Goal: Task Accomplishment & Management: Manage account settings

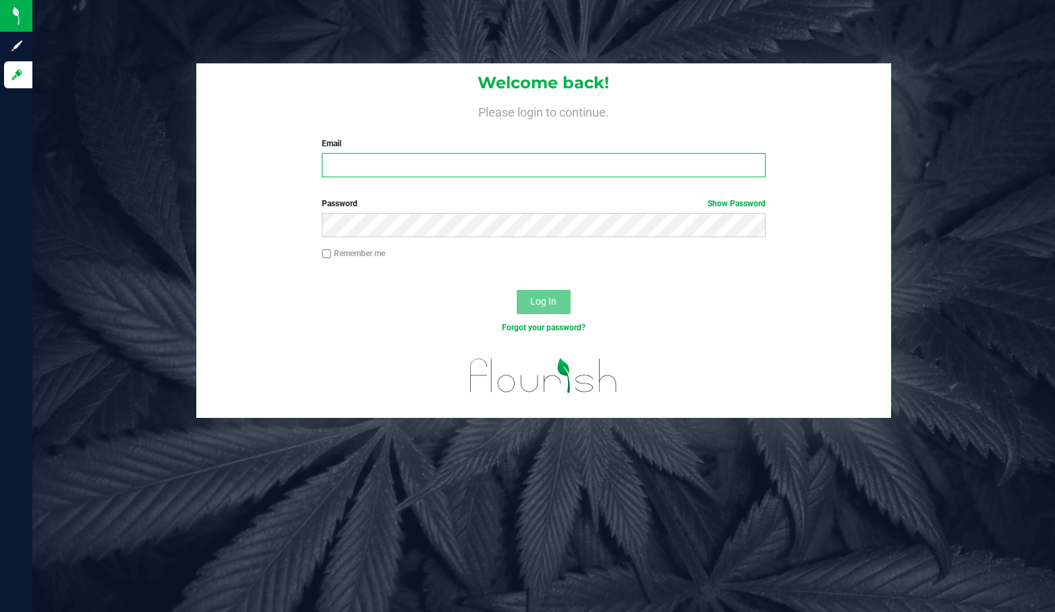
click at [366, 169] on input "Email" at bounding box center [543, 165] width 443 height 24
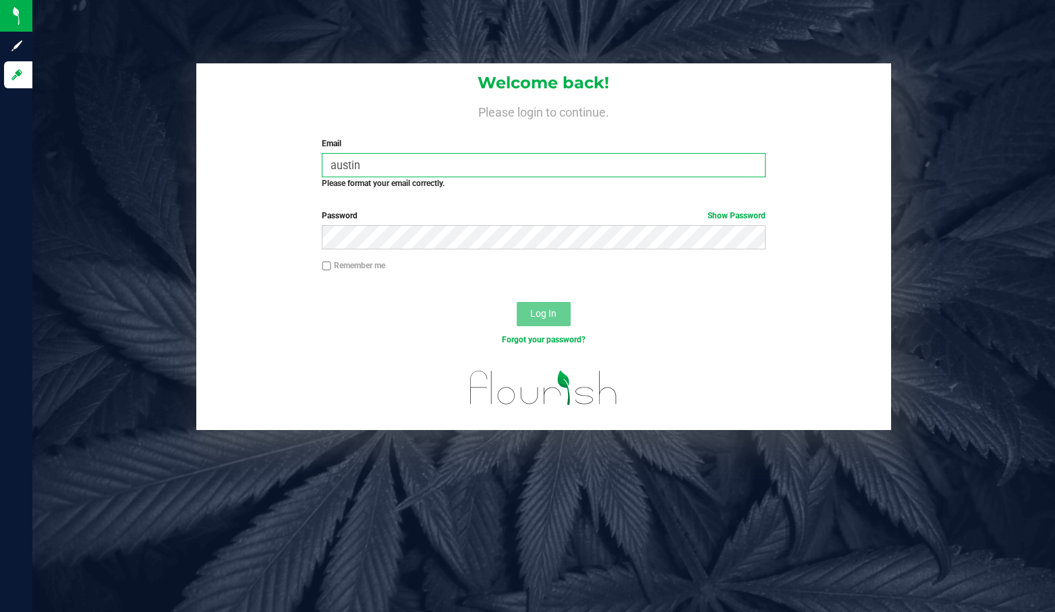
type input "[EMAIL_ADDRESS][DOMAIN_NAME]"
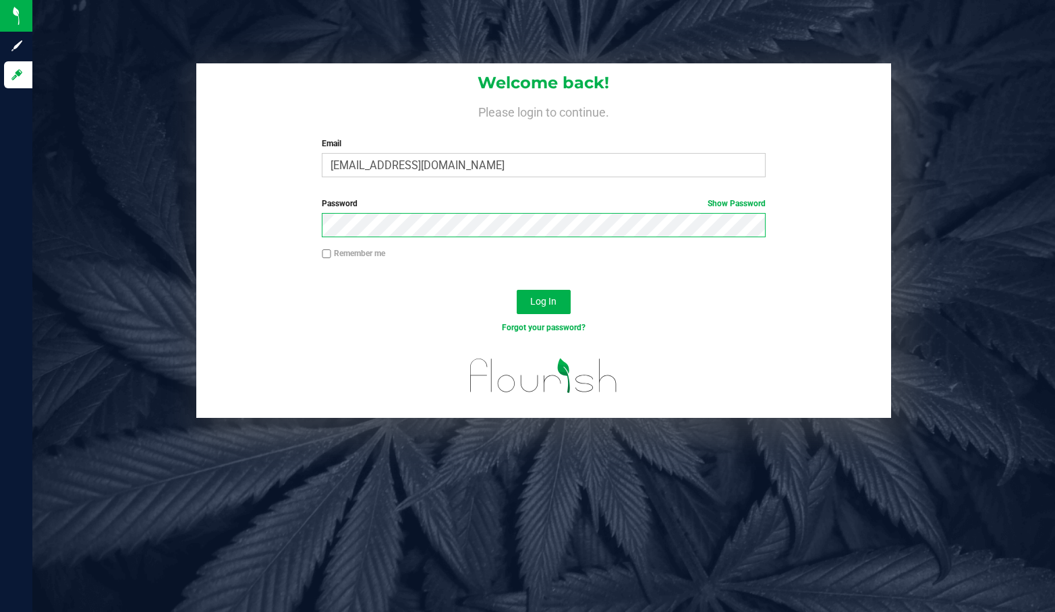
click at [517, 290] on button "Log In" at bounding box center [544, 302] width 54 height 24
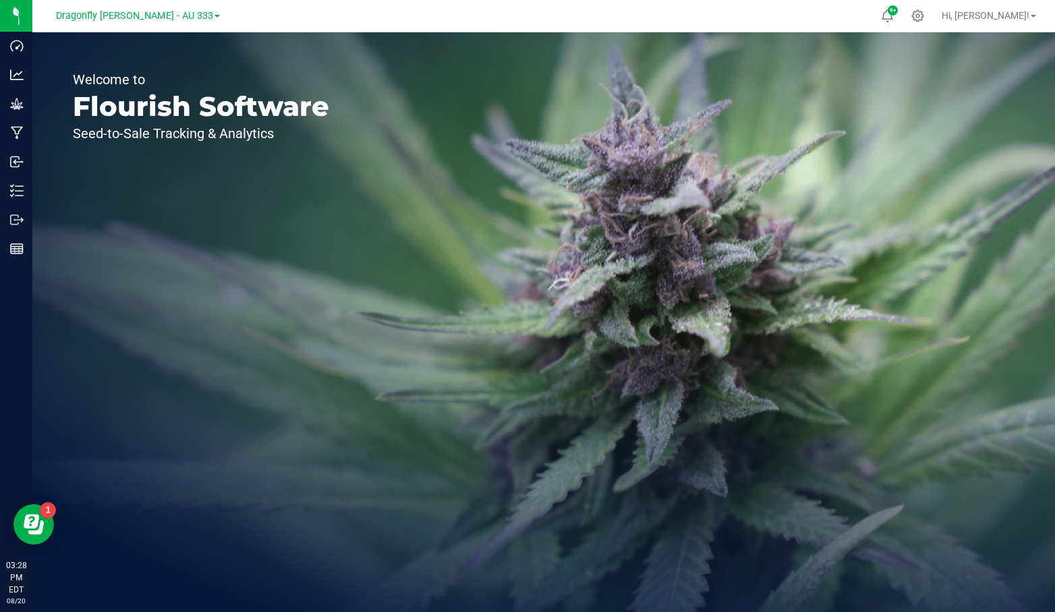
click at [214, 17] on span at bounding box center [216, 16] width 5 height 3
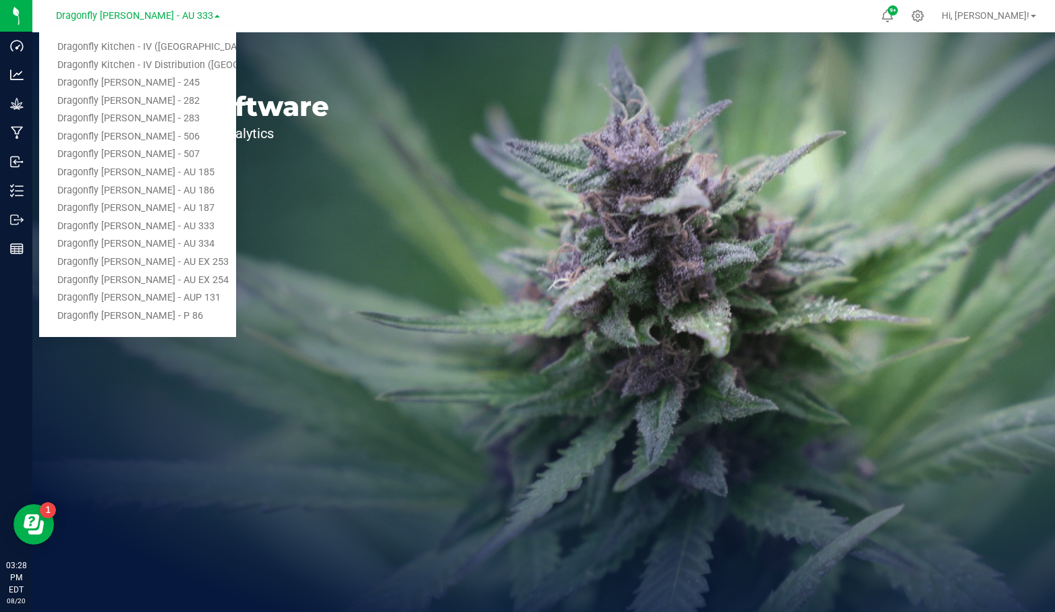
click at [184, 52] on link "Dragonfly Kitchen - IV ([GEOGRAPHIC_DATA])" at bounding box center [137, 47] width 197 height 18
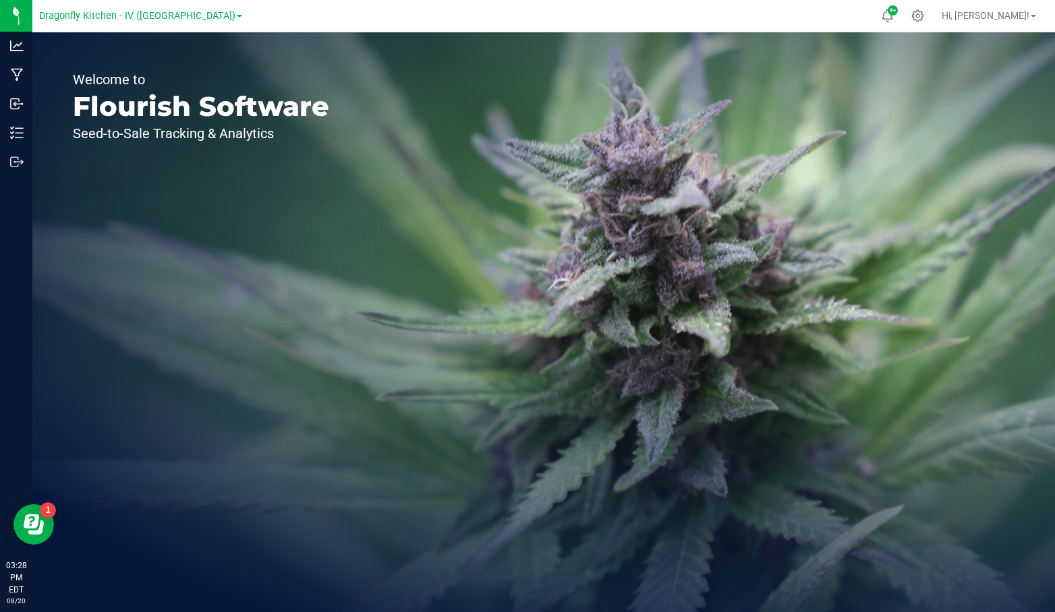
click at [924, 18] on icon at bounding box center [917, 15] width 13 height 13
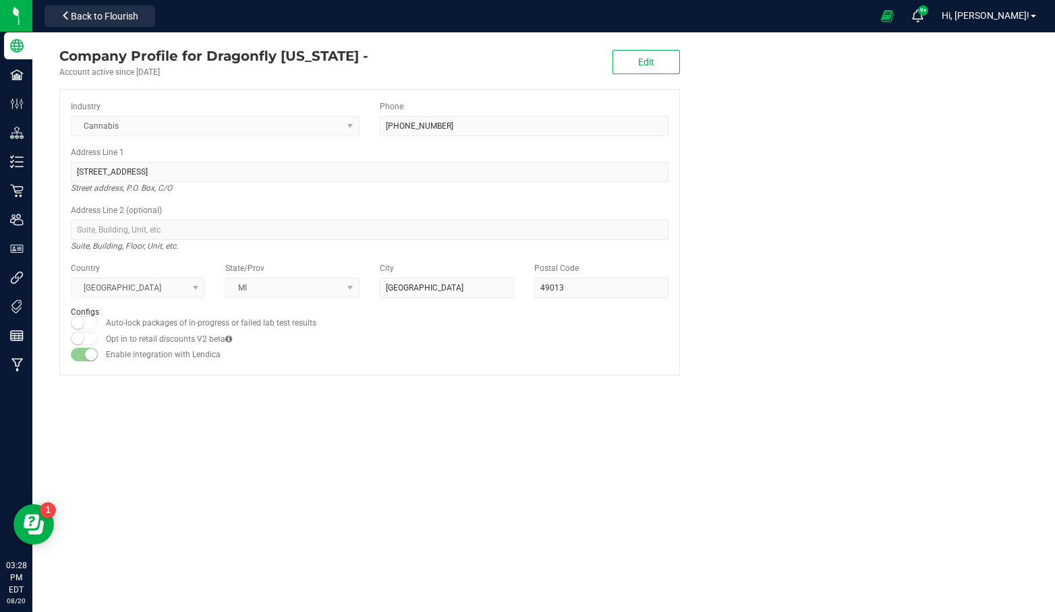
click at [0, 20] on div at bounding box center [16, 16] width 32 height 32
click at [0, 0] on img at bounding box center [0, 0] width 0 height 0
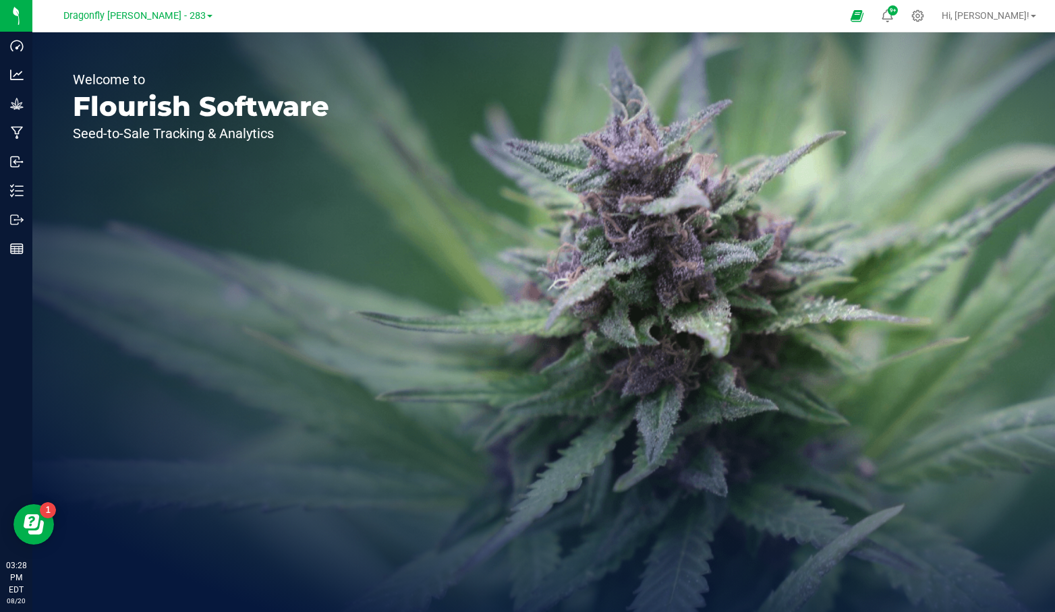
click at [924, 11] on icon at bounding box center [917, 15] width 13 height 13
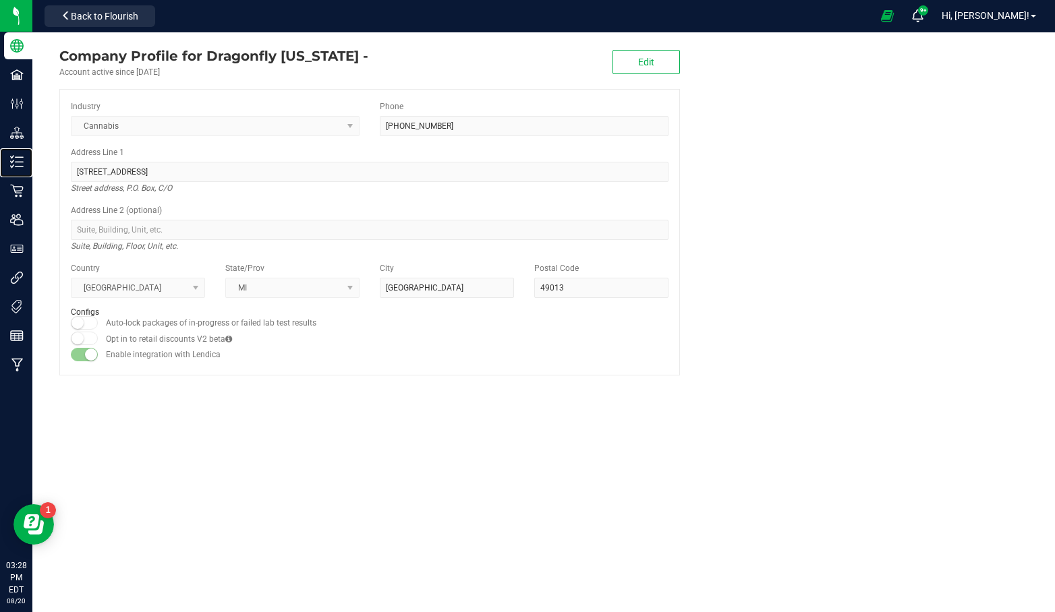
click at [0, 0] on p "Inventory" at bounding box center [0, 0] width 0 height 0
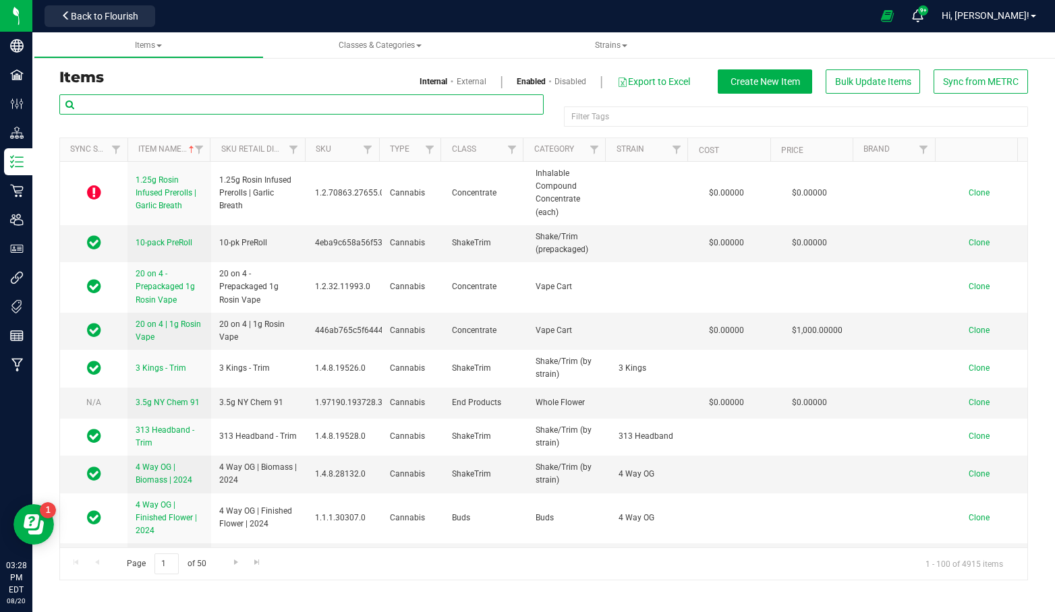
click at [438, 100] on input "text" at bounding box center [301, 104] width 484 height 20
type input "flower"
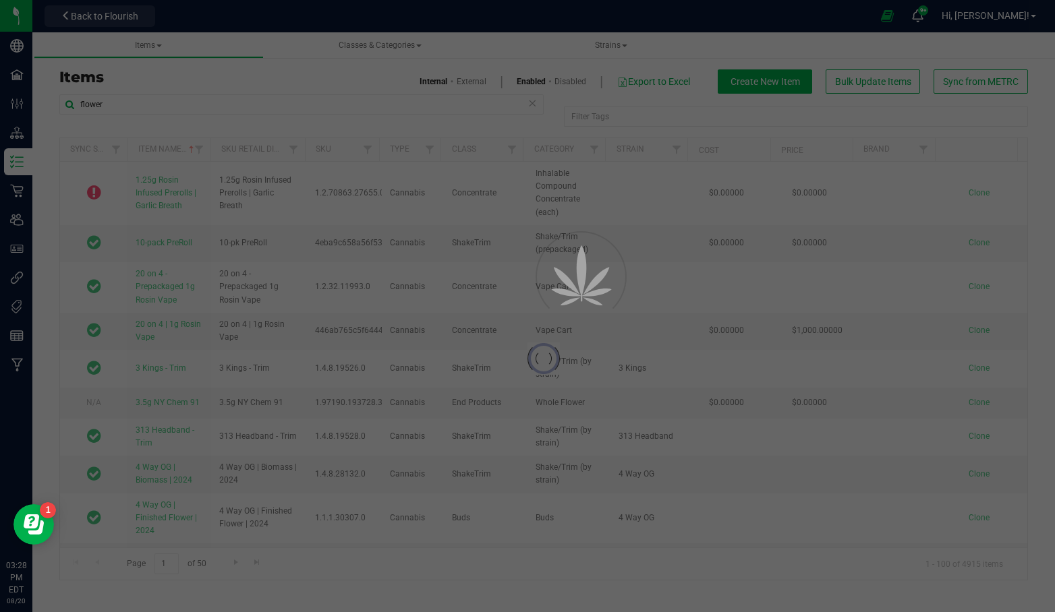
click at [605, 121] on div "Filter Tags" at bounding box center [796, 117] width 464 height 20
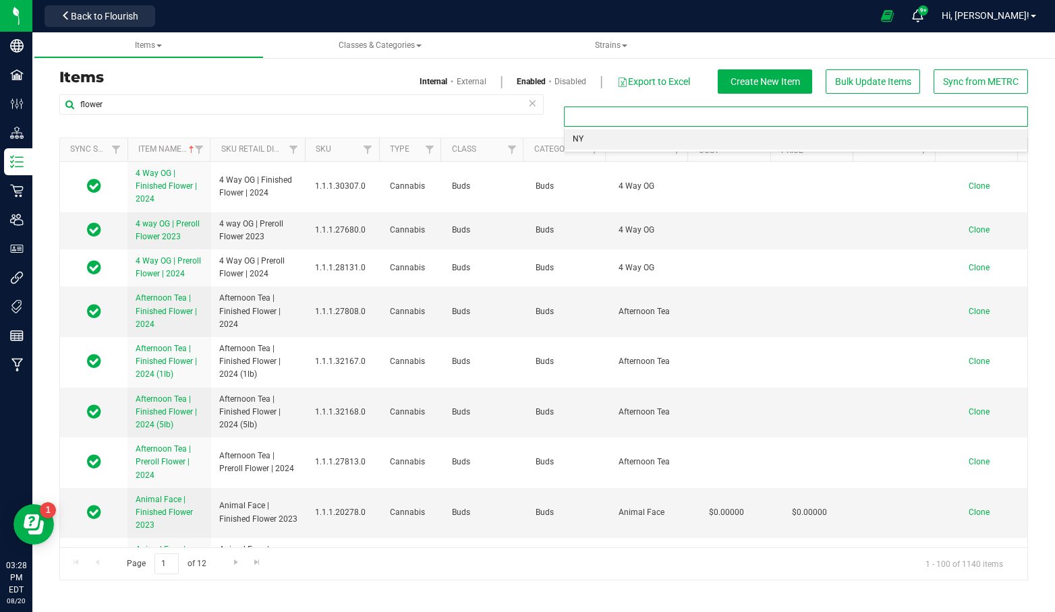
click at [602, 141] on li "NY" at bounding box center [796, 140] width 463 height 20
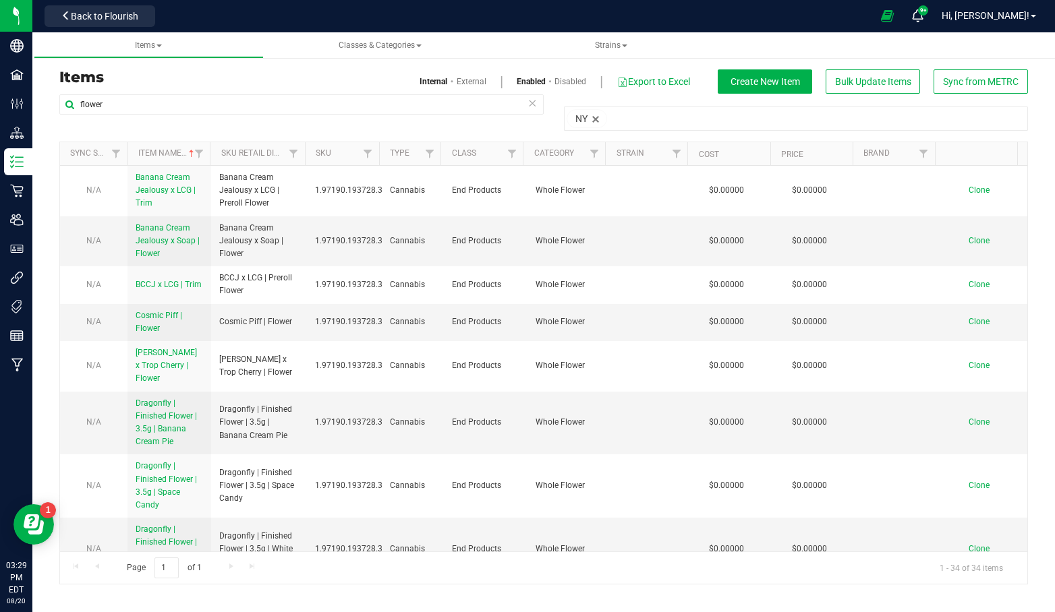
drag, startPoint x: 132, startPoint y: 227, endPoint x: 177, endPoint y: 258, distance: 54.3
click at [177, 258] on td "Banana Cream Jealousy x Soap | Flower" at bounding box center [169, 242] width 84 height 51
copy span "Banana Cream Jealousy x Soap | Flower"
click at [972, 240] on span "Clone" at bounding box center [979, 240] width 21 height 9
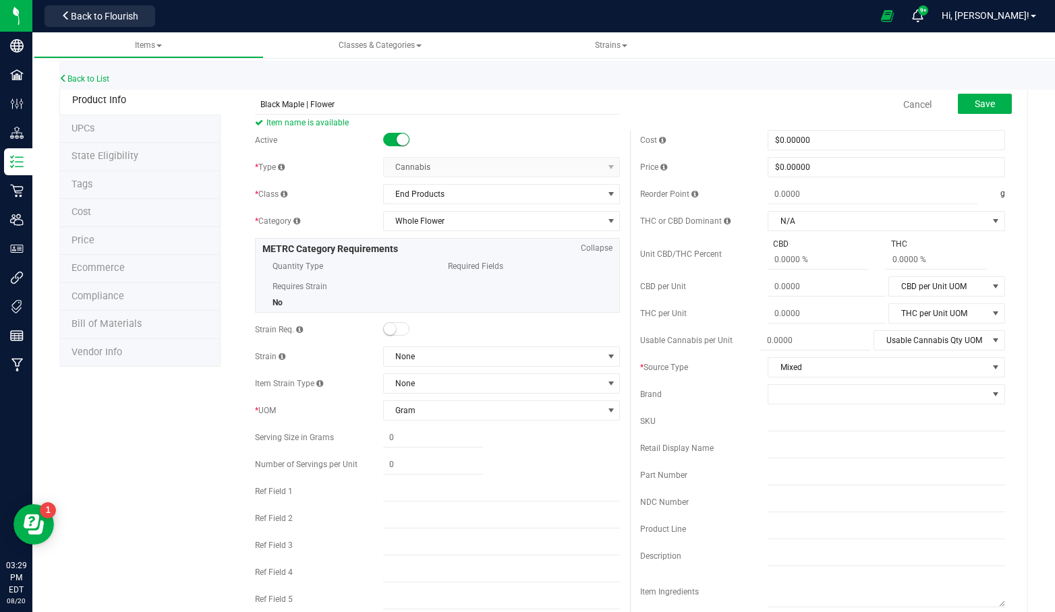
type input "Black Maple | Flower"
click at [198, 436] on div "Product Info UPCs State Eligibility Tags Cost Price Ecommerce Compliance Bill o…" at bounding box center [543, 618] width 969 height 1064
click at [996, 97] on button "Save" at bounding box center [985, 104] width 54 height 20
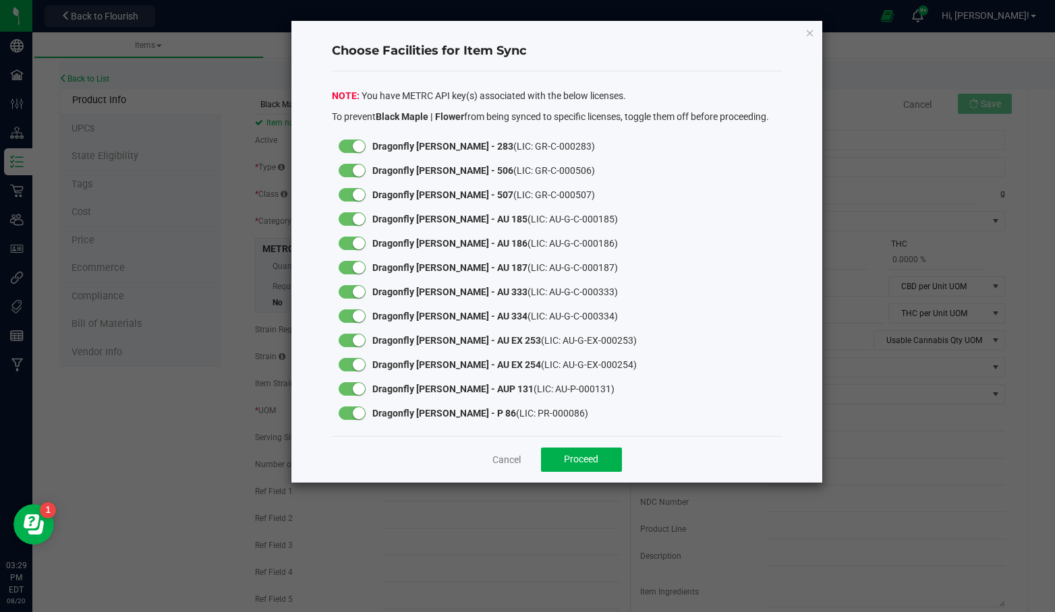
drag, startPoint x: 366, startPoint y: 145, endPoint x: 358, endPoint y: 157, distance: 14.2
click at [366, 145] on div at bounding box center [352, 146] width 40 height 24
click at [363, 144] on small at bounding box center [359, 146] width 12 height 12
click at [358, 169] on small at bounding box center [359, 171] width 12 height 12
click at [359, 190] on small at bounding box center [359, 195] width 12 height 12
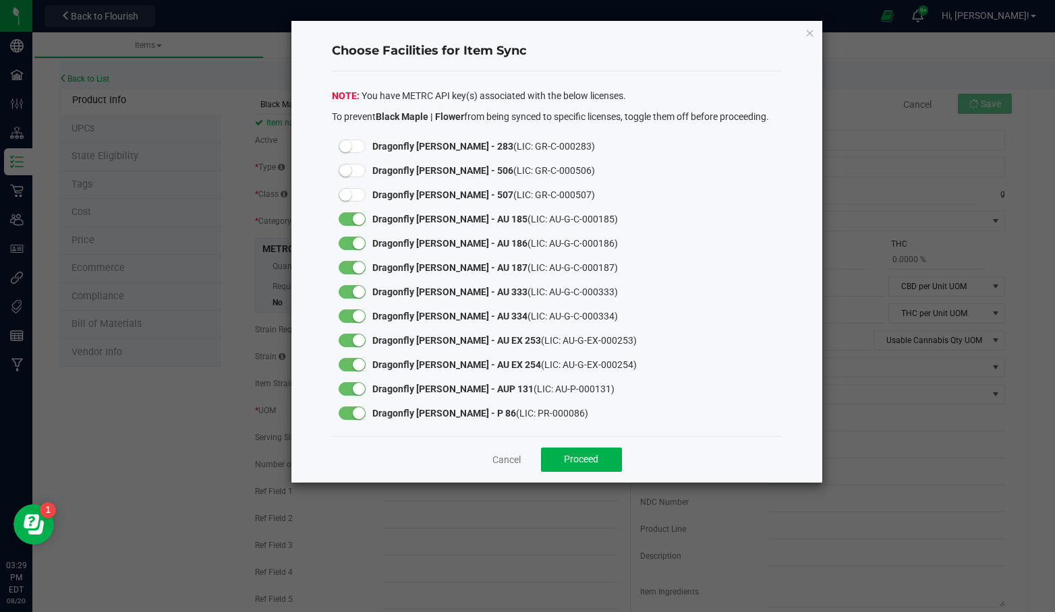
drag, startPoint x: 359, startPoint y: 218, endPoint x: 360, endPoint y: 227, distance: 9.5
click at [359, 219] on small at bounding box center [359, 219] width 12 height 12
click at [362, 243] on small at bounding box center [359, 243] width 12 height 12
click at [363, 263] on div at bounding box center [352, 267] width 27 height 13
click at [359, 288] on small at bounding box center [359, 292] width 12 height 12
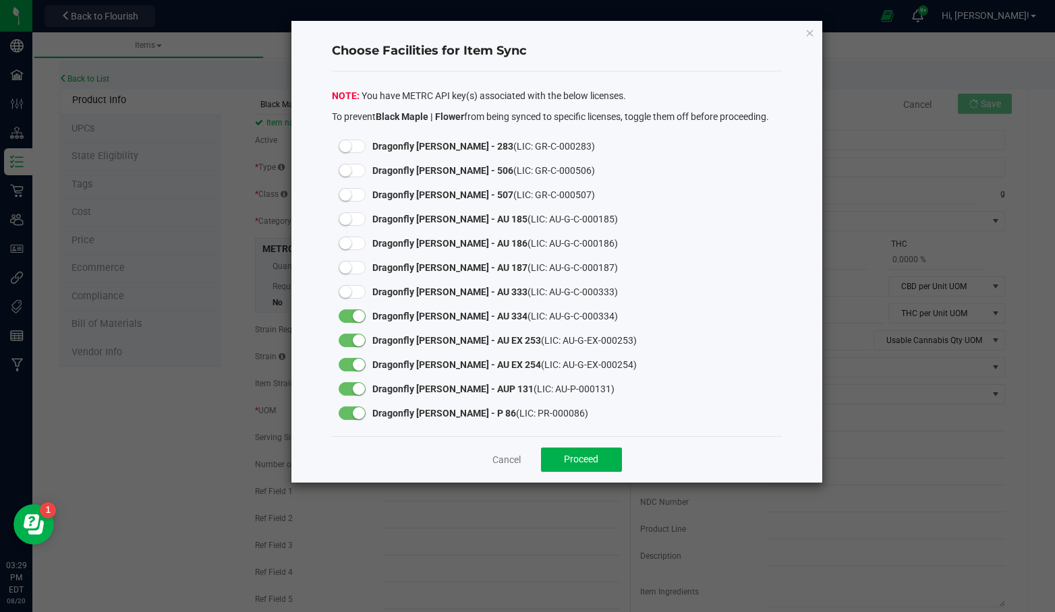
click at [359, 312] on small at bounding box center [359, 316] width 12 height 12
click at [362, 335] on div at bounding box center [352, 340] width 27 height 13
click at [359, 362] on small at bounding box center [359, 365] width 12 height 12
drag, startPoint x: 359, startPoint y: 386, endPoint x: 359, endPoint y: 395, distance: 8.1
click at [359, 389] on small at bounding box center [359, 389] width 12 height 12
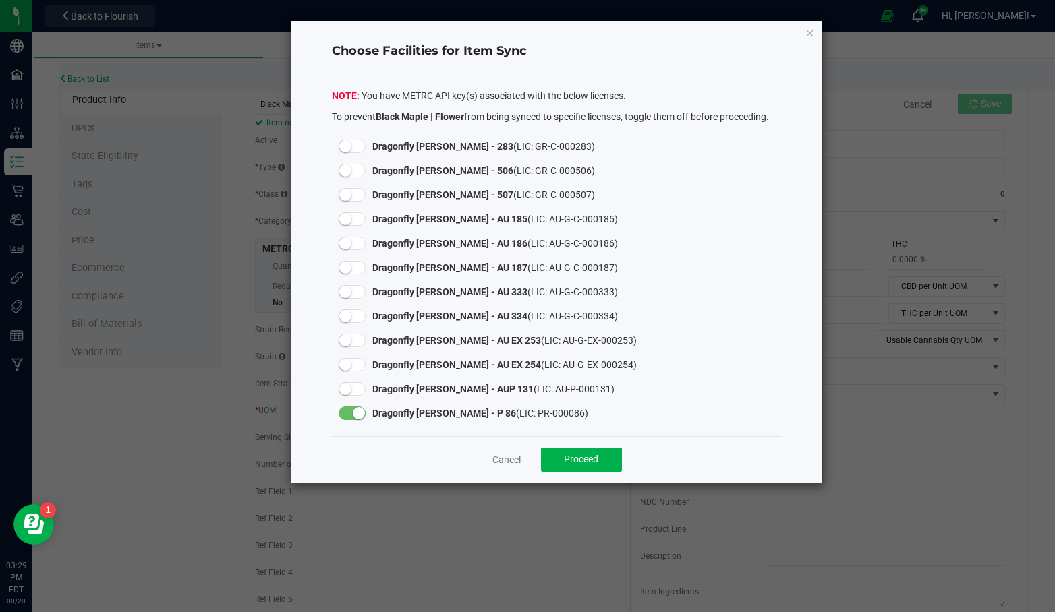
click at [359, 412] on small at bounding box center [359, 413] width 12 height 12
click at [529, 447] on div "Cancel Proceed" at bounding box center [557, 459] width 451 height 47
click at [568, 460] on span "Proceed" at bounding box center [581, 459] width 34 height 11
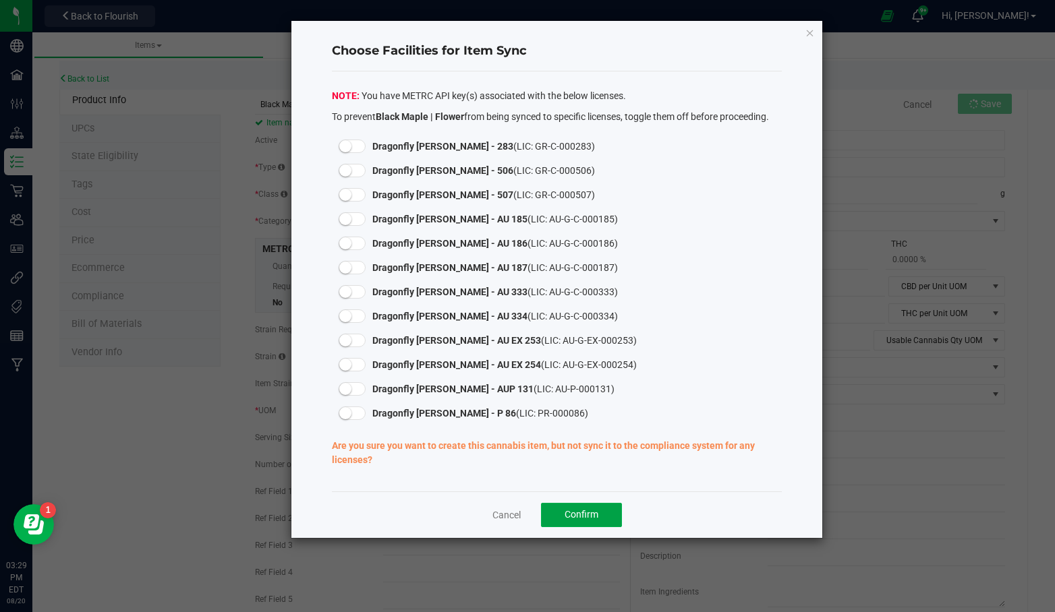
click at [589, 524] on button "Confirm" at bounding box center [581, 515] width 81 height 24
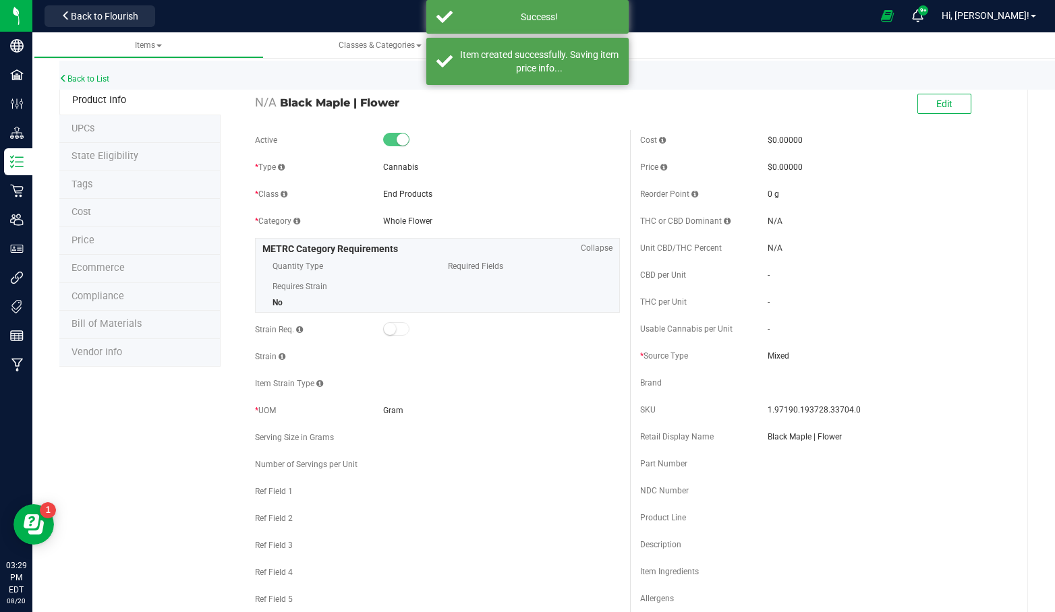
click at [178, 179] on li "Tags" at bounding box center [139, 185] width 161 height 28
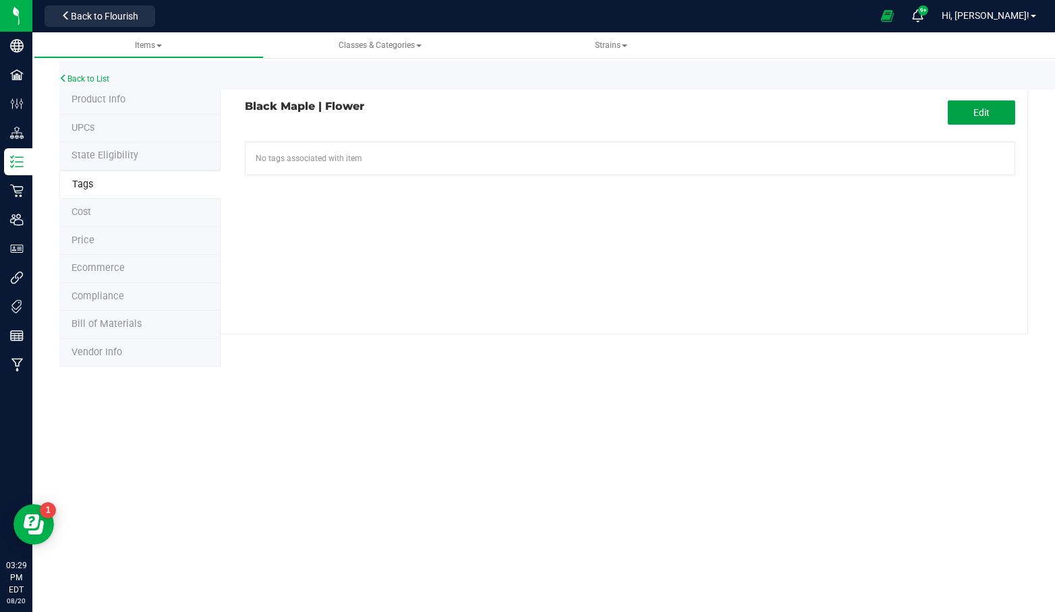
click at [969, 123] on button "Edit" at bounding box center [981, 112] width 67 height 24
click at [334, 150] on input "text" at bounding box center [506, 151] width 521 height 19
type input "ny"
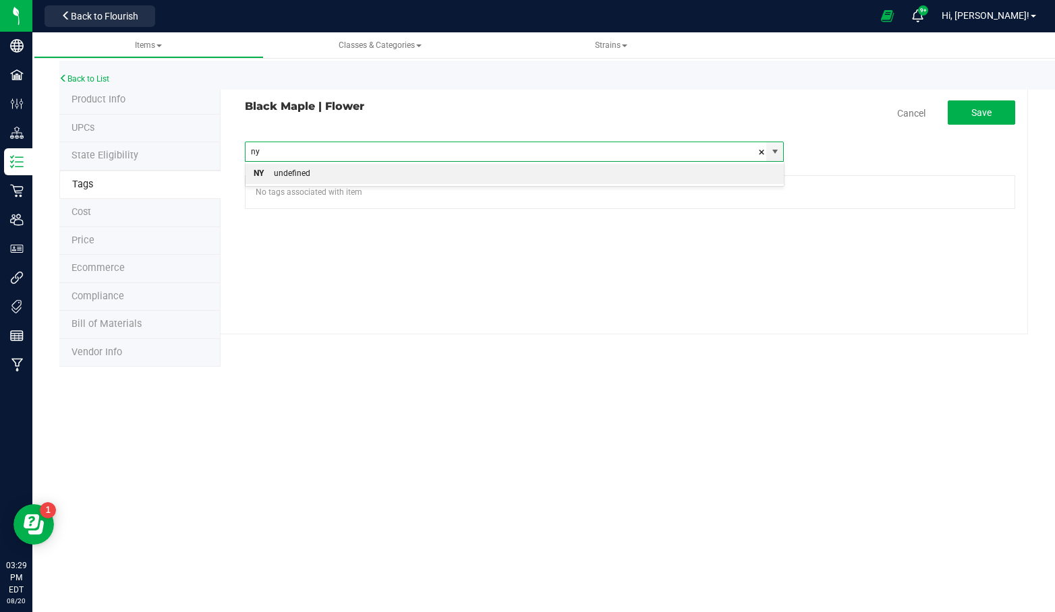
click at [337, 168] on li "NY undefined" at bounding box center [515, 174] width 538 height 20
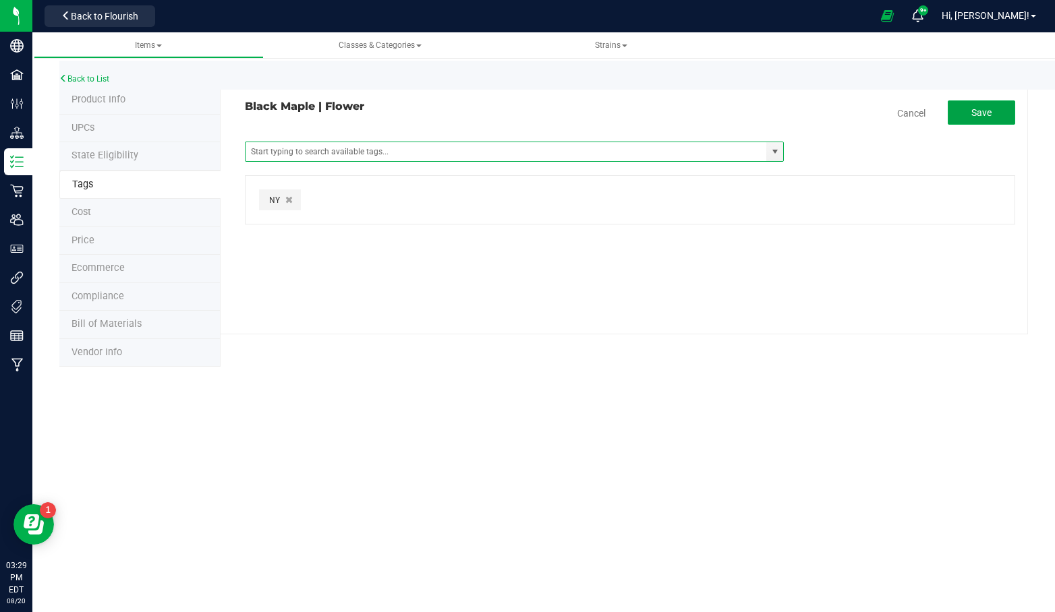
click at [997, 109] on button "Save" at bounding box center [981, 112] width 67 height 24
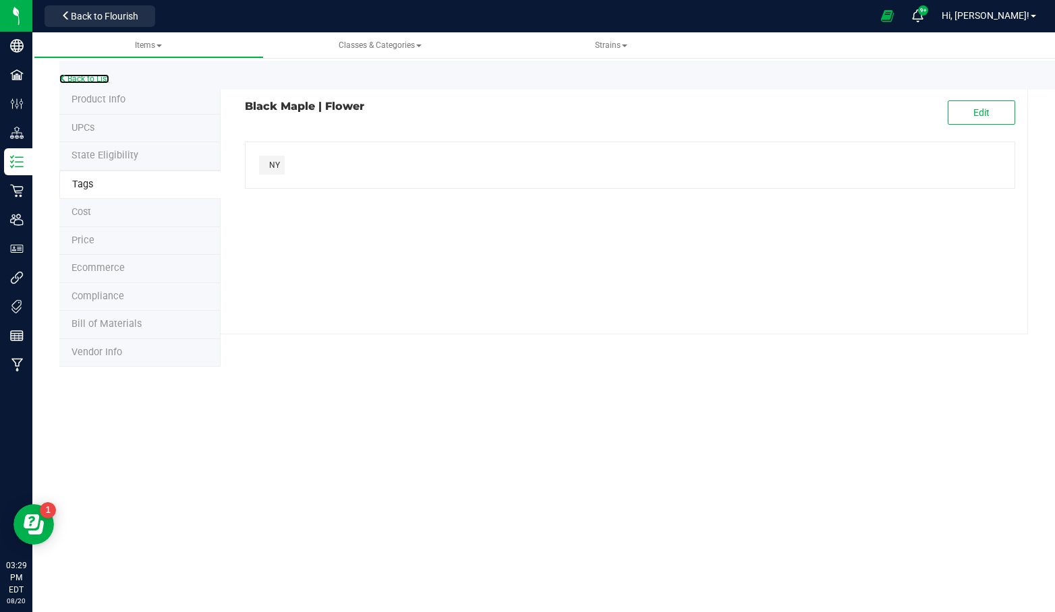
click at [71, 78] on link "Back to List" at bounding box center [84, 78] width 50 height 9
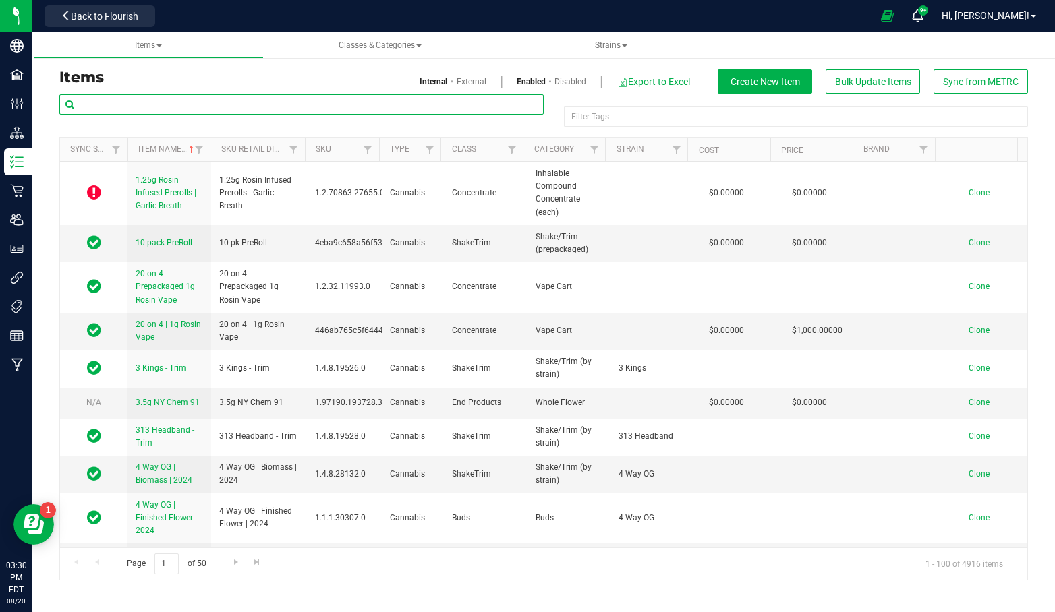
click at [134, 96] on input "text" at bounding box center [301, 104] width 484 height 20
type input "flower"
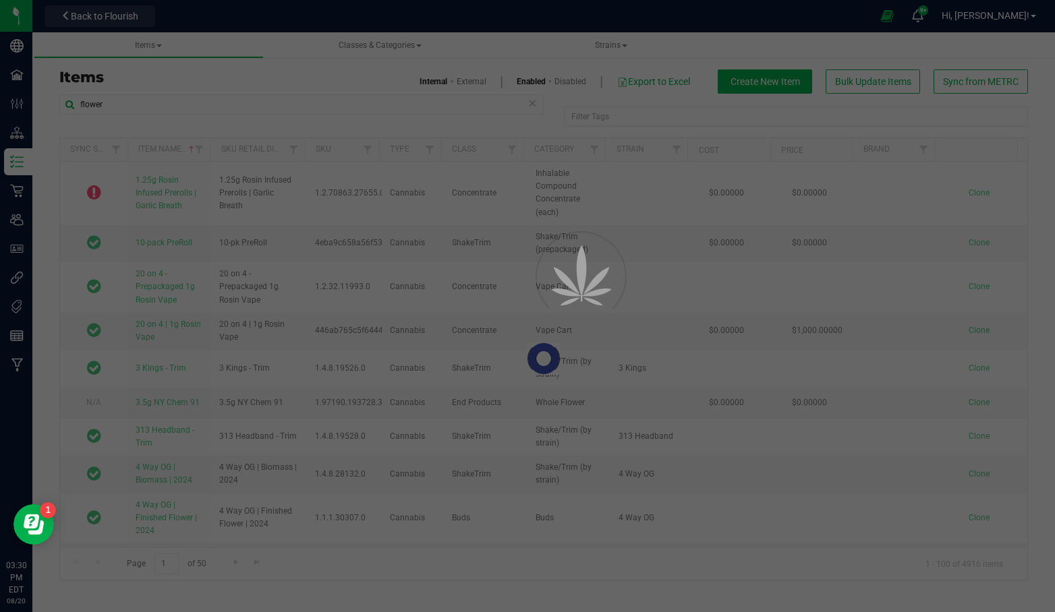
click at [629, 119] on div "Filter Tags" at bounding box center [796, 117] width 464 height 20
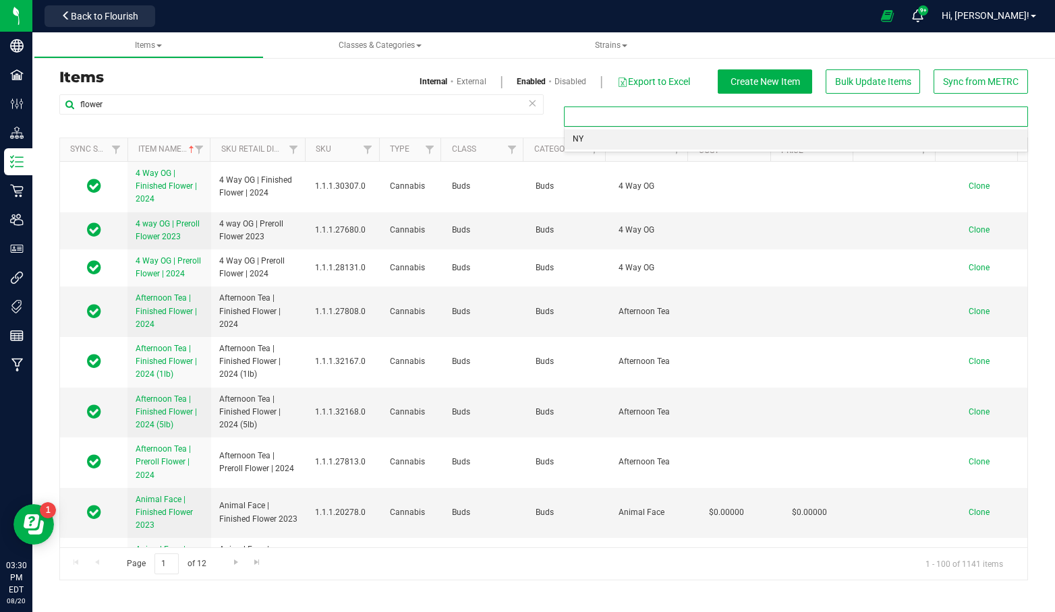
click at [576, 138] on li "NY" at bounding box center [796, 140] width 463 height 20
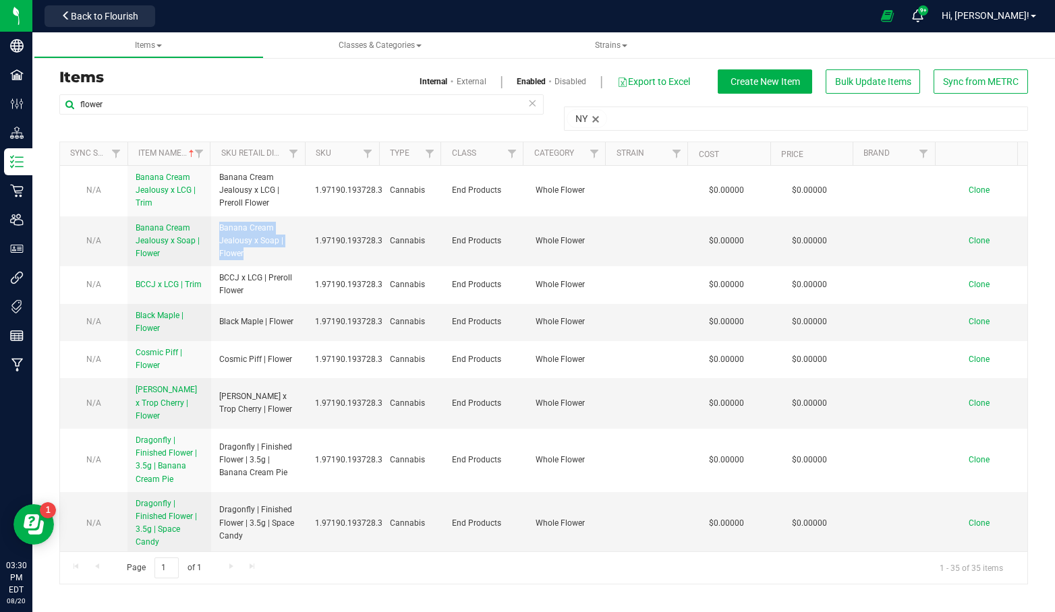
drag, startPoint x: 246, startPoint y: 250, endPoint x: 211, endPoint y: 237, distance: 36.7
click at [211, 237] on td "Banana Cream Jealousy x Soap | Flower" at bounding box center [259, 242] width 96 height 51
copy span "Banana Cream Jealousy x Soap | Flower"
click at [969, 236] on span "Clone" at bounding box center [979, 240] width 21 height 9
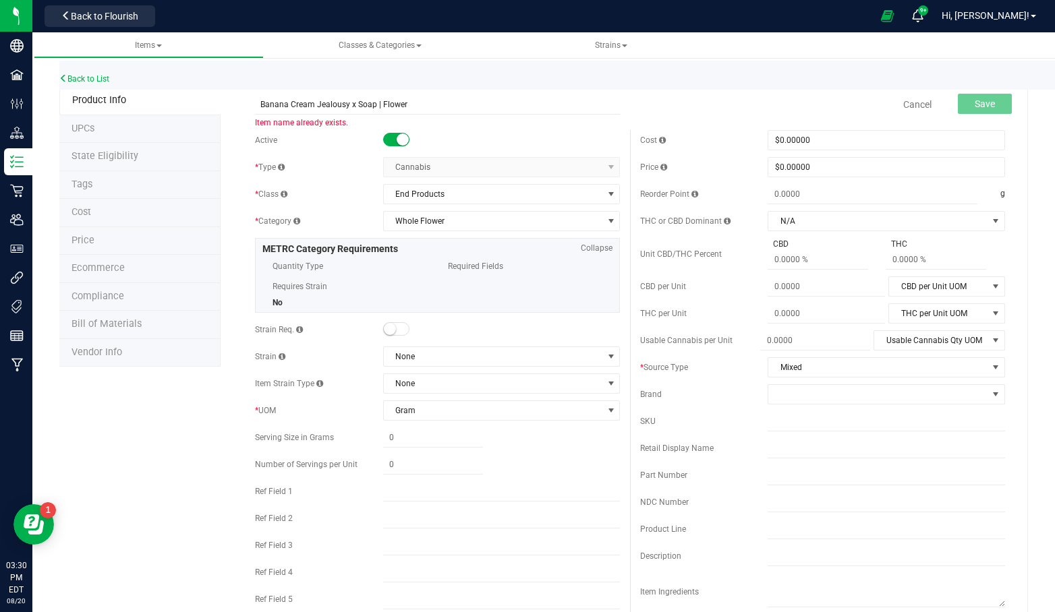
drag, startPoint x: 374, startPoint y: 103, endPoint x: 248, endPoint y: 103, distance: 126.1
click at [248, 103] on div "Banana Cream Jealousy x Soap | Flower Item name already exists." at bounding box center [437, 96] width 385 height 16
type input "Carbon Fiber | Flower"
click at [975, 102] on span "Save" at bounding box center [985, 103] width 20 height 11
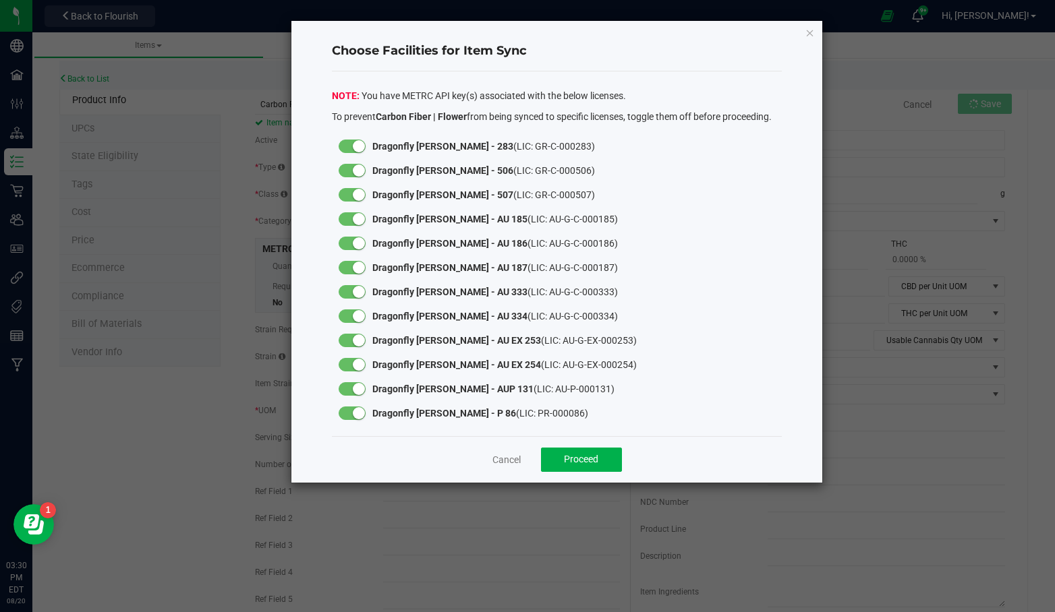
click at [358, 142] on small at bounding box center [359, 146] width 12 height 12
click at [359, 168] on small at bounding box center [359, 171] width 12 height 12
click at [354, 196] on small at bounding box center [359, 195] width 12 height 12
click at [357, 219] on small at bounding box center [359, 219] width 12 height 12
drag, startPoint x: 358, startPoint y: 237, endPoint x: 358, endPoint y: 245, distance: 8.1
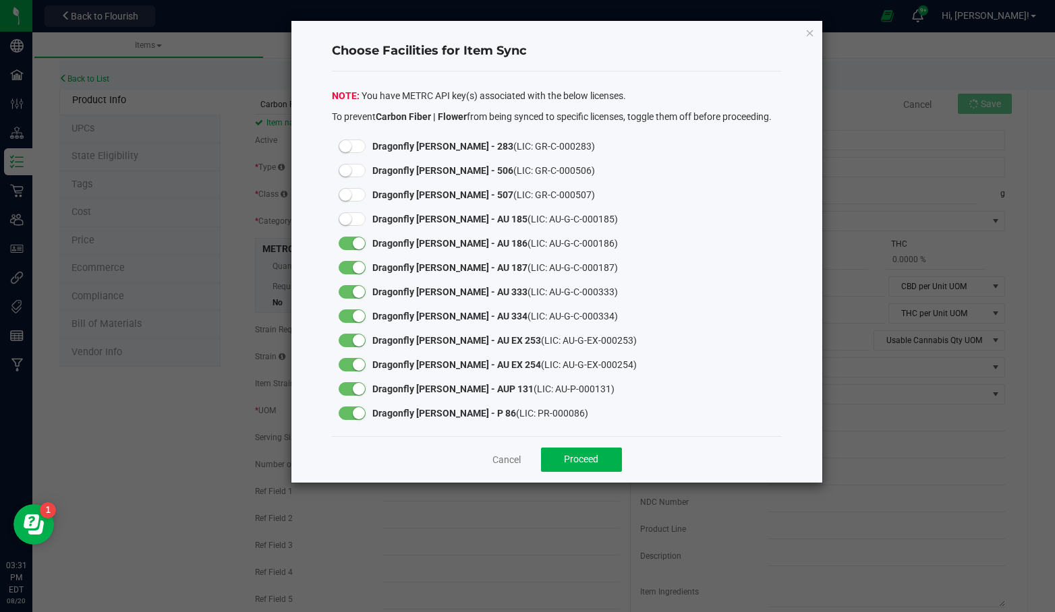
click at [358, 237] on small at bounding box center [359, 243] width 12 height 12
click at [357, 266] on small at bounding box center [359, 268] width 12 height 12
drag, startPoint x: 355, startPoint y: 293, endPoint x: 354, endPoint y: 317, distance: 23.6
click at [355, 293] on small at bounding box center [359, 292] width 12 height 12
drag, startPoint x: 354, startPoint y: 319, endPoint x: 352, endPoint y: 334, distance: 15.0
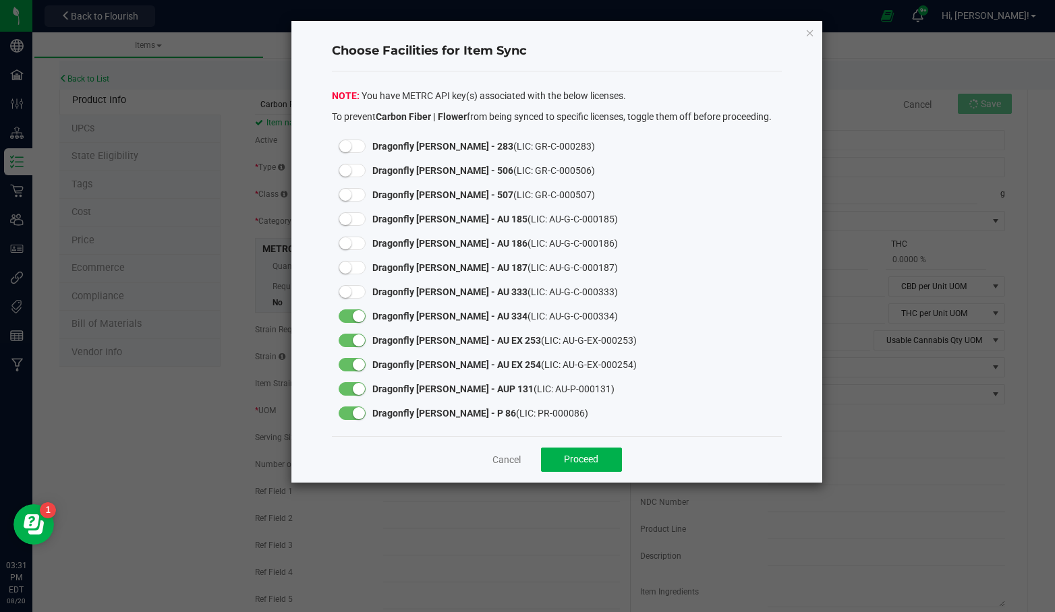
click at [353, 323] on div at bounding box center [352, 316] width 40 height 24
click at [353, 337] on small at bounding box center [359, 341] width 12 height 12
click at [351, 313] on div at bounding box center [352, 316] width 27 height 13
click at [358, 370] on small at bounding box center [359, 365] width 12 height 12
click at [355, 382] on div at bounding box center [352, 389] width 40 height 24
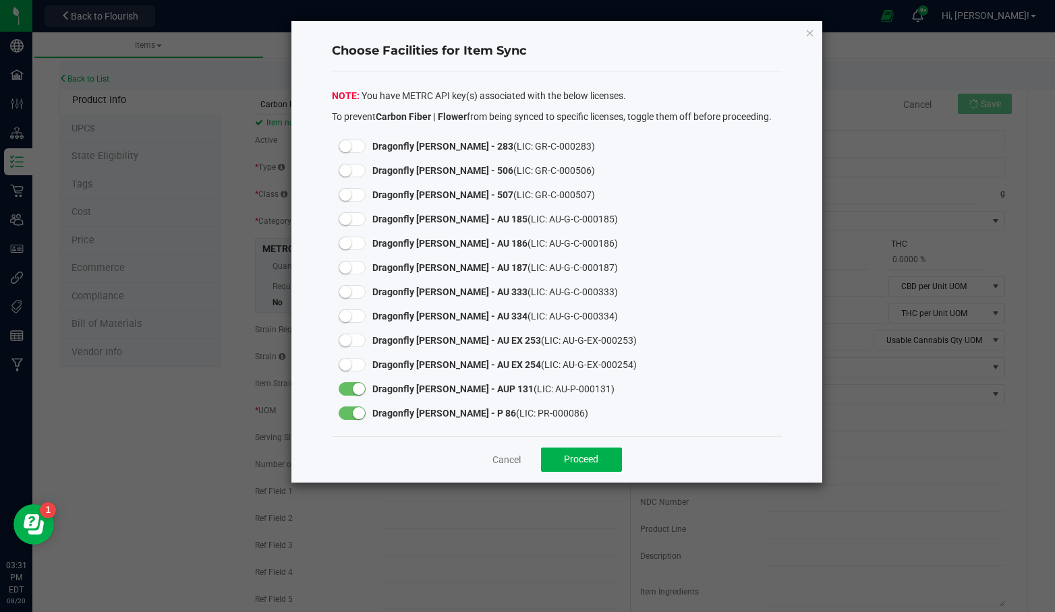
click at [355, 385] on small at bounding box center [359, 389] width 12 height 12
click at [362, 411] on small at bounding box center [359, 413] width 12 height 12
click at [580, 455] on span "Proceed" at bounding box center [581, 459] width 34 height 11
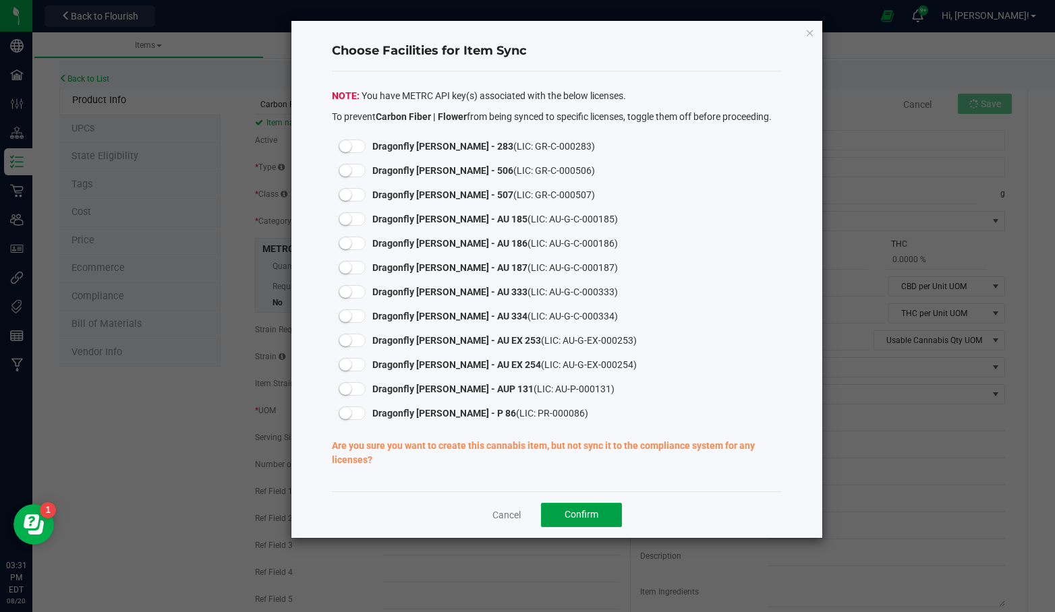
click at [572, 512] on span "Confirm" at bounding box center [582, 514] width 34 height 11
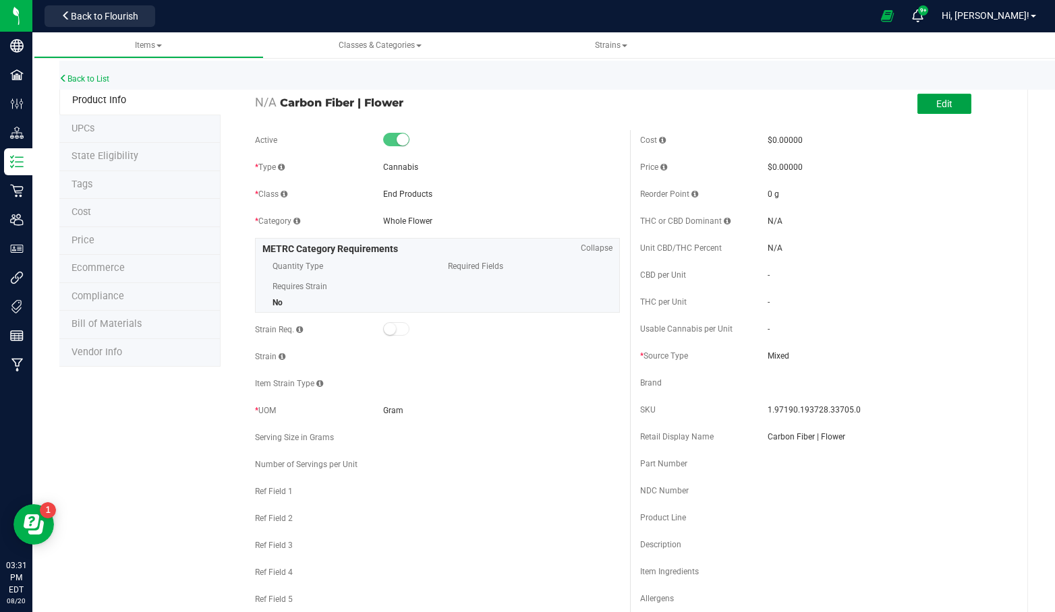
click at [921, 106] on button "Edit" at bounding box center [944, 104] width 54 height 20
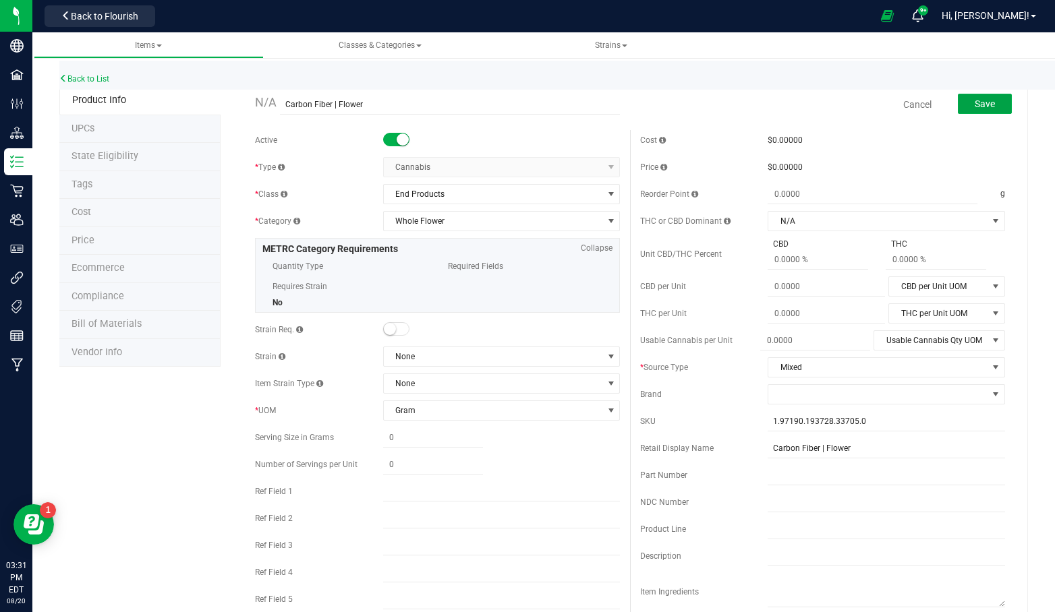
click at [975, 104] on span "Save" at bounding box center [985, 103] width 20 height 11
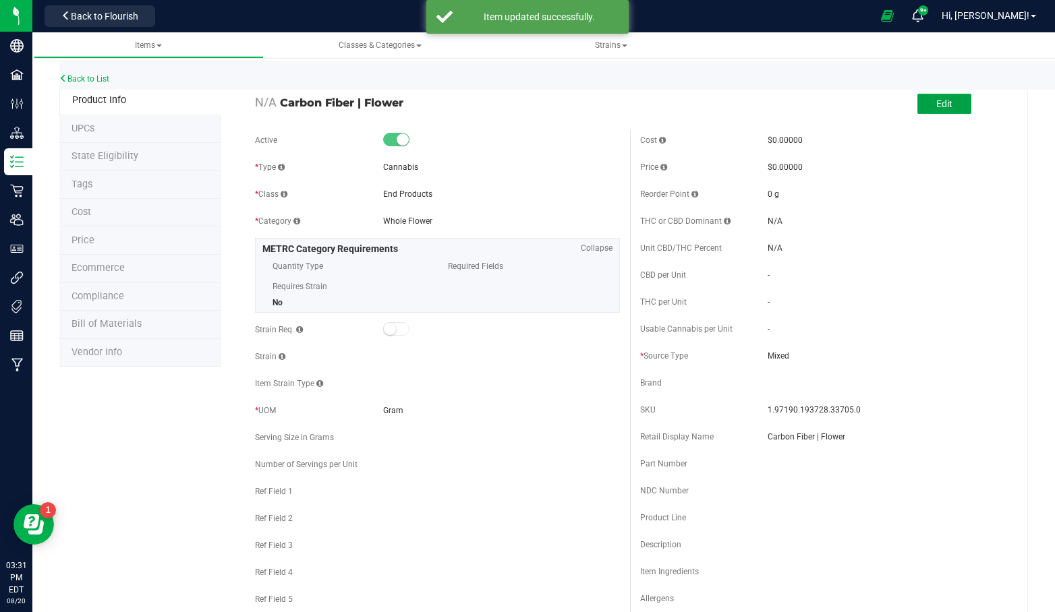
click at [948, 105] on button "Edit" at bounding box center [944, 104] width 54 height 20
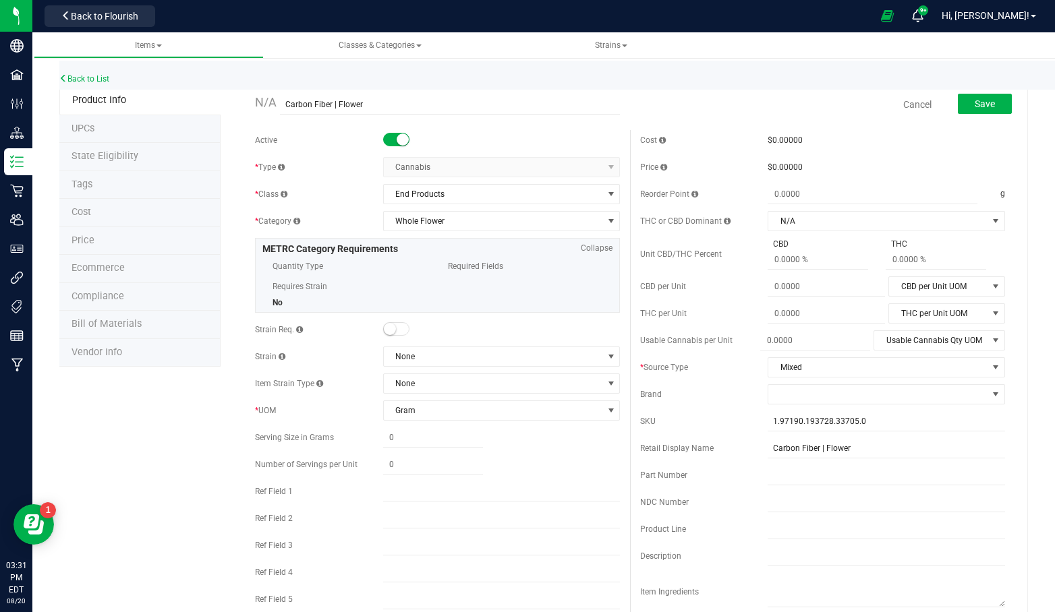
click at [135, 180] on li "Tags" at bounding box center [139, 185] width 161 height 28
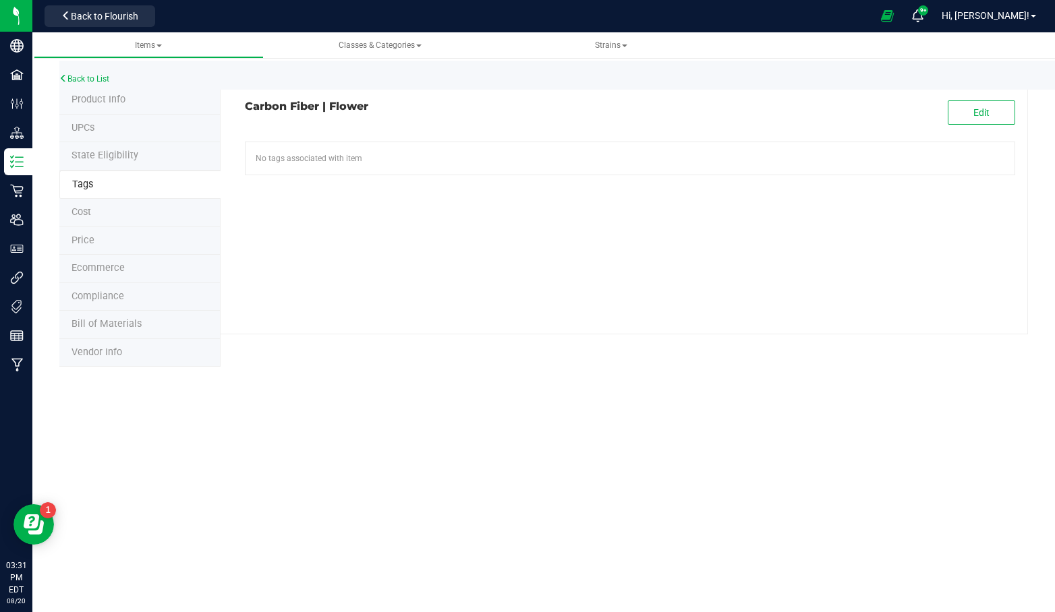
click at [326, 161] on span "No tags associated with item" at bounding box center [309, 158] width 107 height 12
click at [271, 155] on span "No tags associated with item" at bounding box center [309, 158] width 107 height 12
click at [270, 153] on span "No tags associated with item" at bounding box center [309, 158] width 107 height 12
click at [96, 97] on span "Product Info" at bounding box center [98, 99] width 54 height 11
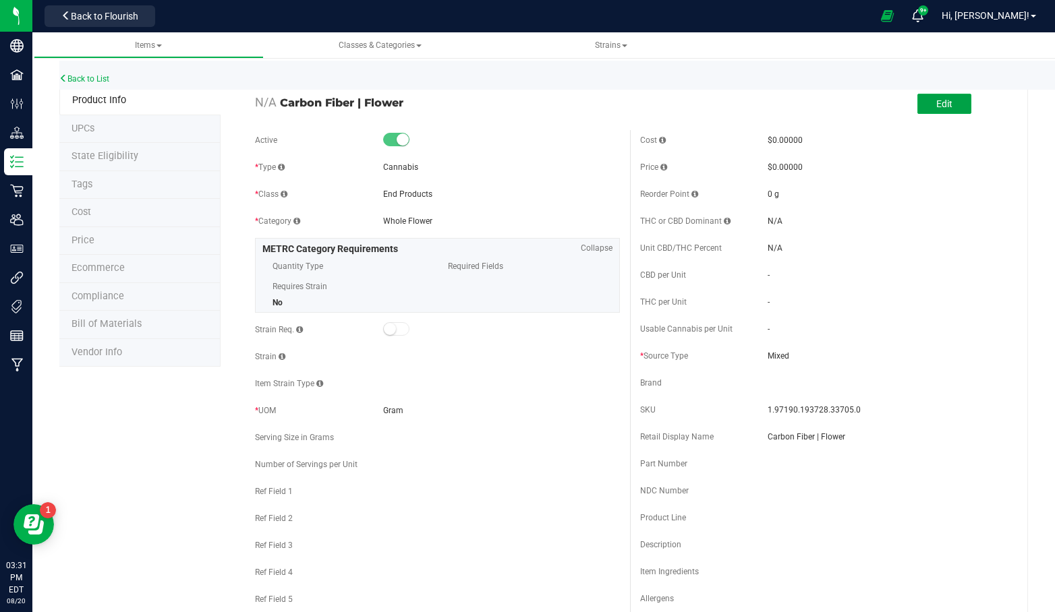
click at [936, 109] on span "Edit" at bounding box center [944, 103] width 16 height 11
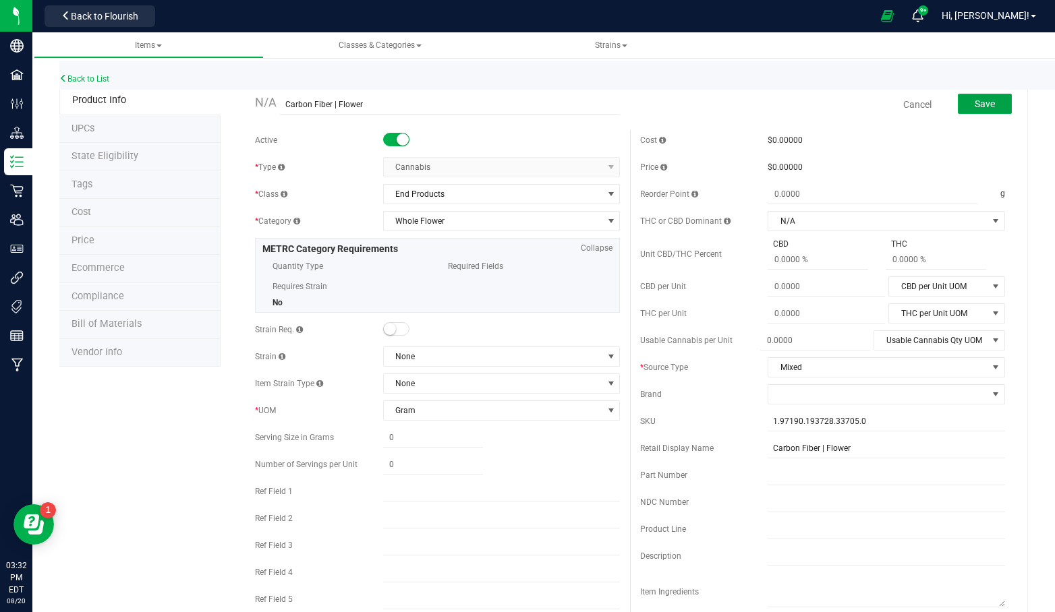
click at [975, 106] on span "Save" at bounding box center [985, 103] width 20 height 11
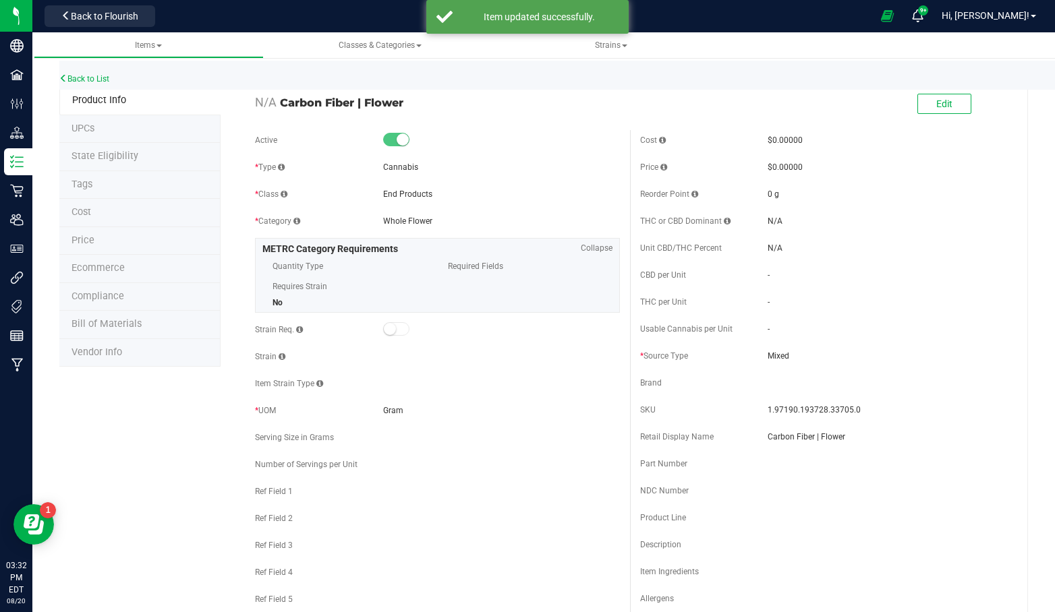
click at [84, 180] on span "Tags" at bounding box center [81, 184] width 21 height 11
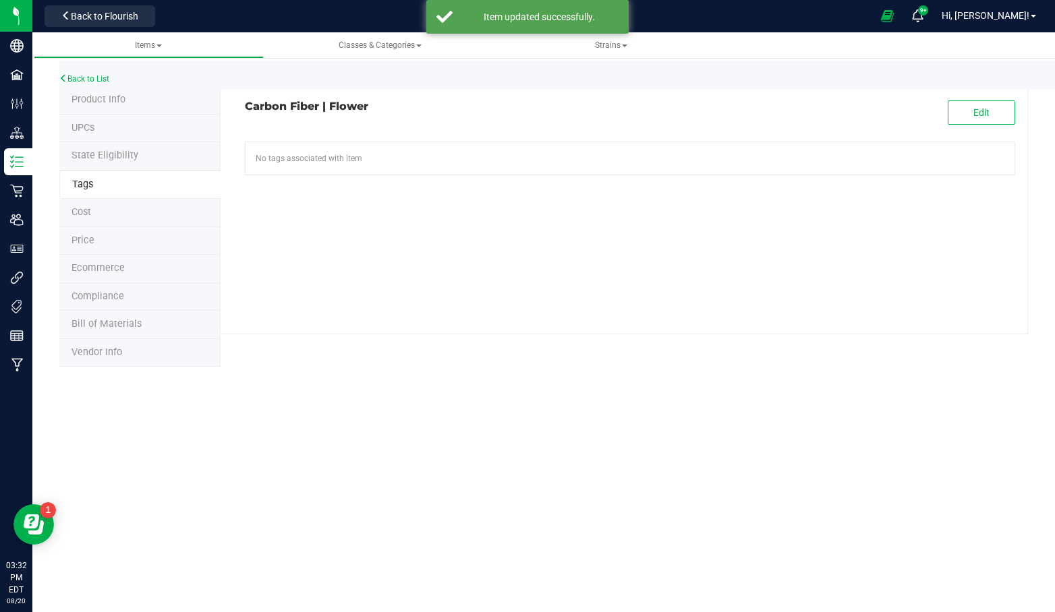
click at [375, 161] on div "No tags associated with item" at bounding box center [630, 158] width 749 height 12
click at [317, 161] on span "No tags associated with item" at bounding box center [309, 158] width 107 height 12
drag, startPoint x: 287, startPoint y: 158, endPoint x: 266, endPoint y: 158, distance: 21.6
click at [266, 158] on span "No tags associated with item" at bounding box center [309, 158] width 107 height 12
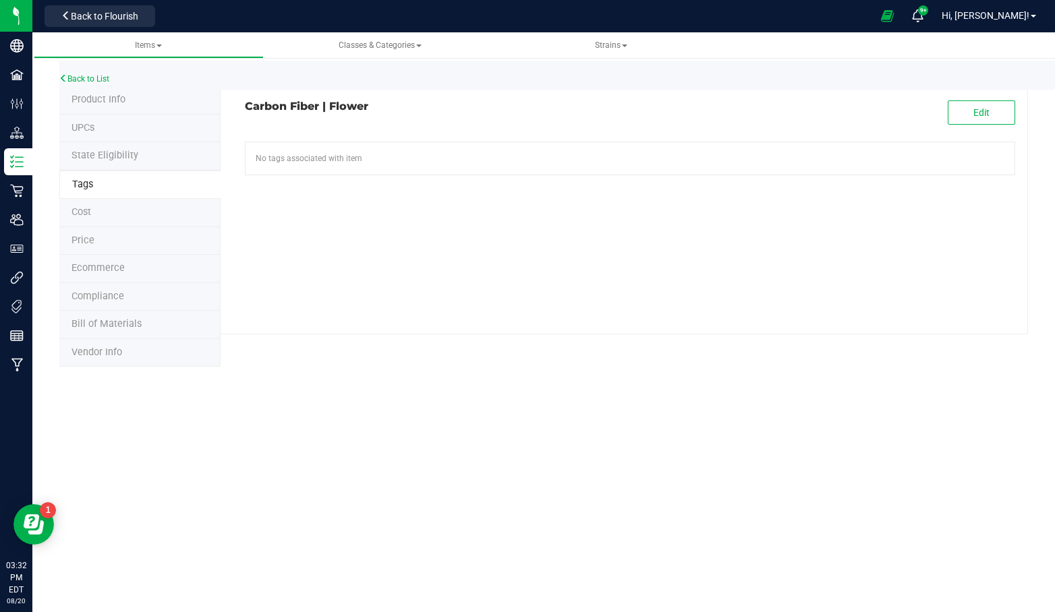
click at [256, 161] on span "No tags associated with item" at bounding box center [309, 158] width 107 height 12
click at [440, 164] on div "No tags associated with item" at bounding box center [630, 159] width 770 height 34
click at [973, 119] on button "Edit" at bounding box center [981, 112] width 67 height 24
click at [322, 188] on span "No tags associated with item" at bounding box center [309, 192] width 107 height 12
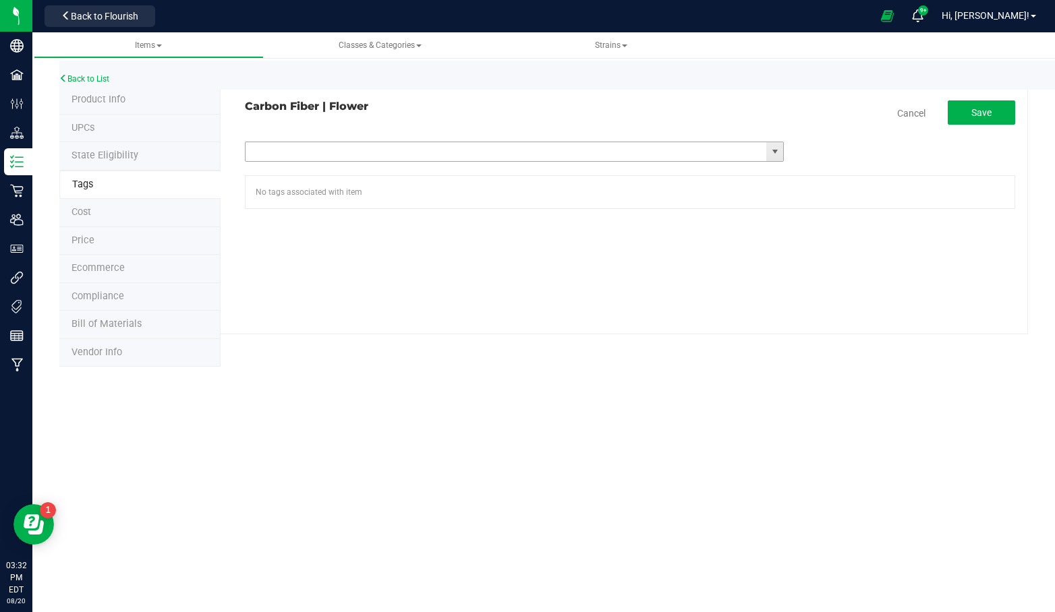
click at [355, 153] on input "text" at bounding box center [506, 151] width 521 height 19
type input "ny"
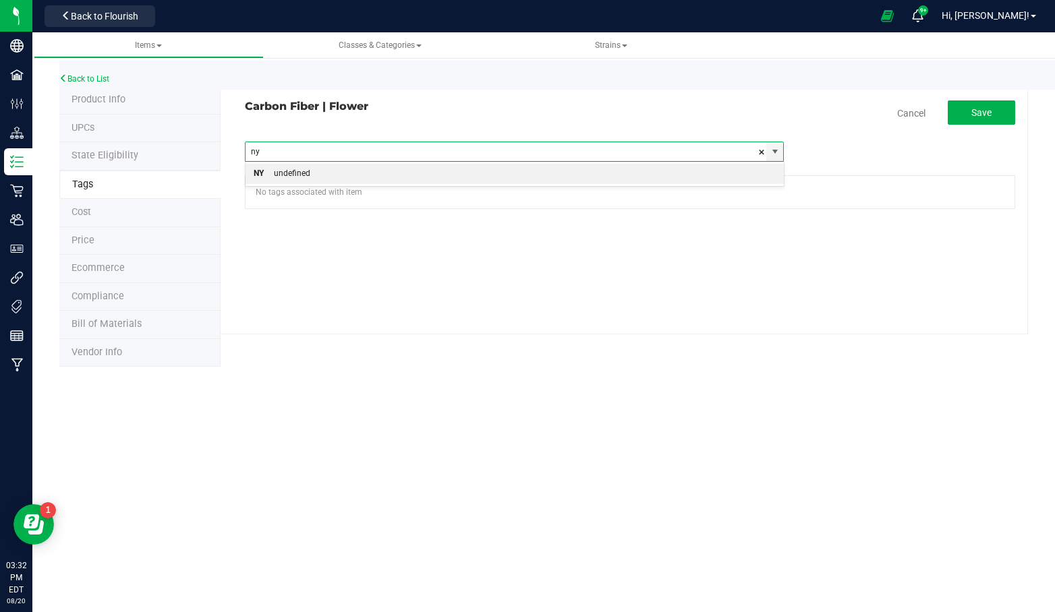
click at [316, 174] on li "NY undefined" at bounding box center [515, 174] width 538 height 20
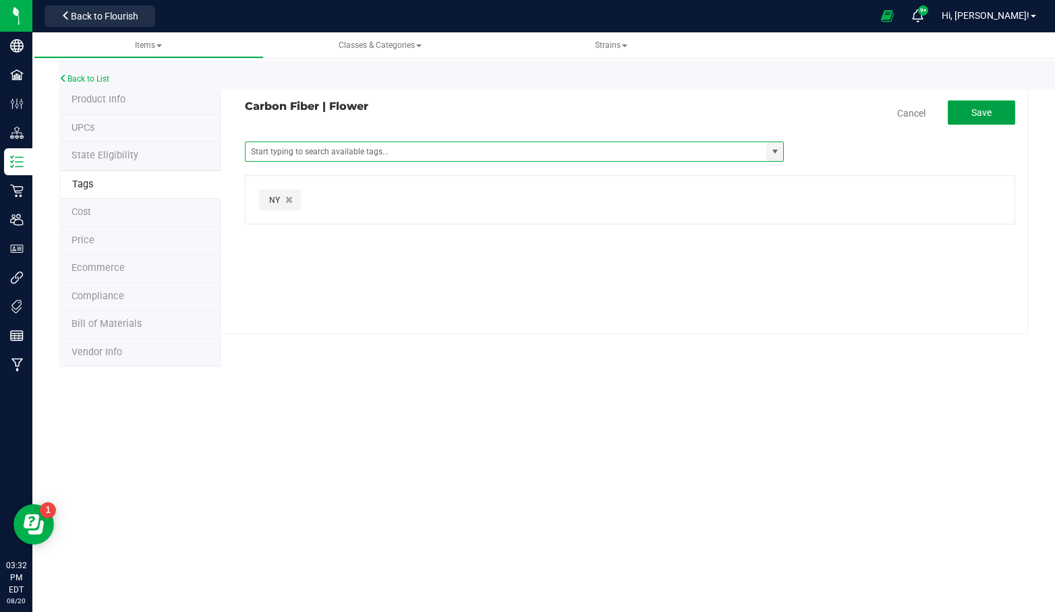
click at [972, 110] on span "Save" at bounding box center [981, 112] width 20 height 11
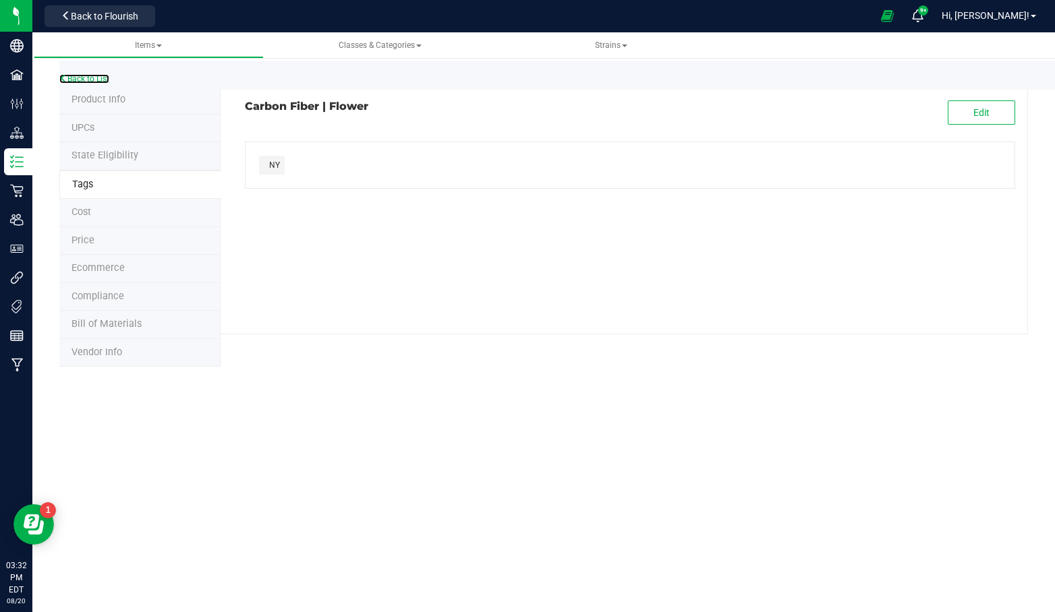
click at [89, 81] on link "Back to List" at bounding box center [84, 78] width 50 height 9
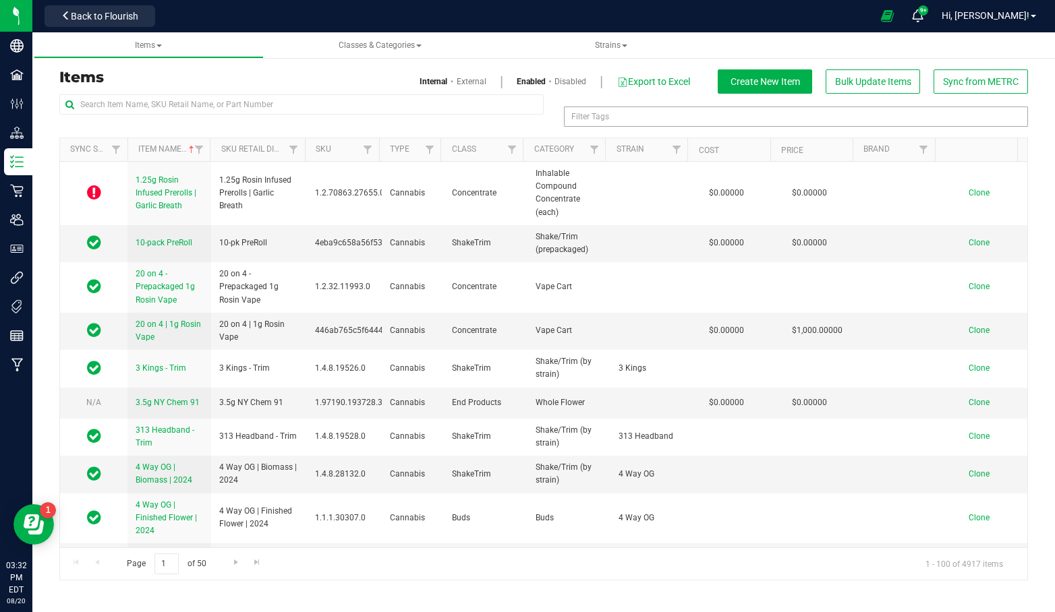
click at [642, 119] on div "Filter Tags" at bounding box center [796, 117] width 464 height 20
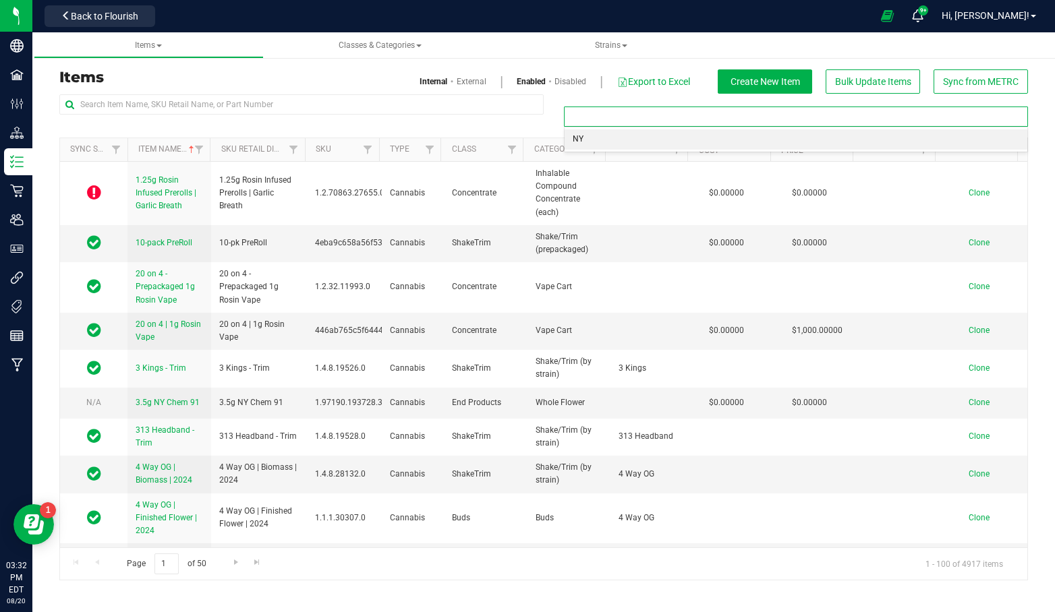
click at [602, 131] on li "NY" at bounding box center [796, 140] width 463 height 20
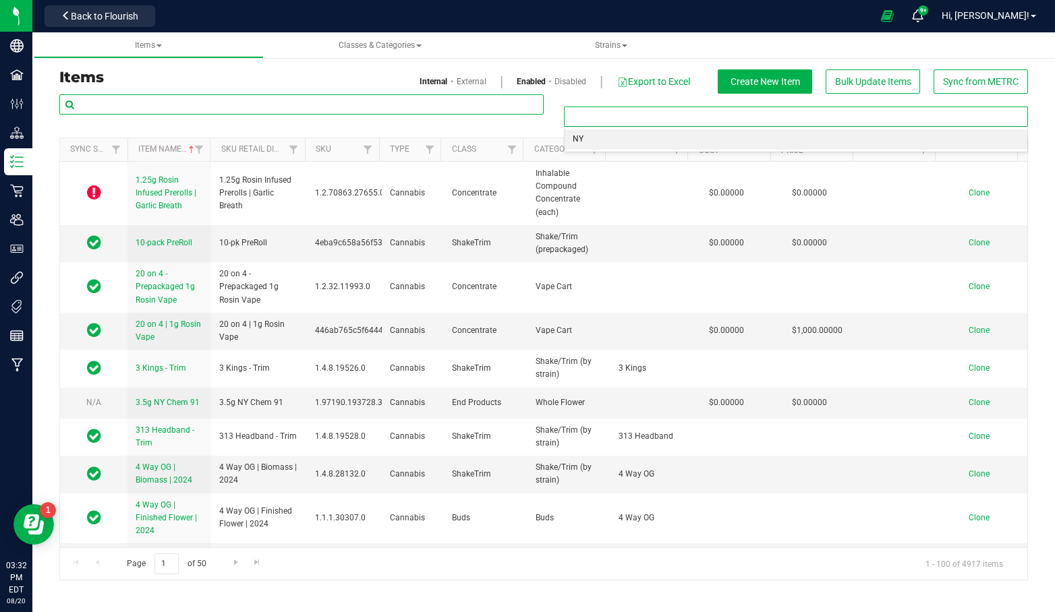
click at [405, 107] on input "text" at bounding box center [301, 104] width 484 height 20
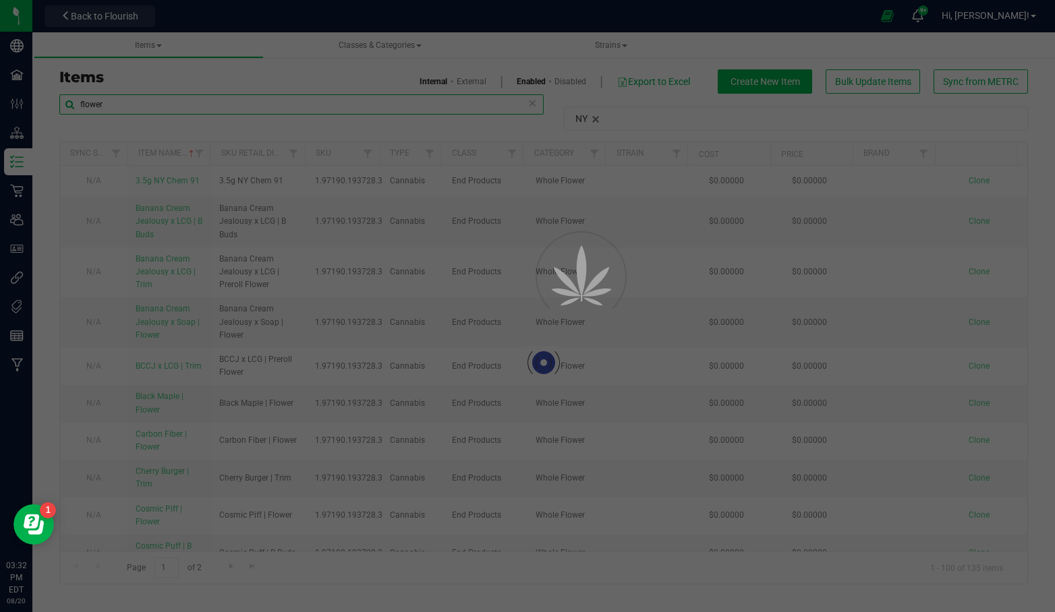
type input "flower"
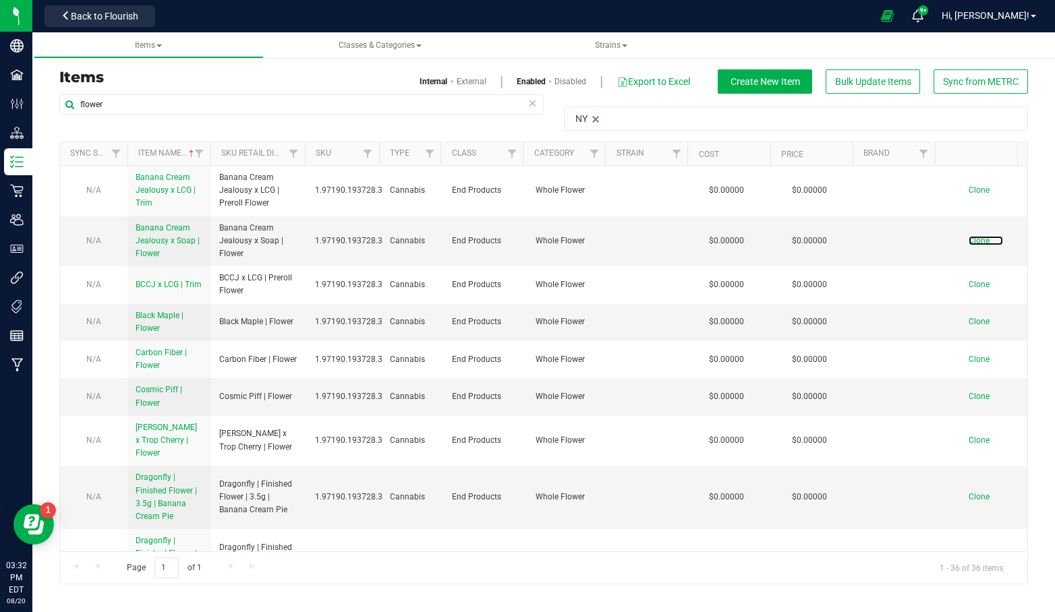
click at [969, 239] on span "Clone" at bounding box center [979, 240] width 21 height 9
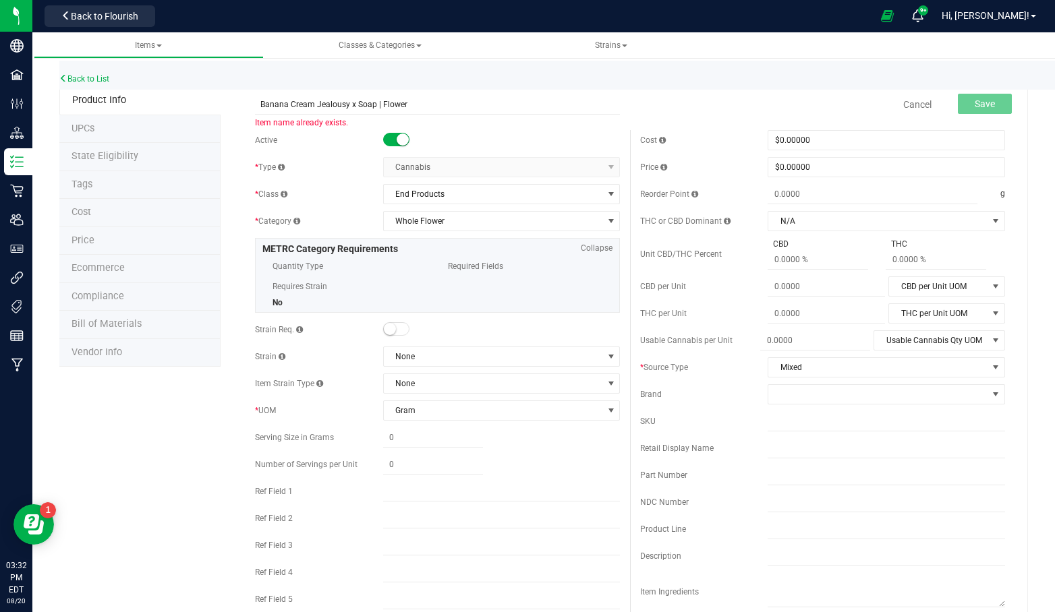
drag, startPoint x: 373, startPoint y: 102, endPoint x: 214, endPoint y: 100, distance: 158.5
click at [216, 100] on div "Product Info UPCs State Eligibility Tags Cost Price Ecommerce Compliance Bill o…" at bounding box center [543, 618] width 969 height 1064
type input "Pinnacle | Flower"
click at [962, 103] on button "Save" at bounding box center [985, 104] width 54 height 20
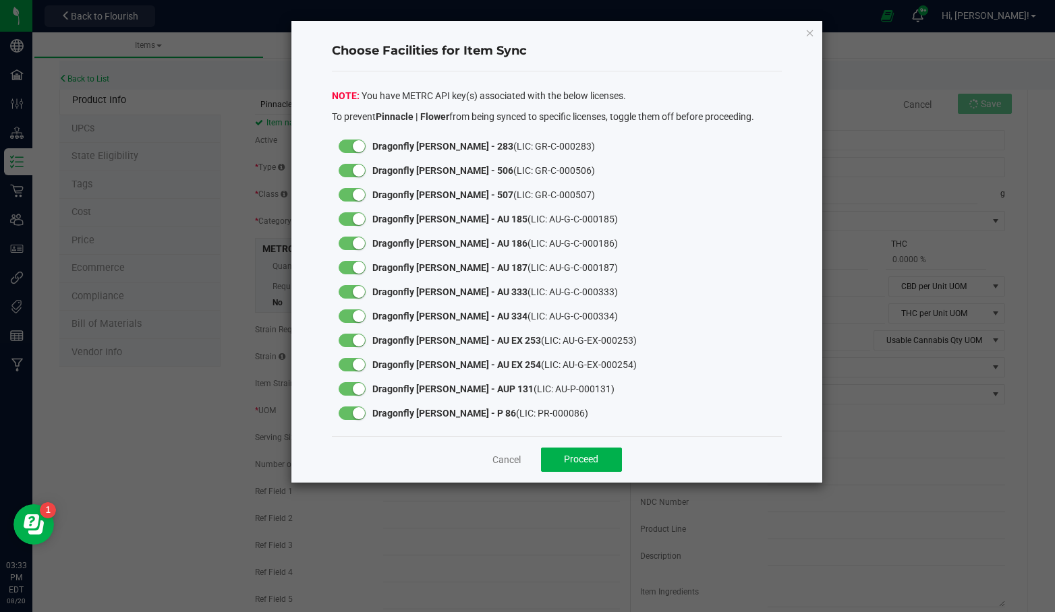
click at [354, 144] on small at bounding box center [359, 146] width 12 height 12
click at [360, 173] on small at bounding box center [359, 171] width 12 height 12
click at [352, 198] on div at bounding box center [352, 194] width 27 height 13
click at [356, 225] on div at bounding box center [352, 219] width 40 height 24
click at [354, 223] on small at bounding box center [359, 219] width 12 height 12
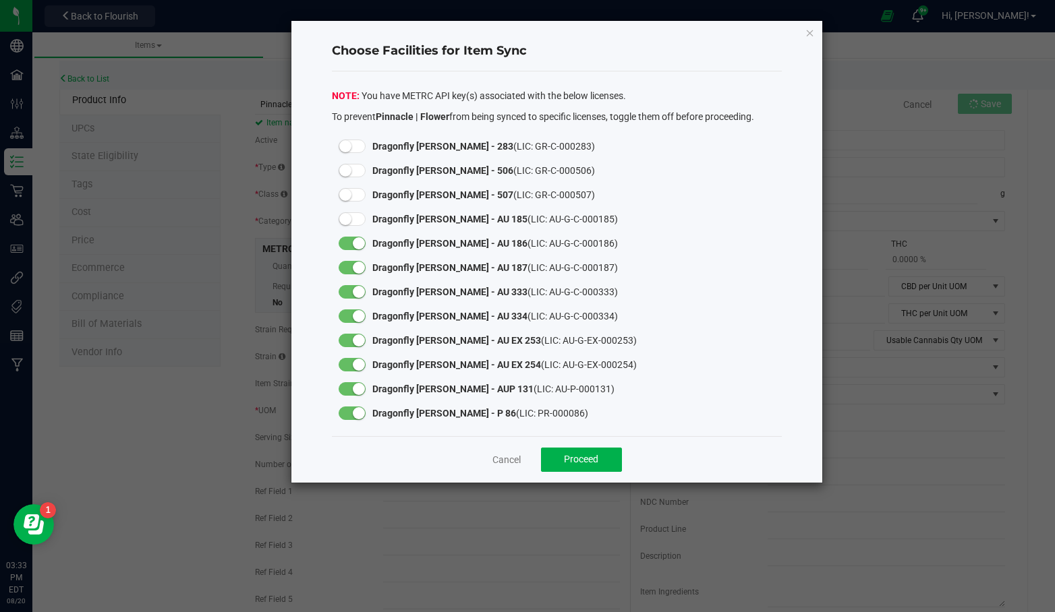
click at [355, 243] on small at bounding box center [359, 243] width 12 height 12
click at [354, 273] on div at bounding box center [352, 268] width 40 height 24
click at [353, 297] on div at bounding box center [352, 292] width 40 height 24
click at [355, 288] on small at bounding box center [359, 292] width 12 height 12
click at [355, 264] on small at bounding box center [359, 268] width 12 height 12
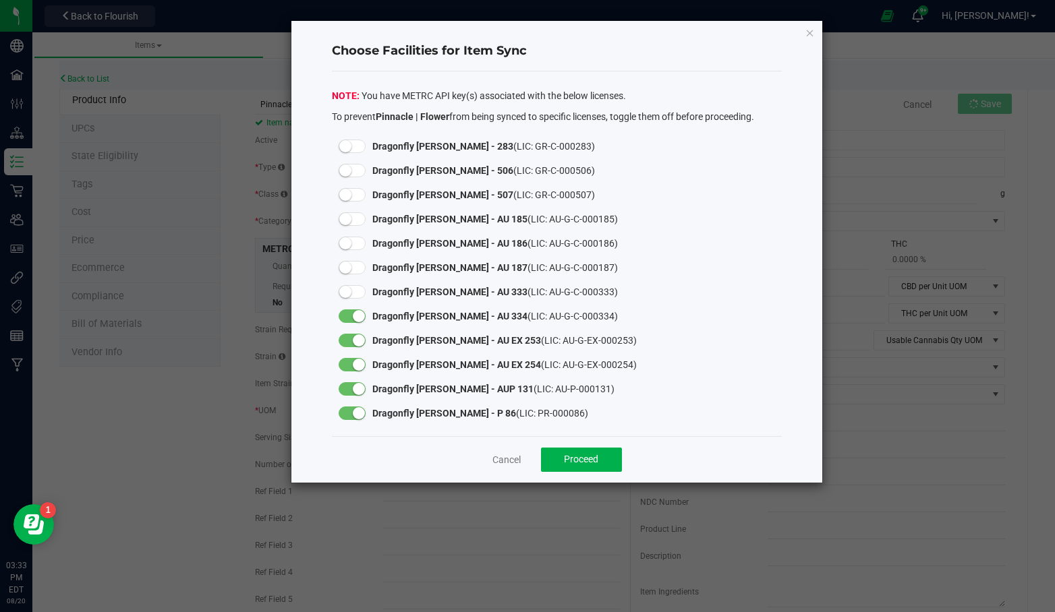
click at [357, 314] on small at bounding box center [359, 316] width 12 height 12
click at [356, 346] on div at bounding box center [352, 340] width 40 height 24
click at [357, 366] on small at bounding box center [359, 365] width 12 height 12
click at [357, 343] on small at bounding box center [359, 341] width 12 height 12
click at [356, 391] on small at bounding box center [359, 389] width 12 height 12
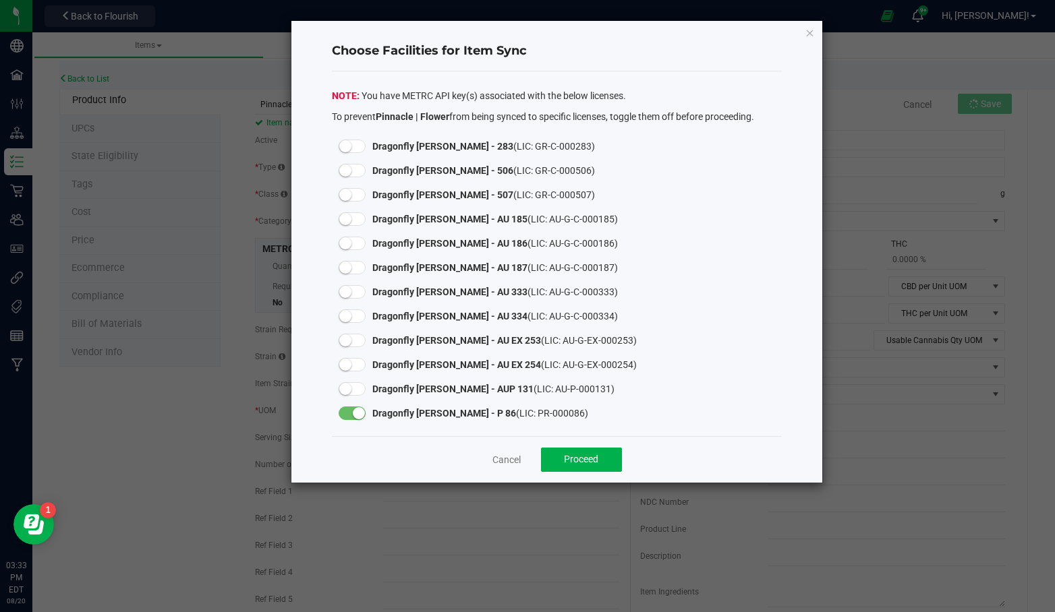
click at [356, 412] on small at bounding box center [359, 413] width 12 height 12
click at [573, 454] on span "Proceed" at bounding box center [581, 459] width 34 height 11
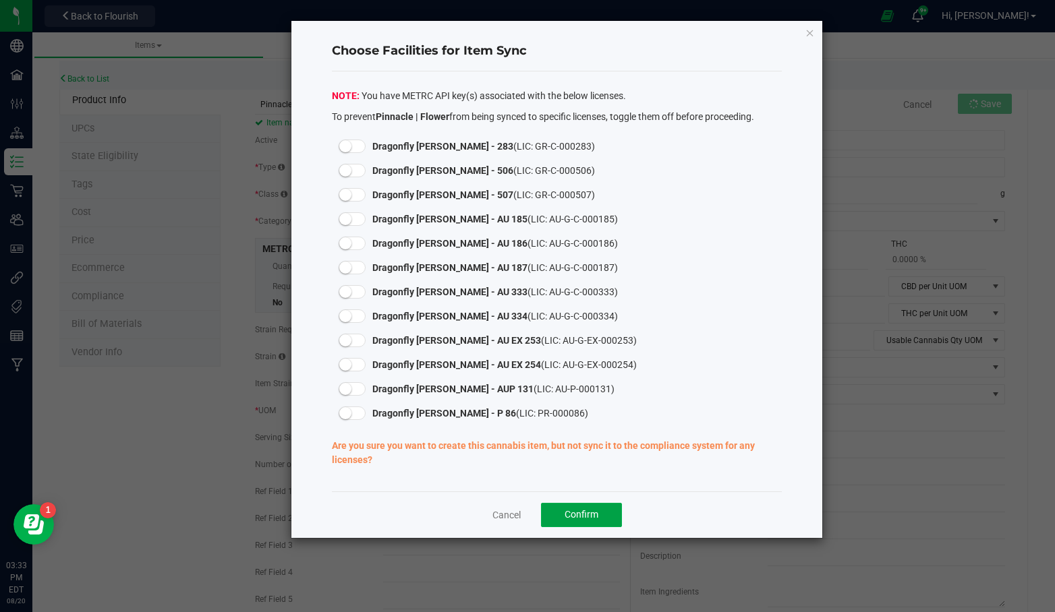
click at [569, 511] on span "Confirm" at bounding box center [582, 514] width 34 height 11
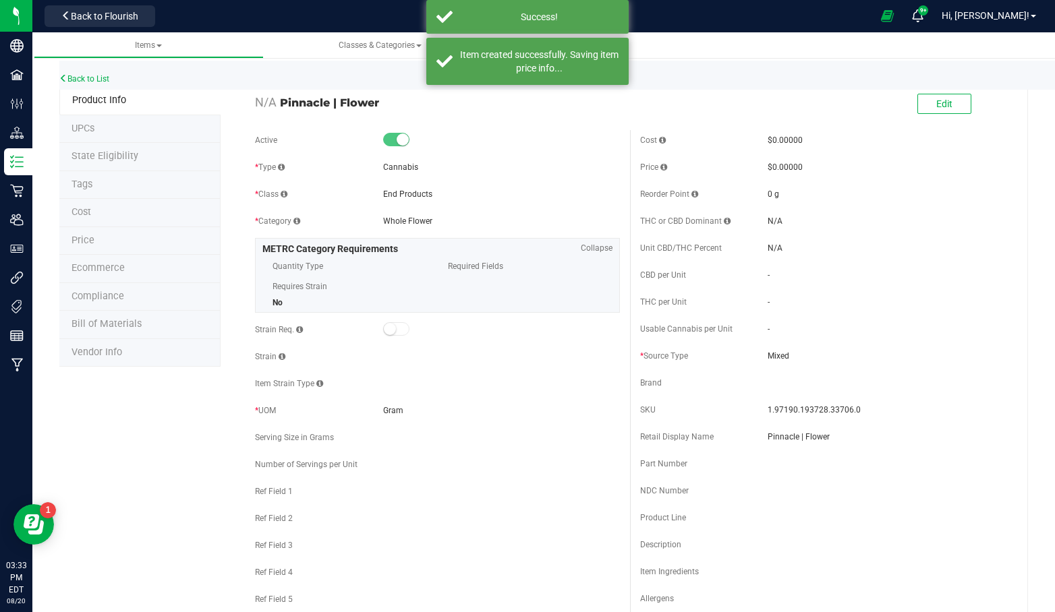
click at [91, 191] on li "Tags" at bounding box center [139, 185] width 161 height 28
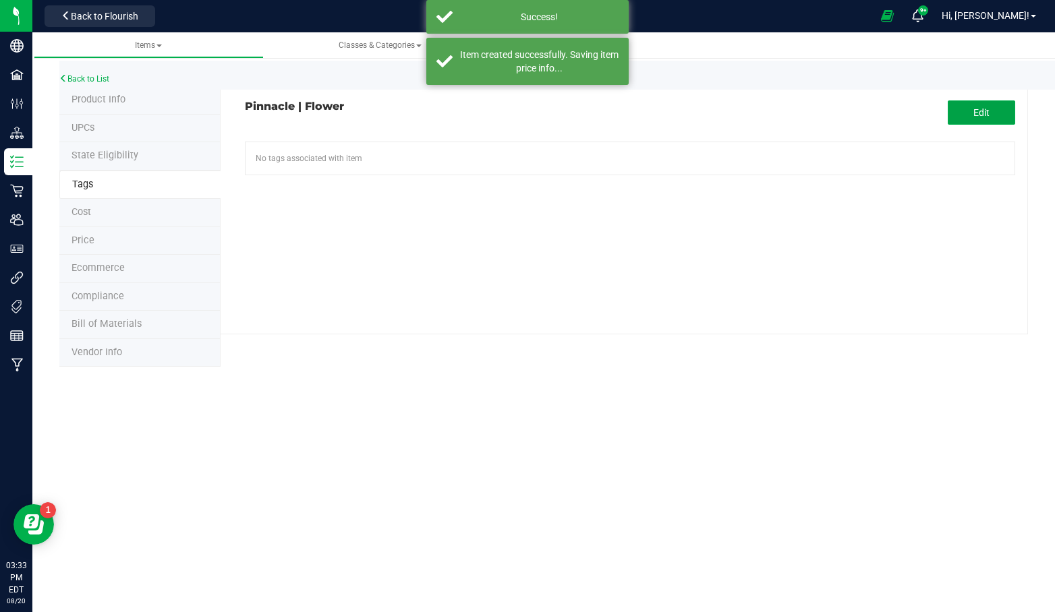
click at [979, 102] on button "Edit" at bounding box center [981, 112] width 67 height 24
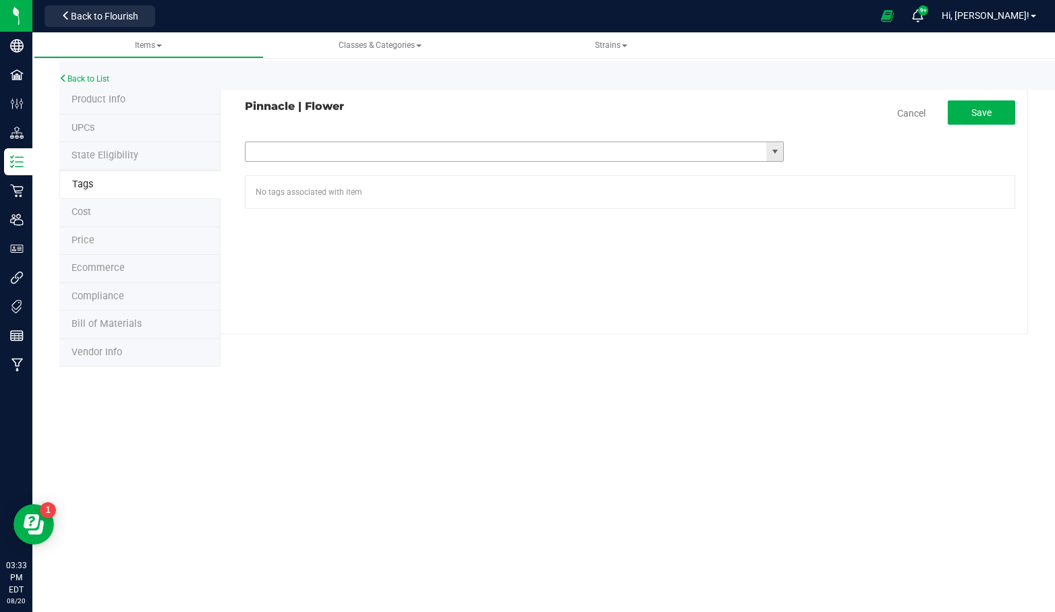
click at [334, 150] on input "text" at bounding box center [506, 151] width 521 height 19
type input "ny"
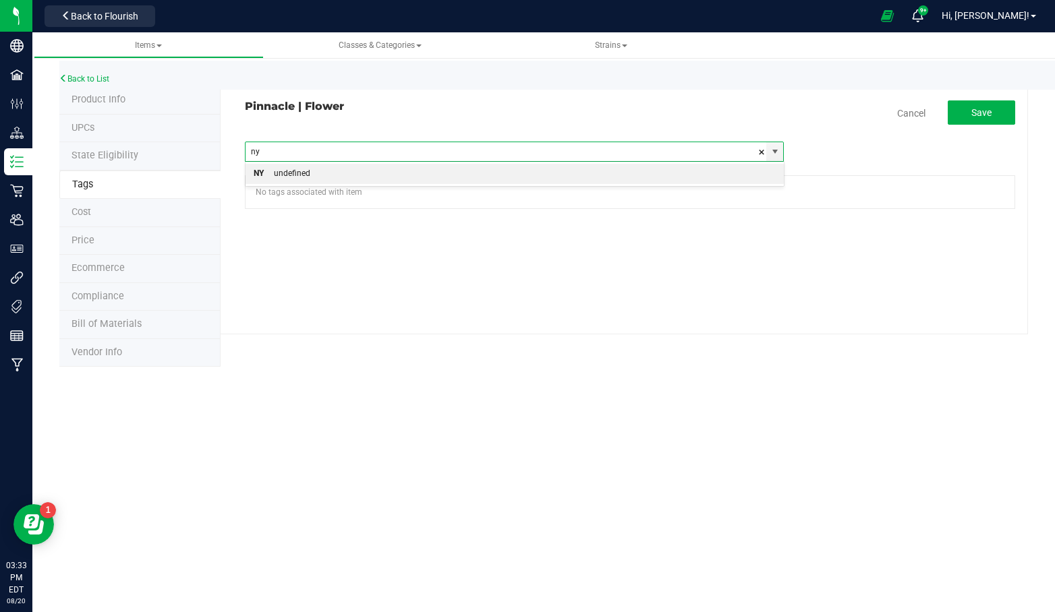
click at [302, 177] on div "undefined" at bounding box center [287, 174] width 47 height 18
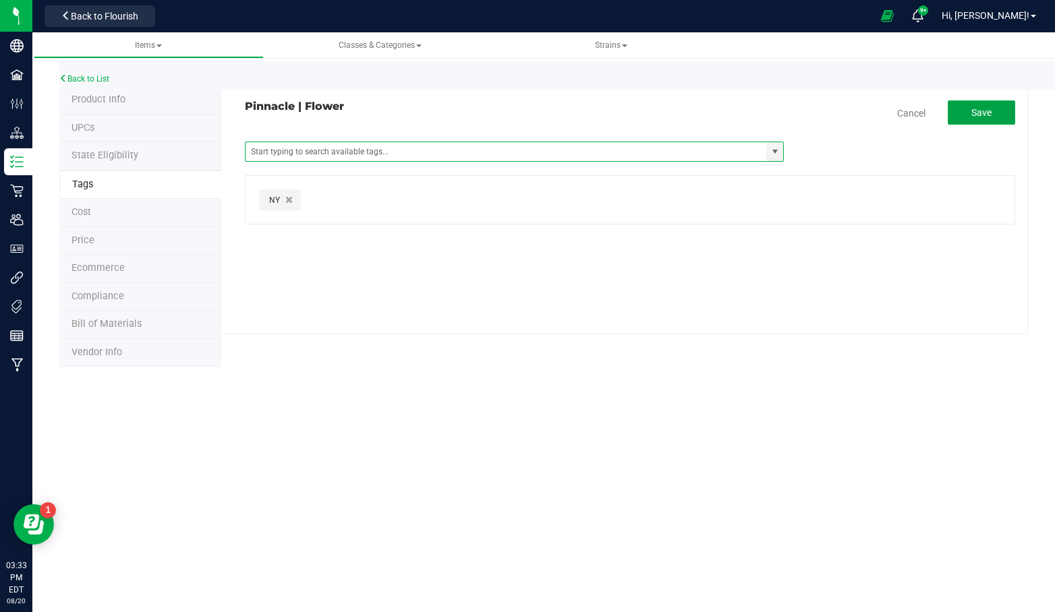
click at [986, 122] on button "Save" at bounding box center [981, 112] width 67 height 24
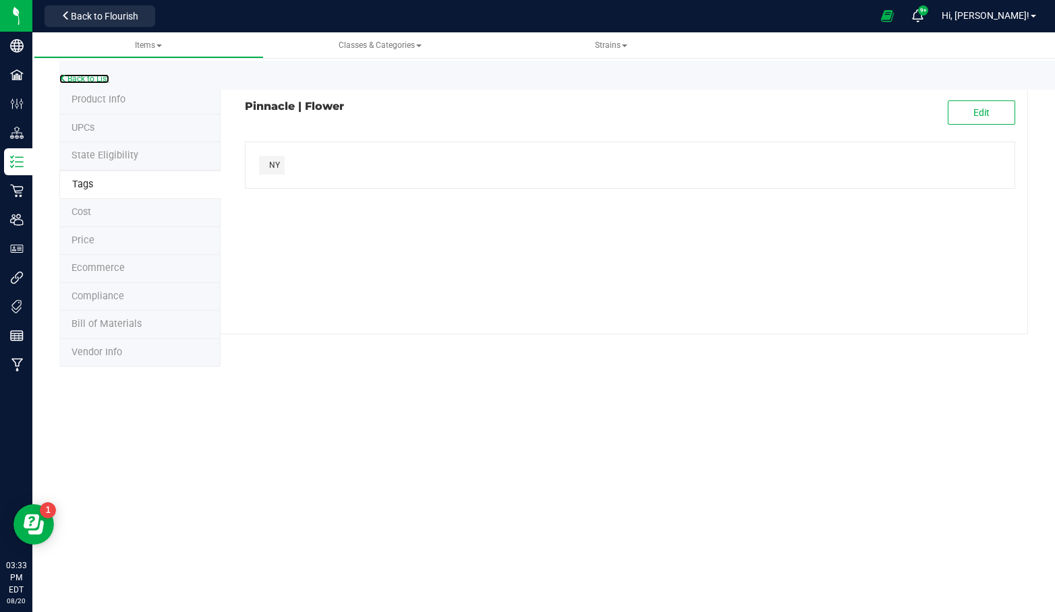
click at [93, 79] on link "Back to List" at bounding box center [84, 78] width 50 height 9
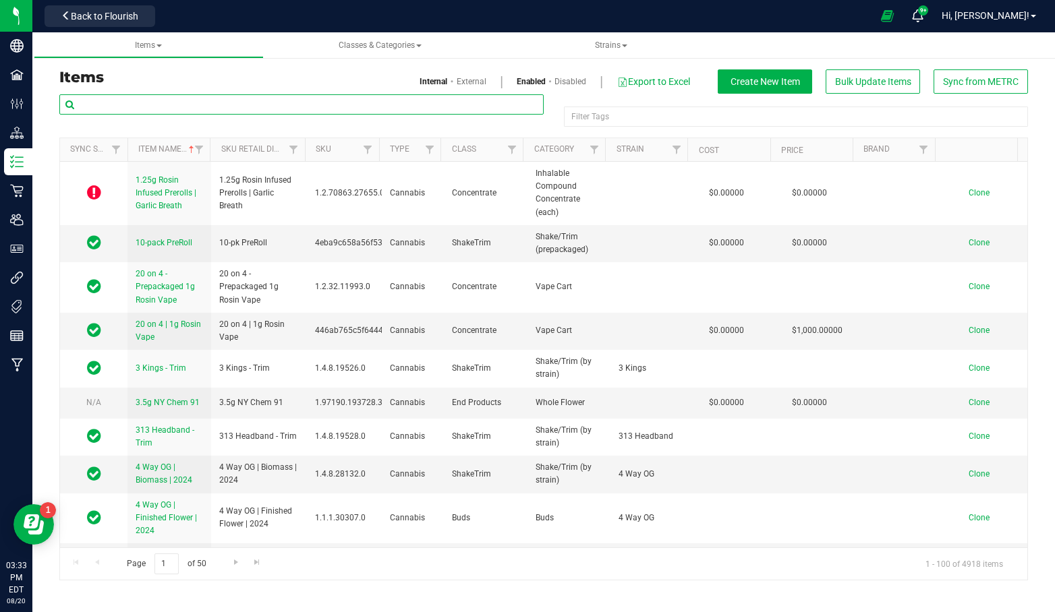
click at [306, 99] on input "text" at bounding box center [301, 104] width 484 height 20
type input "flower"
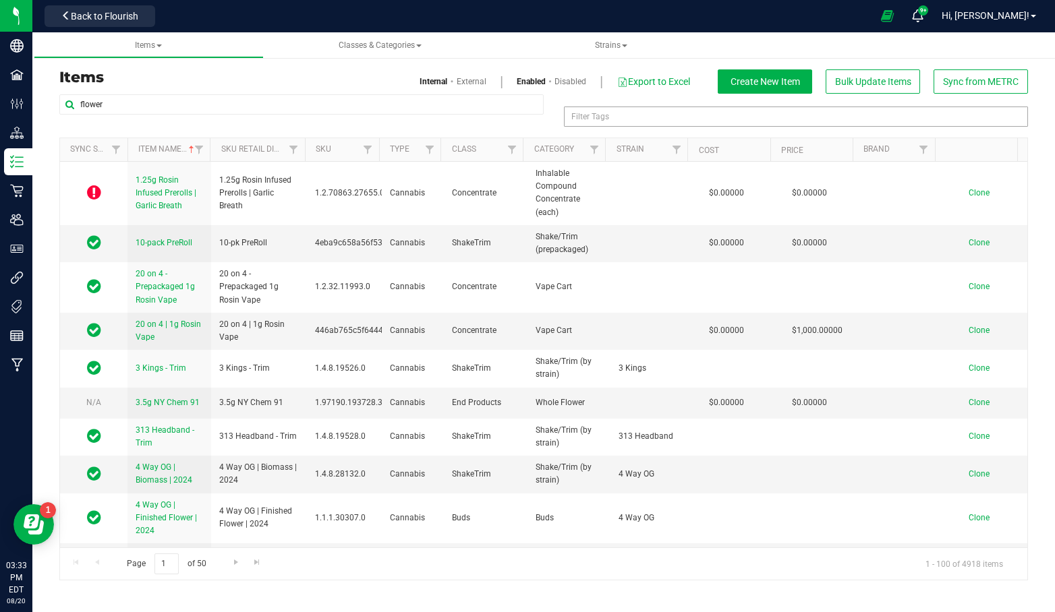
click at [611, 119] on div "Filter Tags" at bounding box center [796, 117] width 464 height 20
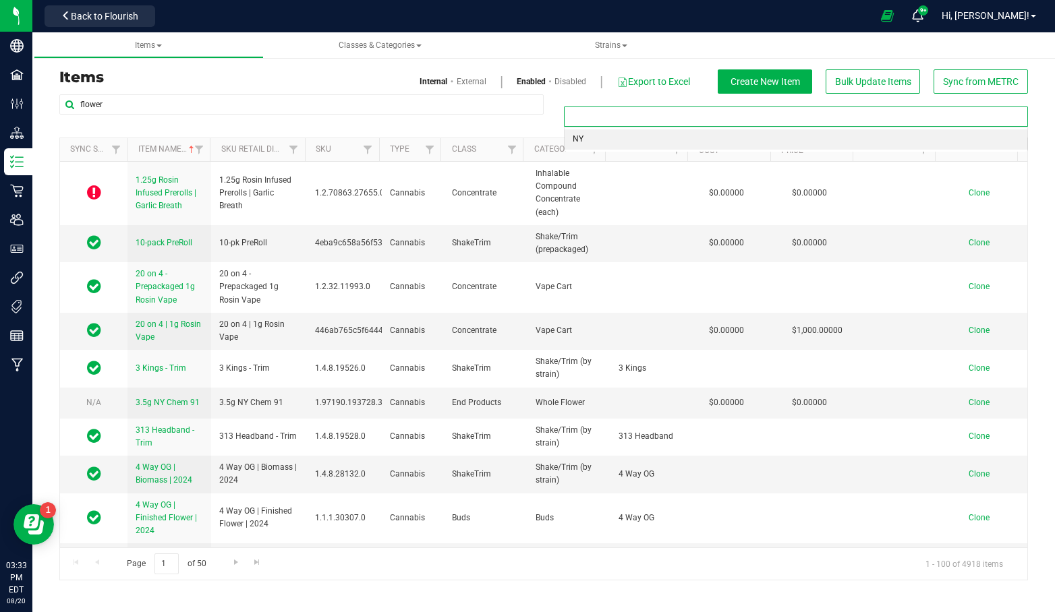
click at [593, 136] on li "NY" at bounding box center [796, 140] width 463 height 20
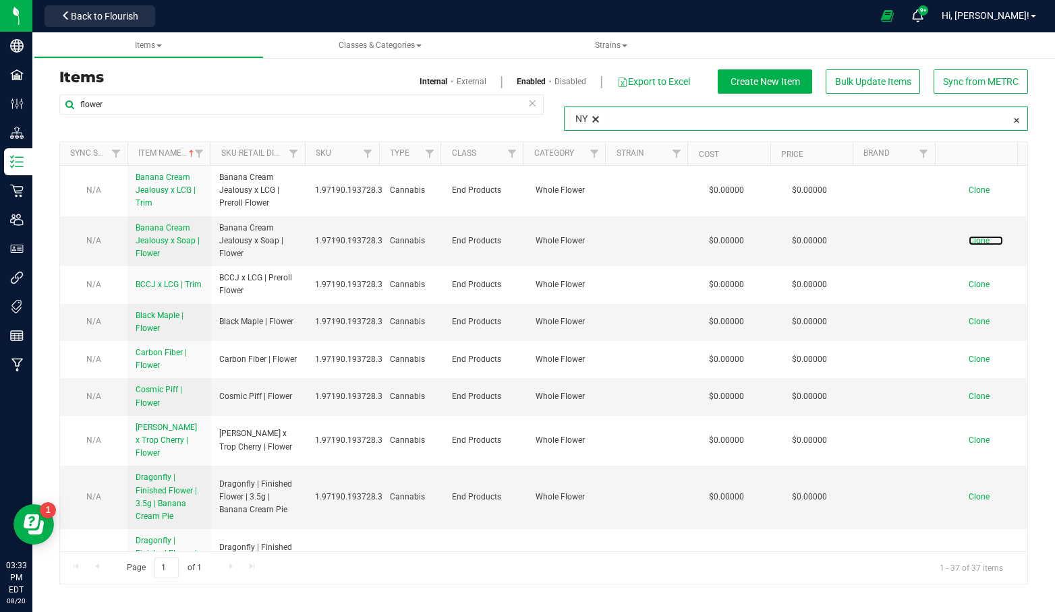
click at [973, 236] on span "Clone" at bounding box center [979, 240] width 21 height 9
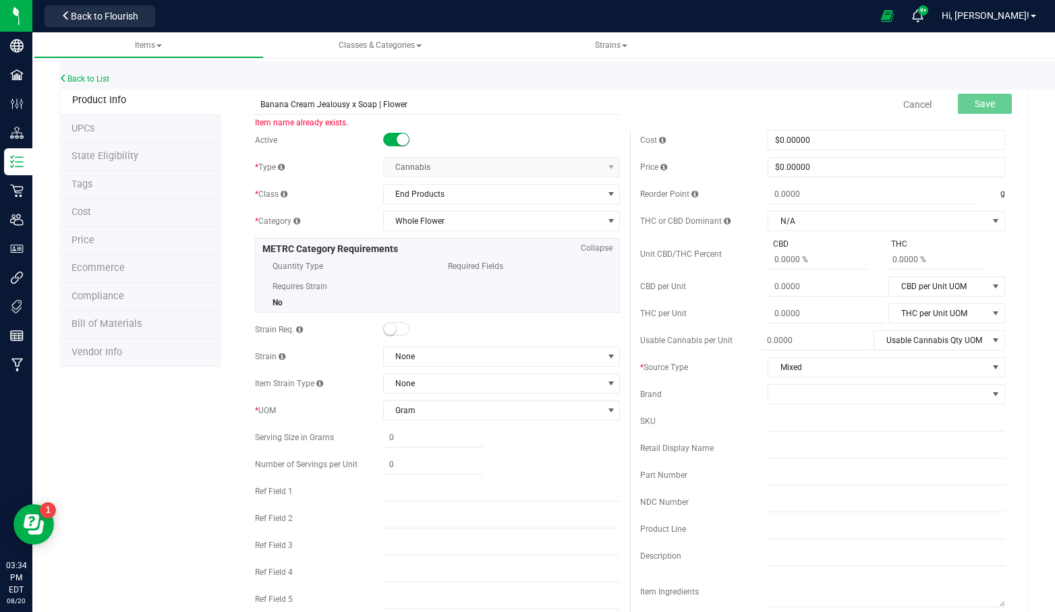
drag, startPoint x: 374, startPoint y: 105, endPoint x: 242, endPoint y: 94, distance: 132.0
click at [242, 94] on div "Banana Cream Jealousy x Soap | Flower Item name already exists. Cancel Save Act…" at bounding box center [624, 618] width 807 height 1064
type input "[PERSON_NAME] | Flower"
click at [977, 106] on span "Save" at bounding box center [985, 103] width 20 height 11
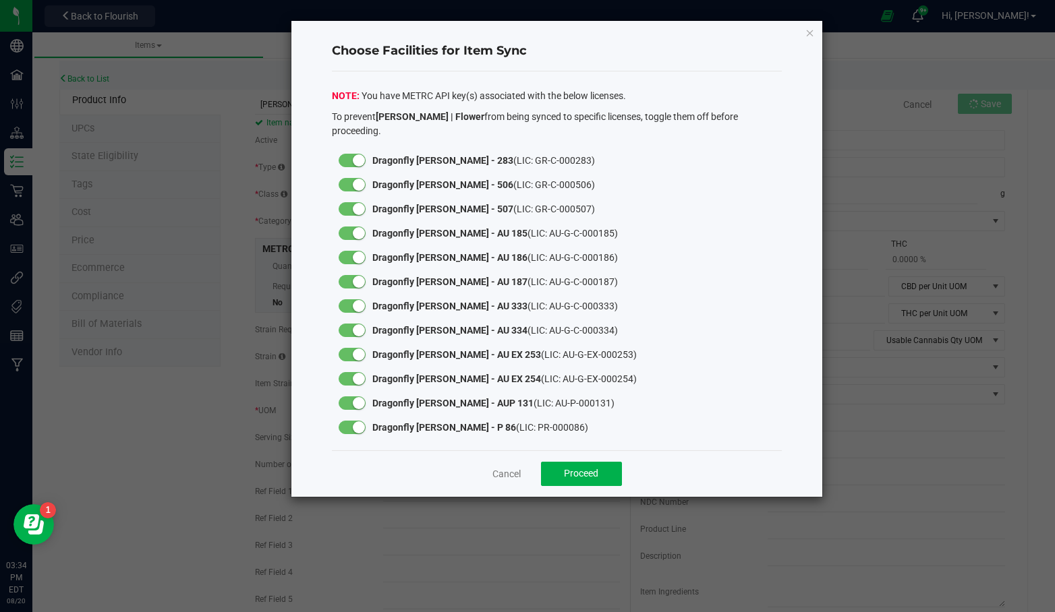
click at [353, 154] on small at bounding box center [359, 160] width 12 height 12
click at [355, 179] on small at bounding box center [359, 185] width 12 height 12
click at [354, 203] on small at bounding box center [359, 209] width 12 height 12
click at [354, 227] on small at bounding box center [359, 233] width 12 height 12
click at [354, 252] on small at bounding box center [359, 258] width 12 height 12
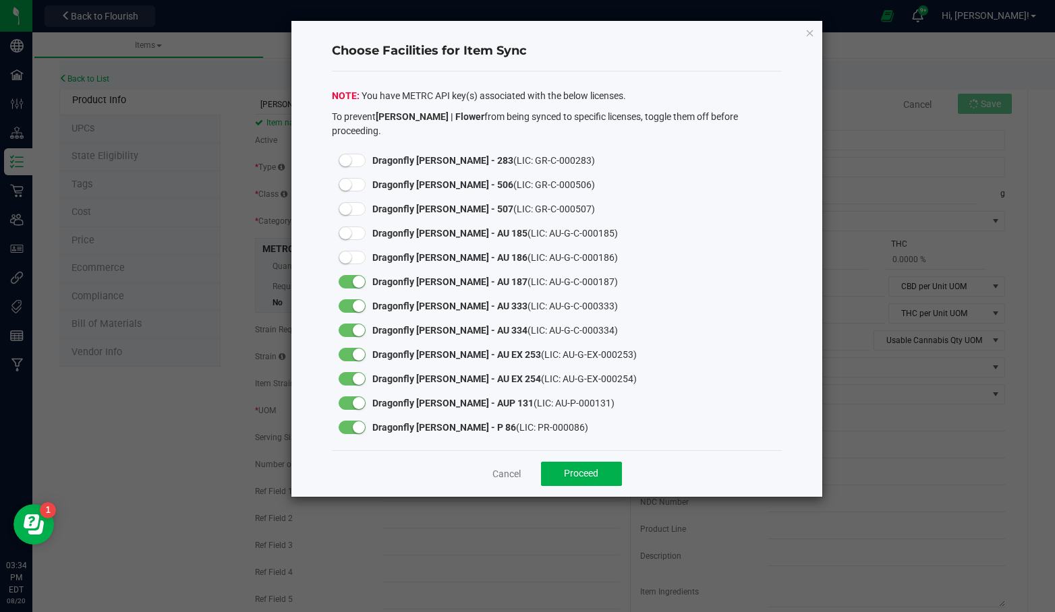
click at [356, 276] on small at bounding box center [359, 282] width 12 height 12
click at [351, 299] on div at bounding box center [352, 305] width 27 height 13
click at [362, 324] on small at bounding box center [359, 330] width 12 height 12
click at [358, 349] on small at bounding box center [359, 355] width 12 height 12
click at [359, 371] on div at bounding box center [352, 379] width 40 height 24
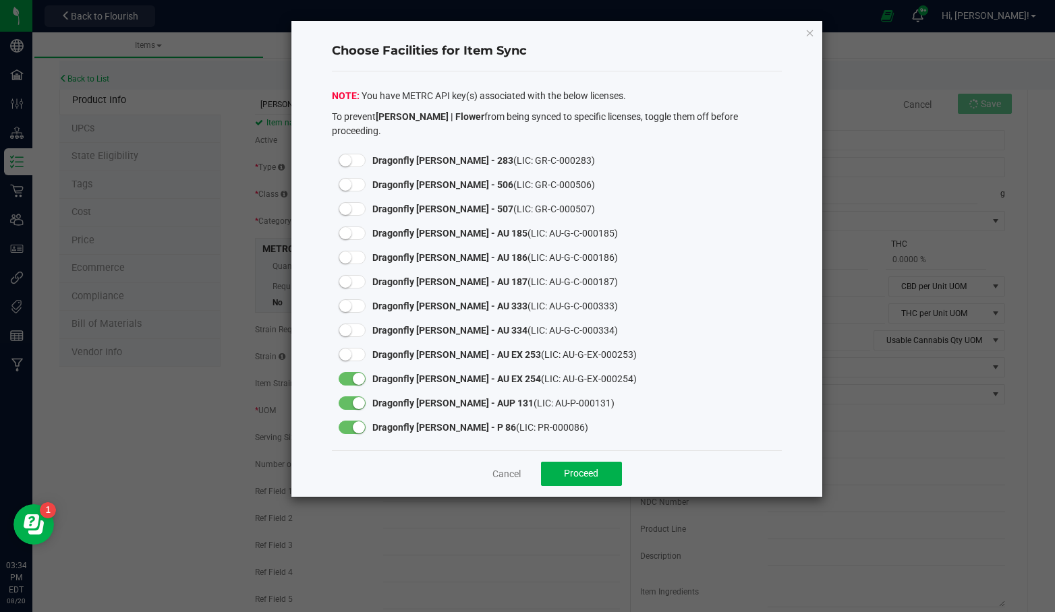
click at [357, 373] on small at bounding box center [359, 379] width 12 height 12
click at [353, 397] on small at bounding box center [359, 403] width 12 height 12
click at [353, 415] on div at bounding box center [352, 427] width 40 height 24
click at [357, 422] on small at bounding box center [359, 428] width 12 height 12
click at [606, 462] on button "Proceed" at bounding box center [581, 474] width 81 height 24
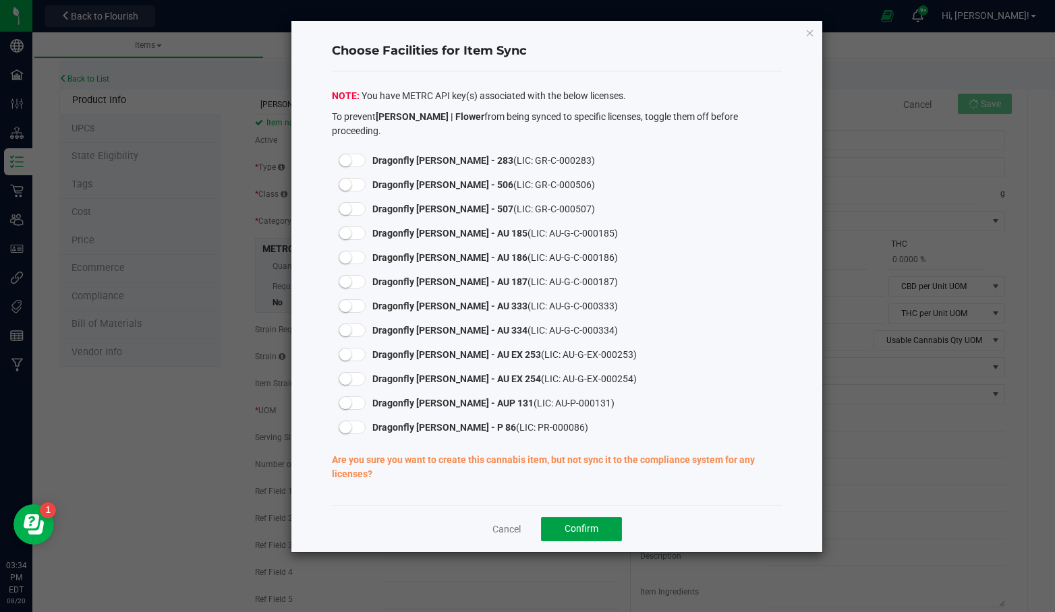
click at [598, 517] on button "Confirm" at bounding box center [581, 529] width 81 height 24
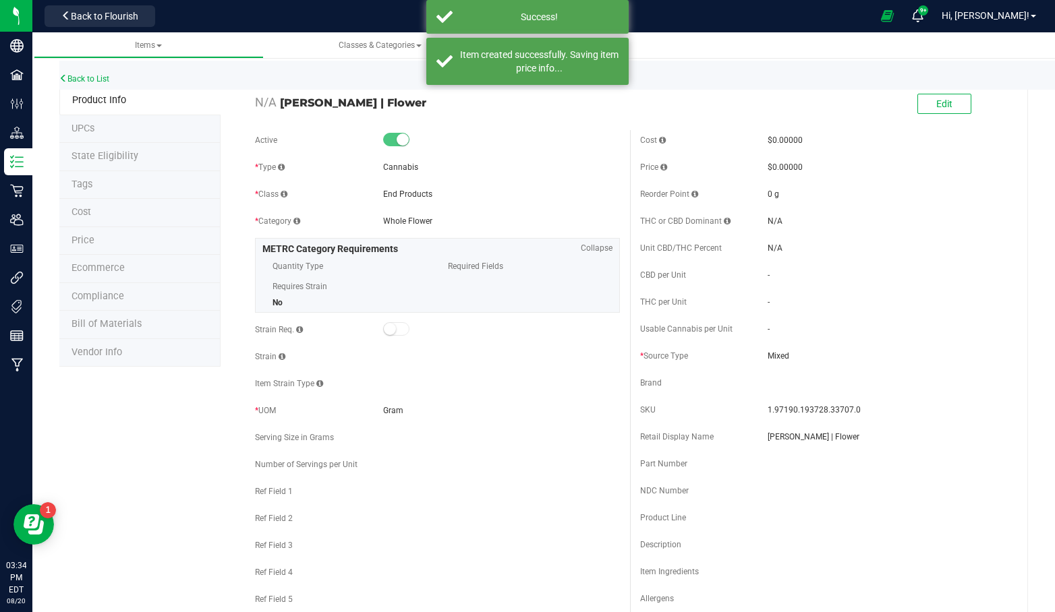
click at [92, 185] on li "Tags" at bounding box center [139, 185] width 161 height 28
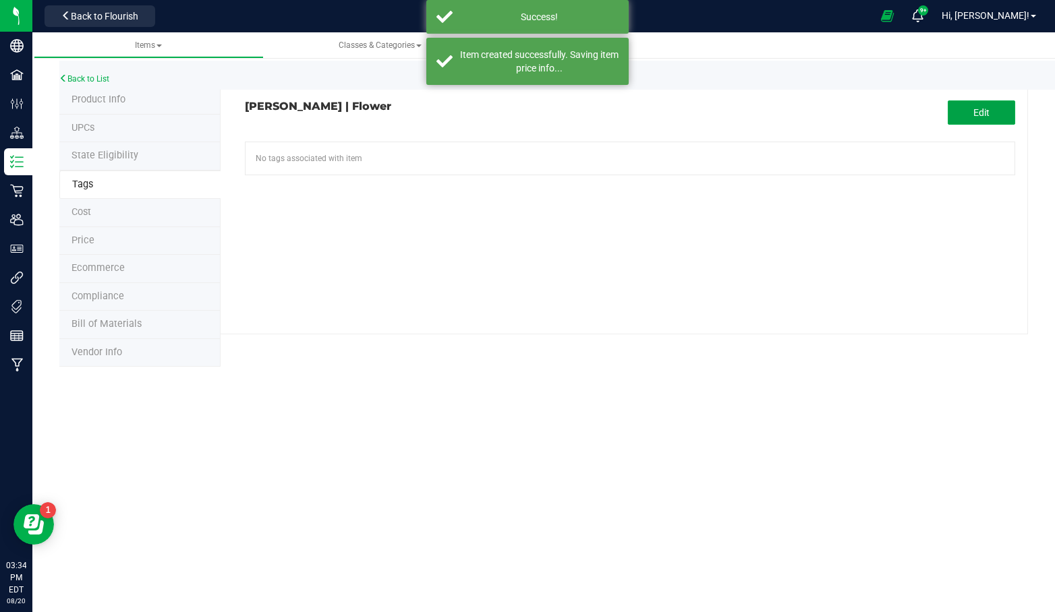
click at [969, 114] on button "Edit" at bounding box center [981, 112] width 67 height 24
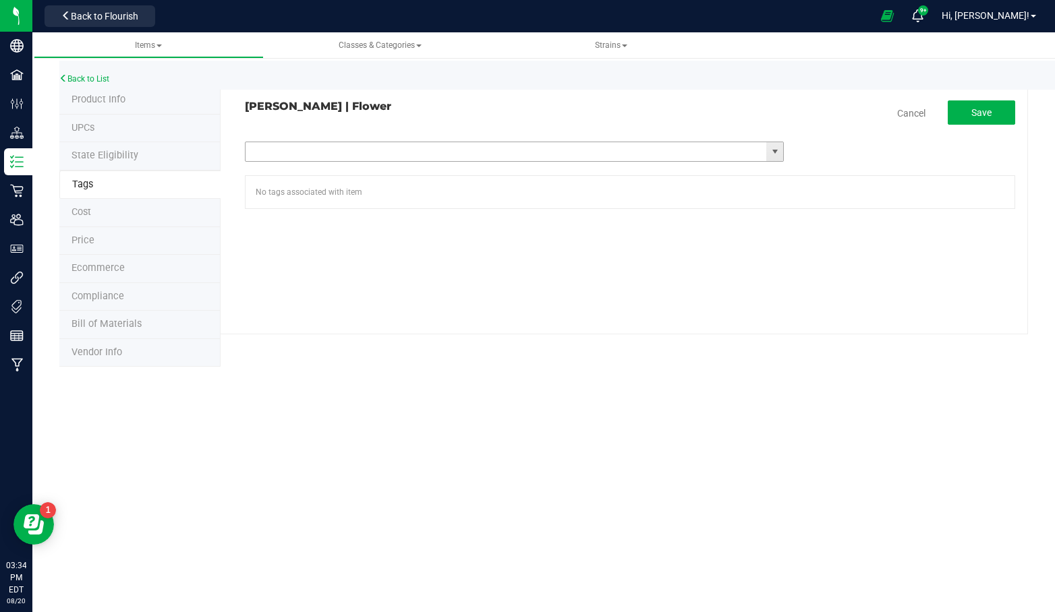
click at [309, 148] on input "text" at bounding box center [506, 151] width 521 height 19
type input "ny"
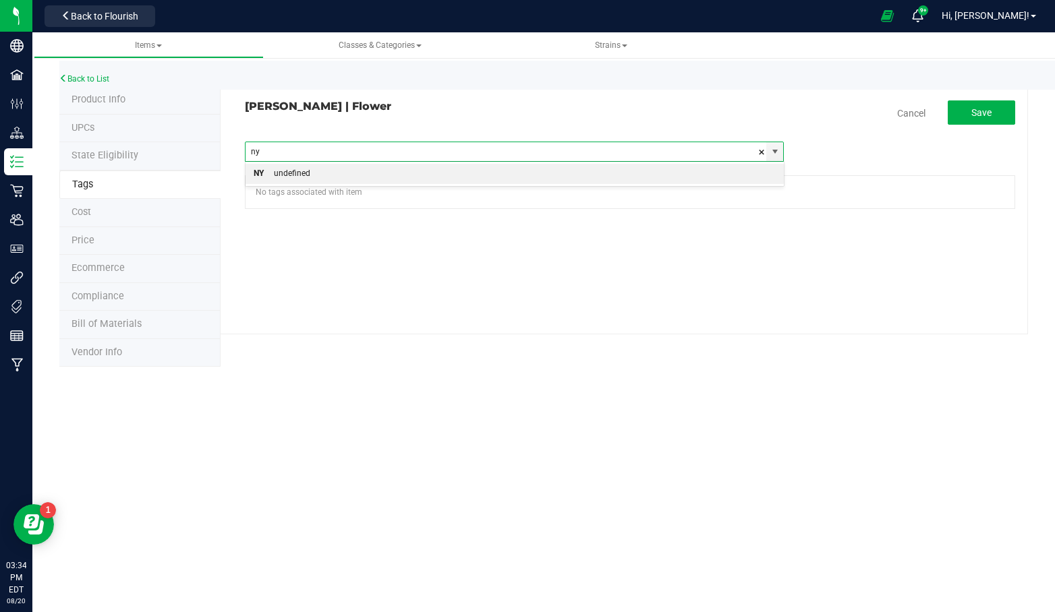
click at [307, 170] on div "undefined" at bounding box center [287, 174] width 47 height 18
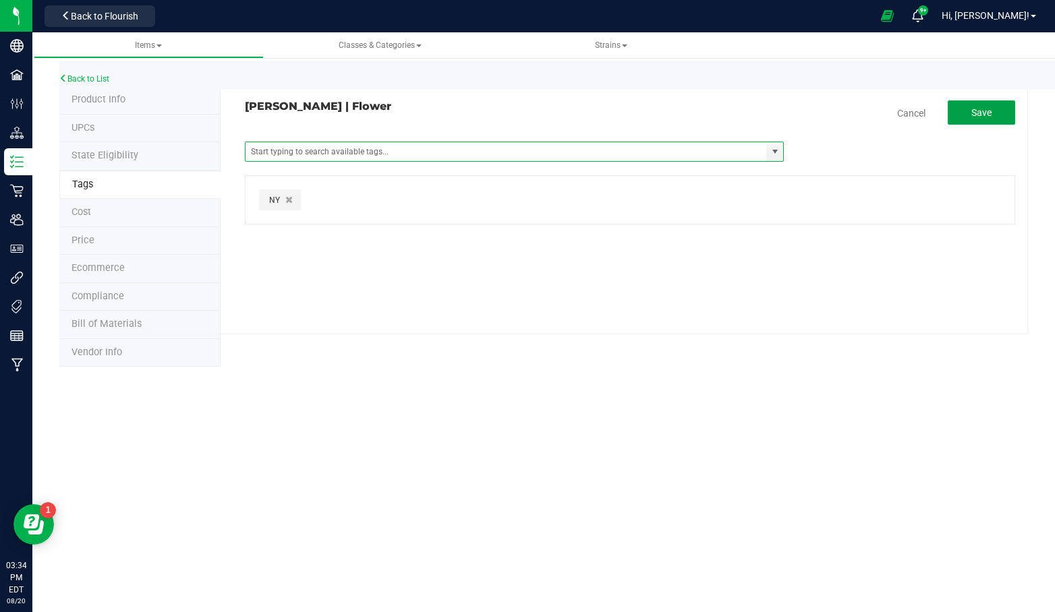
click at [999, 109] on button "Save" at bounding box center [981, 112] width 67 height 24
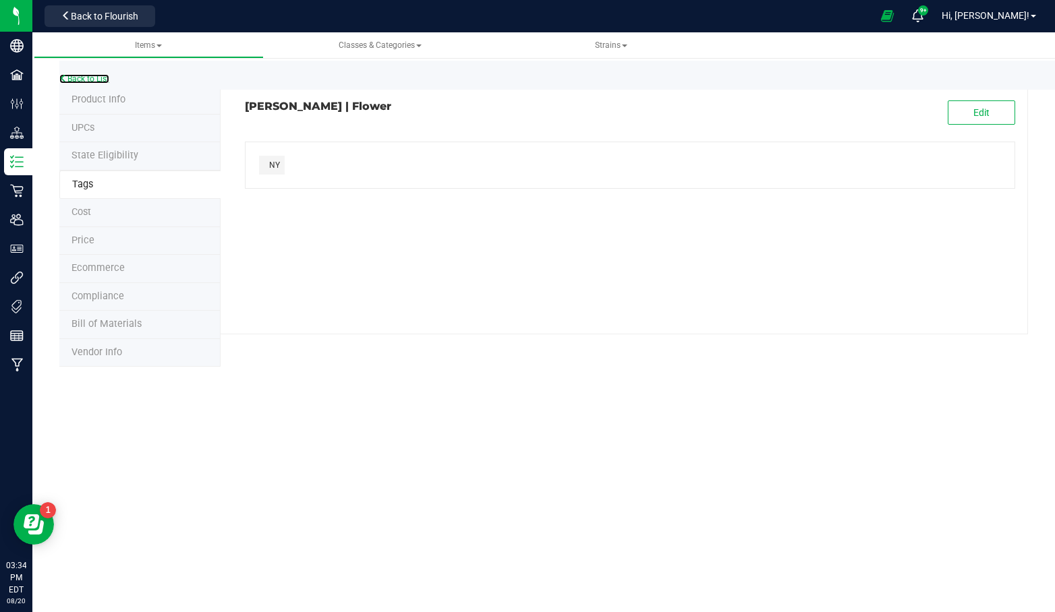
click at [97, 79] on link "Back to List" at bounding box center [84, 78] width 50 height 9
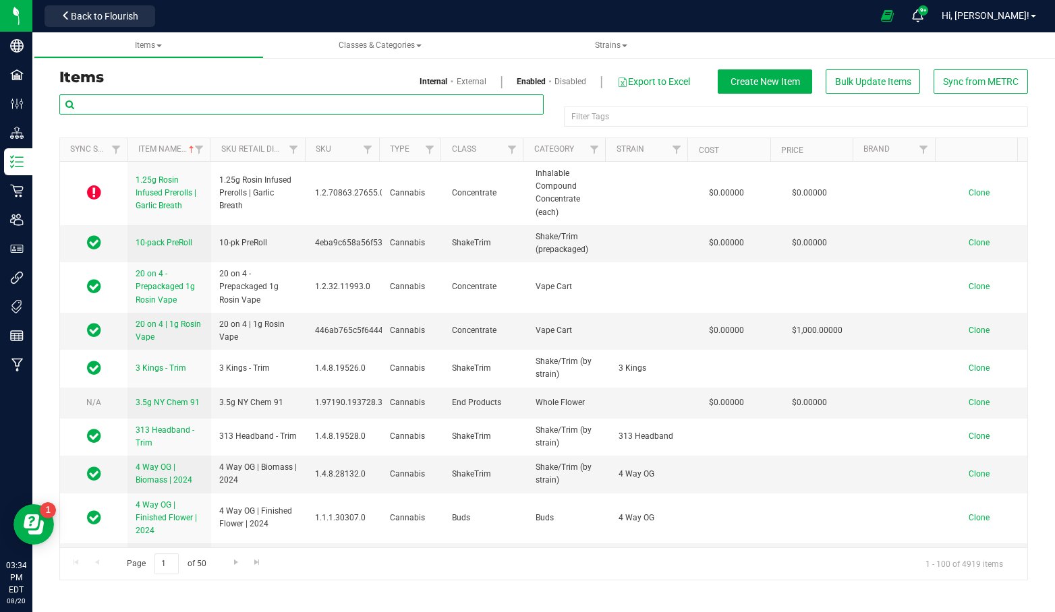
click at [169, 103] on input "text" at bounding box center [301, 104] width 484 height 20
type input "flower"
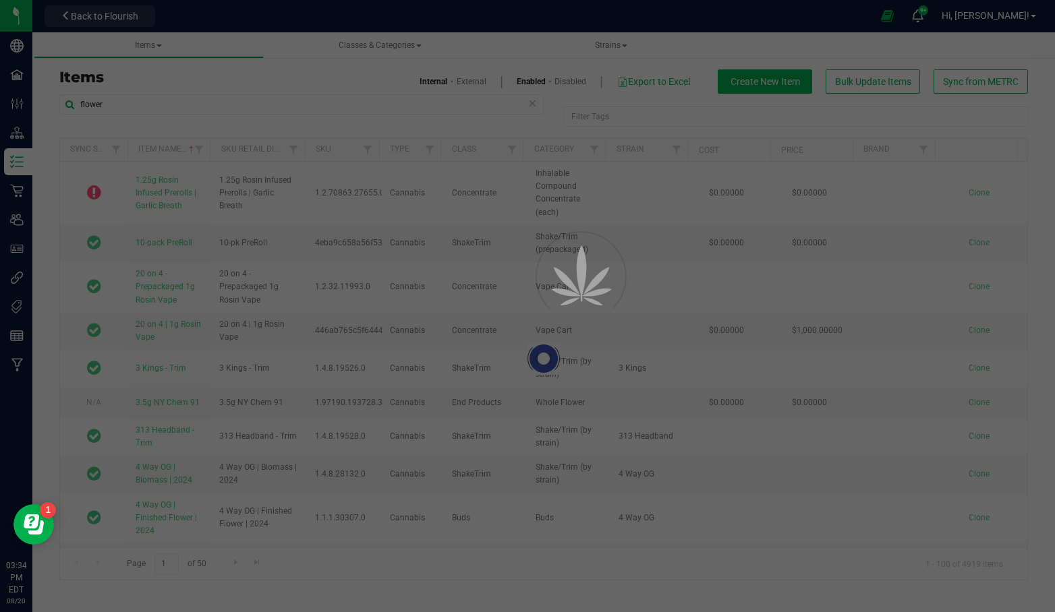
click at [652, 120] on div at bounding box center [527, 306] width 1055 height 612
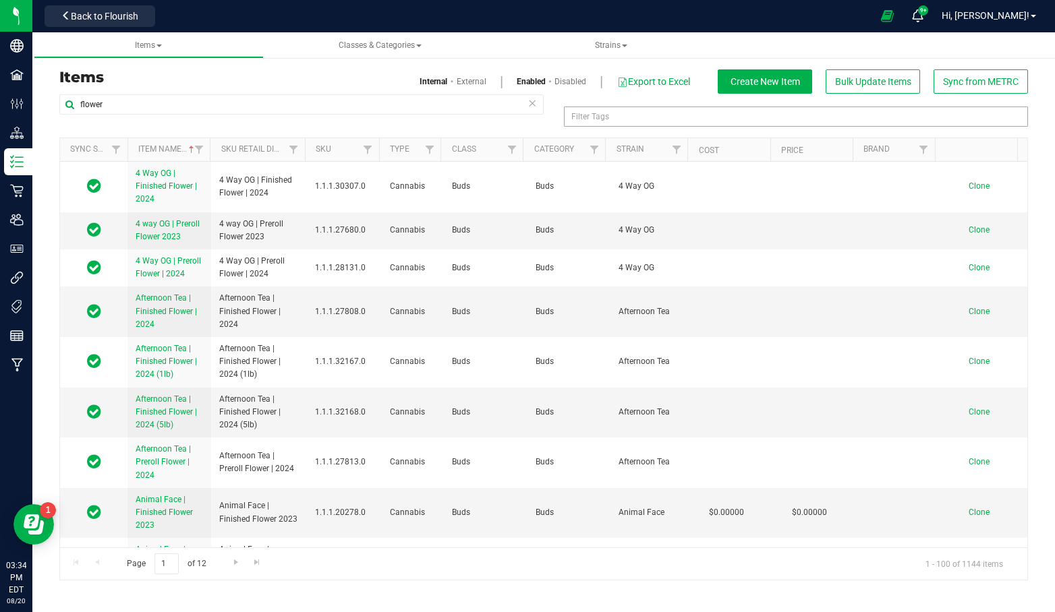
click at [616, 117] on div "Filter Tags" at bounding box center [796, 117] width 464 height 20
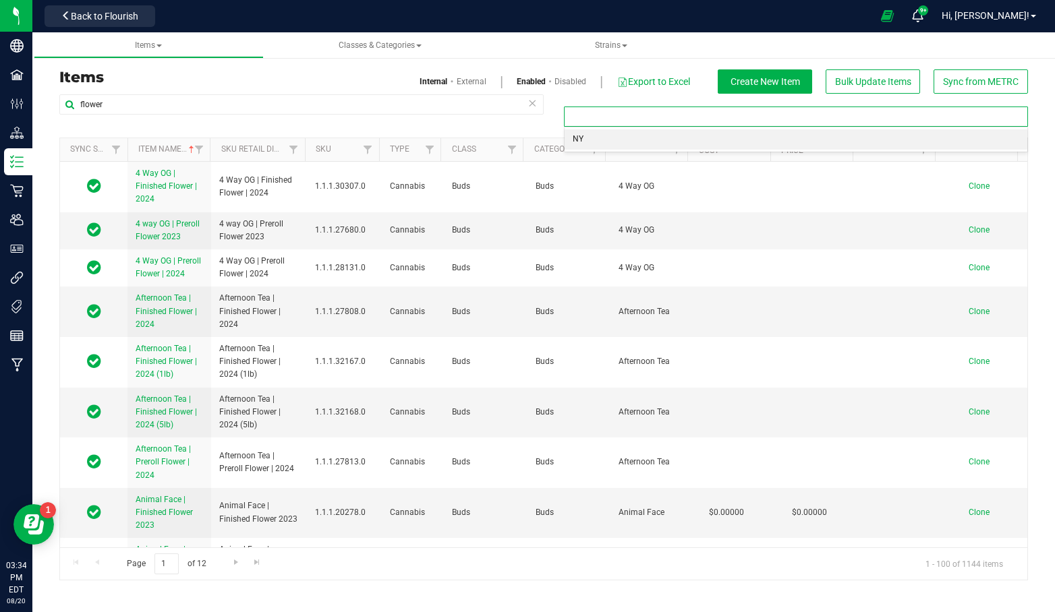
type input "n"
click at [586, 136] on li "NY" at bounding box center [796, 140] width 463 height 20
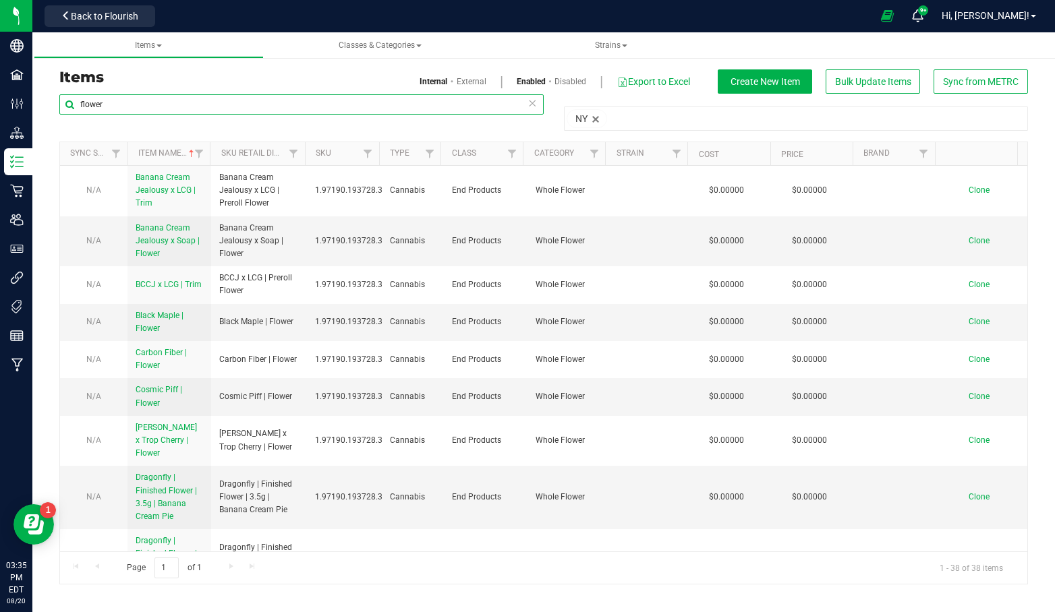
click at [105, 105] on input "flower" at bounding box center [301, 104] width 484 height 20
type input "f"
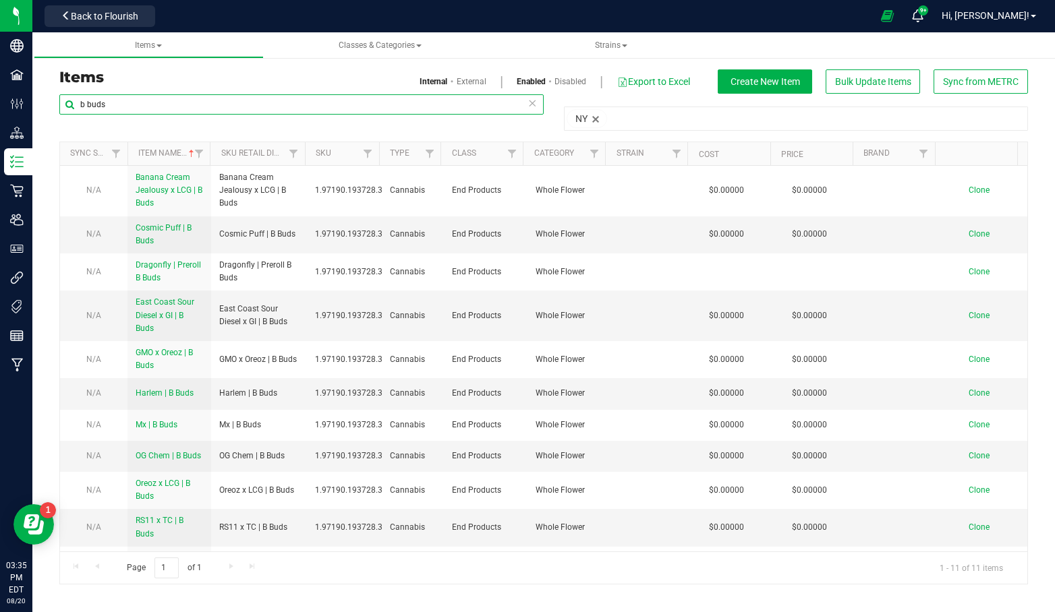
type input "b buds"
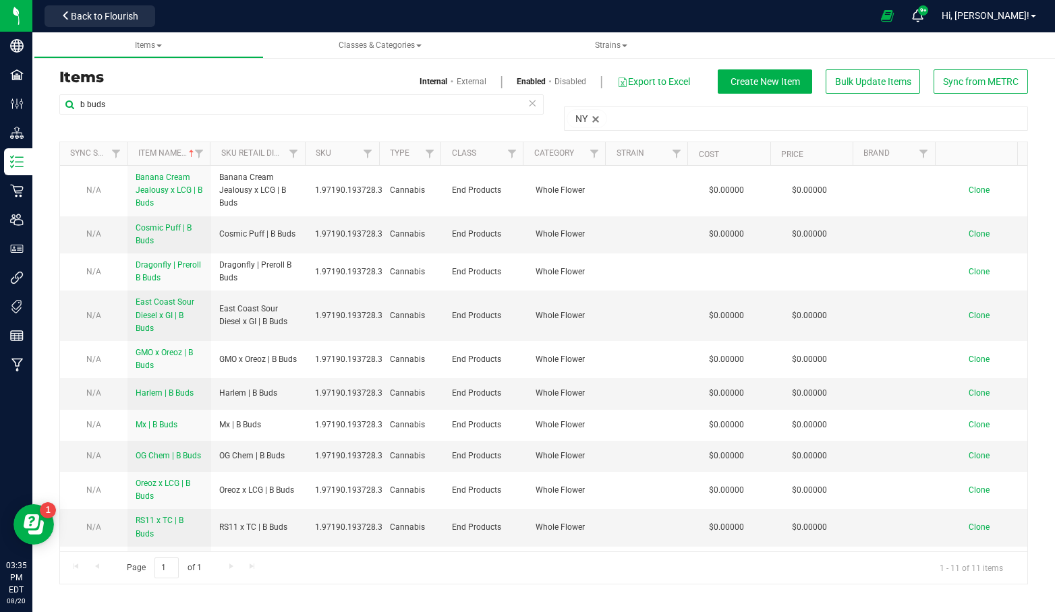
click at [295, 278] on span "Dragonfly | Preroll B Buds" at bounding box center [259, 272] width 80 height 26
click at [248, 272] on span "Dragonfly | Preroll B Buds" at bounding box center [259, 272] width 80 height 26
drag, startPoint x: 166, startPoint y: 274, endPoint x: 135, endPoint y: 267, distance: 31.8
drag, startPoint x: 135, startPoint y: 267, endPoint x: 111, endPoint y: 260, distance: 24.6
click at [111, 260] on td "N/A" at bounding box center [93, 272] width 67 height 37
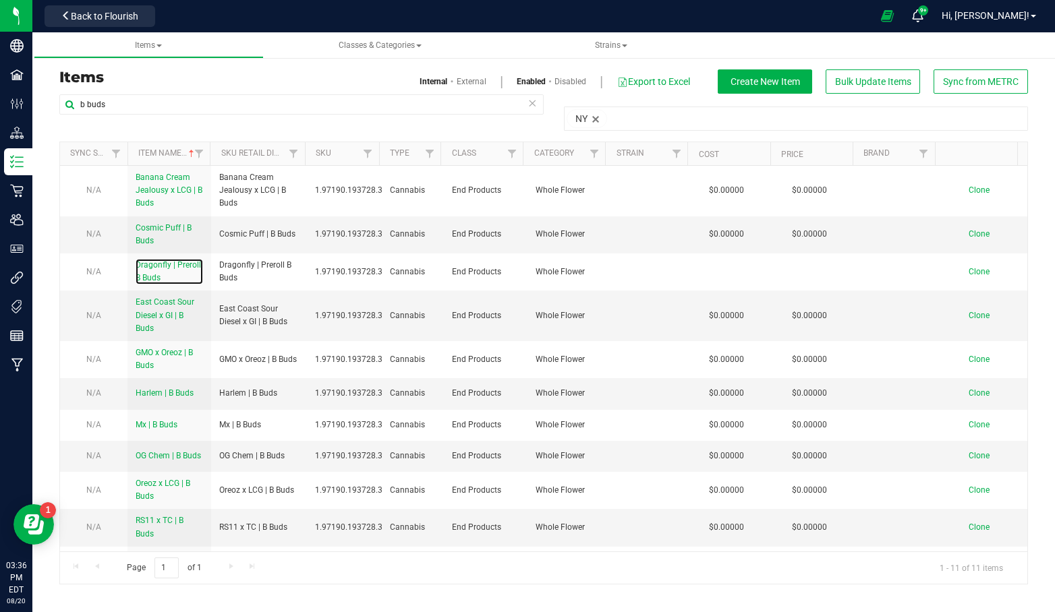
drag, startPoint x: 164, startPoint y: 270, endPoint x: 148, endPoint y: 272, distance: 16.2
drag, startPoint x: 148, startPoint y: 272, endPoint x: 254, endPoint y: 268, distance: 106.6
click at [254, 270] on span "Dragonfly | Preroll B Buds" at bounding box center [259, 272] width 80 height 26
click at [969, 271] on span "Clone" at bounding box center [979, 271] width 21 height 9
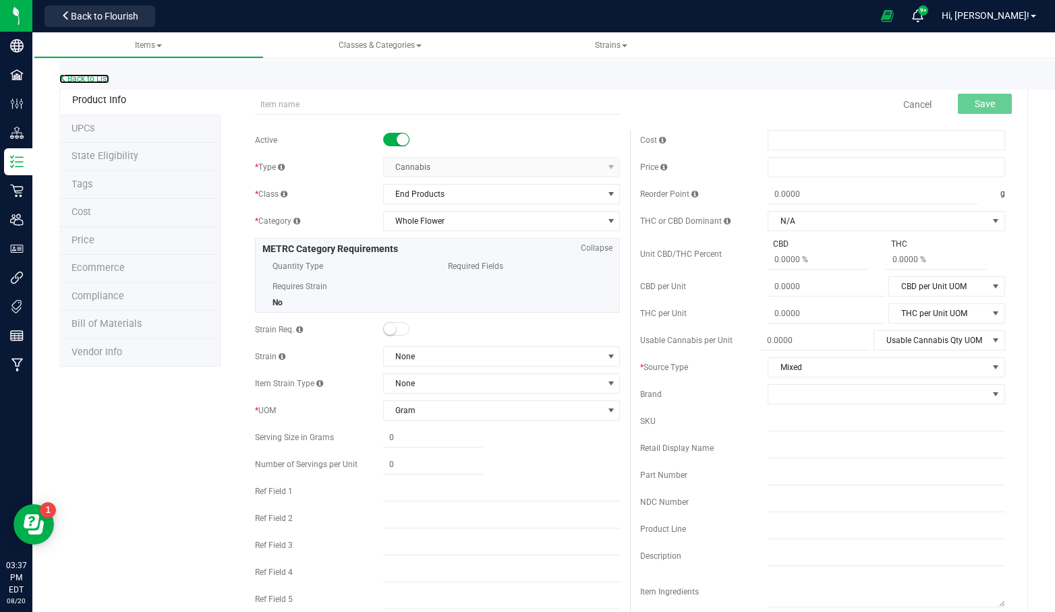
click at [86, 78] on link "Back to List" at bounding box center [84, 78] width 50 height 9
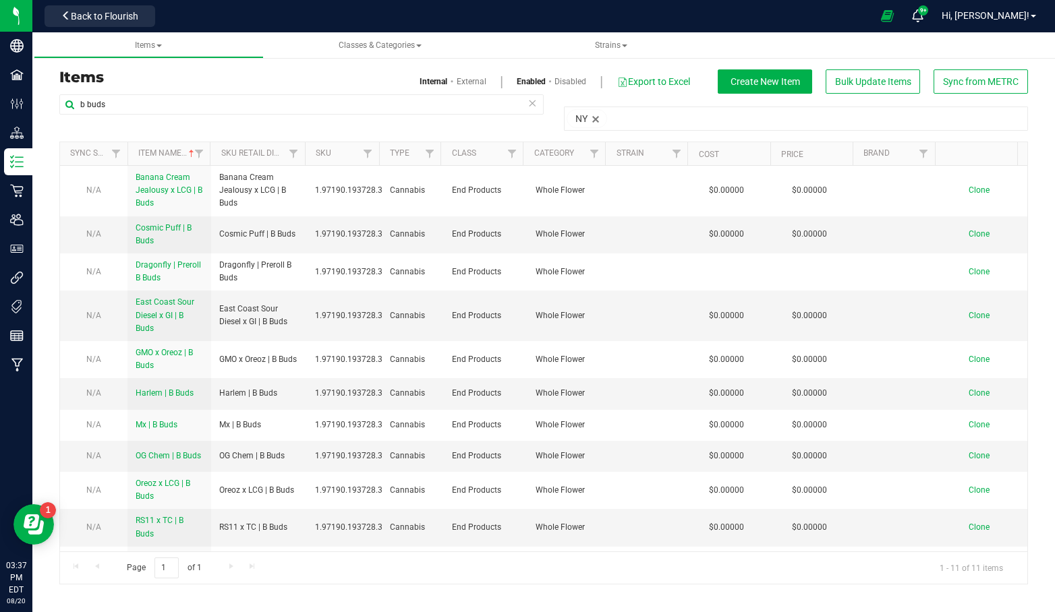
click at [265, 271] on span "Dragonfly | Preroll B Buds" at bounding box center [259, 272] width 80 height 26
click at [0, 0] on p "Distribution" at bounding box center [0, 0] width 0 height 0
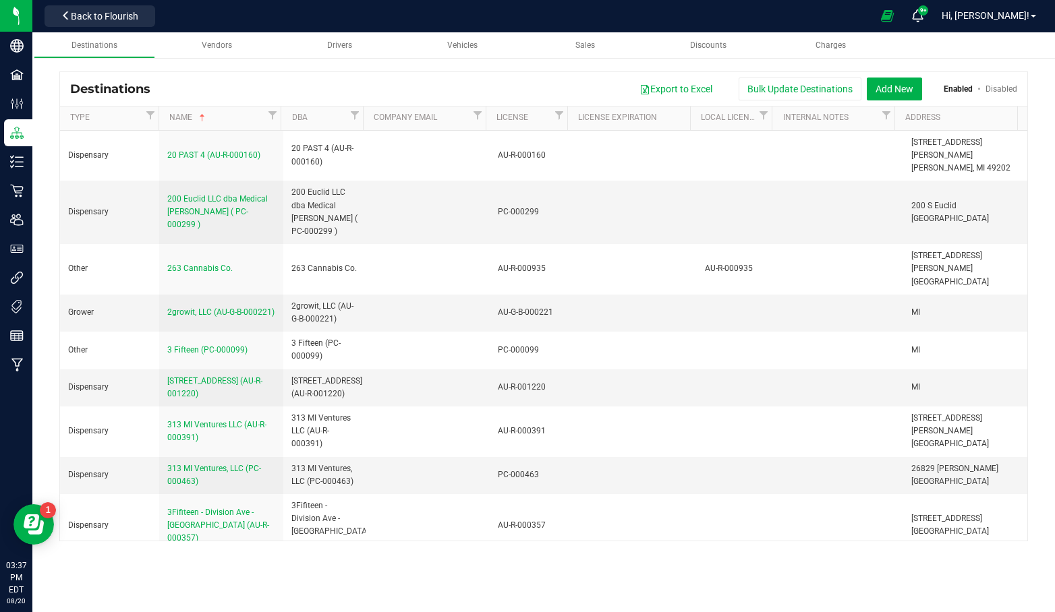
click at [212, 44] on span "Vendors" at bounding box center [217, 44] width 30 height 9
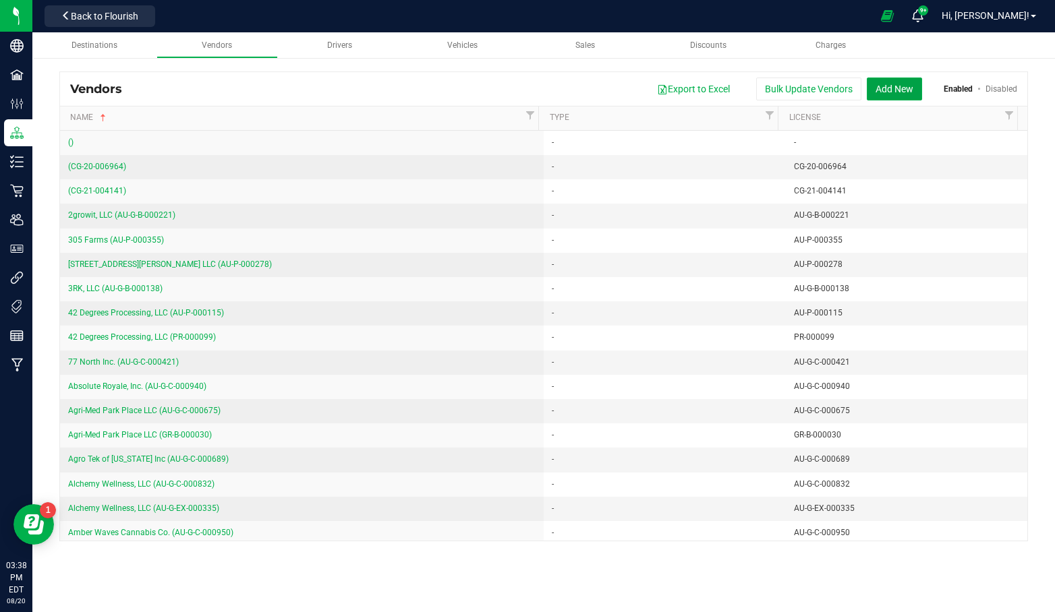
click at [898, 83] on button "Add New" at bounding box center [894, 89] width 55 height 23
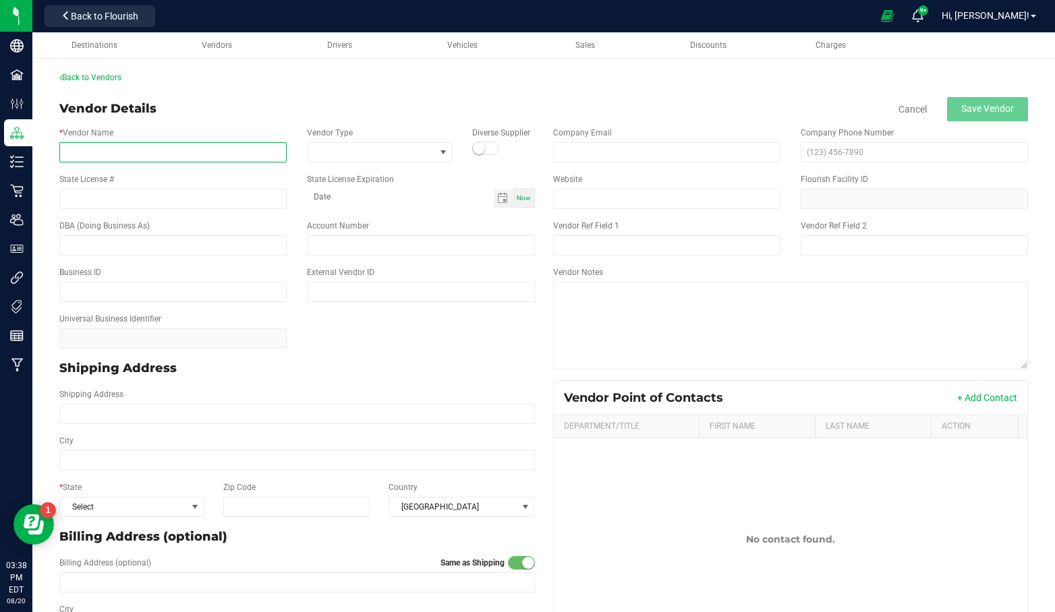
click at [219, 156] on input "* Vendor Name" at bounding box center [172, 152] width 227 height 20
click at [103, 74] on link "Back to Vendors" at bounding box center [90, 77] width 62 height 9
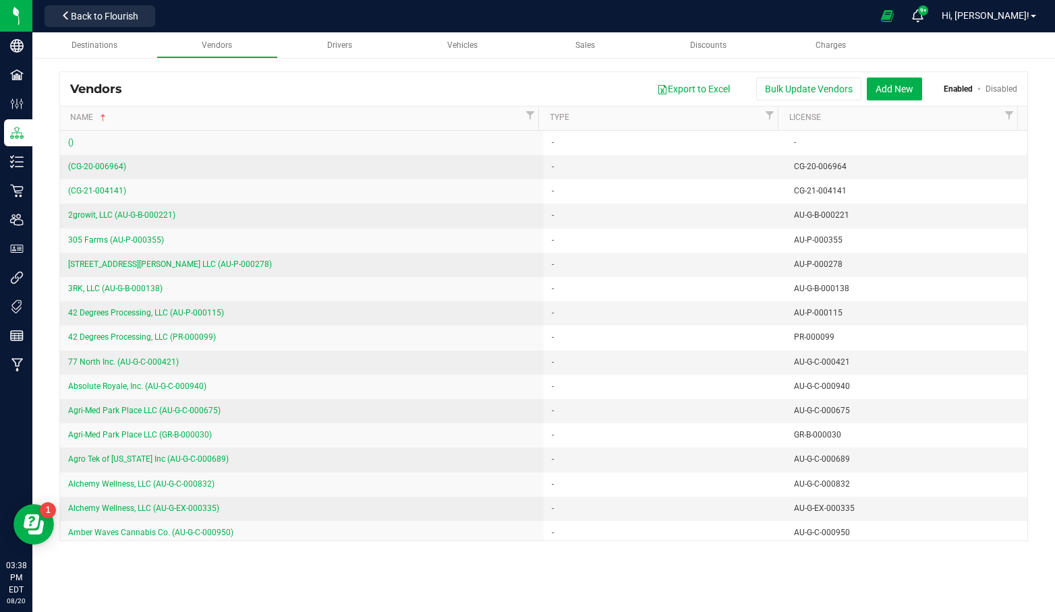
scroll to position [3160, 0]
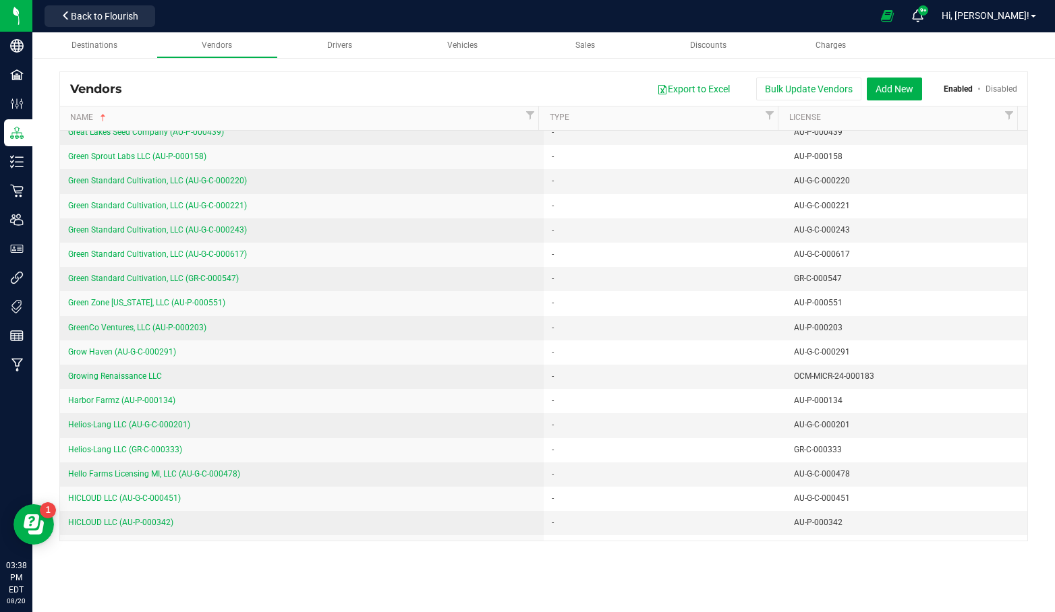
click at [155, 372] on span "Growing Renaissance LLC" at bounding box center [115, 376] width 94 height 9
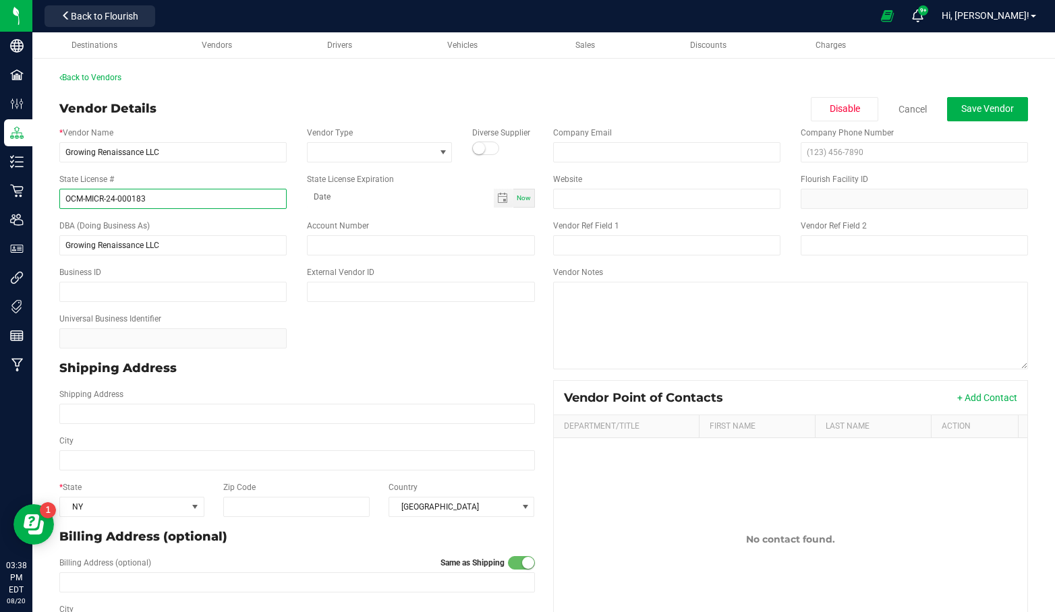
drag, startPoint x: 175, startPoint y: 198, endPoint x: 4, endPoint y: 200, distance: 171.3
click at [4, 200] on div "Company Facilities Configuration Distribution Inventory Retail Users User Roles…" at bounding box center [527, 306] width 1055 height 612
click at [188, 139] on div "* Vendor Name Growing Renaissance LLC" at bounding box center [173, 145] width 248 height 36
click at [192, 153] on input "Growing Renaissance LLC" at bounding box center [172, 152] width 227 height 20
paste input "OCM-MICR-24-000183"
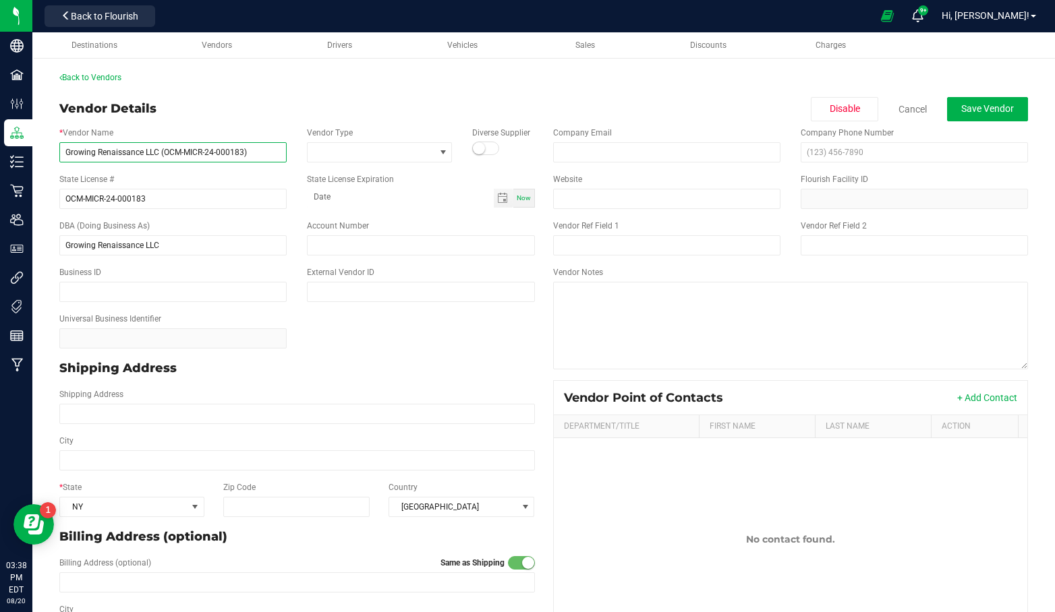
drag, startPoint x: 165, startPoint y: 151, endPoint x: 244, endPoint y: 154, distance: 79.6
click at [244, 154] on input "Growing Renaissance LLC (OCM-MICR-24-000183)" at bounding box center [172, 152] width 227 height 20
click at [254, 155] on input "Growing Renaissance LLC (OCM-MICR-24-000183)" at bounding box center [172, 152] width 227 height 20
type input "Growing Renaissance LLC (OCM-MICR-24-000183)"
click at [247, 179] on div "State License # OCM-MICR-24-000183" at bounding box center [173, 191] width 248 height 36
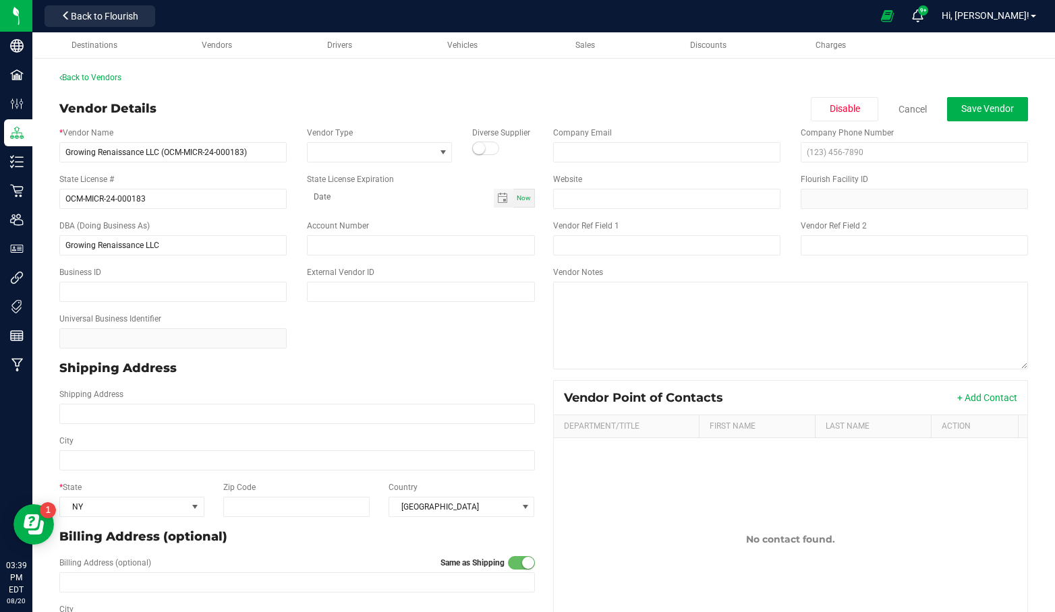
click at [231, 169] on div "State License # OCM-MICR-24-000183 State License Expiration Now" at bounding box center [297, 191] width 496 height 47
click at [233, 175] on div "State License # OCM-MICR-24-000183" at bounding box center [173, 191] width 248 height 36
click at [227, 168] on div "State License # OCM-MICR-24-000183 State License Expiration Now" at bounding box center [297, 191] width 496 height 47
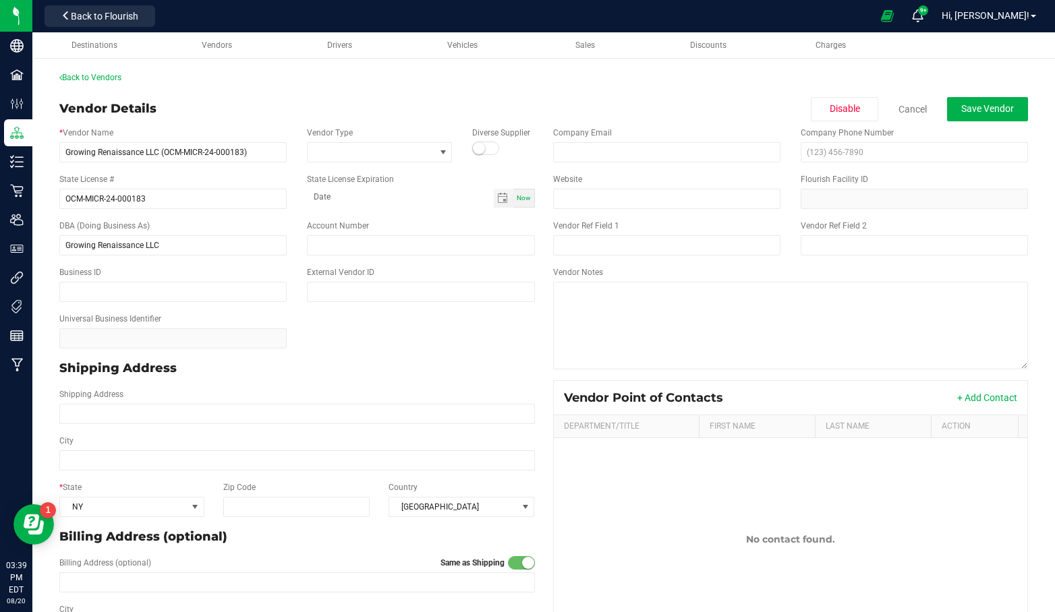
click at [227, 168] on div "State License # OCM-MICR-24-000183 State License Expiration Now" at bounding box center [297, 191] width 496 height 47
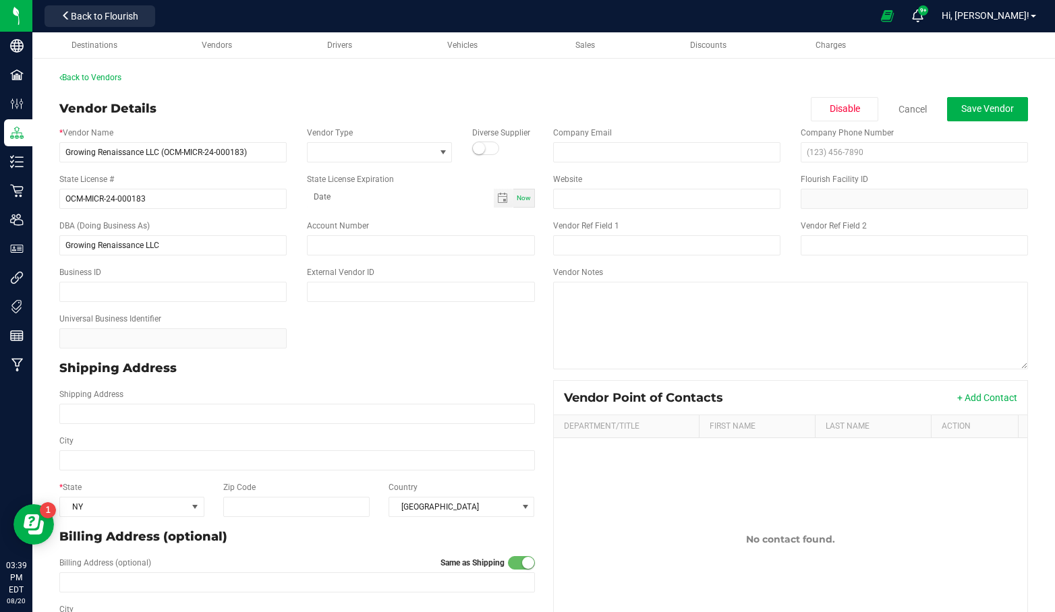
click at [227, 168] on div "State License # OCM-MICR-24-000183 State License Expiration Now" at bounding box center [297, 191] width 496 height 47
click at [233, 173] on div "State License # OCM-MICR-24-000183" at bounding box center [173, 191] width 248 height 36
click at [241, 173] on div "State License # OCM-MICR-24-000183" at bounding box center [173, 191] width 248 height 36
drag, startPoint x: 253, startPoint y: 152, endPoint x: 55, endPoint y: 150, distance: 198.3
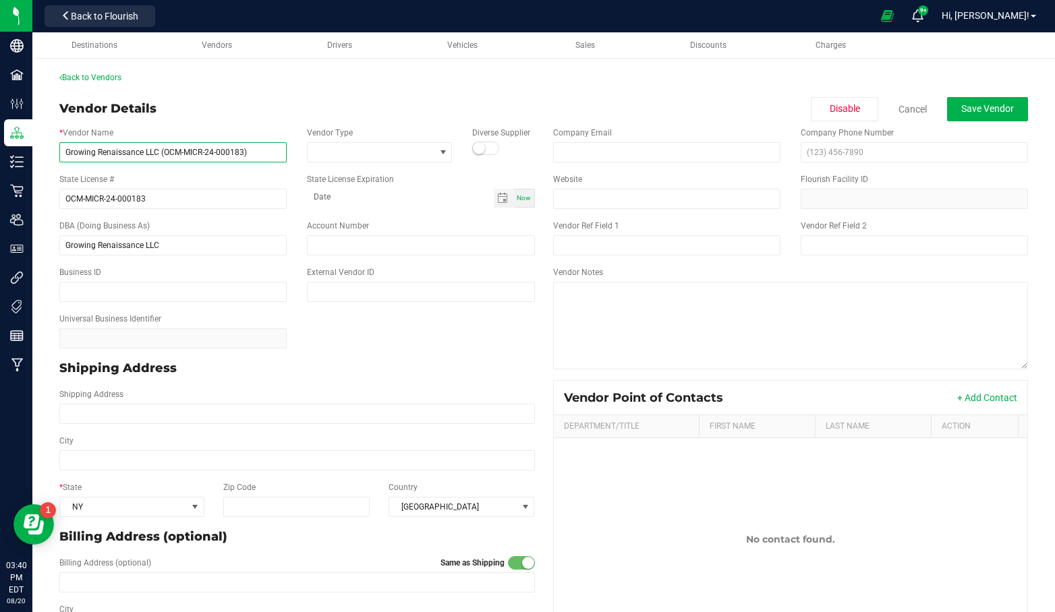
click at [55, 150] on div "* Vendor Name Growing Renaissance LLC (OCM-MICR-24-000183)" at bounding box center [173, 145] width 248 height 36
click at [190, 152] on input "Growing Renaissance LLC (OCM-MICR-24-000183)" at bounding box center [172, 152] width 227 height 20
click at [349, 146] on span at bounding box center [371, 152] width 127 height 19
click at [353, 150] on span at bounding box center [371, 152] width 127 height 19
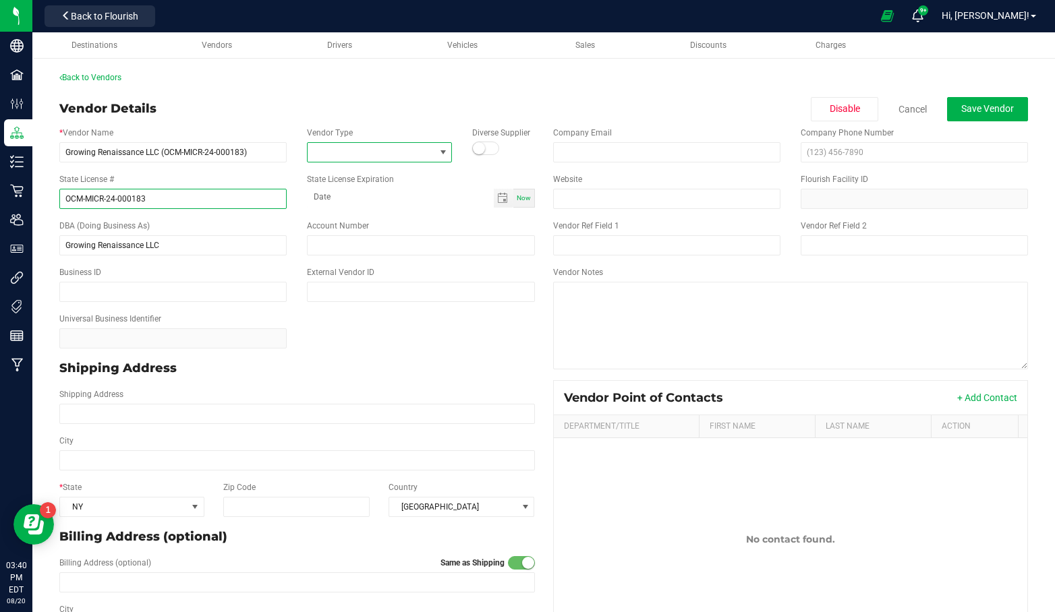
click at [217, 201] on input "OCM-MICR-24-000183" at bounding box center [172, 199] width 227 height 20
click at [209, 249] on input "Growing Renaissance LLC" at bounding box center [172, 245] width 227 height 20
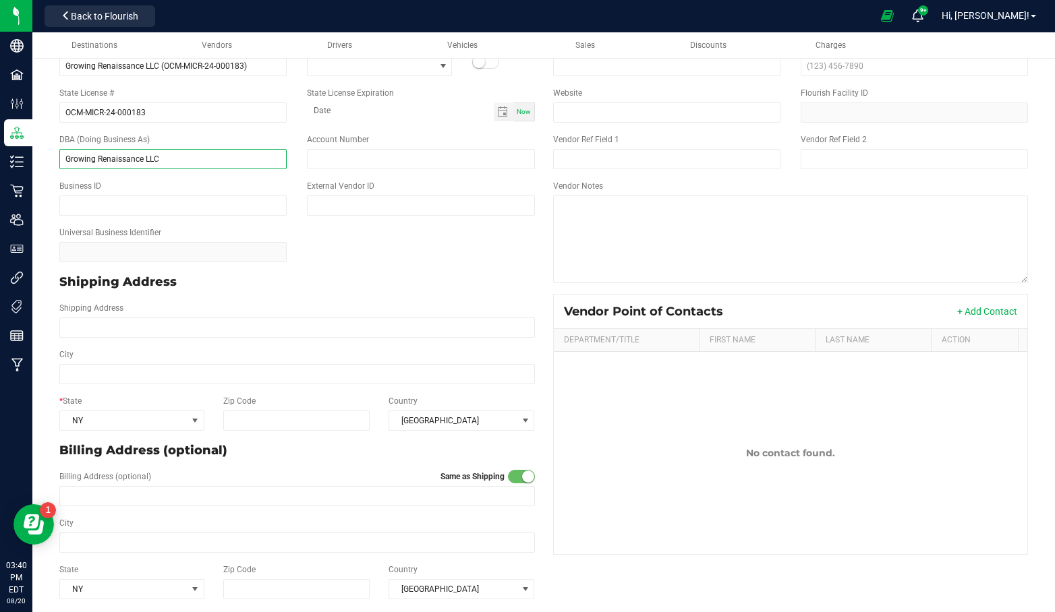
scroll to position [92, 0]
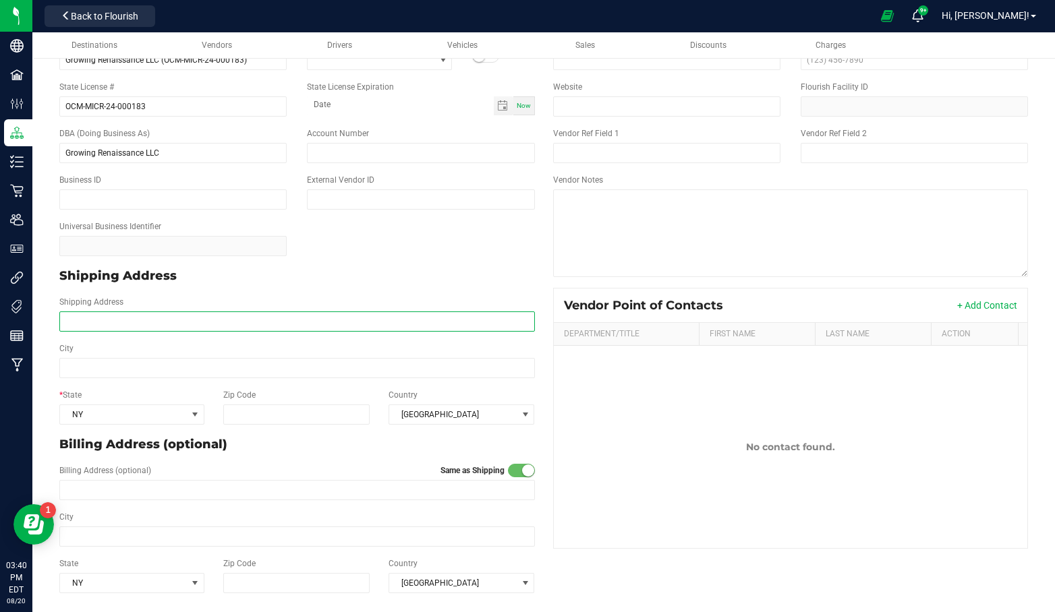
click at [244, 326] on input "Shipping Address" at bounding box center [297, 322] width 476 height 20
type input "[STREET_ADDRESS]"
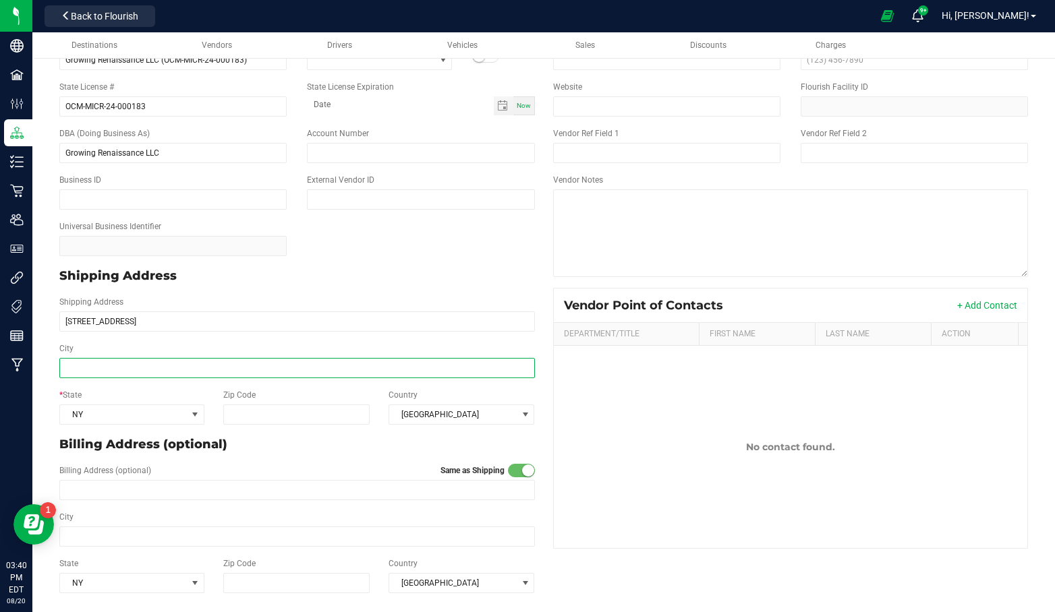
type input "[STREET_ADDRESS]"
click at [218, 369] on input "City" at bounding box center [297, 368] width 476 height 20
type input "Canastota"
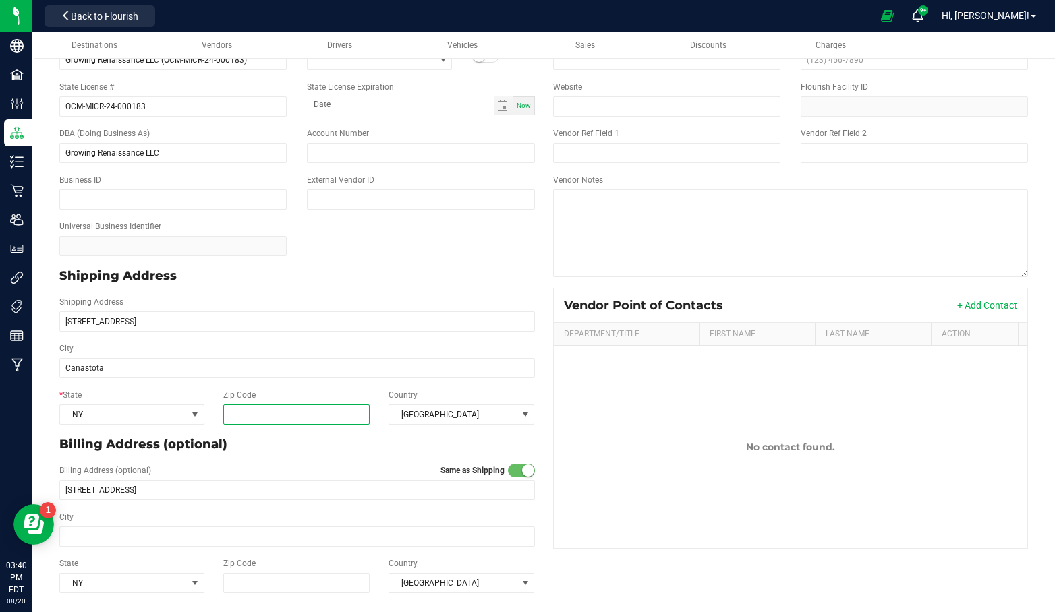
type input "Canastota"
click at [257, 410] on input "Zip Code" at bounding box center [296, 415] width 146 height 20
type input "13032"
click at [326, 351] on div "City Canastota" at bounding box center [297, 361] width 496 height 36
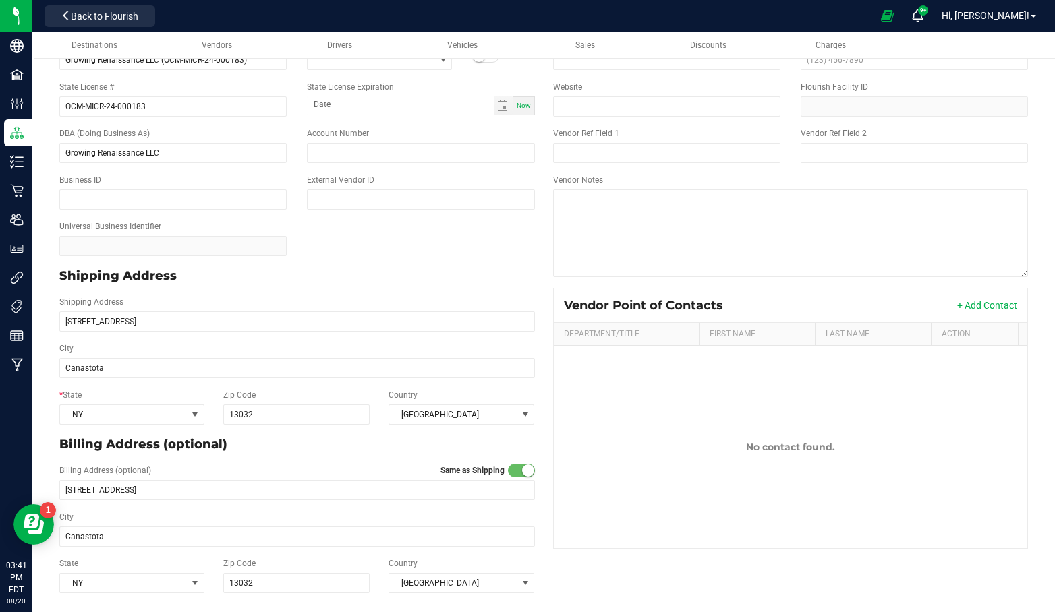
drag, startPoint x: 40, startPoint y: 517, endPoint x: 161, endPoint y: 306, distance: 242.9
click html "Resource Center"
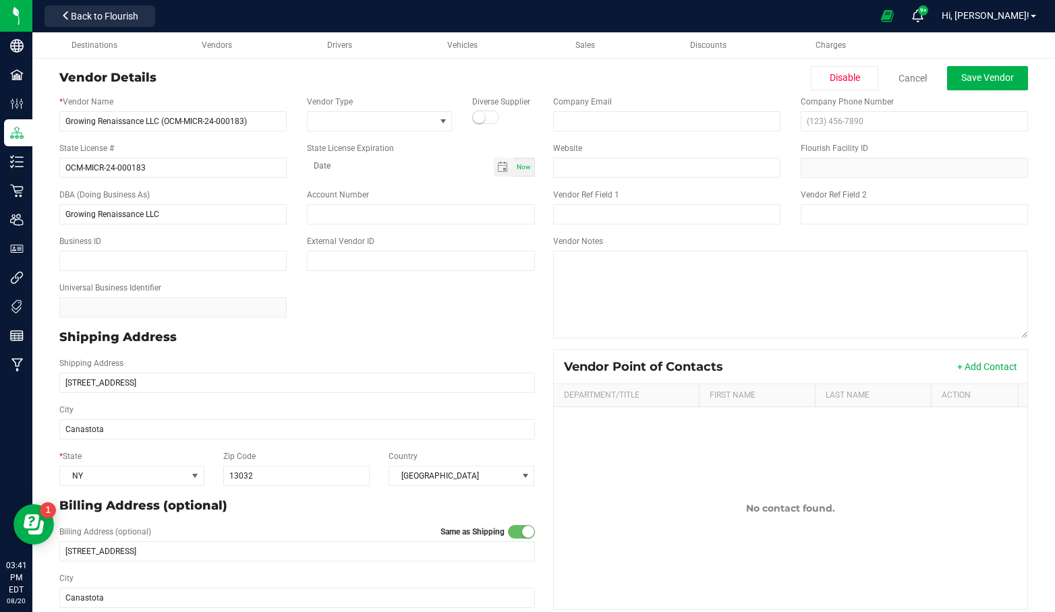
scroll to position [0, 0]
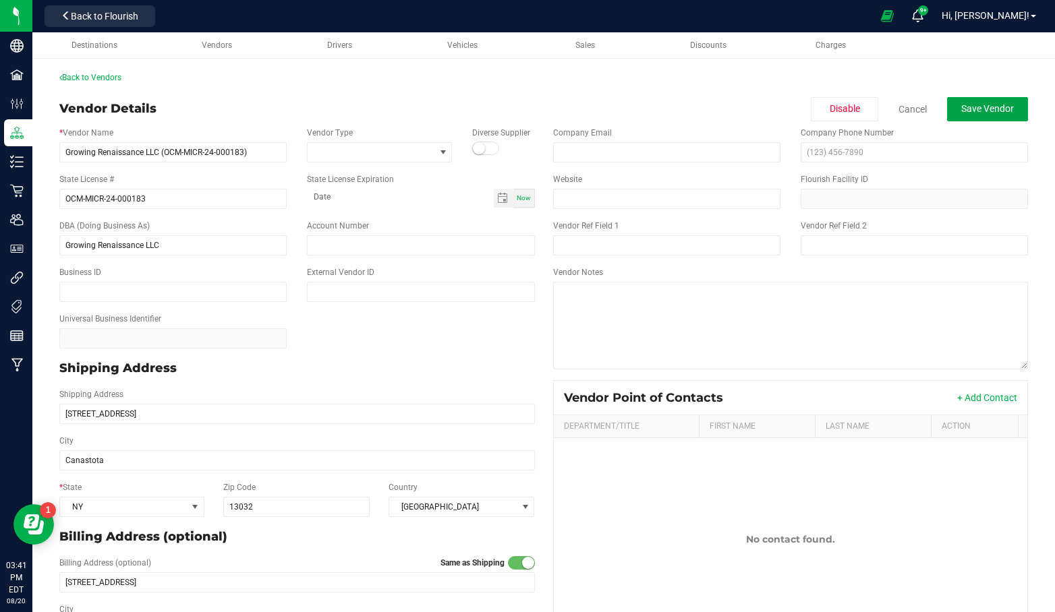
click at [961, 113] on span "Save Vendor" at bounding box center [987, 108] width 53 height 11
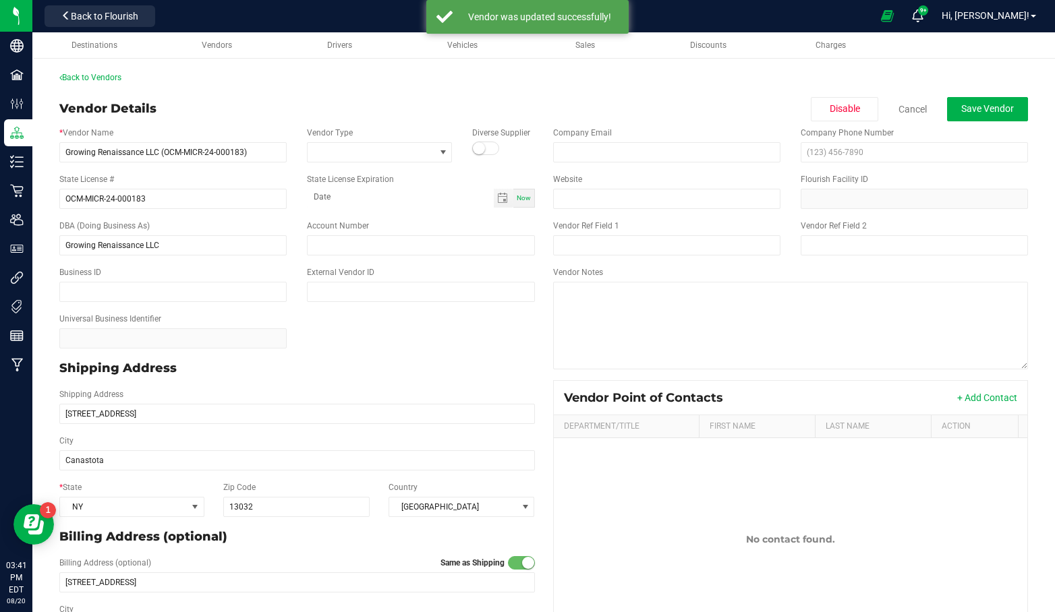
click at [0, 0] on img at bounding box center [0, 0] width 0 height 0
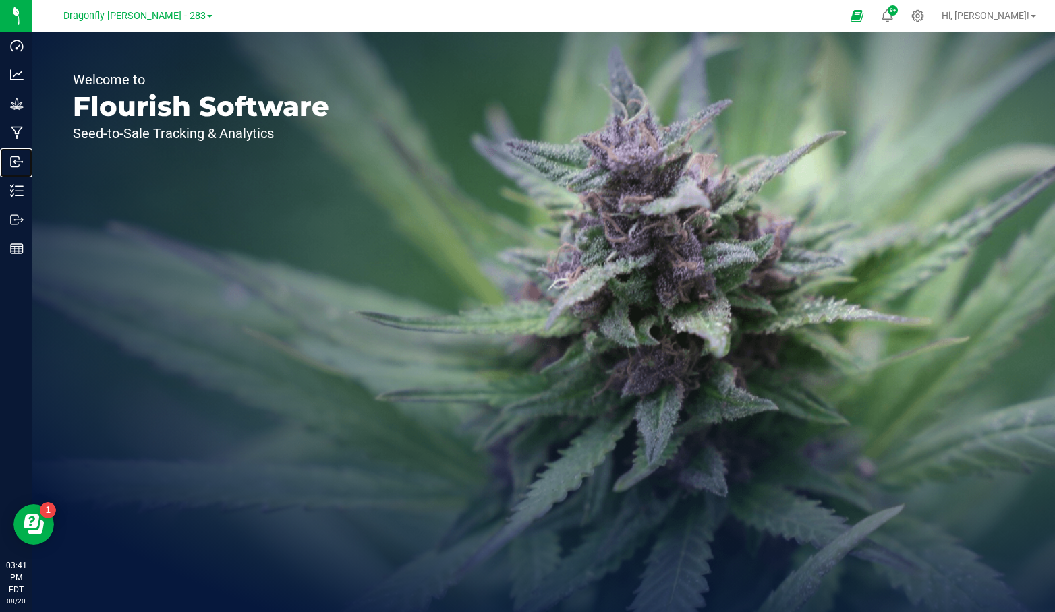
click at [0, 0] on p "Inbound" at bounding box center [0, 0] width 0 height 0
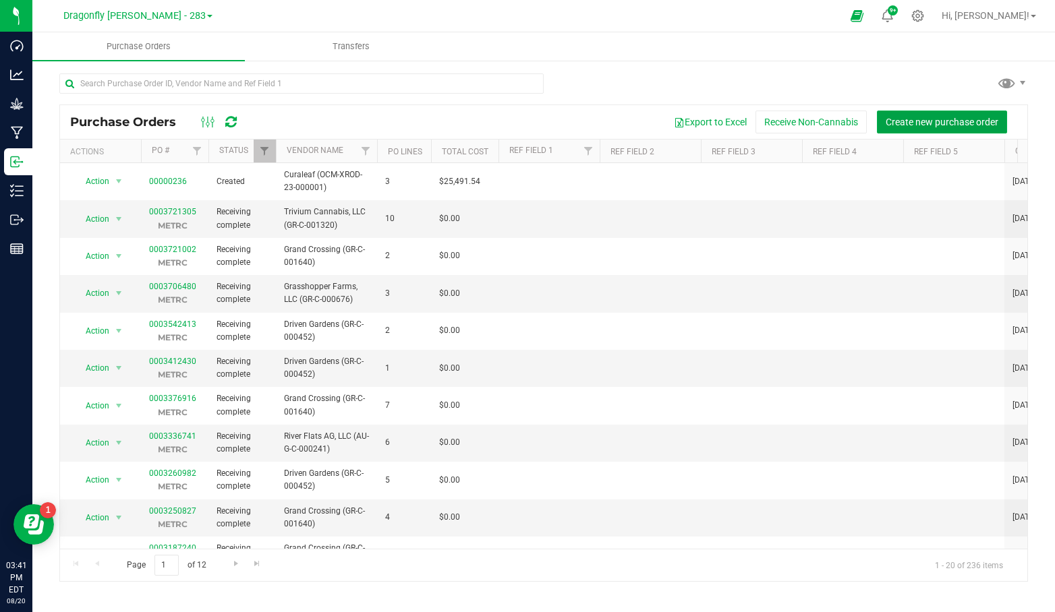
click at [983, 121] on span "Create new purchase order" at bounding box center [942, 122] width 113 height 11
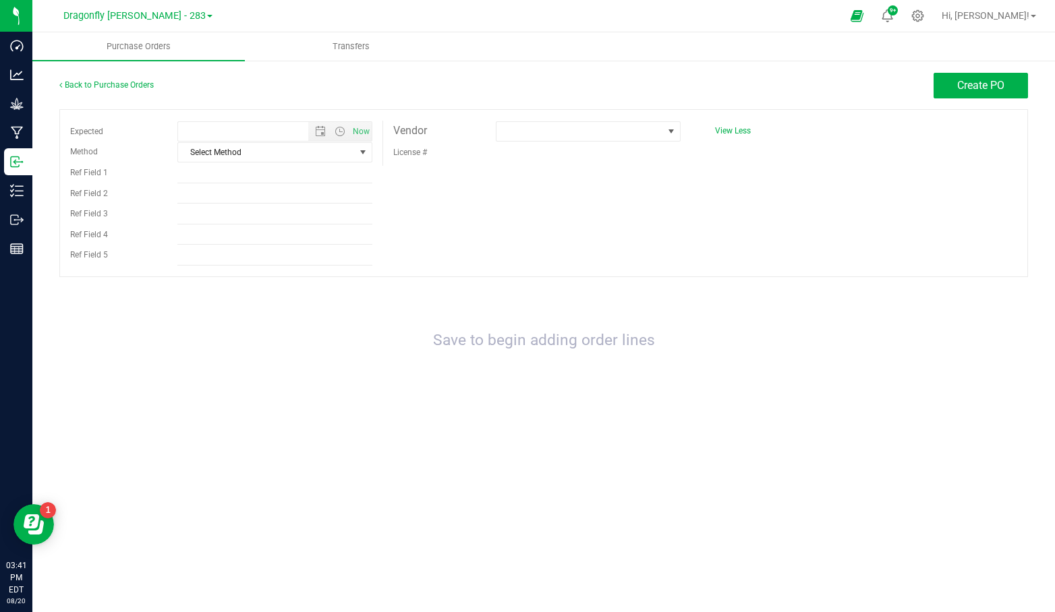
type input "[DATE] 3:41 PM"
click at [463, 130] on div "Vendor" at bounding box center [434, 131] width 103 height 20
click at [465, 136] on div "Vendor" at bounding box center [434, 131] width 103 height 20
click at [473, 144] on div "License #" at bounding box center [434, 152] width 103 height 21
click at [666, 132] on span at bounding box center [671, 131] width 11 height 11
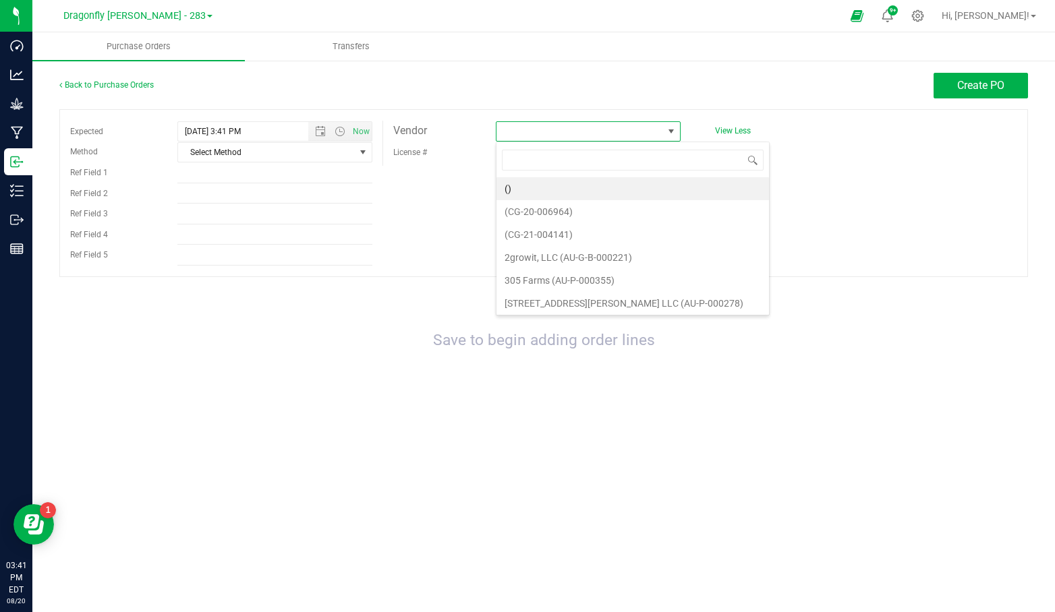
scroll to position [20, 185]
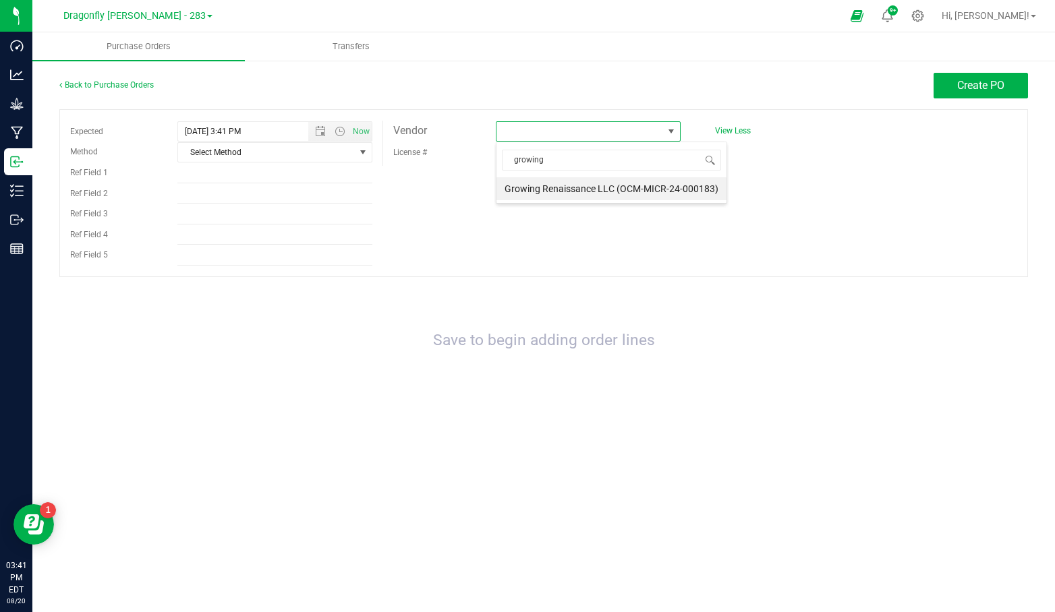
type input "growing"
click at [635, 194] on li "Growing Renaissance LLC (OCM-MICR-24-000183)" at bounding box center [611, 188] width 230 height 23
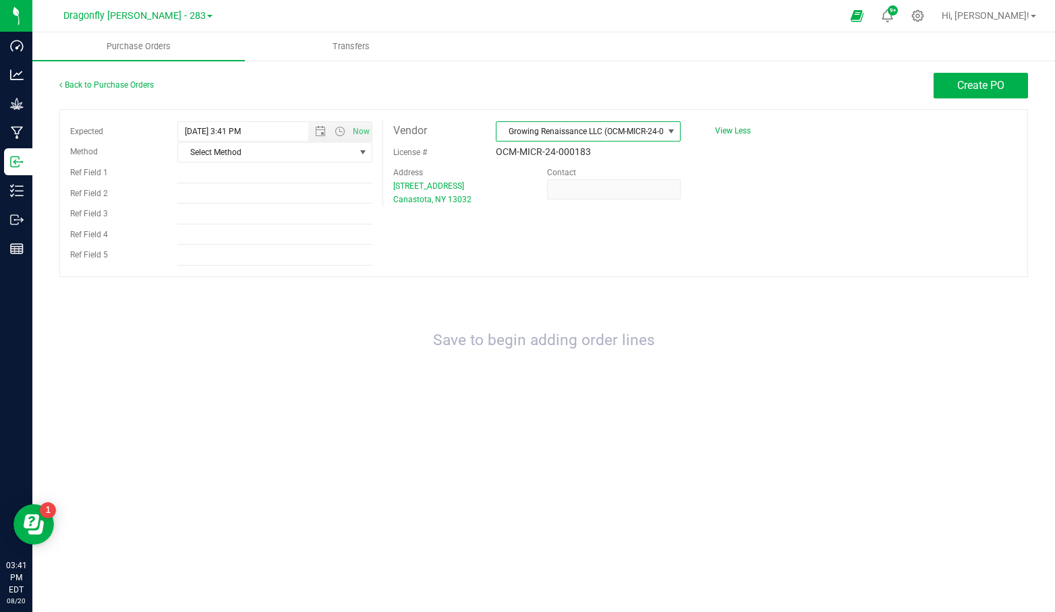
click at [633, 243] on div "Expected [DATE] 3:41 PM Now Method Select Method Select Method USPS UPS FedEx L…" at bounding box center [543, 193] width 969 height 168
click at [337, 127] on span "Open the time view" at bounding box center [340, 131] width 11 height 11
click at [302, 262] on li "3:00 PM" at bounding box center [274, 268] width 193 height 18
type input "[DATE] 3:00 PM"
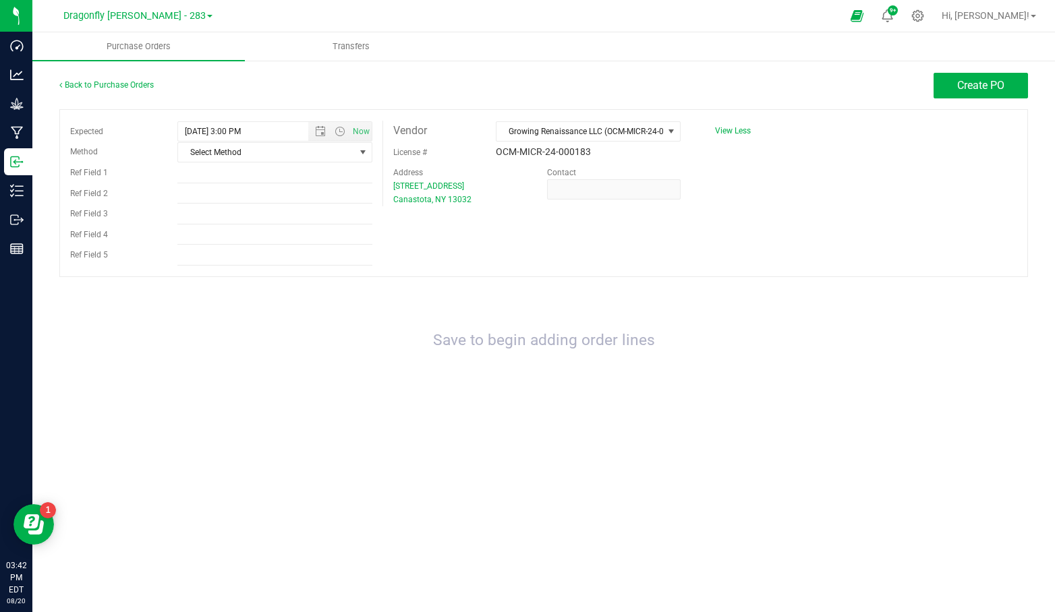
click at [525, 299] on div "Save to begin adding order lines" at bounding box center [543, 341] width 969 height 100
click at [543, 304] on div "Save to begin adding order lines" at bounding box center [543, 341] width 969 height 100
click at [969, 82] on span "Create PO" at bounding box center [980, 85] width 47 height 13
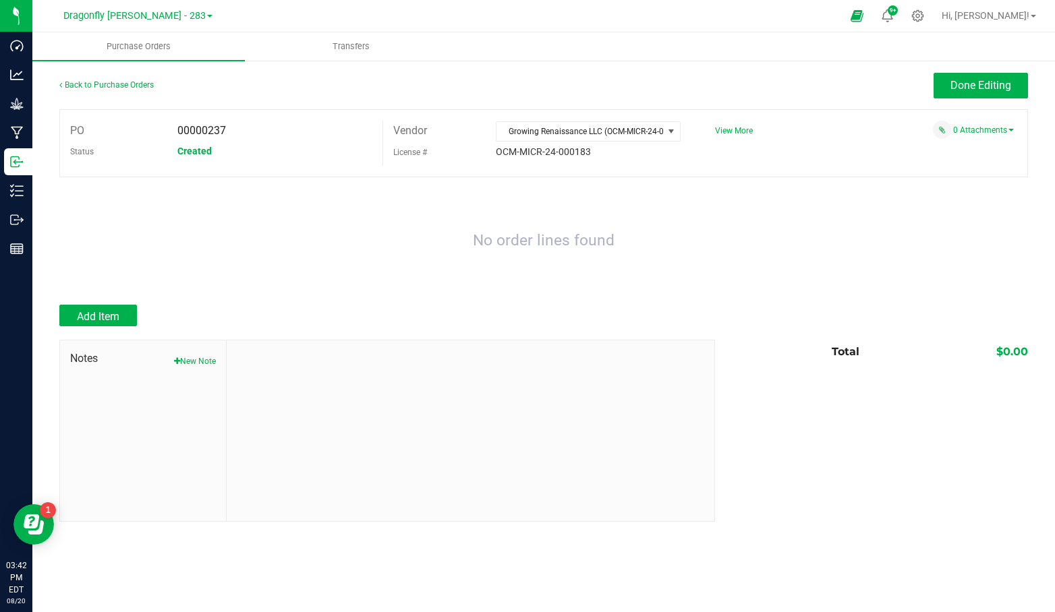
click at [324, 263] on div "No order lines found" at bounding box center [543, 241] width 969 height 100
click at [105, 316] on span "Add Item" at bounding box center [98, 316] width 42 height 13
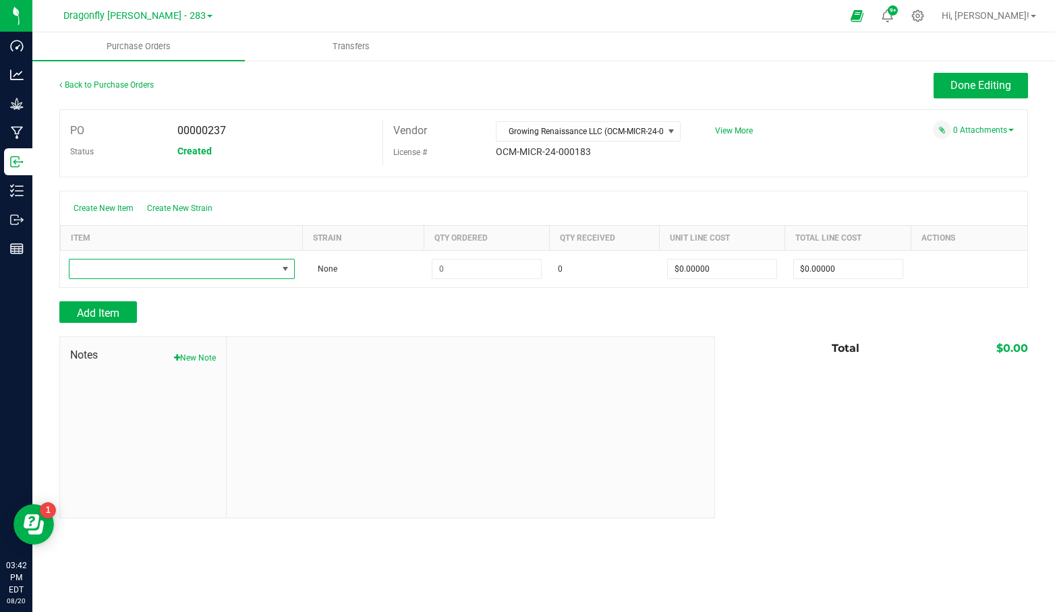
click at [217, 260] on span "NO DATA FOUND" at bounding box center [173, 269] width 208 height 19
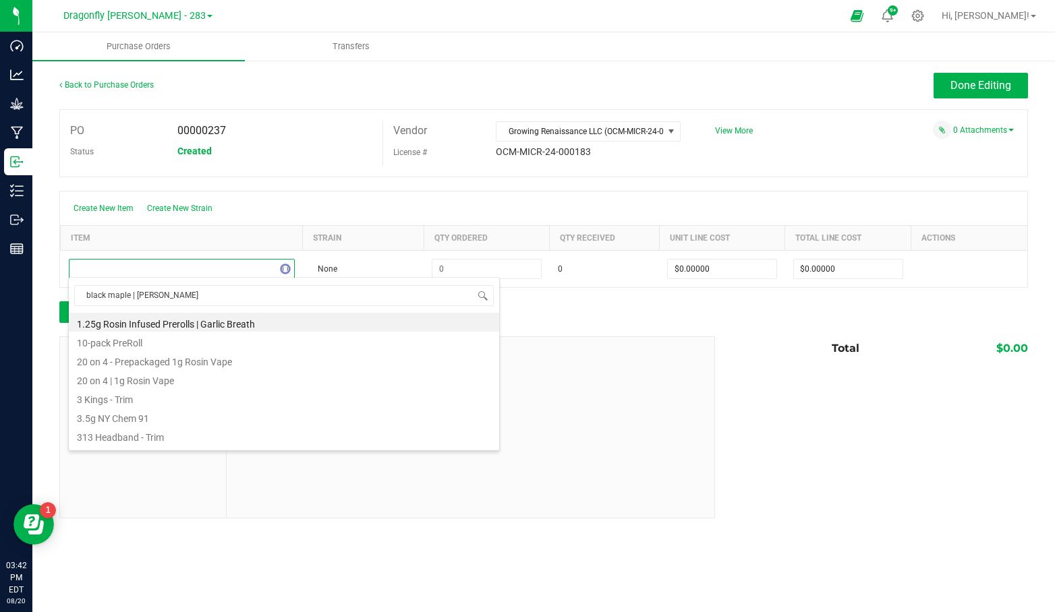
type input "black maple | flower"
click at [212, 324] on li "Black Maple | Flower" at bounding box center [284, 322] width 430 height 19
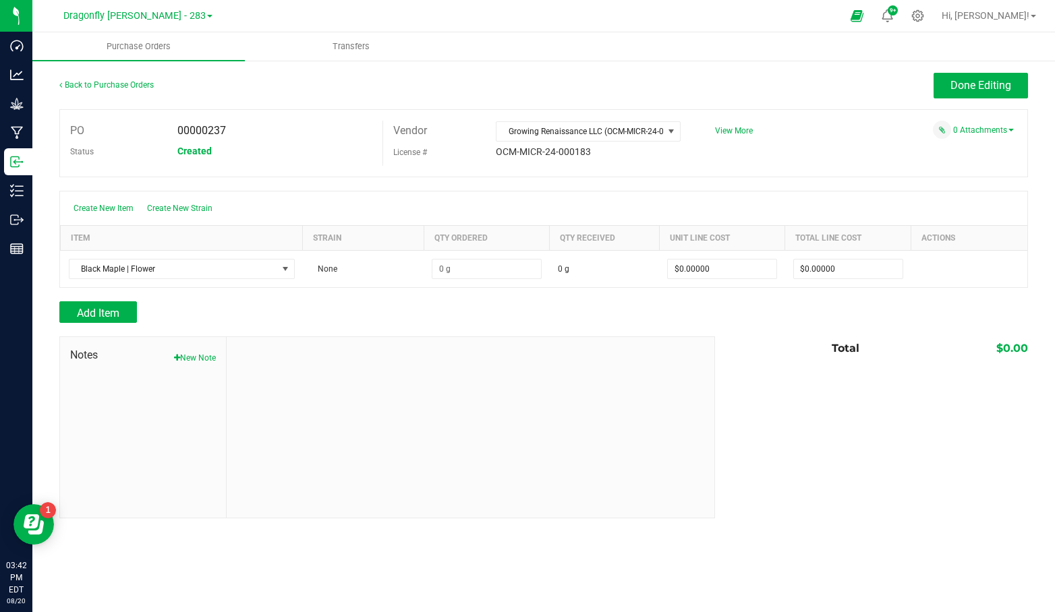
click at [390, 324] on div at bounding box center [543, 329] width 969 height 13
click at [386, 324] on div at bounding box center [543, 329] width 969 height 13
click at [238, 266] on span "Black Maple | Flower" at bounding box center [173, 269] width 208 height 19
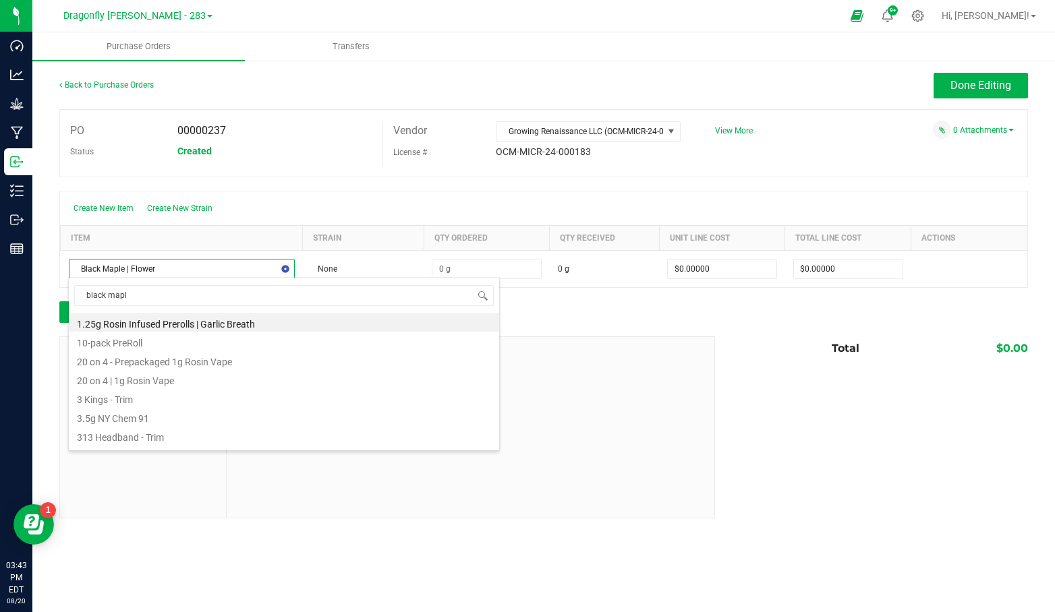
type input "black maple"
click at [275, 321] on li "Black Maple | Flower" at bounding box center [284, 322] width 430 height 19
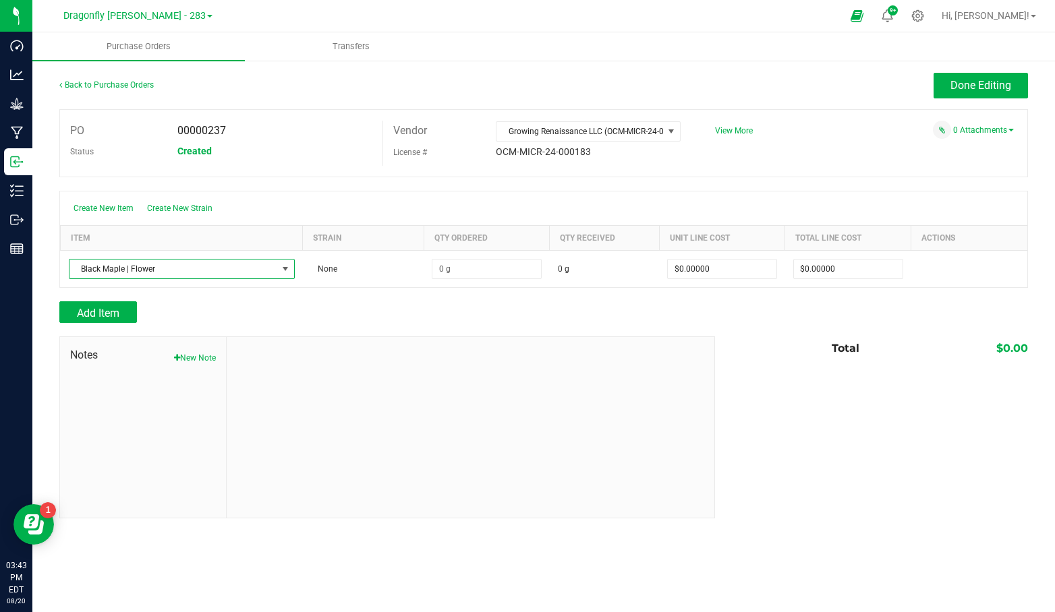
click at [335, 315] on div "Add Item" at bounding box center [381, 312] width 645 height 22
click at [499, 272] on input at bounding box center [486, 269] width 109 height 19
paste input "5488.468"
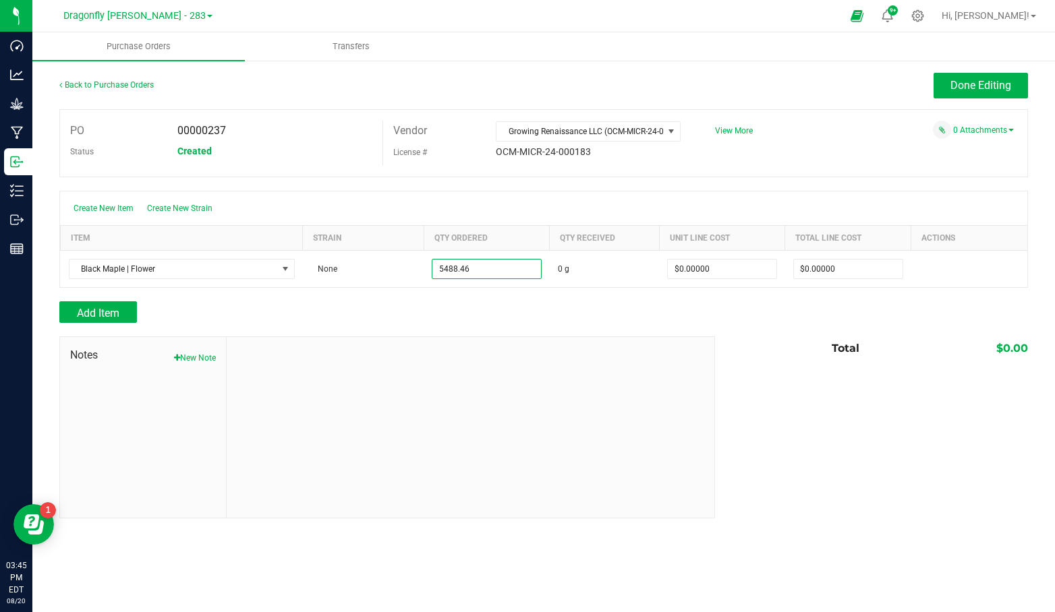
type input "5488.4600 g"
click at [699, 368] on div at bounding box center [471, 427] width 488 height 181
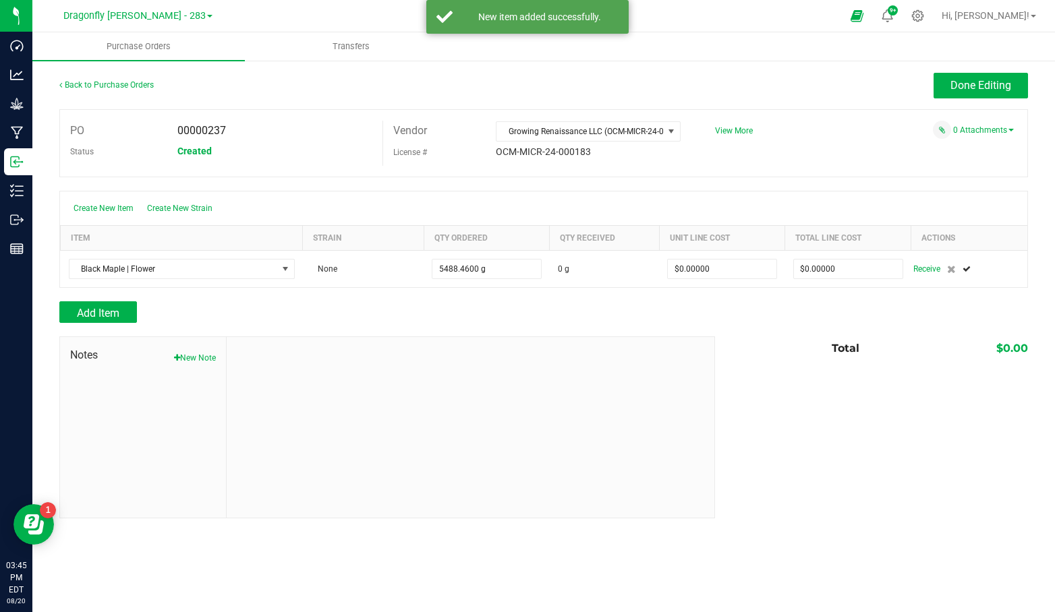
click at [737, 351] on div "Total $0.00" at bounding box center [866, 349] width 323 height 24
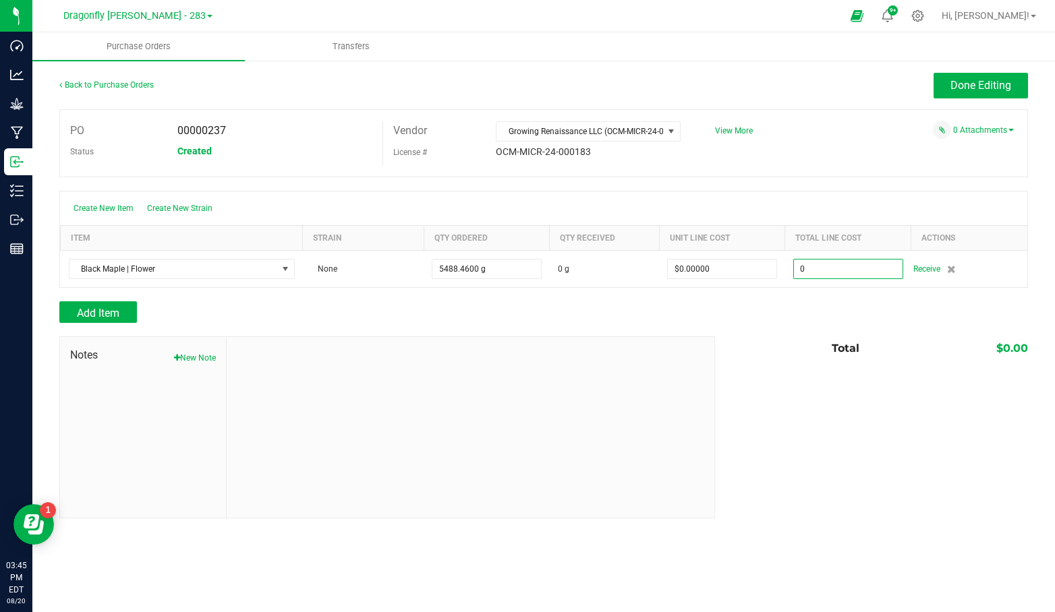
click at [807, 266] on input "0" at bounding box center [848, 269] width 109 height 19
type input "$6,050.00000"
click at [809, 308] on div "Add Item" at bounding box center [543, 312] width 969 height 22
type input "5488"
type input "$1.10231"
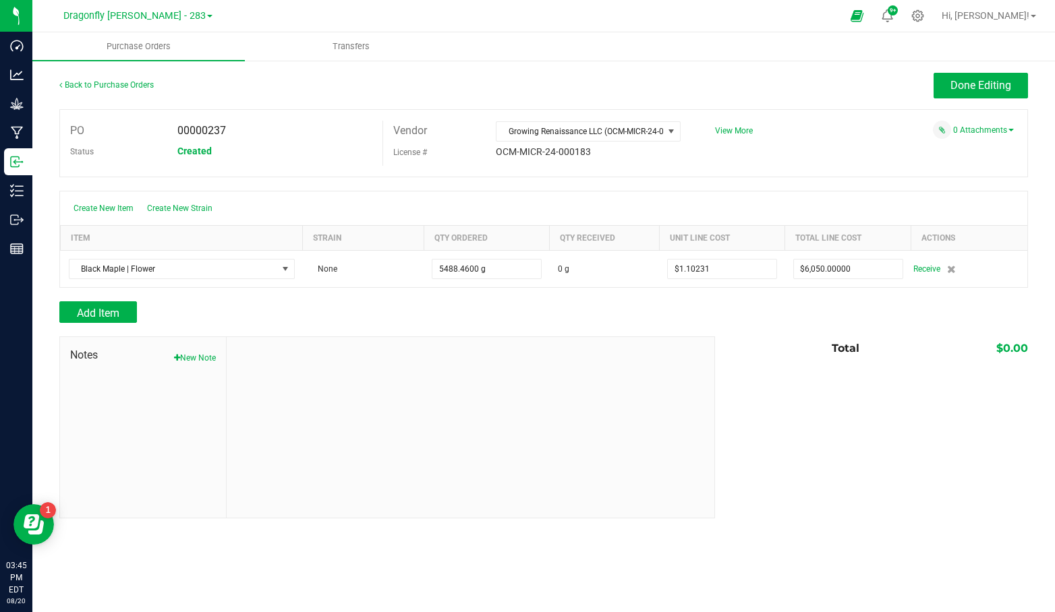
click at [748, 314] on div "Add Item" at bounding box center [543, 312] width 969 height 22
click at [92, 307] on span "Add Item" at bounding box center [98, 313] width 42 height 13
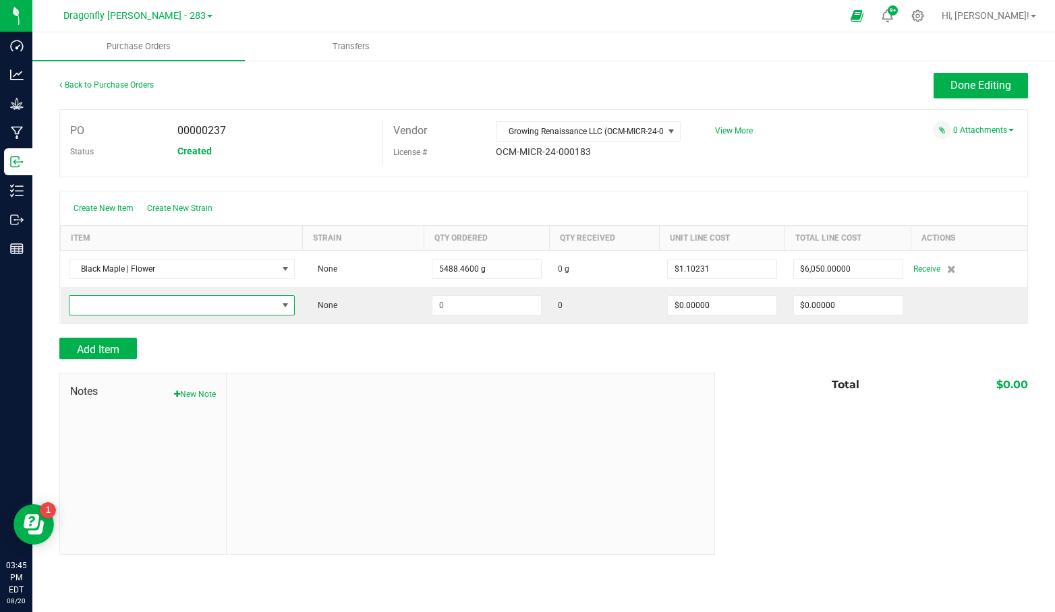
click at [98, 304] on span "NO DATA FOUND" at bounding box center [173, 305] width 208 height 19
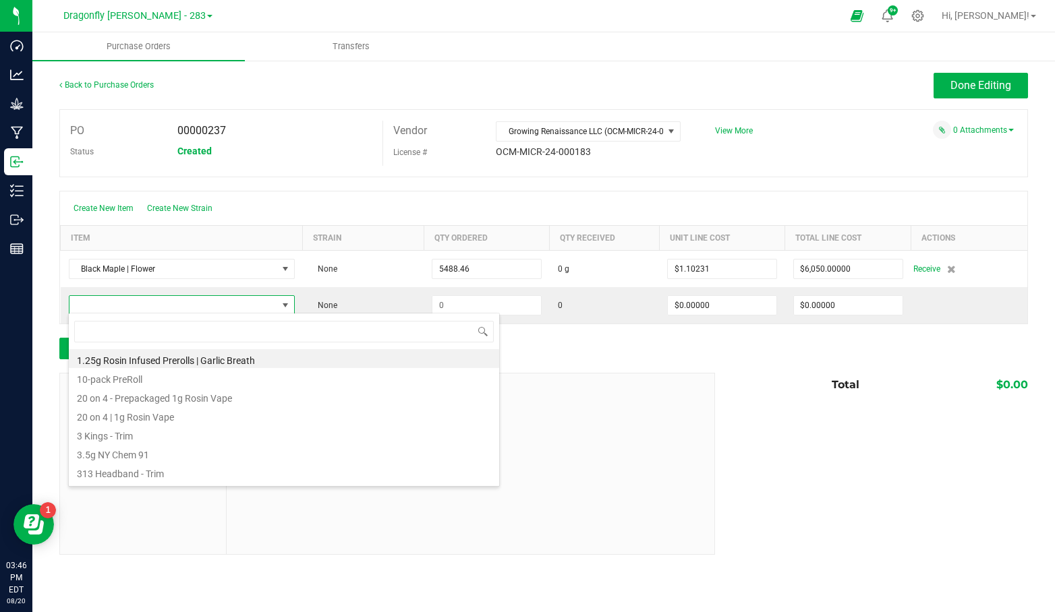
click at [477, 266] on input "5488.46" at bounding box center [486, 269] width 109 height 19
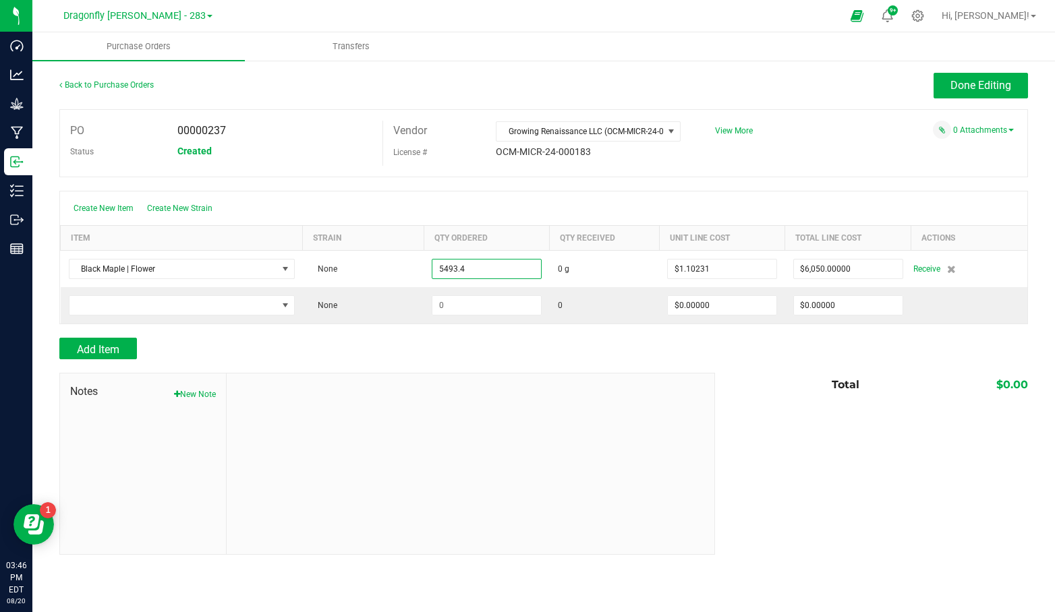
type input "5493.4000 g"
type input "$6,055.42975"
click at [614, 196] on div "Create New Item Create New Strain" at bounding box center [543, 209] width 967 height 34
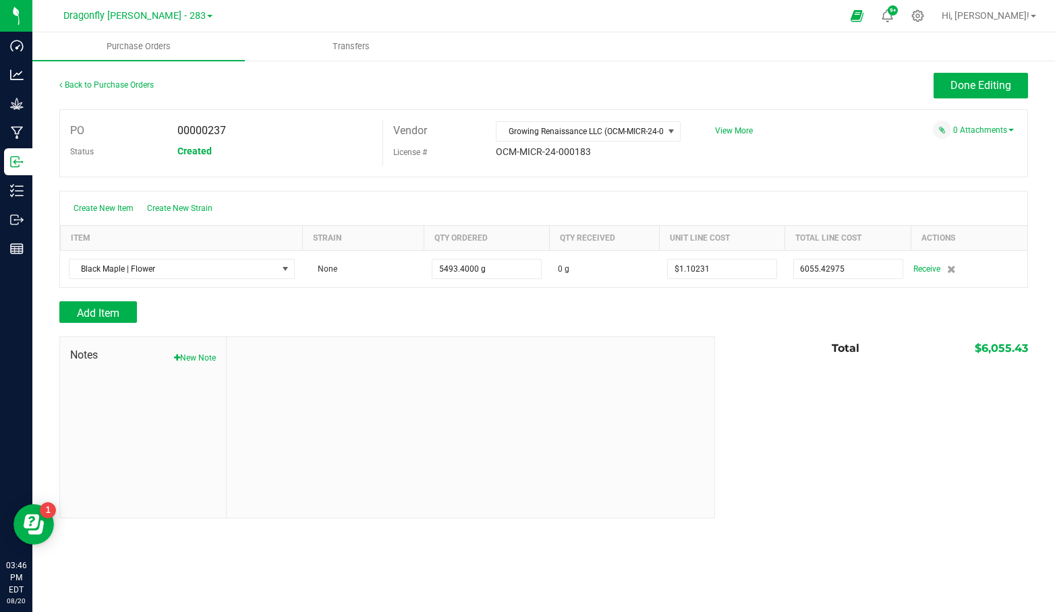
click at [856, 265] on input "6055.42975" at bounding box center [848, 269] width 109 height 19
type input "$6,050.00000"
click at [838, 211] on div "Create New Item Create New Strain" at bounding box center [543, 209] width 967 height 34
type input "5493"
type input "$1.10132"
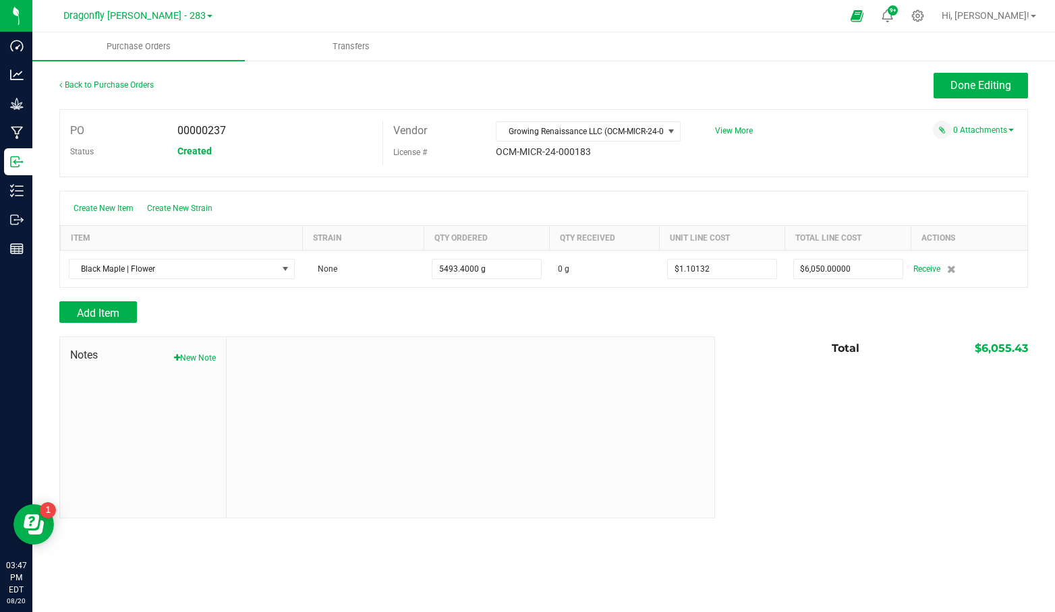
click at [728, 316] on div "Add Item" at bounding box center [543, 312] width 969 height 22
click at [918, 268] on span "Receive" at bounding box center [926, 269] width 27 height 16
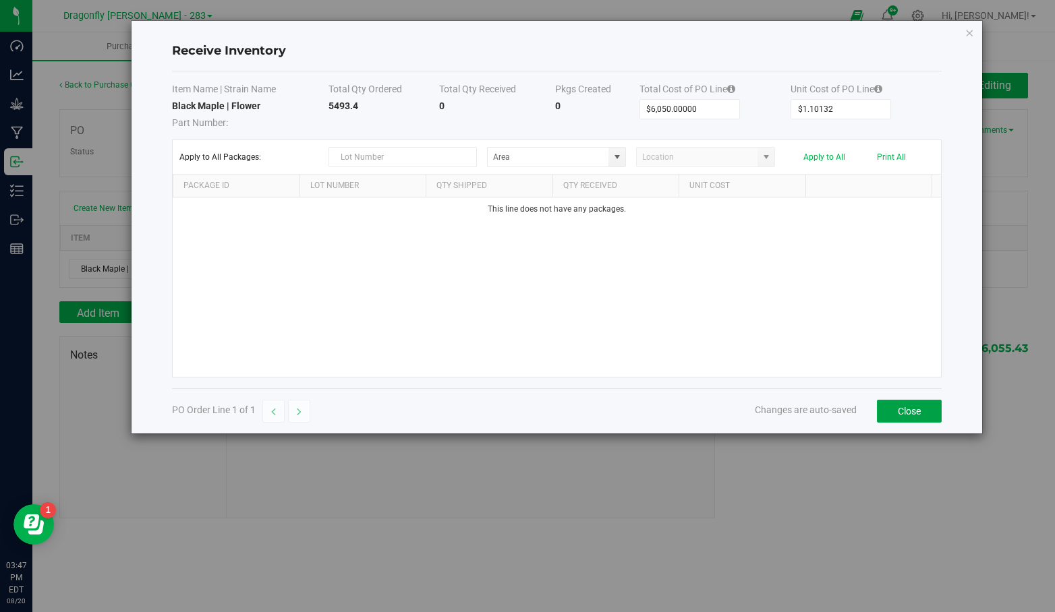
click at [915, 404] on button "Close" at bounding box center [909, 411] width 65 height 23
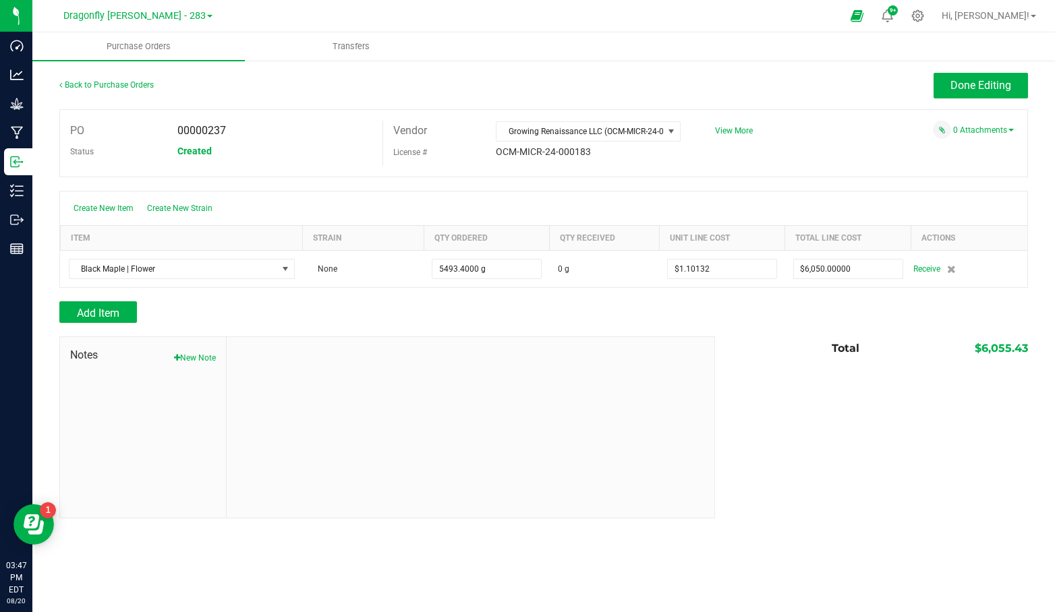
click at [0, 0] on img at bounding box center [0, 0] width 0 height 0
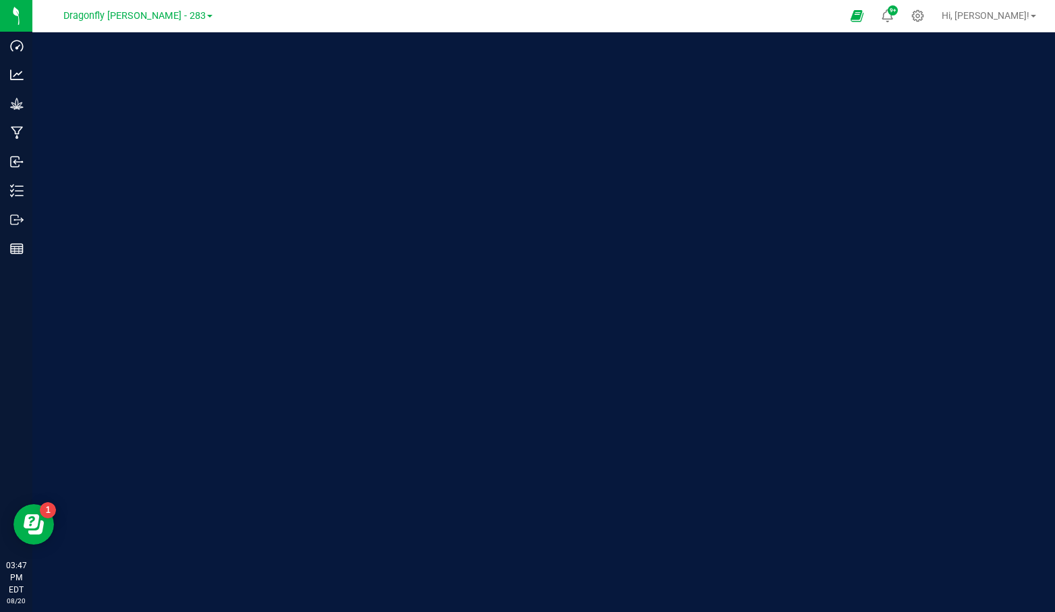
click at [0, 0] on img at bounding box center [0, 0] width 0 height 0
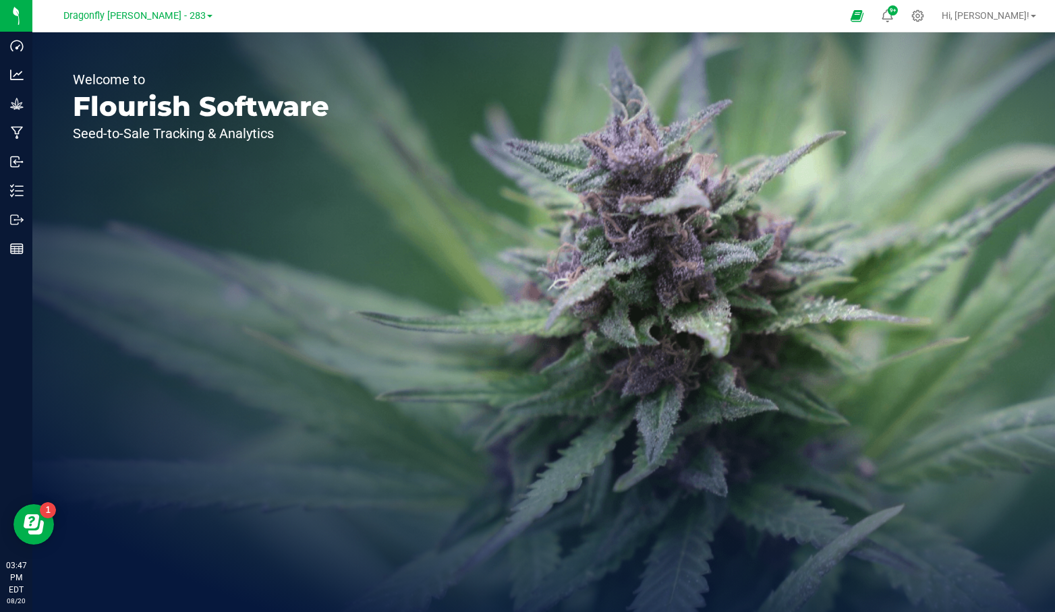
click at [179, 16] on span "Dragonfly [PERSON_NAME] - 283" at bounding box center [134, 15] width 142 height 11
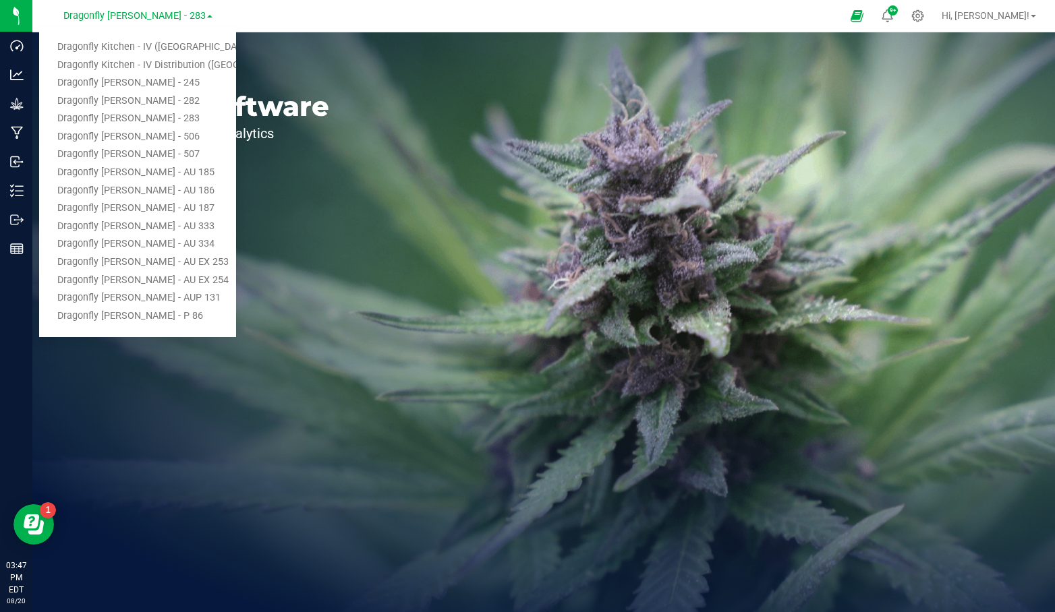
click at [177, 47] on link "Dragonfly Kitchen - IV ([GEOGRAPHIC_DATA])" at bounding box center [137, 47] width 197 height 18
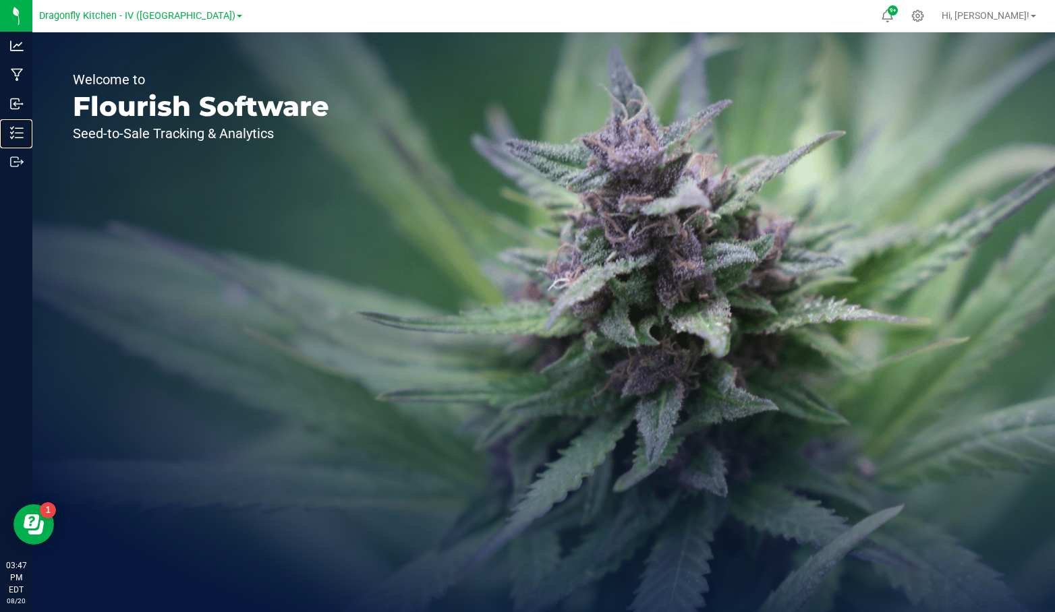
click at [0, 0] on p "Inventory" at bounding box center [0, 0] width 0 height 0
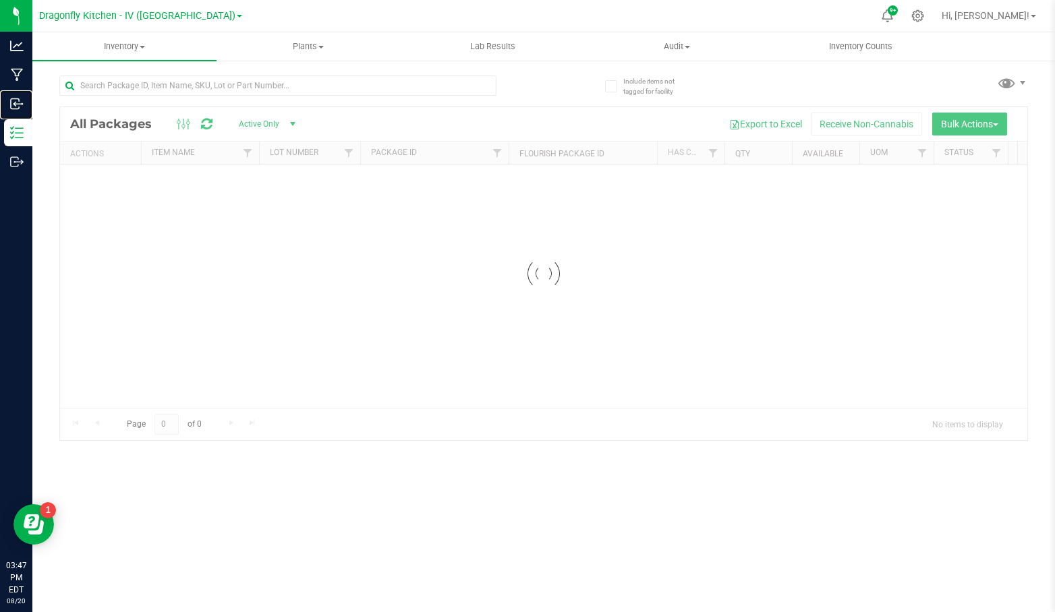
click at [23, 109] on icon at bounding box center [16, 103] width 13 height 13
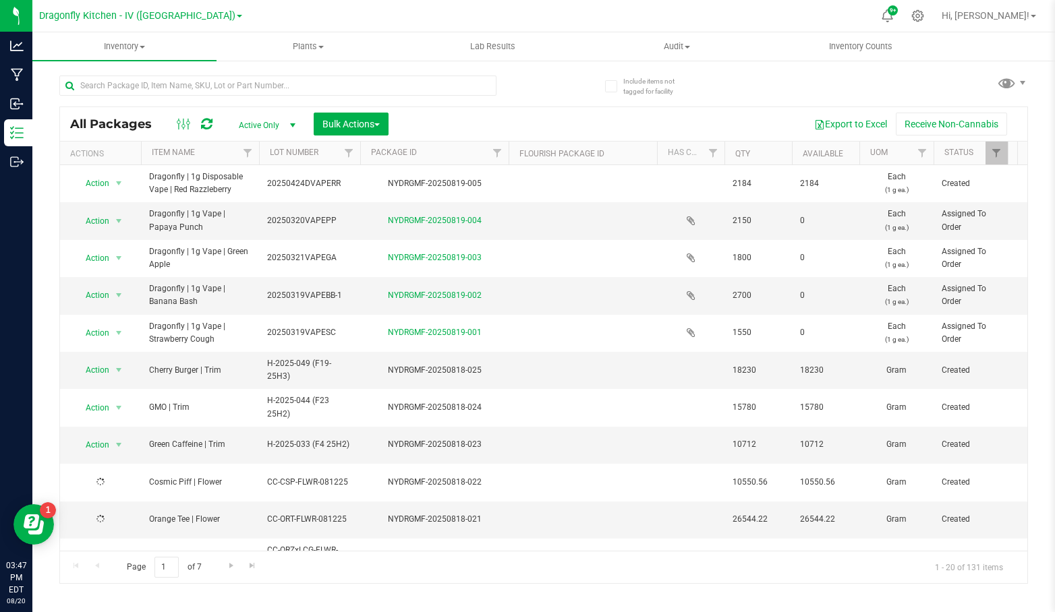
click at [183, 10] on span "Dragonfly Kitchen - IV ([GEOGRAPHIC_DATA])" at bounding box center [137, 15] width 196 height 11
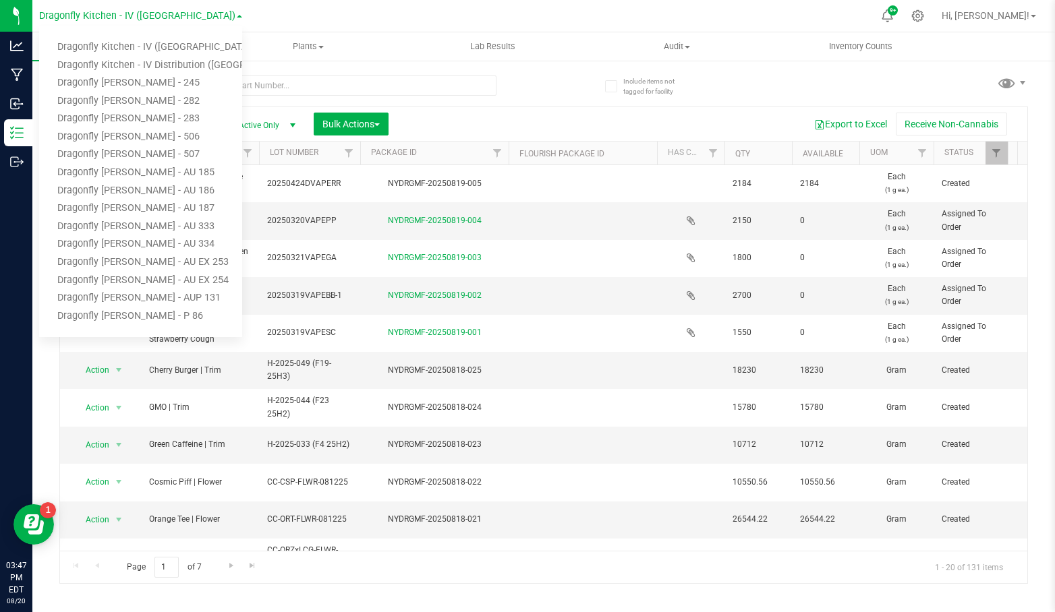
click at [318, 14] on div at bounding box center [560, 16] width 625 height 26
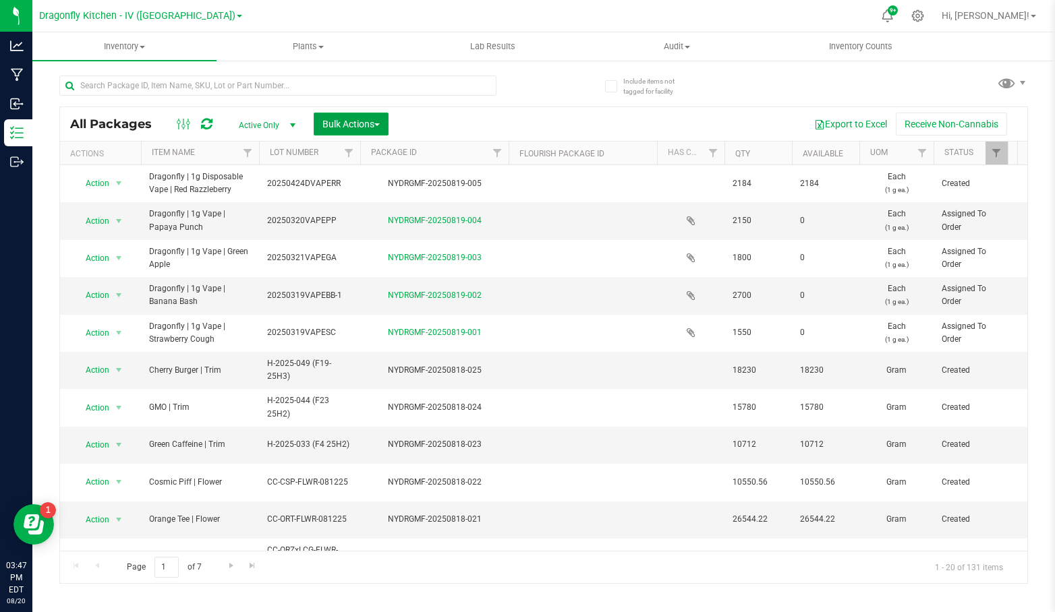
click at [372, 119] on span "Bulk Actions" at bounding box center [350, 124] width 57 height 11
click at [11, 99] on icon at bounding box center [15, 104] width 8 height 10
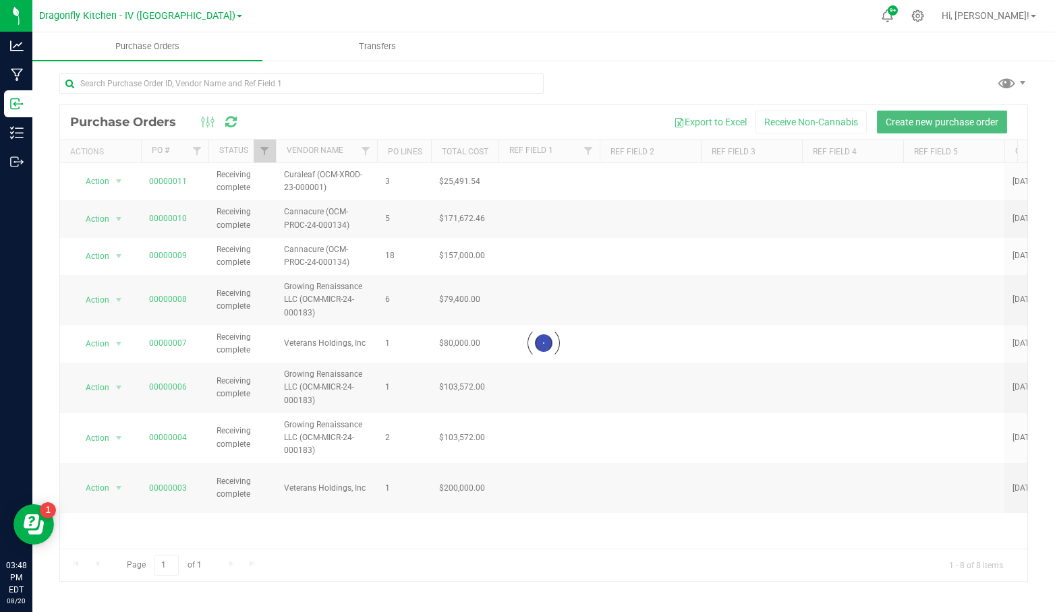
click at [931, 125] on span "Create new purchase order" at bounding box center [942, 122] width 113 height 11
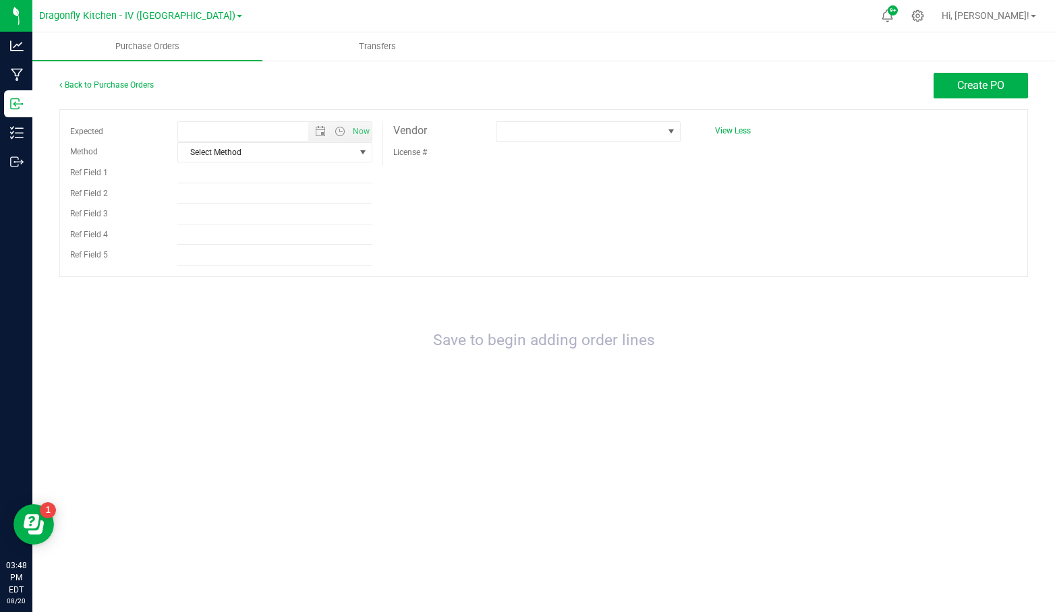
type input "[DATE] 3:48 PM"
click at [475, 133] on div "Vendor" at bounding box center [434, 131] width 103 height 20
click at [554, 136] on span at bounding box center [579, 131] width 167 height 19
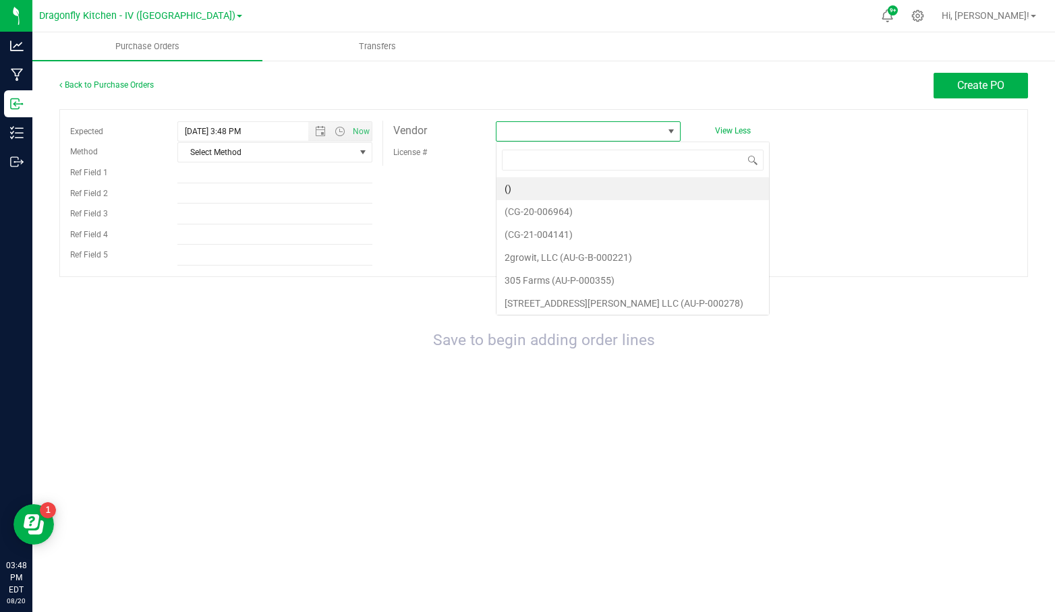
scroll to position [20, 185]
type input "growing"
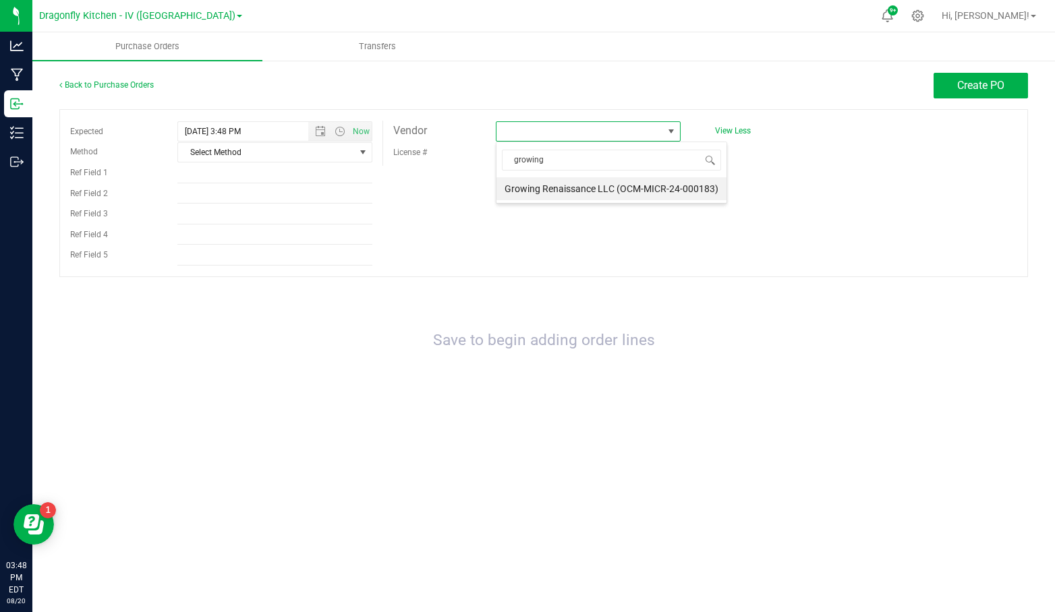
click at [589, 190] on li "Growing Renaissance LLC (OCM-MICR-24-000183)" at bounding box center [611, 188] width 230 height 23
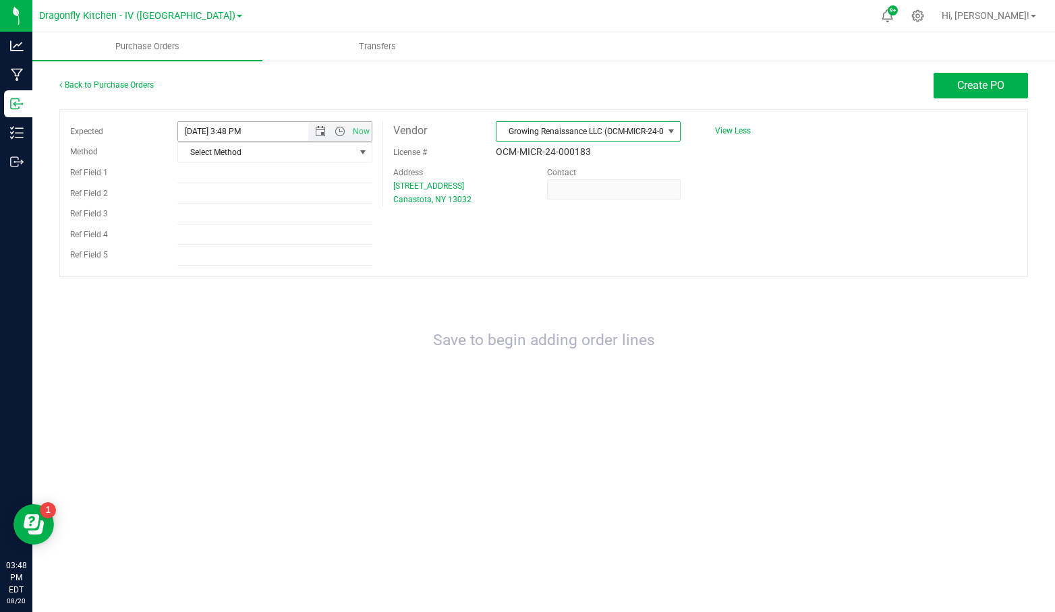
click at [339, 126] on span "Open the time view" at bounding box center [340, 131] width 11 height 11
click at [240, 132] on input "[DATE] 3:48 PM" at bounding box center [275, 131] width 194 height 19
type input "[DATE] 3:15 PM"
click at [998, 85] on span "Create PO" at bounding box center [980, 85] width 47 height 13
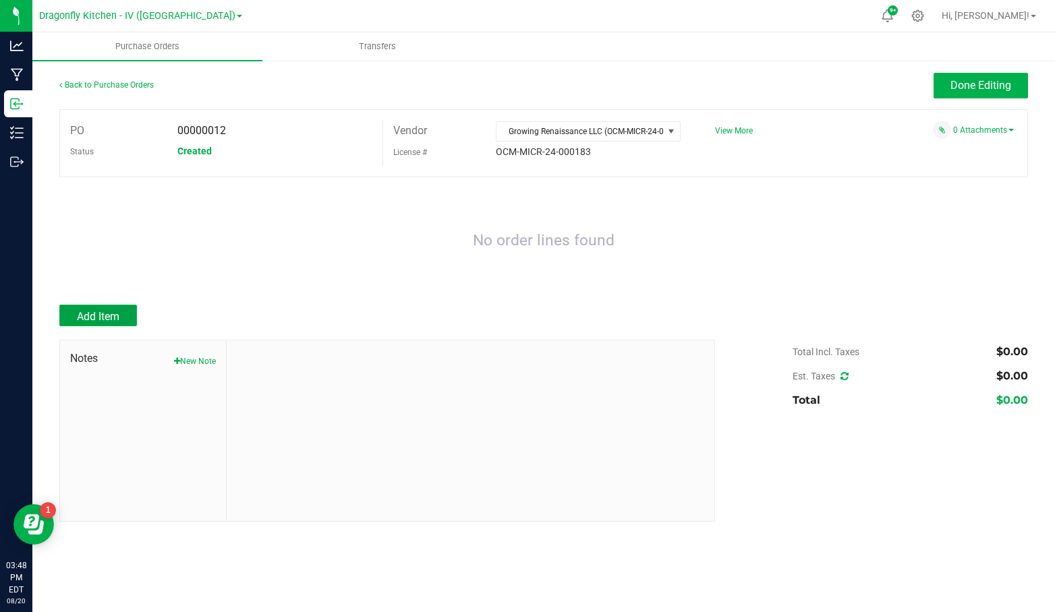
click at [111, 312] on span "Add Item" at bounding box center [98, 316] width 42 height 13
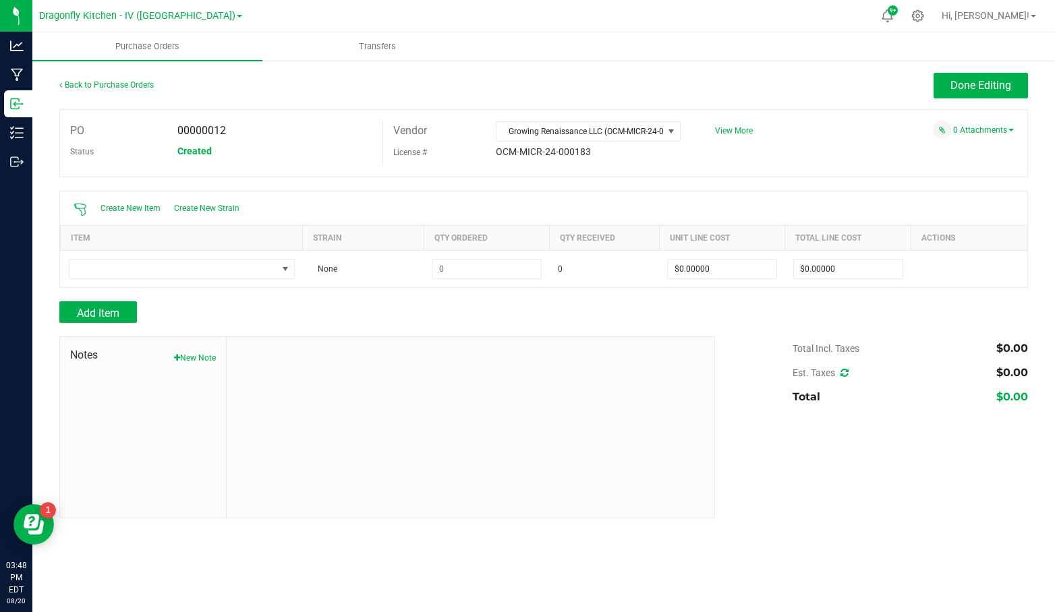
click at [208, 253] on td at bounding box center [182, 268] width 242 height 37
click at [208, 268] on span "NO DATA FOUND" at bounding box center [173, 269] width 208 height 19
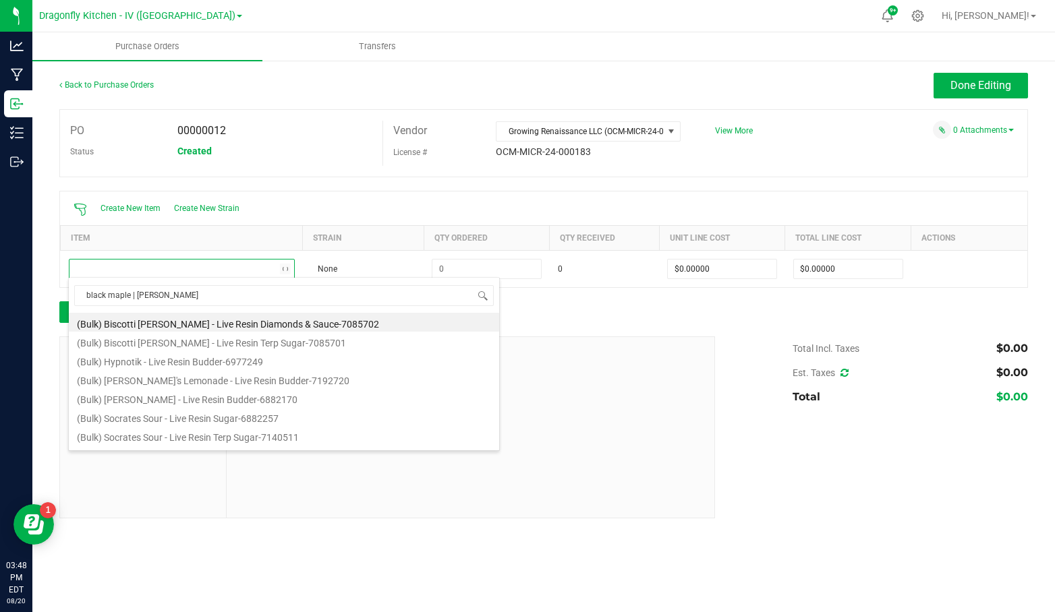
type input "black maple | flower"
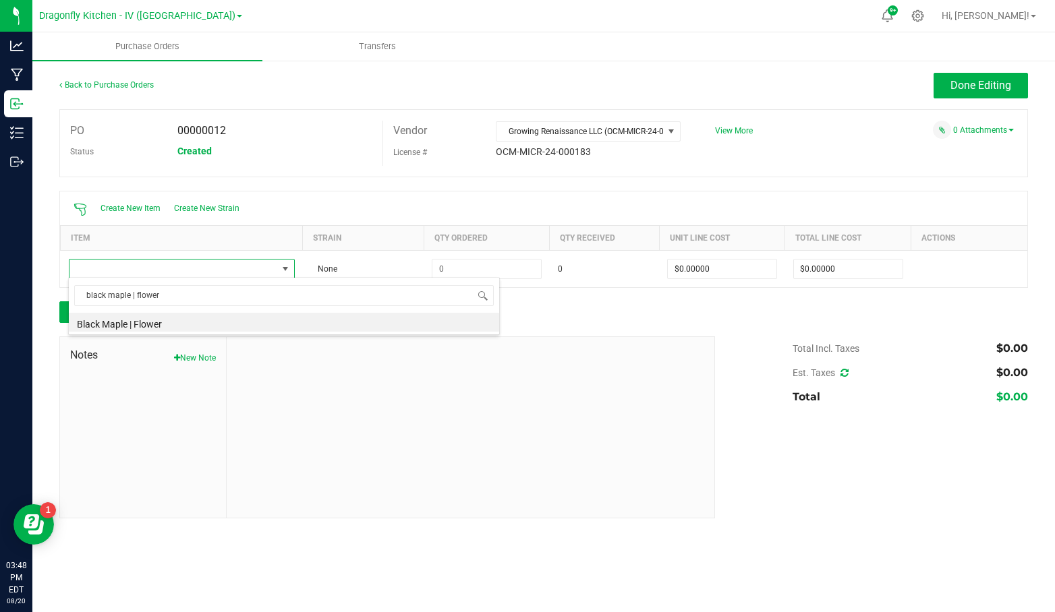
click at [231, 320] on li "Black Maple | Flower" at bounding box center [284, 322] width 430 height 19
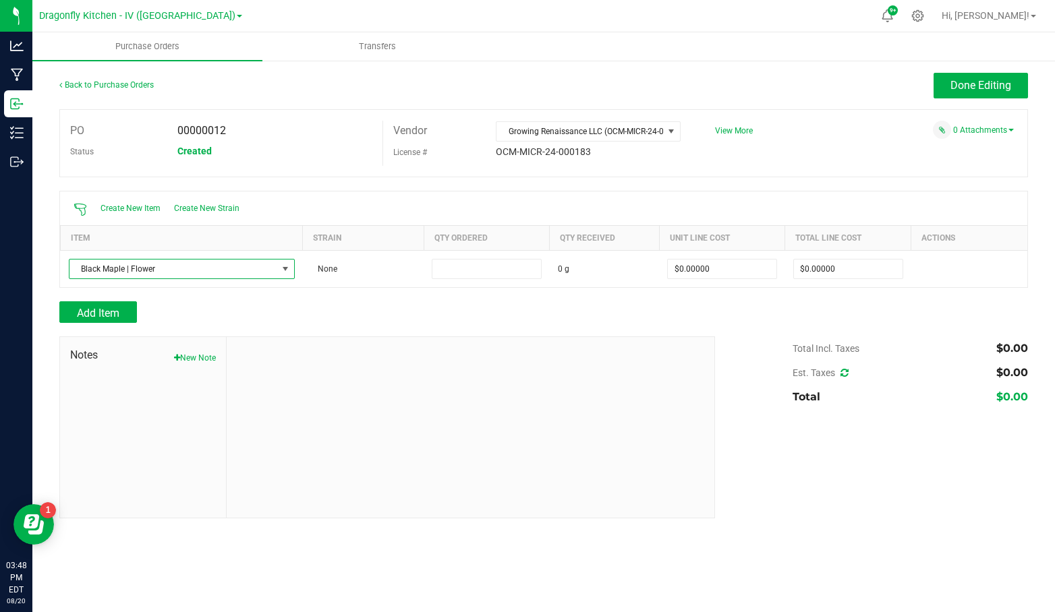
click at [461, 271] on input at bounding box center [486, 269] width 109 height 19
type input "5493.4000 g"
click at [838, 265] on input "0" at bounding box center [848, 269] width 109 height 19
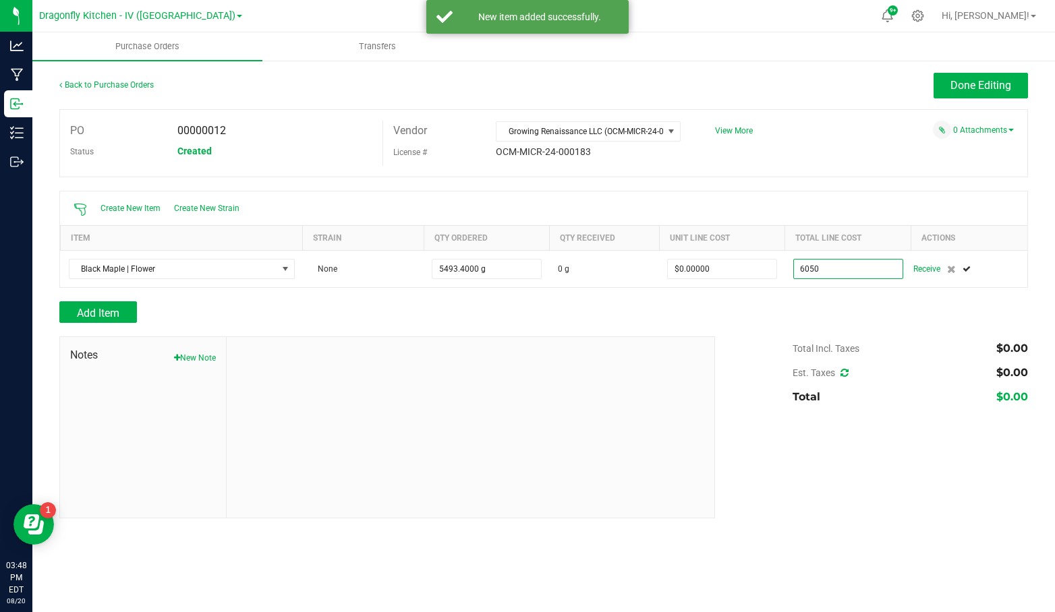
type input "$6,050.00000"
click at [838, 306] on div "Add Item" at bounding box center [543, 312] width 969 height 22
type input "5493"
type input "$1.10132"
click at [918, 270] on span "Receive" at bounding box center [926, 269] width 27 height 16
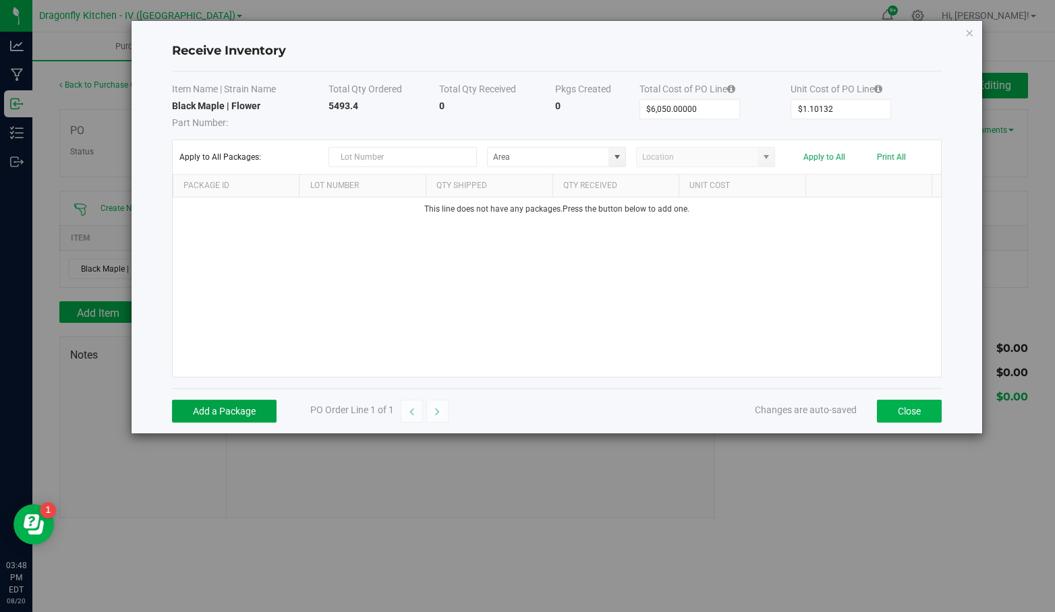
click at [240, 407] on button "Add a Package" at bounding box center [224, 411] width 105 height 23
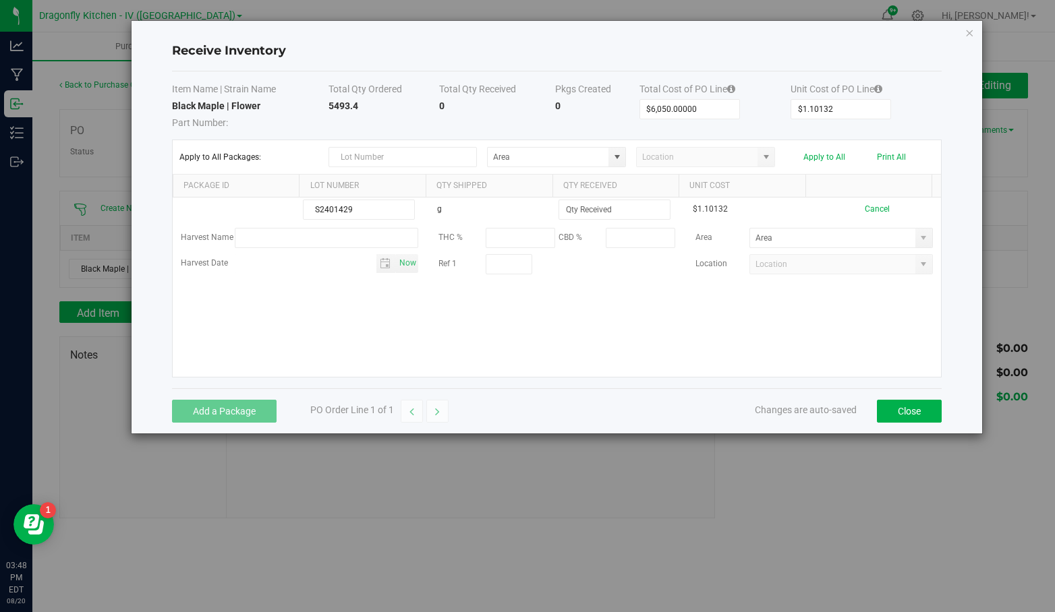
type input "S2401429"
click at [616, 210] on input at bounding box center [614, 209] width 111 height 19
type input "5493.4000 g"
click at [754, 205] on kendo-grid-list "S2401429 g 5493.4000 g $1.10132 Cancel Harvest Name THC % CBD % Area Harvest Da…" at bounding box center [557, 287] width 768 height 179
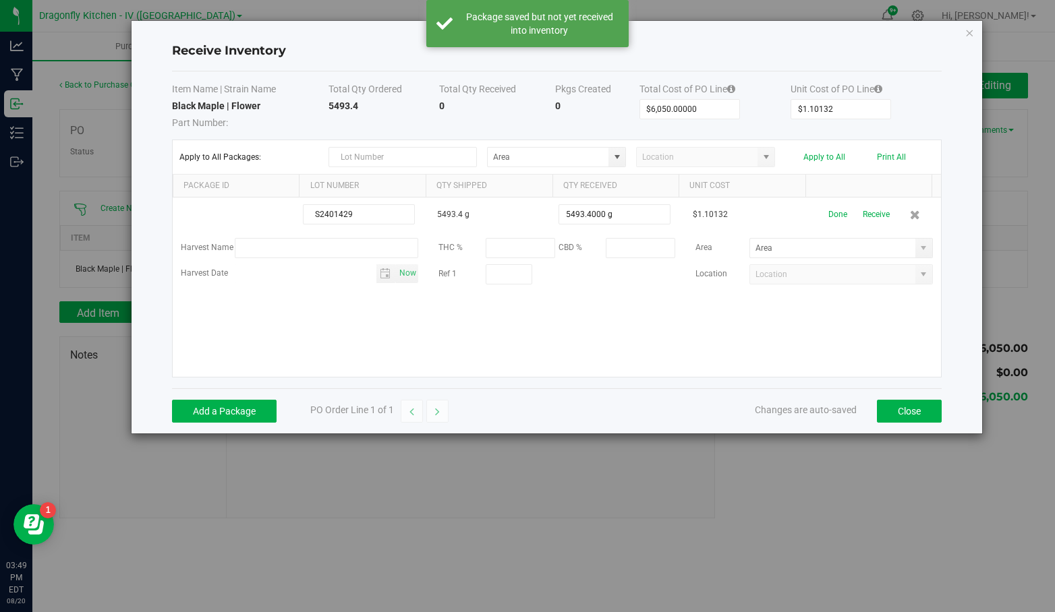
click at [749, 210] on td "$1.10132" at bounding box center [749, 215] width 128 height 35
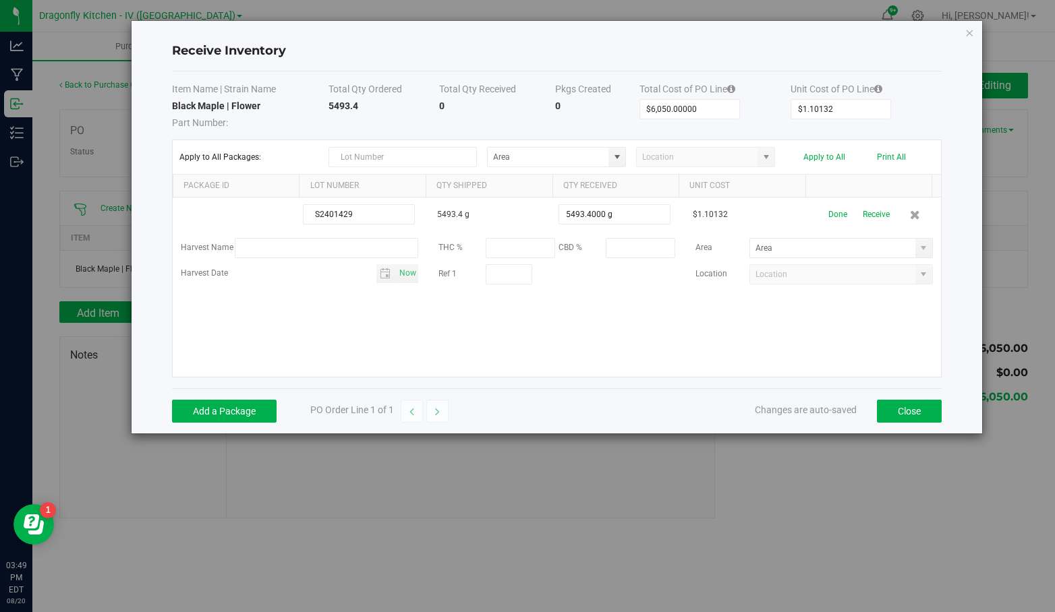
click at [863, 210] on button "Receive" at bounding box center [876, 215] width 27 height 24
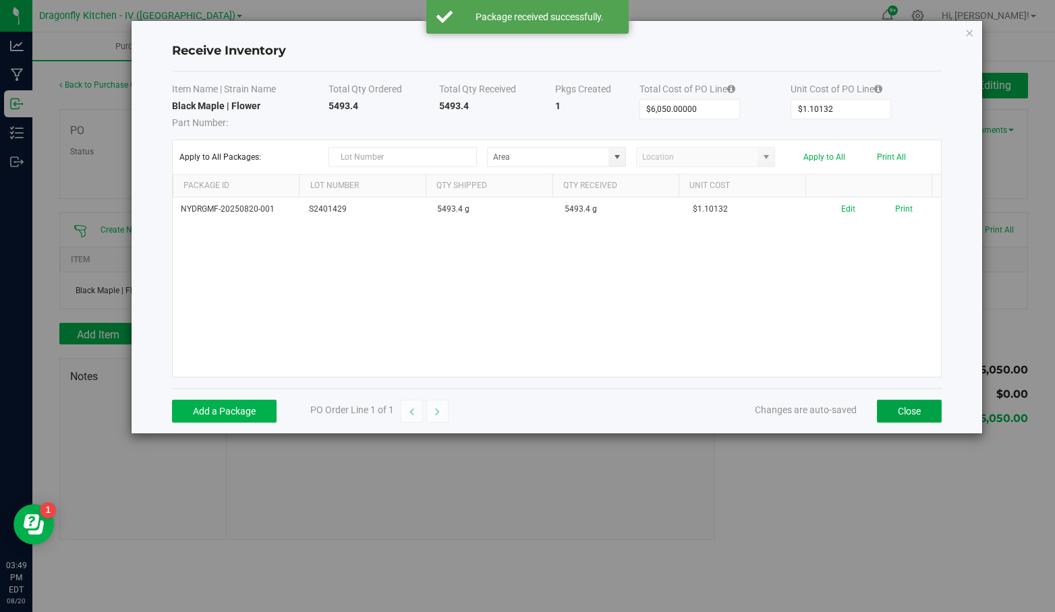
click at [908, 411] on button "Close" at bounding box center [909, 411] width 65 height 23
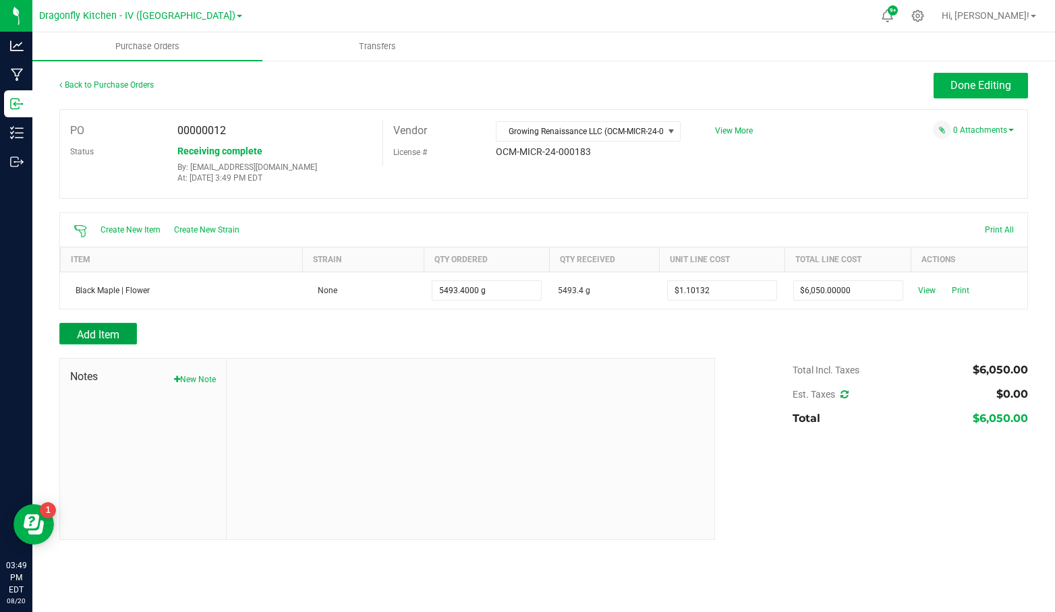
click at [117, 330] on span "Add Item" at bounding box center [98, 334] width 42 height 13
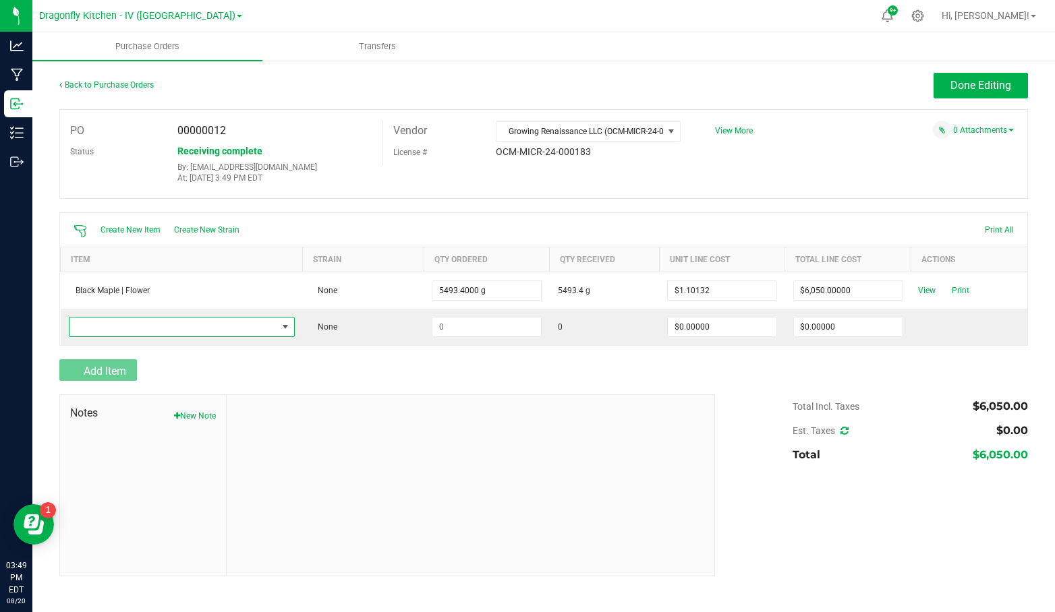
click at [131, 324] on span "NO DATA FOUND" at bounding box center [173, 327] width 208 height 19
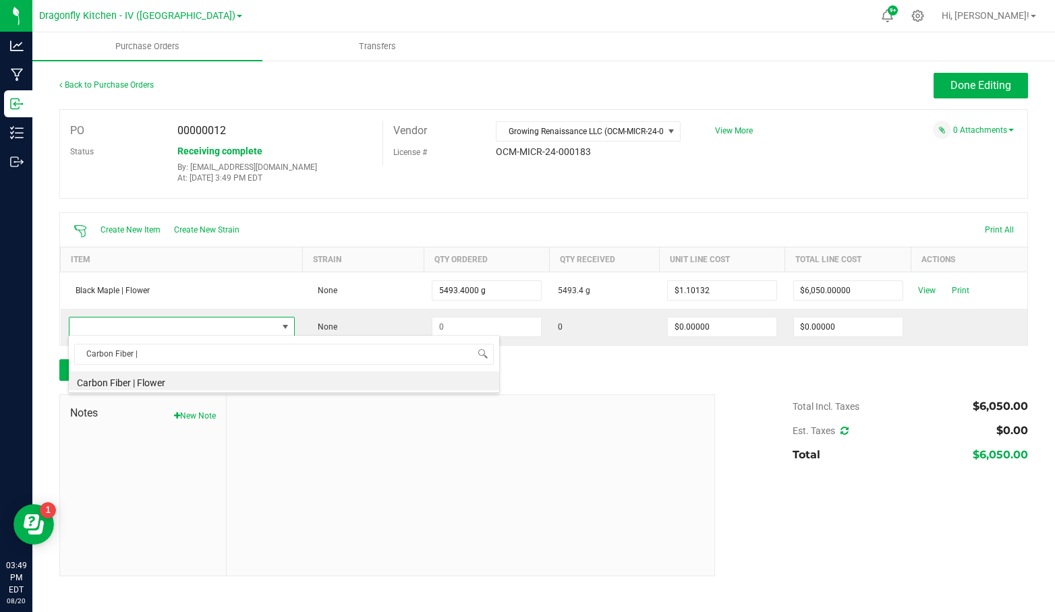
type input "Carbon Fiber |"
click at [212, 378] on li "Carbon Fiber | Flower" at bounding box center [284, 381] width 430 height 19
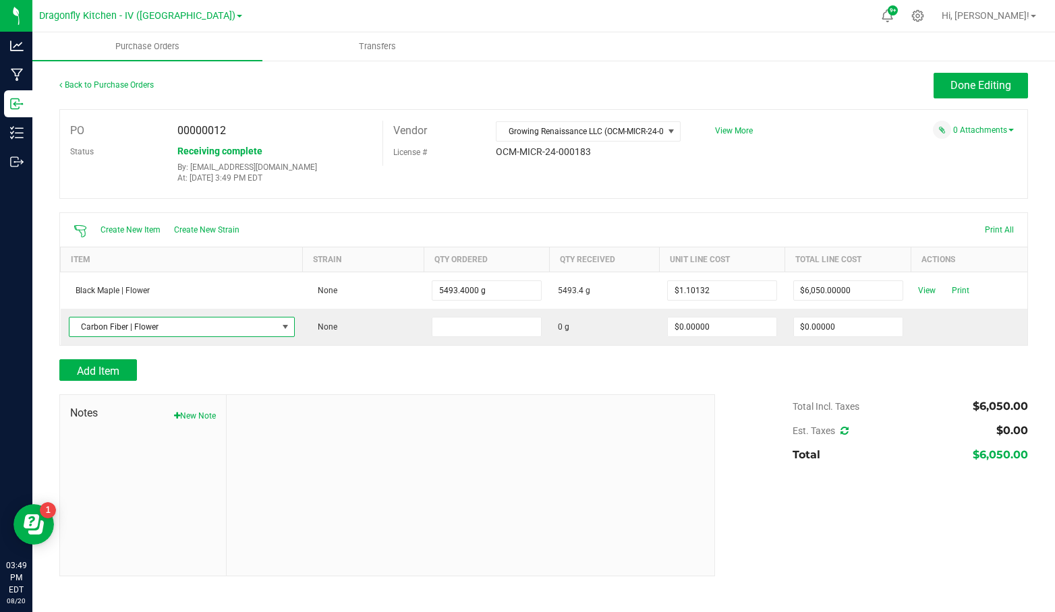
click at [444, 326] on input at bounding box center [486, 327] width 109 height 19
type input "3450.4000 g"
click at [506, 347] on div at bounding box center [543, 352] width 969 height 13
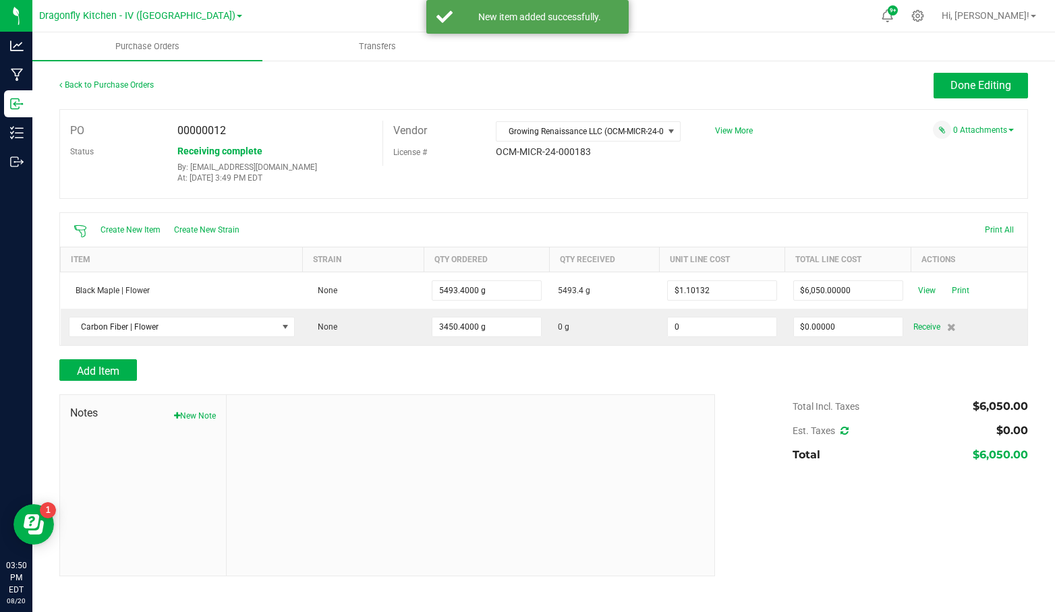
click at [713, 329] on input "0" at bounding box center [722, 327] width 109 height 19
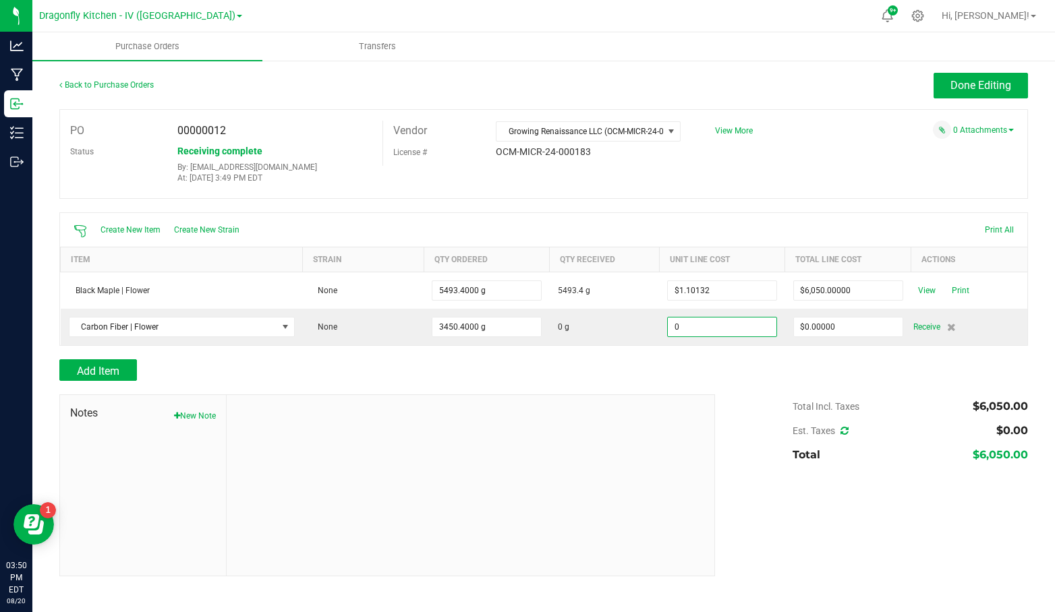
type input "$0.00000"
click at [821, 328] on input "0" at bounding box center [848, 327] width 109 height 19
type input "3800"
type input "0"
type input "$3,800.00000"
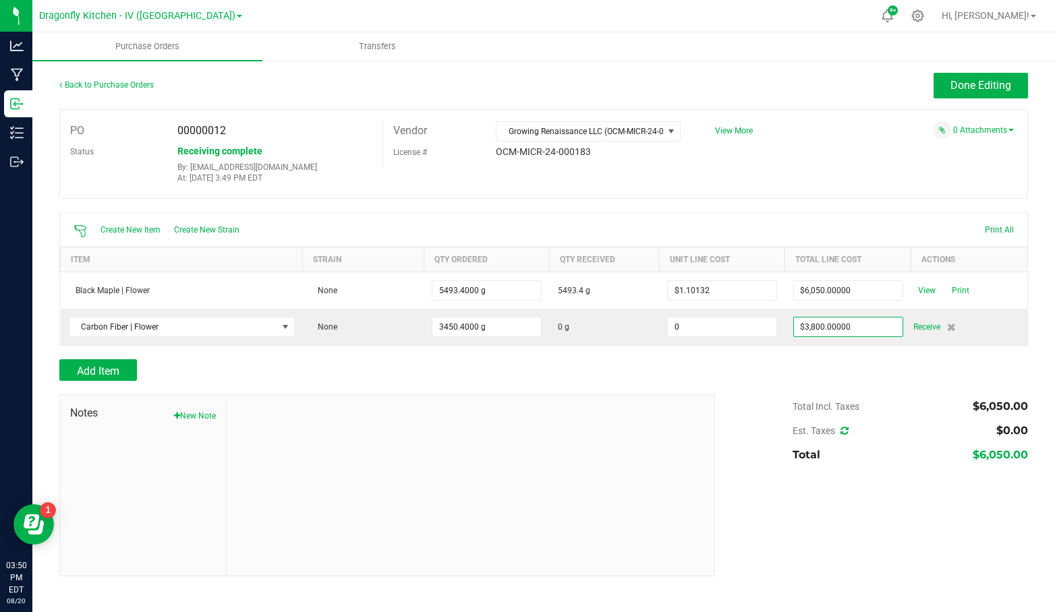
click at [765, 330] on input "0" at bounding box center [722, 327] width 109 height 19
type input "3450"
type input "1.1013215859030836"
click at [727, 359] on div "Add Item" at bounding box center [543, 370] width 969 height 22
click at [921, 329] on span "Receive" at bounding box center [926, 327] width 27 height 16
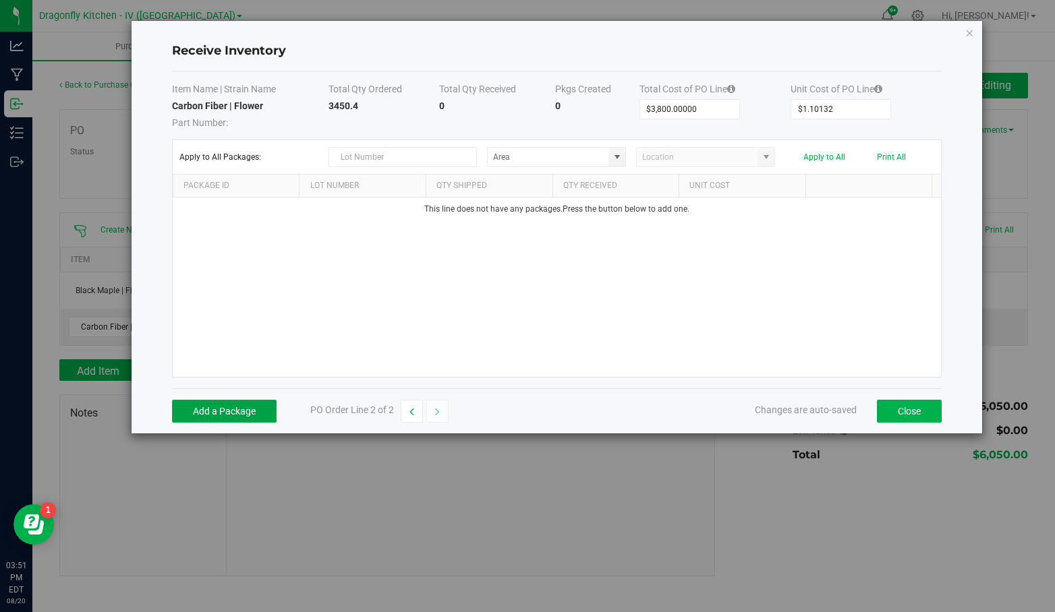
click at [243, 412] on button "Add a Package" at bounding box center [224, 411] width 105 height 23
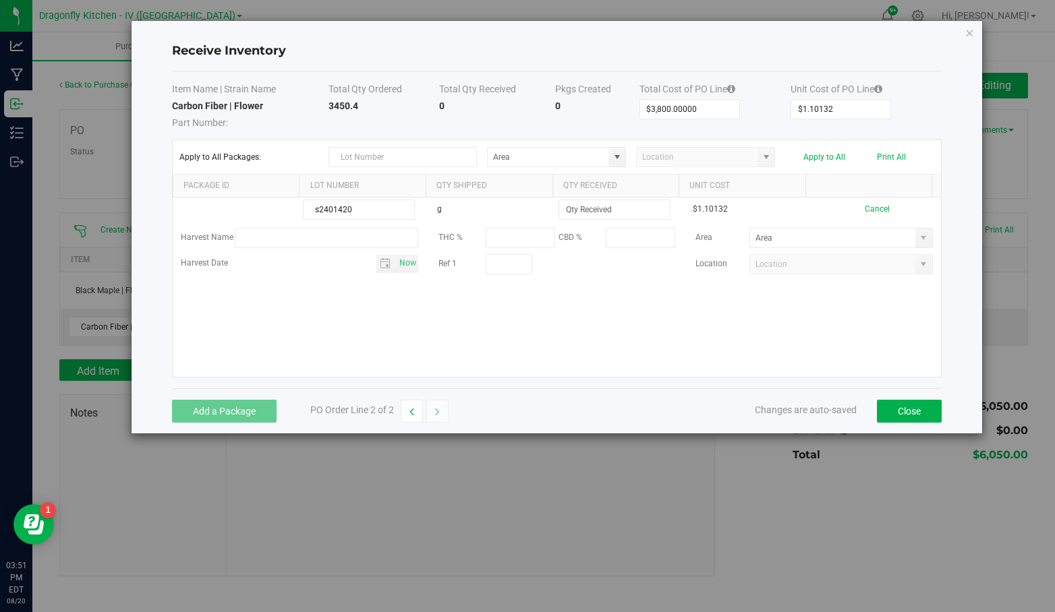
type input "s2401420"
click at [802, 349] on div "s2401420 g $1.10132 Cancel Harvest Name THC % CBD % Area Harvest Date Now Ref 1…" at bounding box center [557, 287] width 768 height 179
click at [619, 204] on input at bounding box center [614, 209] width 111 height 19
type input "3450.4000 g"
click at [589, 343] on kendo-grid-list "s2401420 g 3450.4000 g $1.10132 Cancel Harvest Name THC % CBD % Area Harvest Da…" at bounding box center [557, 287] width 768 height 179
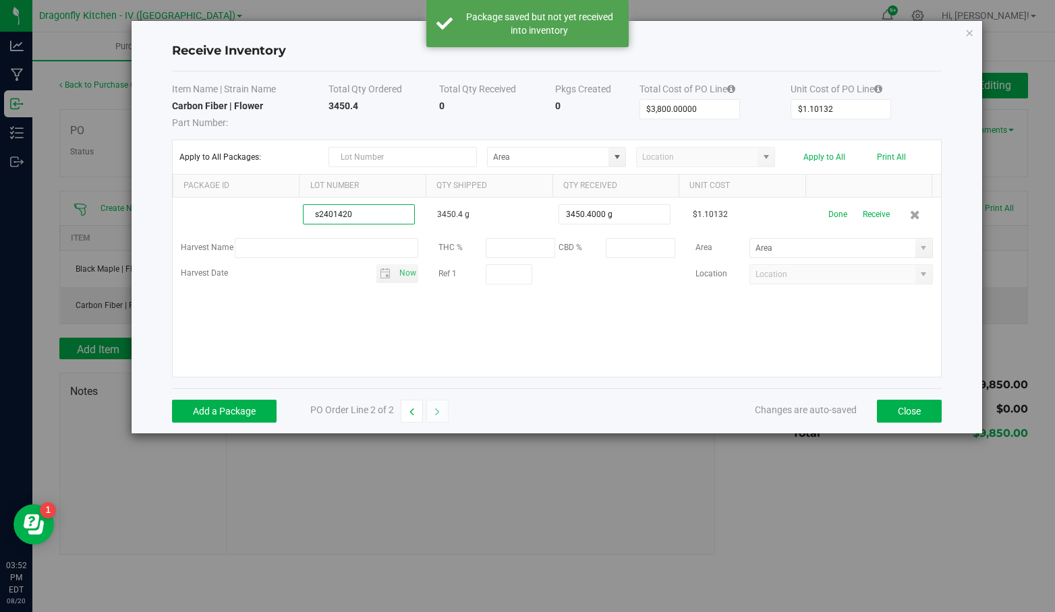
click at [317, 212] on input "s2401420" at bounding box center [359, 214] width 112 height 20
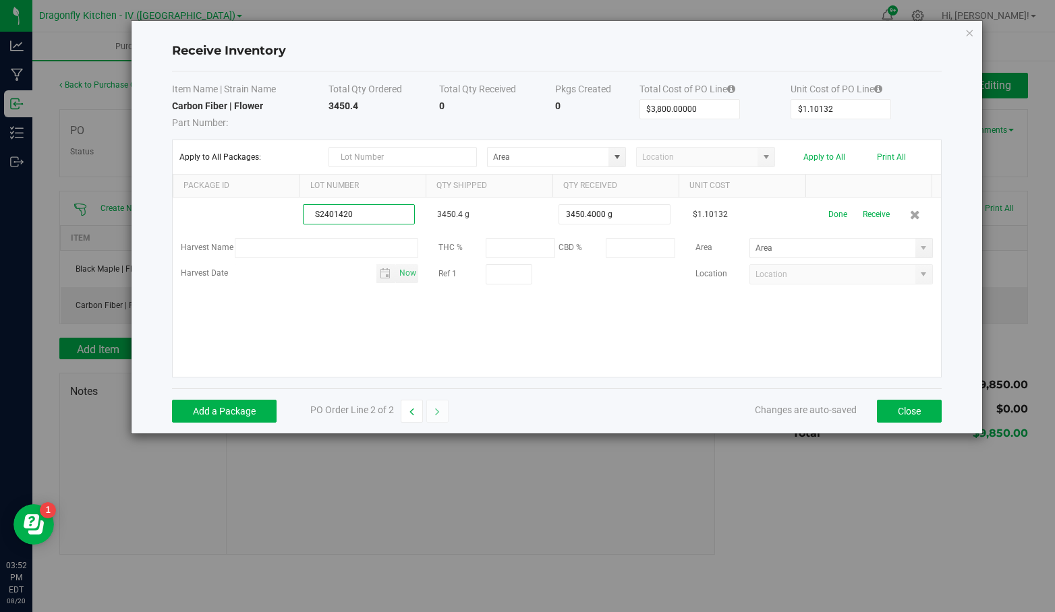
type input "S2401420"
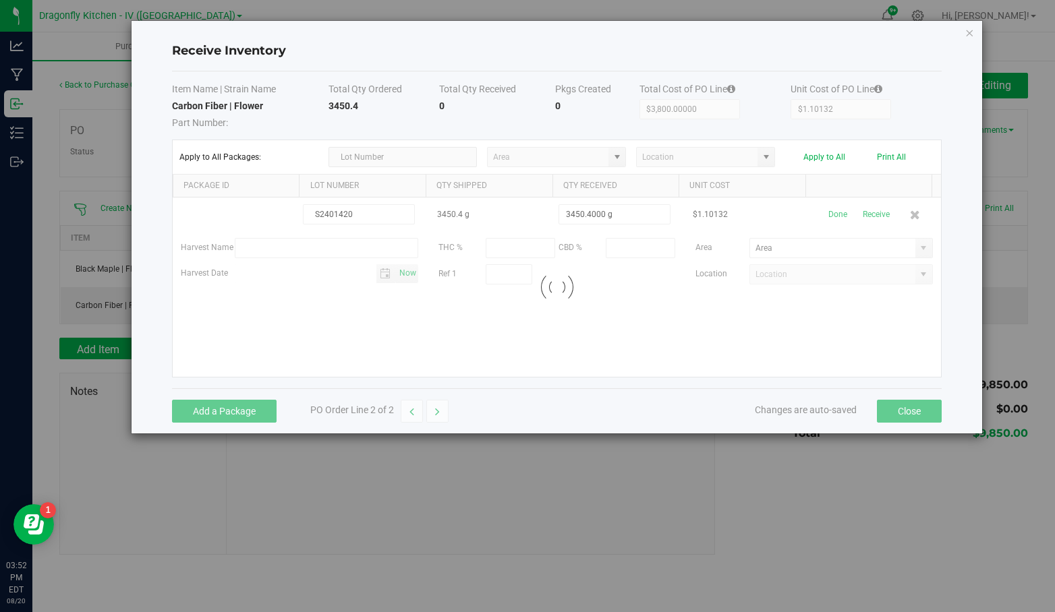
click at [867, 208] on kendo-grid-list "S2401420 3450.4 g 3450.4000 g $1.10132 Done Receive Harvest Name THC % CBD % Ar…" at bounding box center [557, 287] width 768 height 179
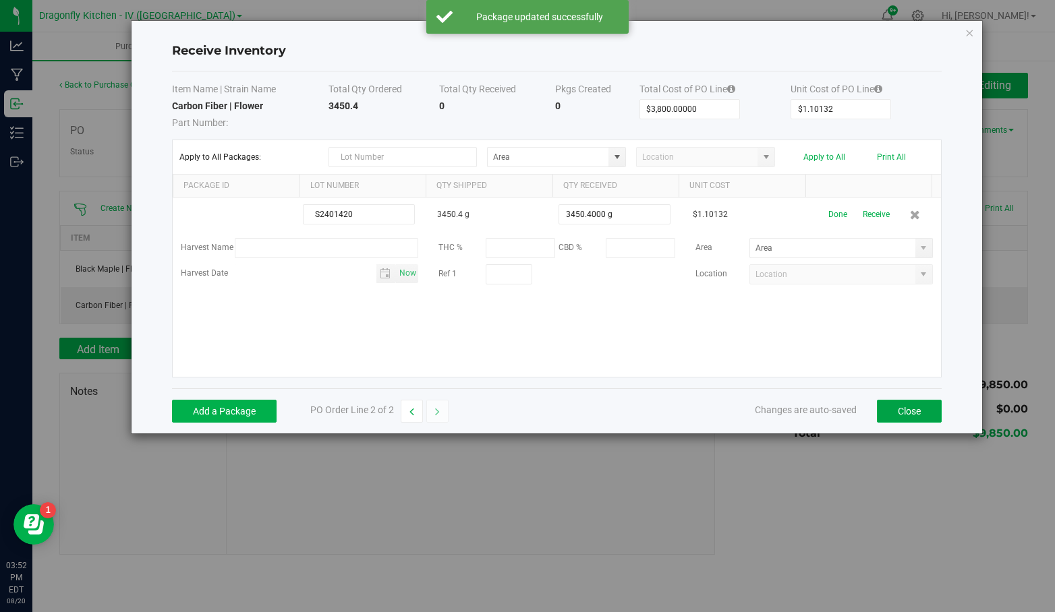
click at [918, 407] on button "Close" at bounding box center [909, 411] width 65 height 23
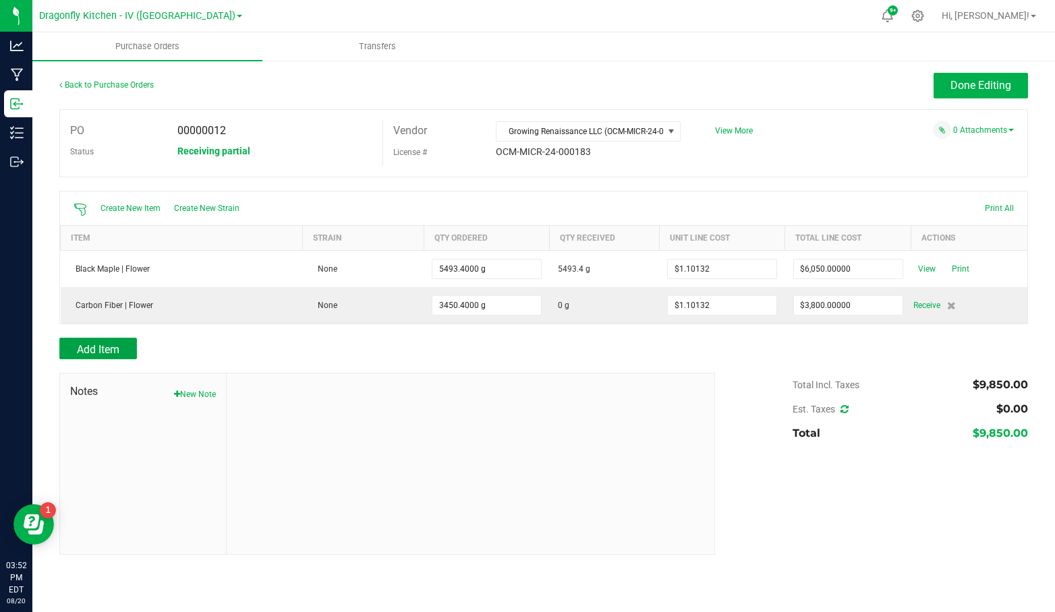
click at [117, 345] on span "Add Item" at bounding box center [98, 349] width 42 height 13
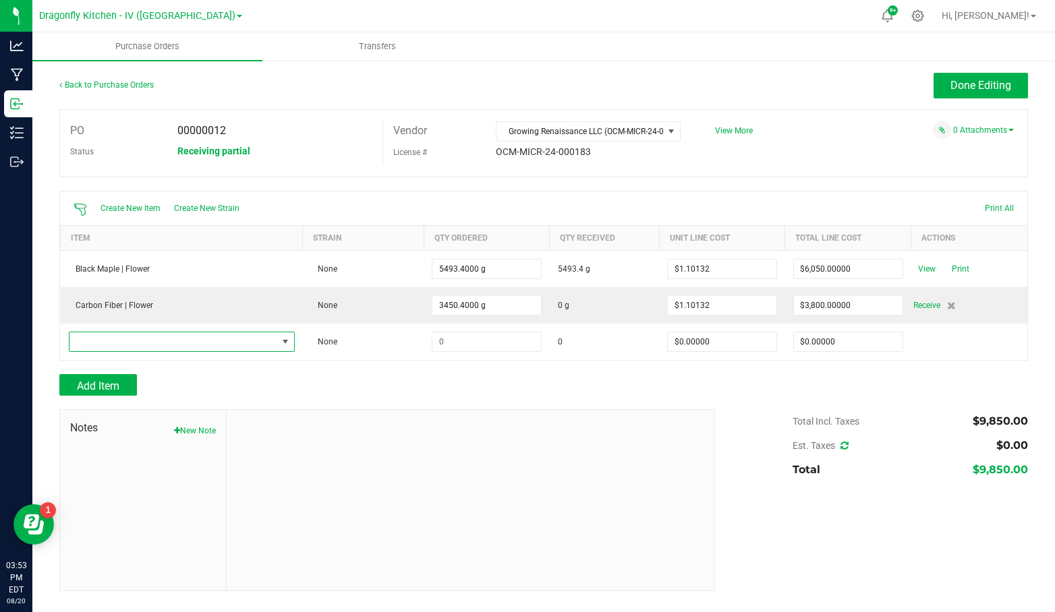
click at [127, 338] on span "NO DATA FOUND" at bounding box center [173, 342] width 208 height 19
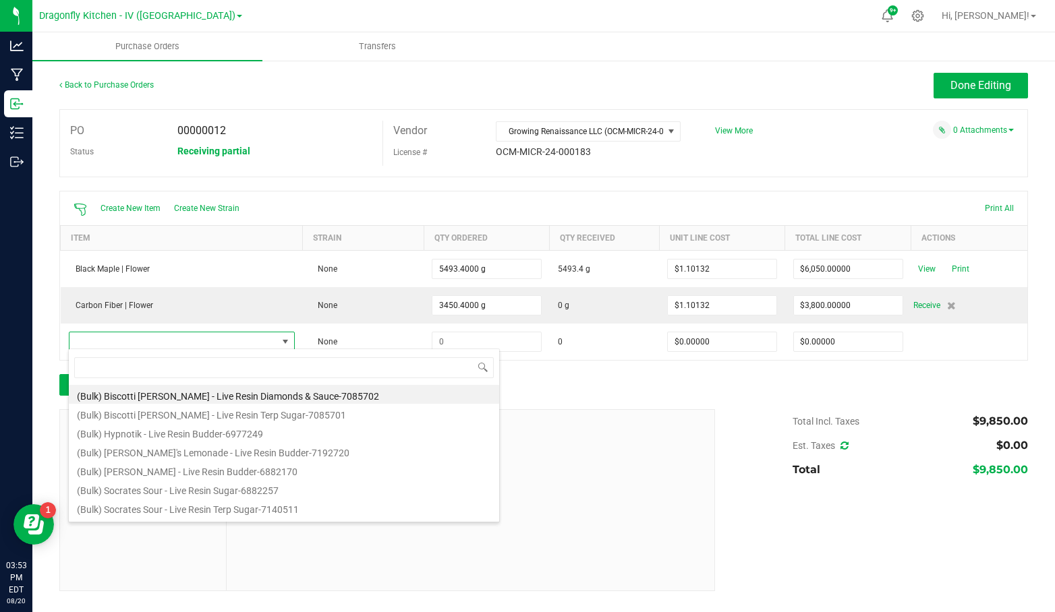
scroll to position [20, 224]
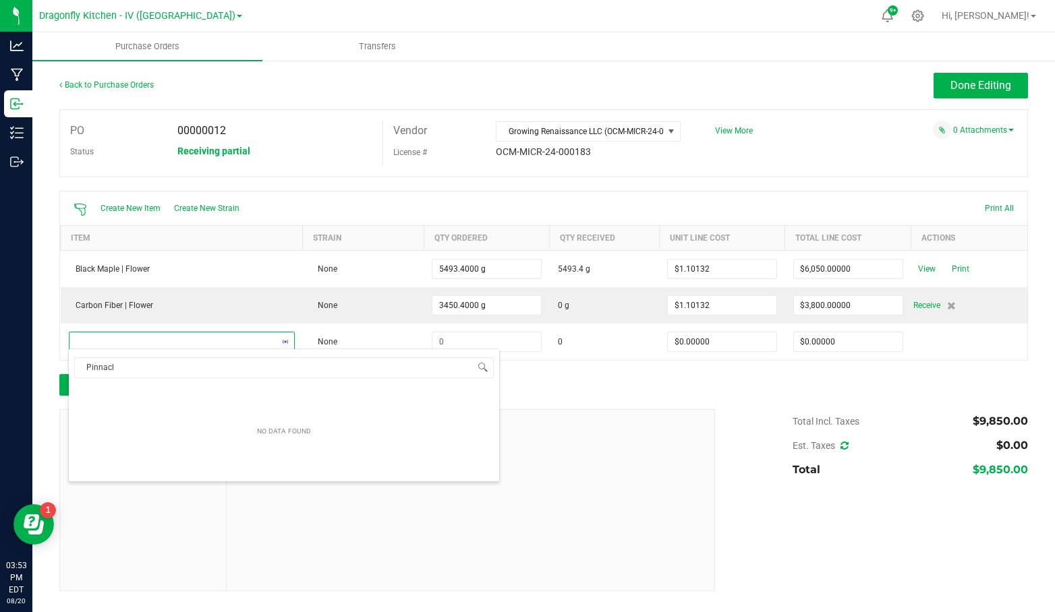
type input "Pinnacle"
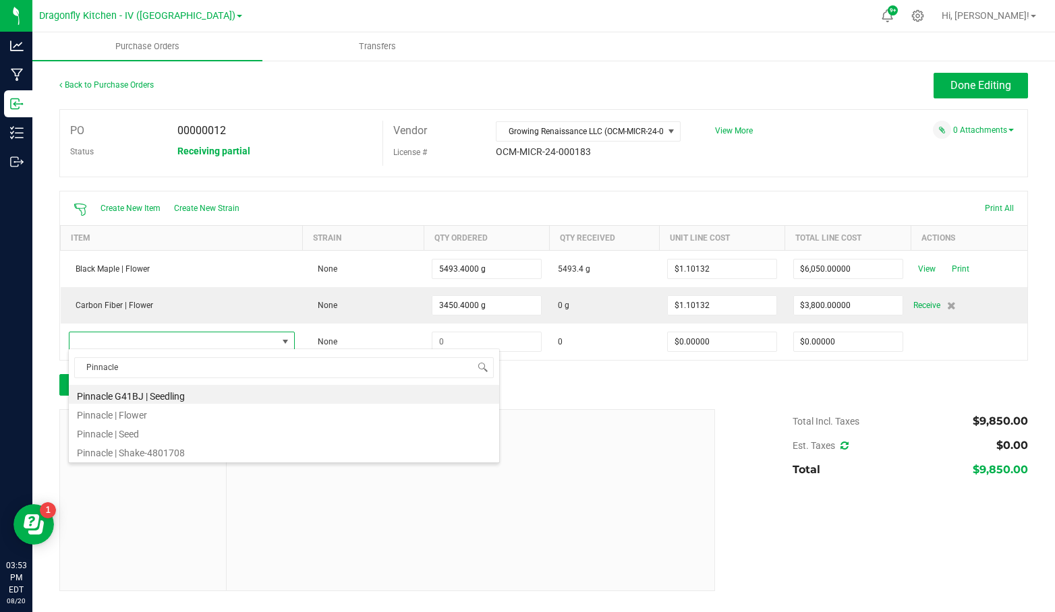
click at [121, 417] on li "Pinnacle | Flower" at bounding box center [284, 413] width 430 height 19
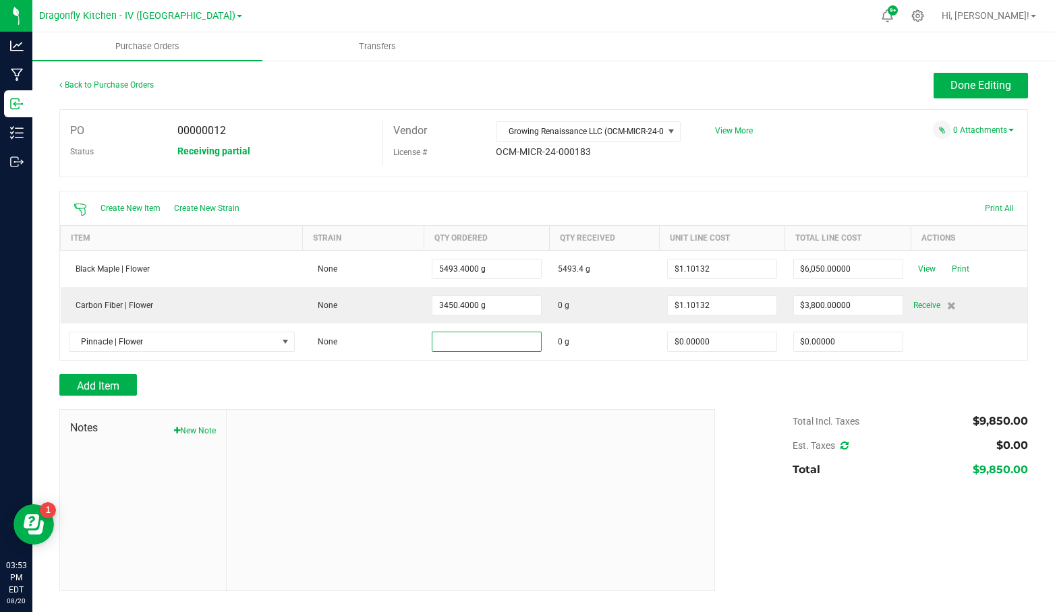
click at [485, 345] on input at bounding box center [486, 342] width 109 height 19
type input "3904.4000 g"
click at [708, 341] on input "0" at bounding box center [722, 342] width 109 height 19
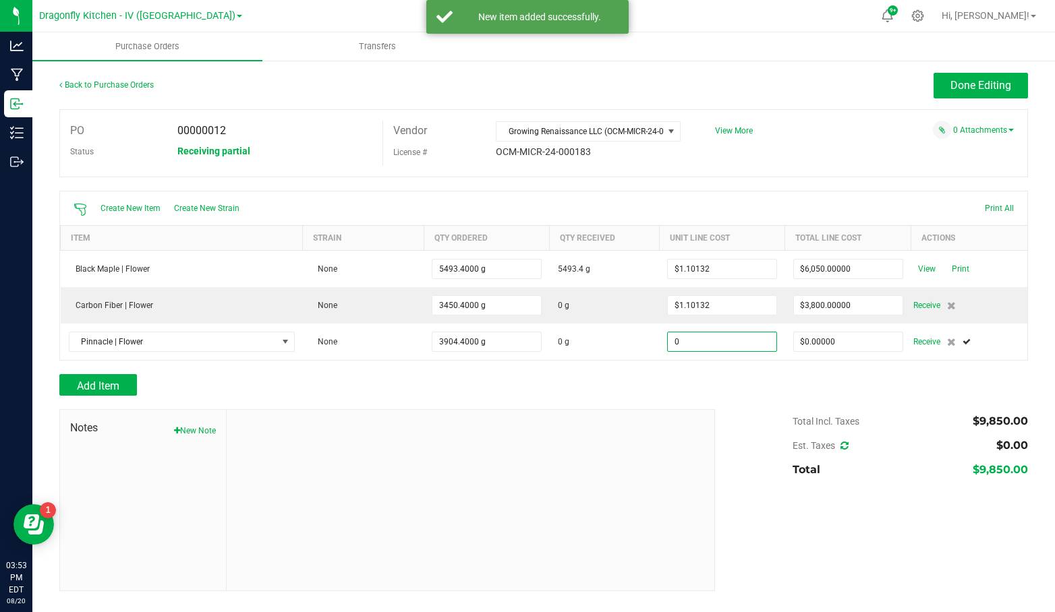
type input "$0.00000"
click at [839, 341] on input "0" at bounding box center [848, 342] width 109 height 19
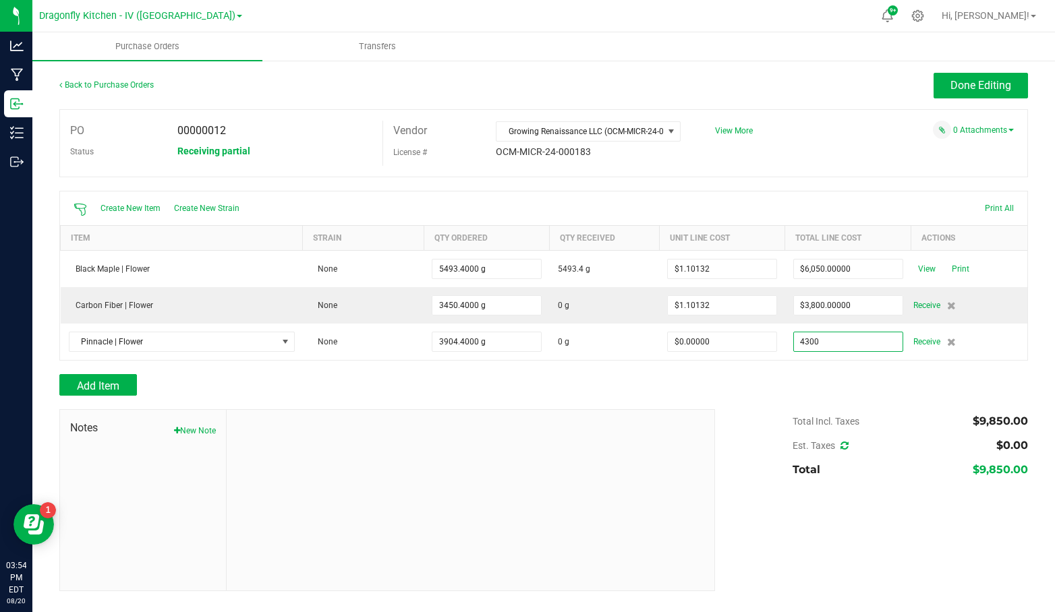
type input "$4,300.00000"
click at [764, 384] on div "Add Item" at bounding box center [543, 385] width 969 height 22
type input "3904"
type input "$1.10132"
click at [938, 301] on span "Receive" at bounding box center [926, 305] width 27 height 16
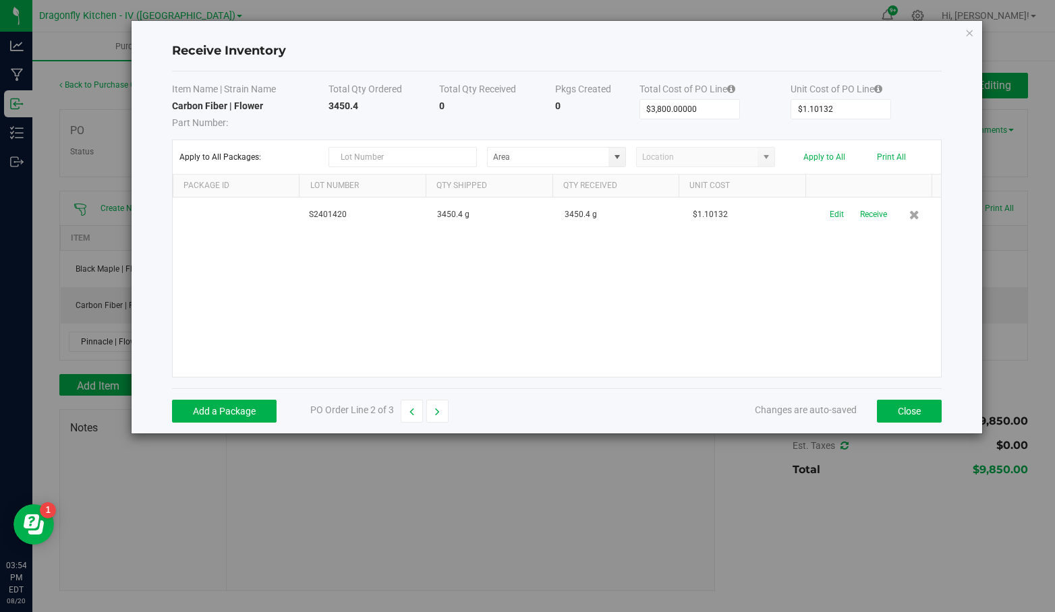
click at [870, 212] on button "Receive" at bounding box center [873, 215] width 27 height 24
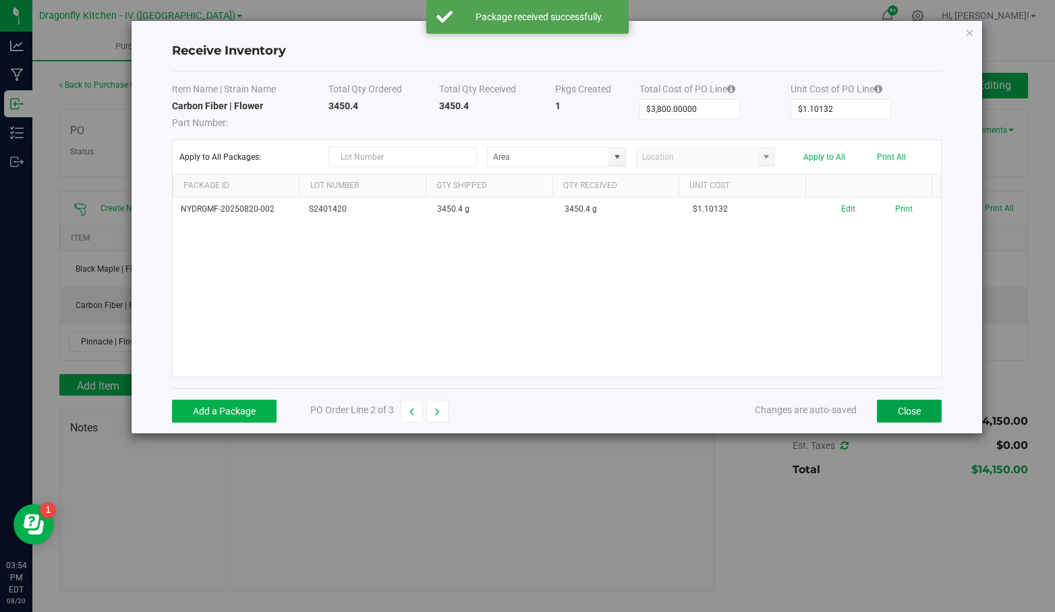
click at [921, 412] on button "Close" at bounding box center [909, 411] width 65 height 23
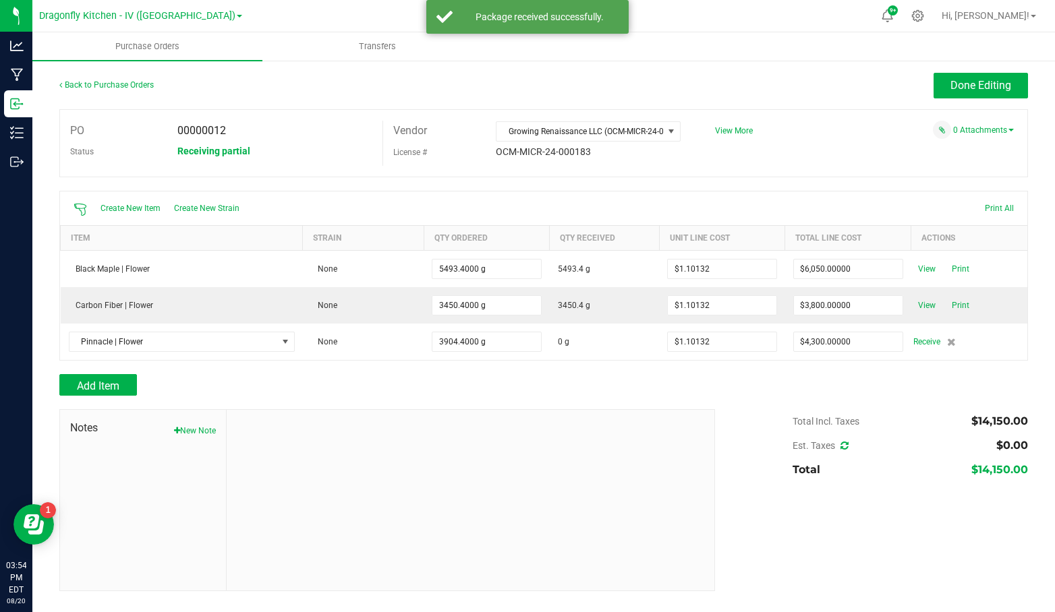
click at [933, 339] on span "Receive" at bounding box center [926, 342] width 27 height 16
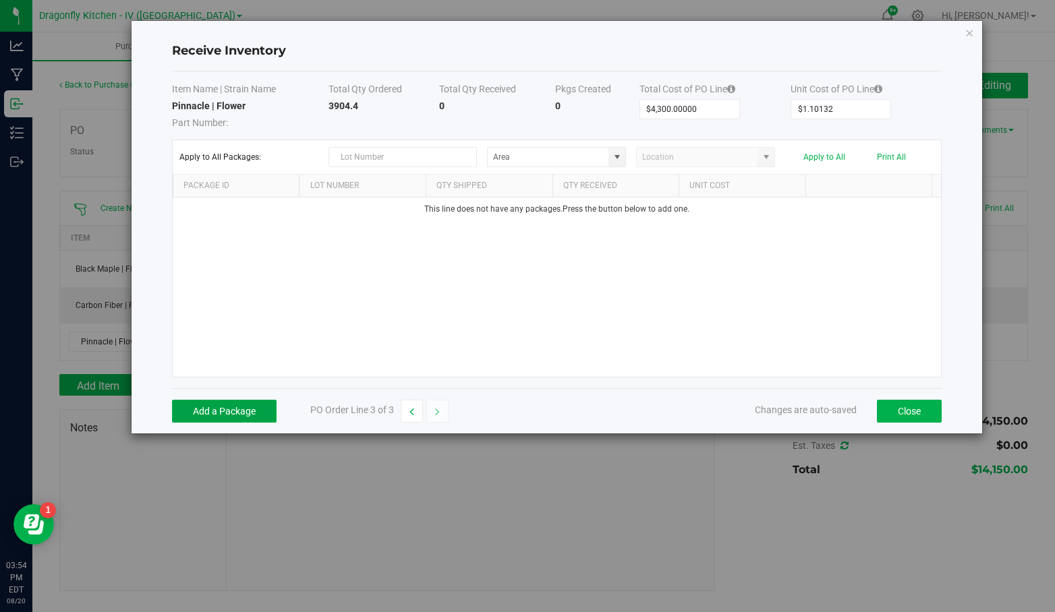
click at [243, 404] on button "Add a Package" at bounding box center [224, 411] width 105 height 23
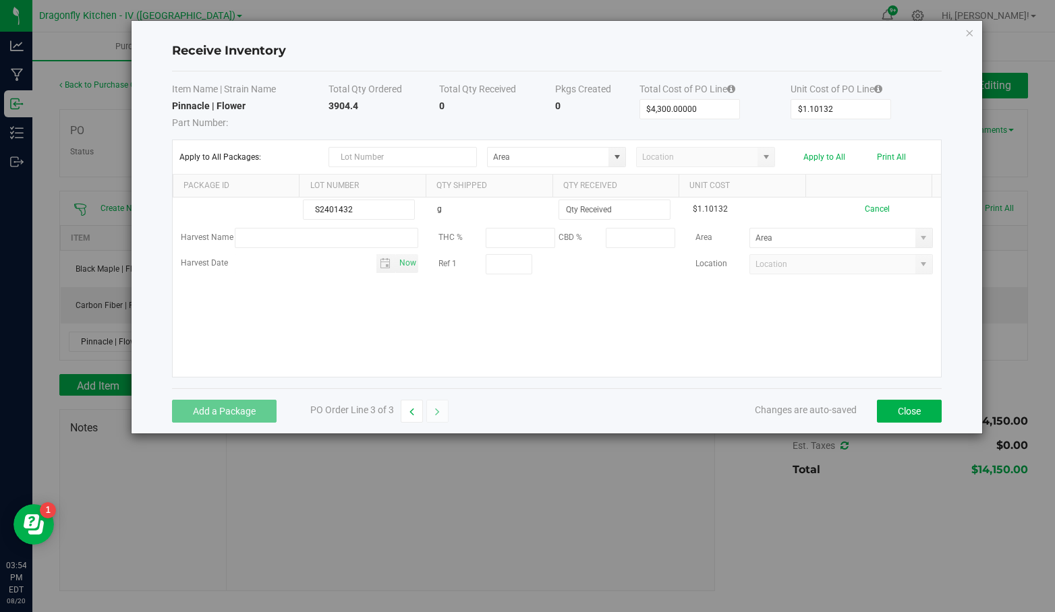
type input "S2401432"
click at [608, 208] on input at bounding box center [614, 209] width 111 height 19
type input "3904.4000 g"
click at [660, 320] on kendo-grid-list "S2401432 g 3904.4000 g $1.10132 Cancel Harvest Name THC % CBD % Area Harvest Da…" at bounding box center [557, 287] width 768 height 179
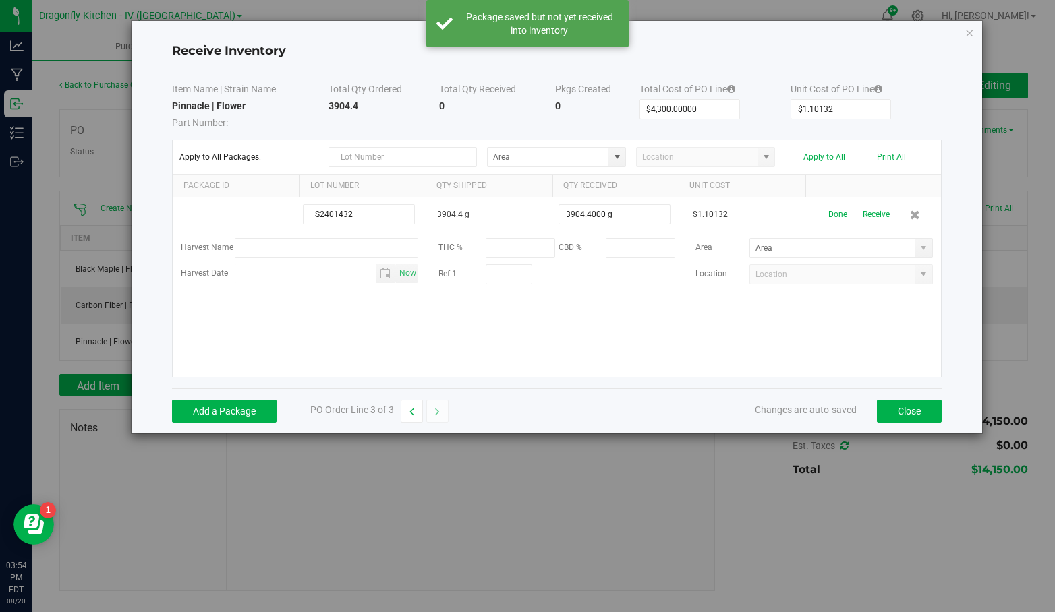
click at [874, 212] on button "Receive" at bounding box center [876, 215] width 27 height 24
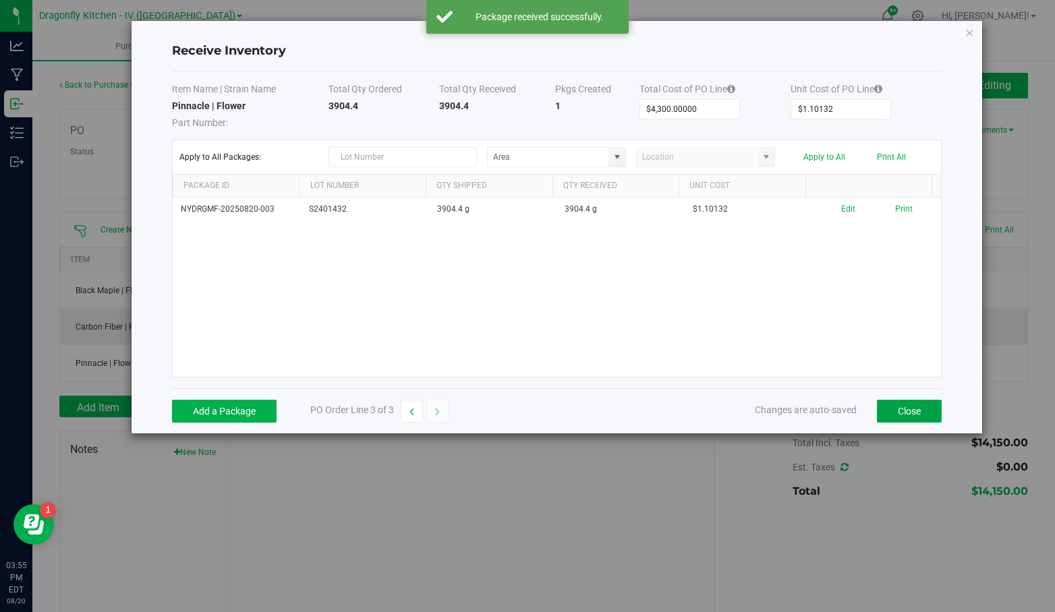
click at [916, 415] on button "Close" at bounding box center [909, 411] width 65 height 23
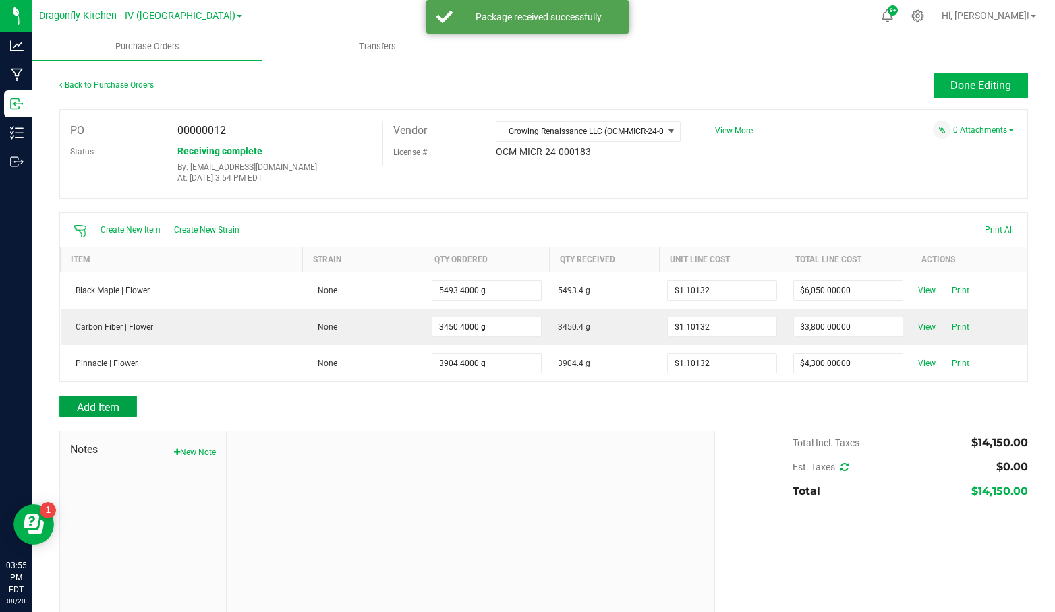
click at [125, 407] on button "Add Item" at bounding box center [98, 407] width 78 height 22
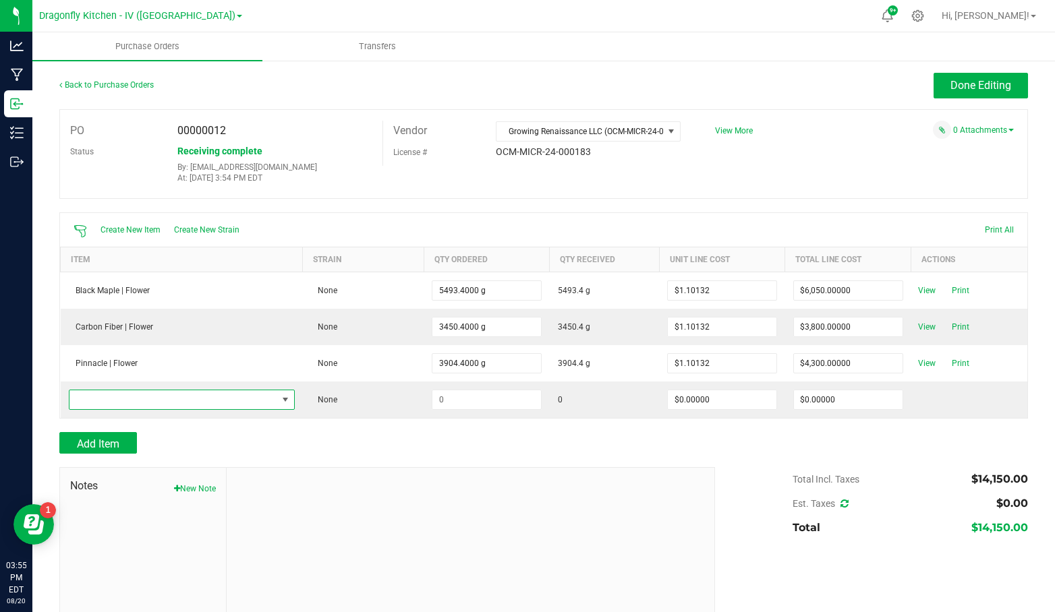
click at [129, 396] on span "NO DATA FOUND" at bounding box center [173, 400] width 208 height 19
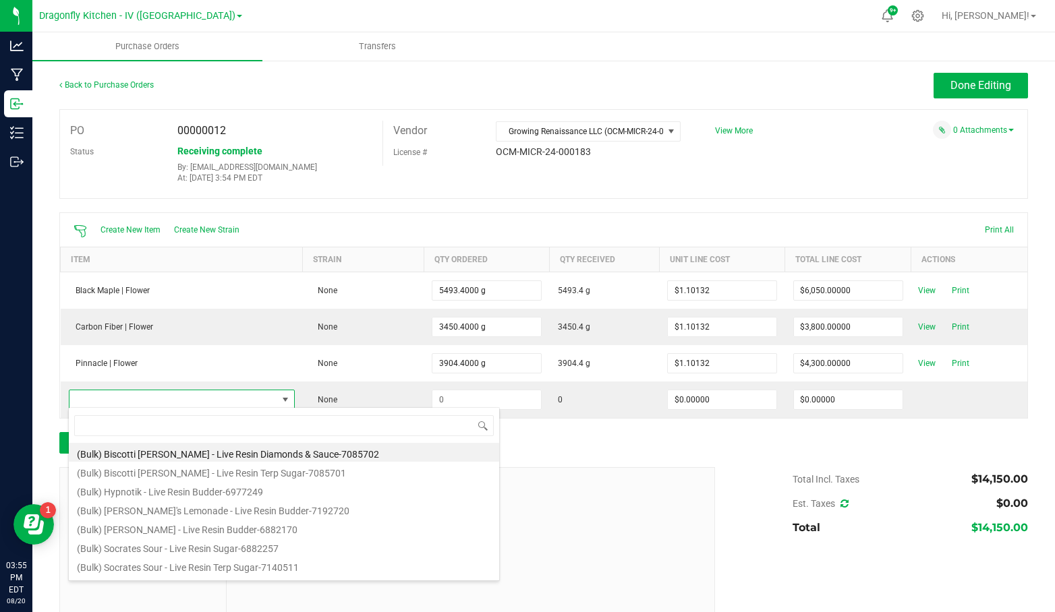
scroll to position [20, 221]
type input "D"
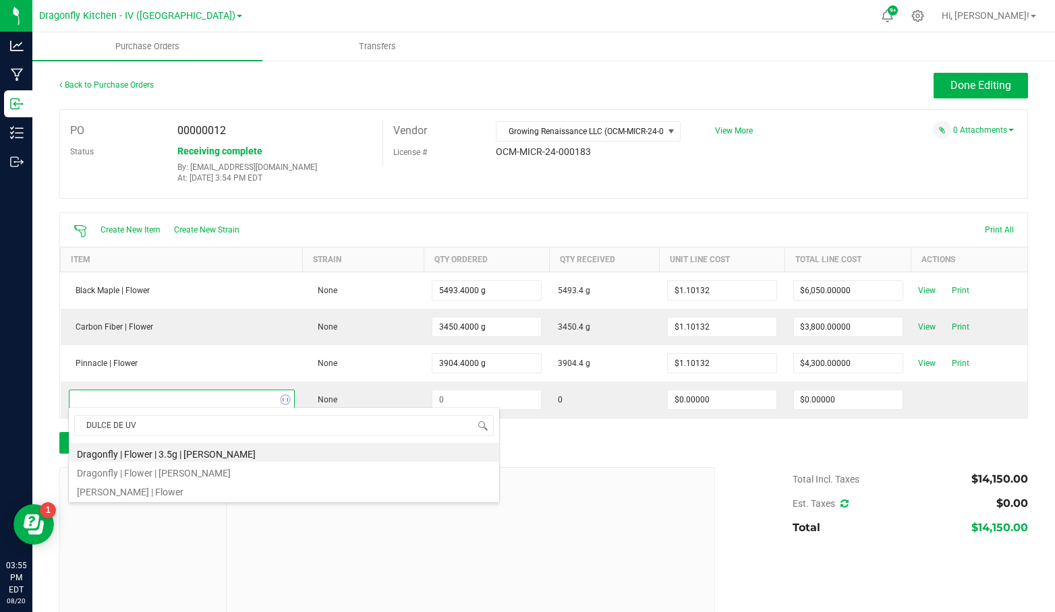
type input "[PERSON_NAME]"
click at [127, 486] on li "[PERSON_NAME] | Flower" at bounding box center [284, 490] width 430 height 19
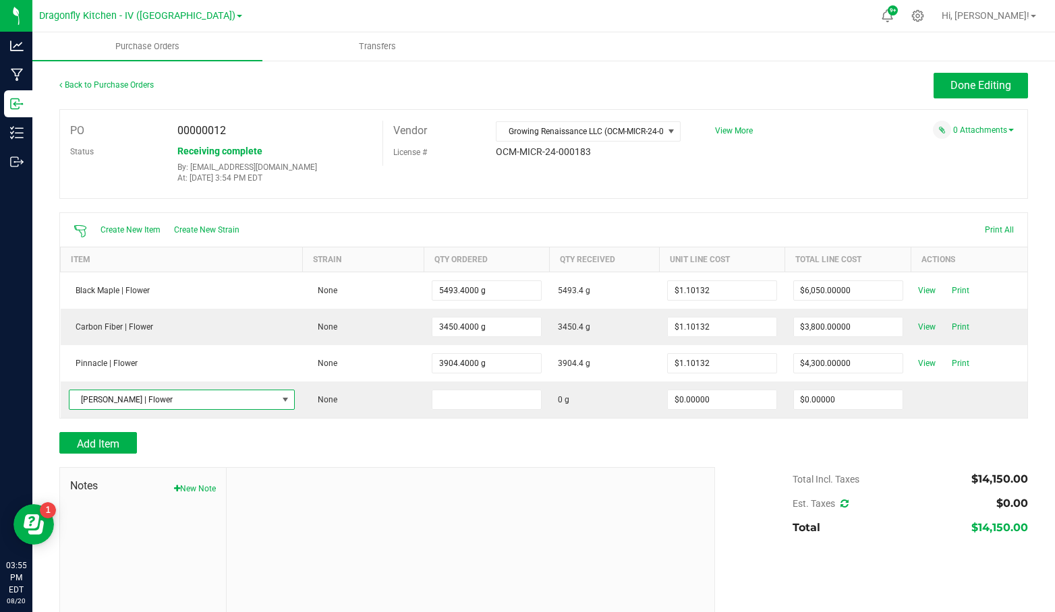
click at [517, 404] on input at bounding box center [486, 400] width 109 height 19
type input "5221.0000 g"
click at [826, 402] on input "0" at bounding box center [848, 400] width 109 height 19
type input "$5,750.00000"
click at [746, 454] on div at bounding box center [543, 460] width 969 height 13
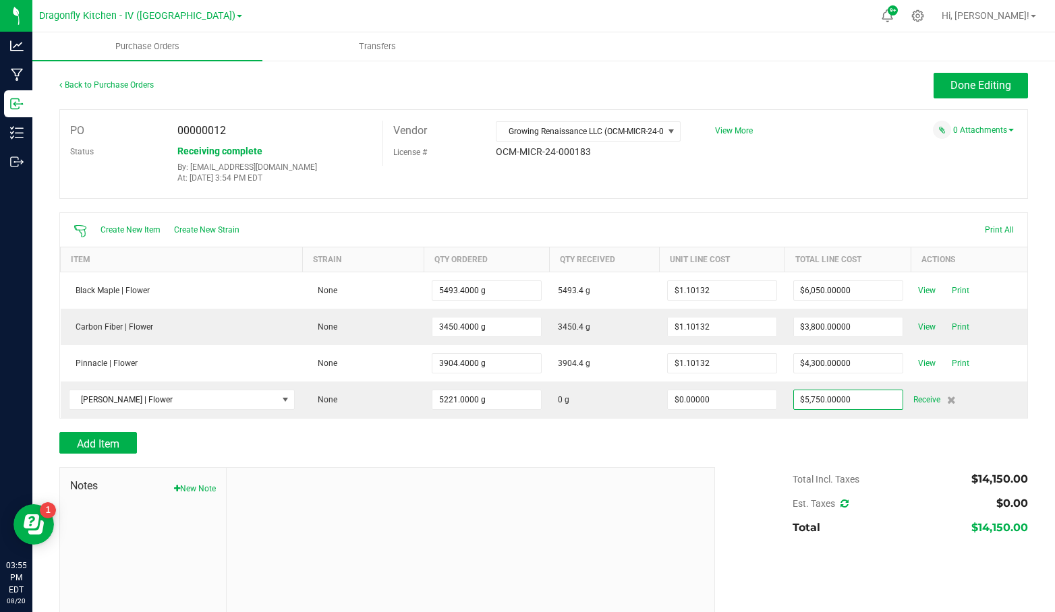
type input "5221"
type input "$1.10132"
click at [920, 394] on span "Receive" at bounding box center [926, 400] width 27 height 16
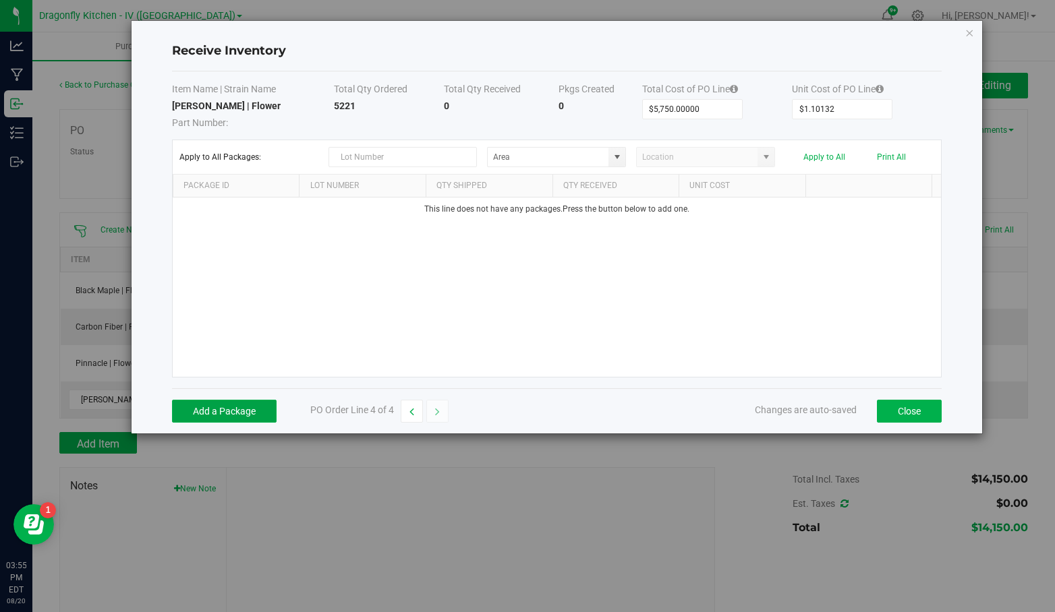
click at [229, 407] on button "Add a Package" at bounding box center [224, 411] width 105 height 23
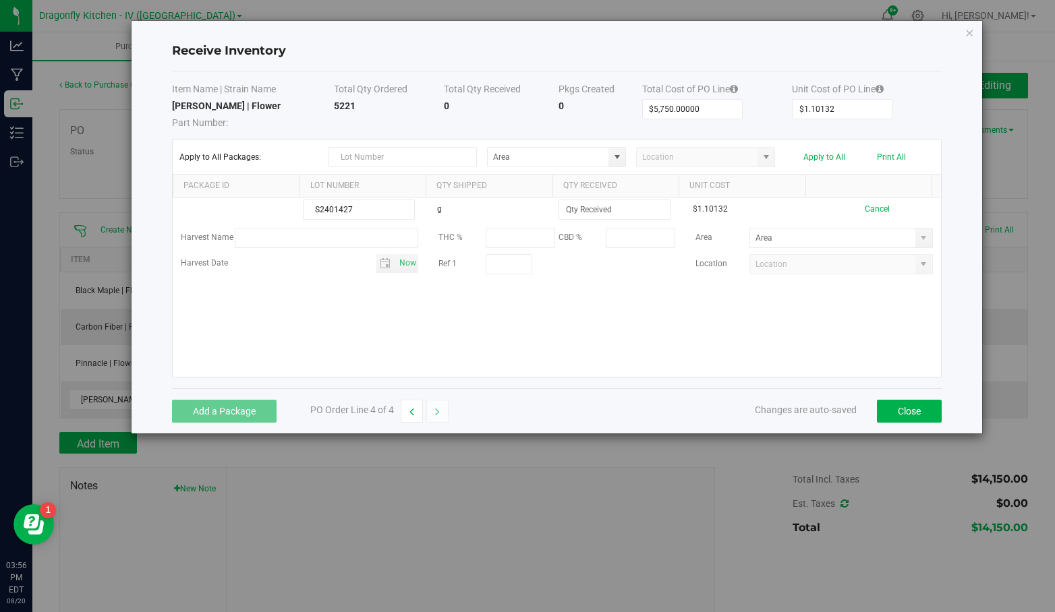
type input "S2401427"
click at [614, 211] on input at bounding box center [614, 209] width 111 height 19
type input "5221.0000 g"
click at [786, 349] on kendo-grid-list "S2401427 g 5221.0000 g $1.10132 Cancel Harvest Name THC % CBD % Area Harvest Da…" at bounding box center [557, 287] width 768 height 179
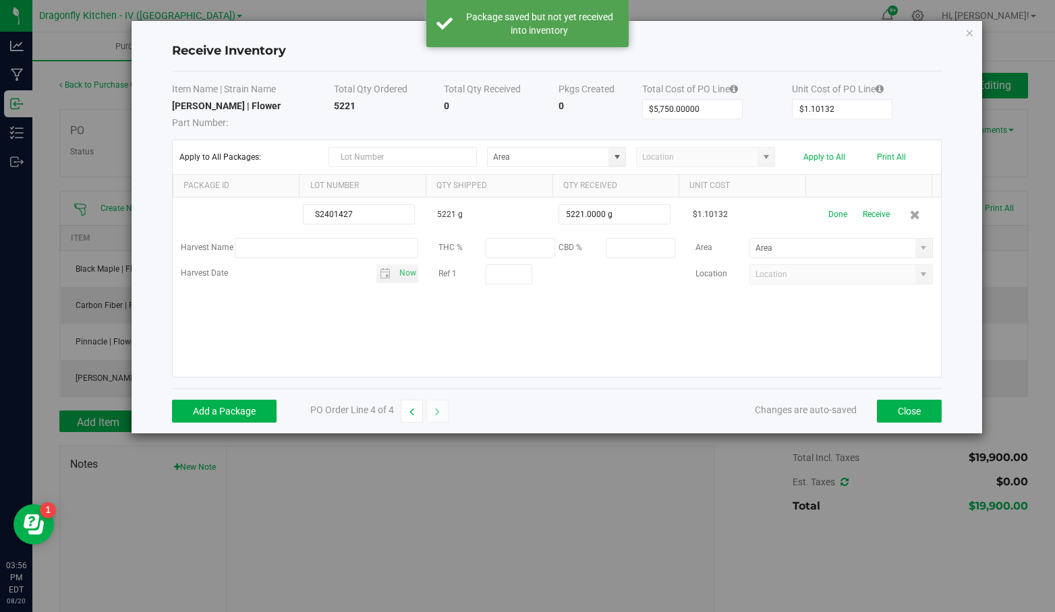
click at [869, 210] on button "Receive" at bounding box center [876, 215] width 27 height 24
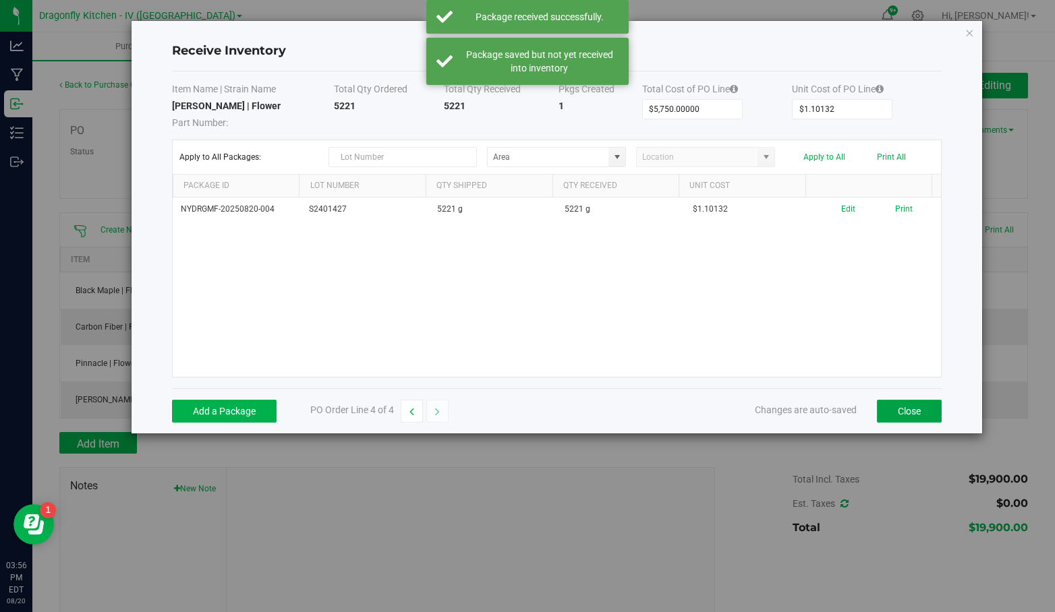
click at [911, 406] on button "Close" at bounding box center [909, 411] width 65 height 23
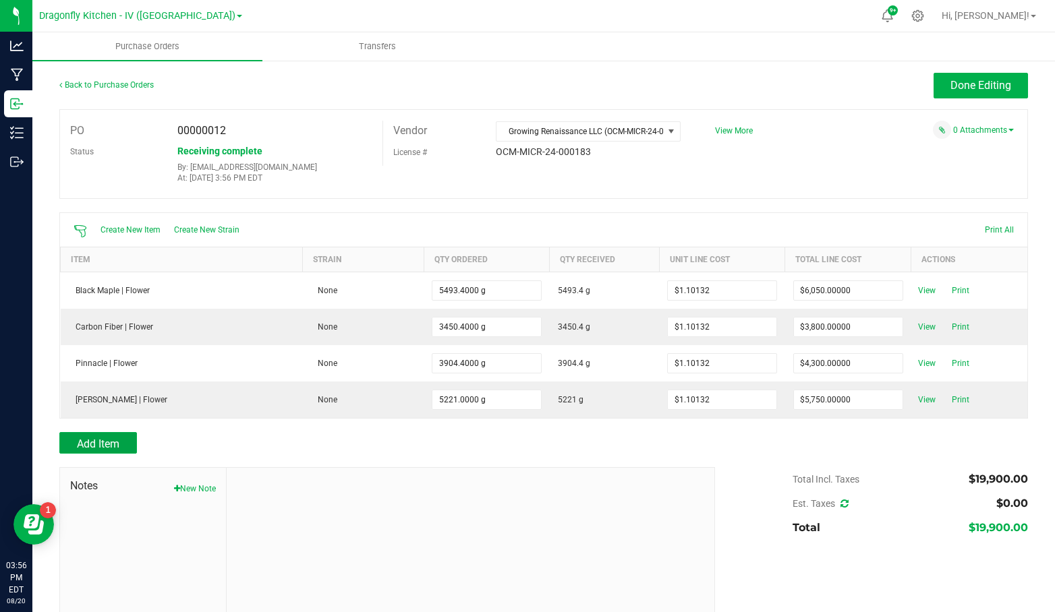
click at [79, 447] on span "Add Item" at bounding box center [98, 444] width 42 height 13
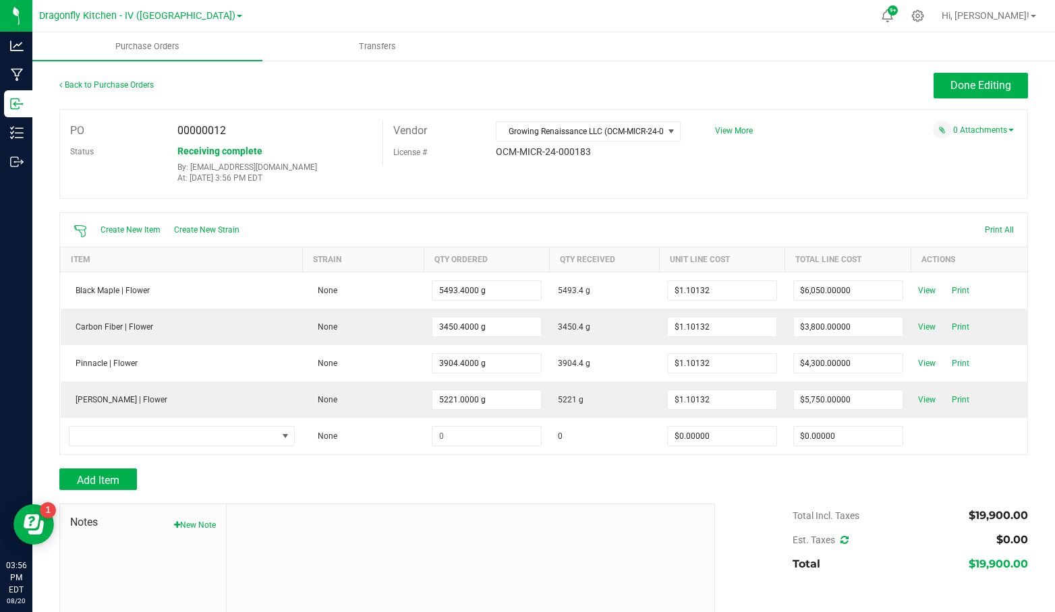
click at [82, 444] on td at bounding box center [182, 436] width 242 height 36
click at [91, 436] on span "NO DATA FOUND" at bounding box center [173, 436] width 208 height 19
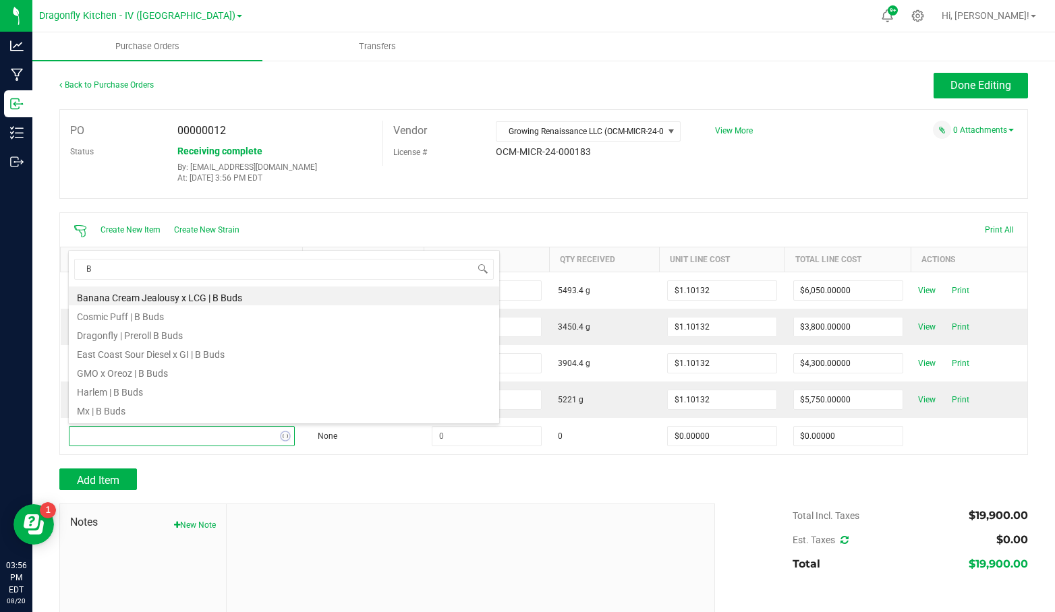
type input "B"
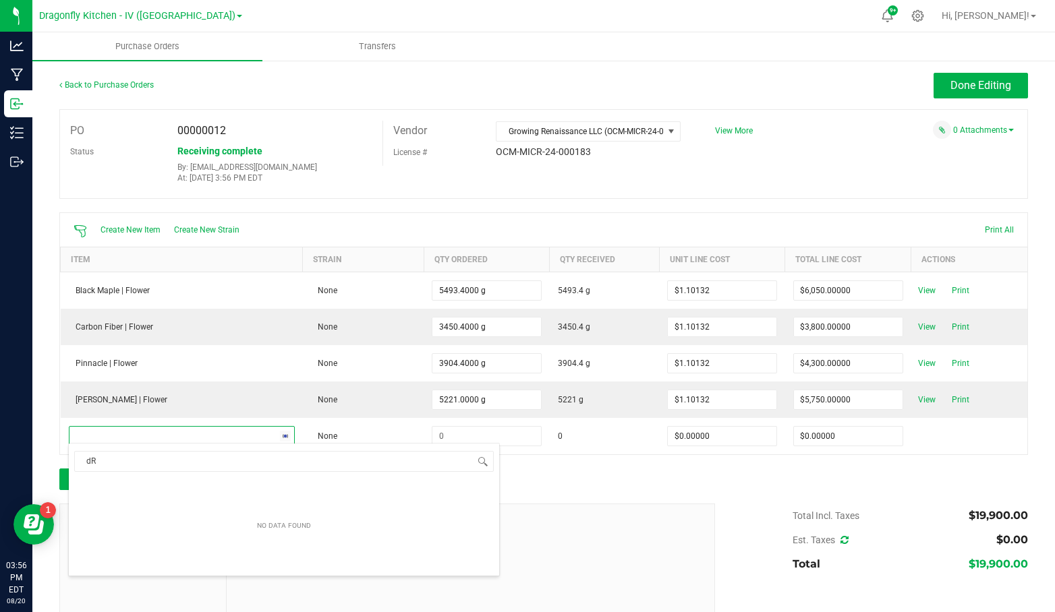
type input "d"
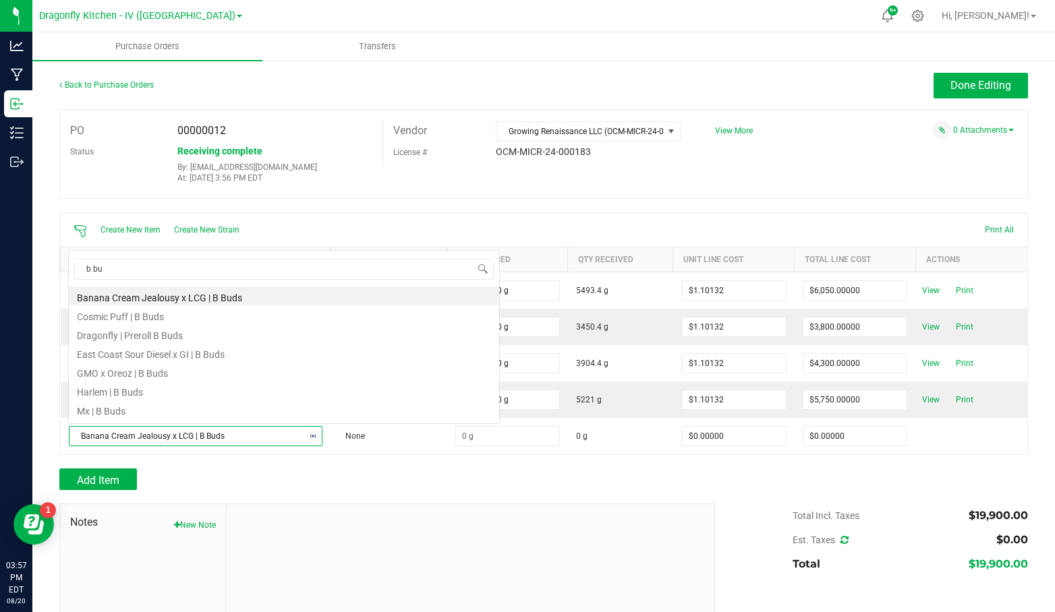
scroll to position [20, 246]
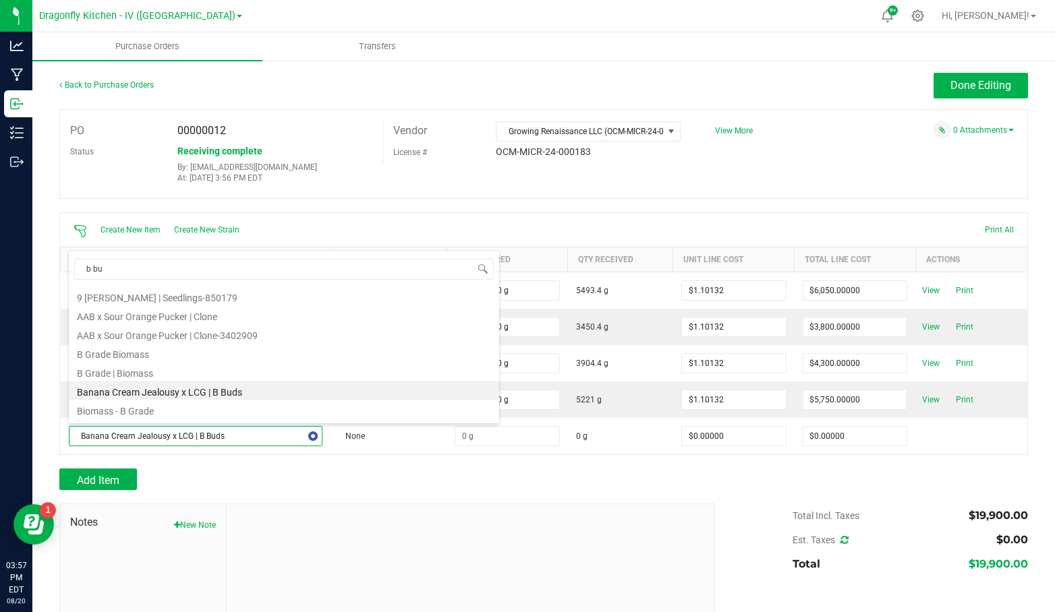
type input "b bud"
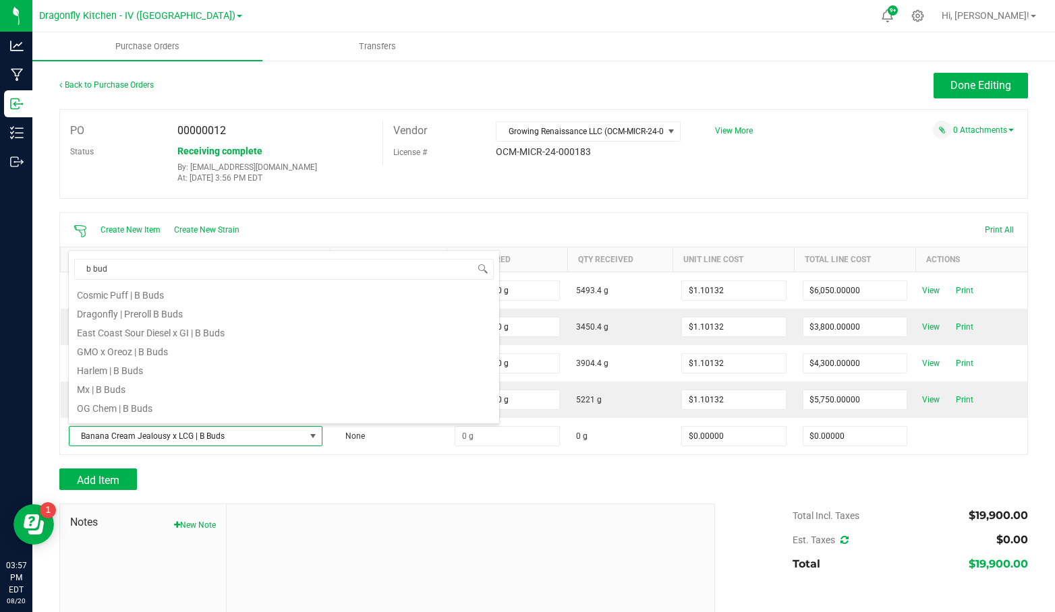
scroll to position [0, 0]
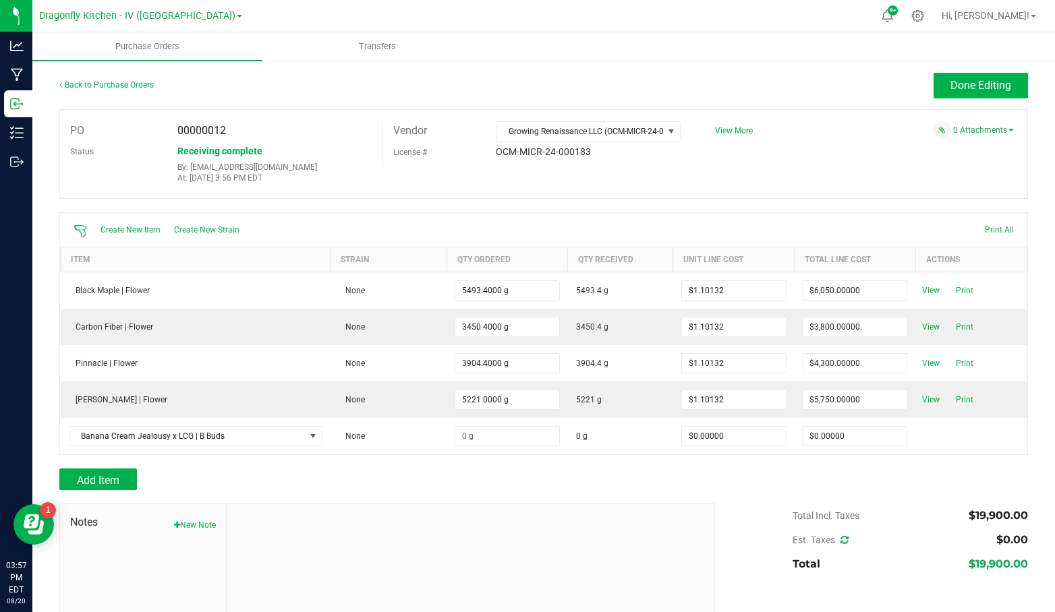
click at [437, 516] on div at bounding box center [471, 595] width 488 height 181
click at [507, 430] on input at bounding box center [507, 436] width 104 height 19
type input "3949.8000 g"
click at [830, 440] on input "0" at bounding box center [855, 436] width 104 height 19
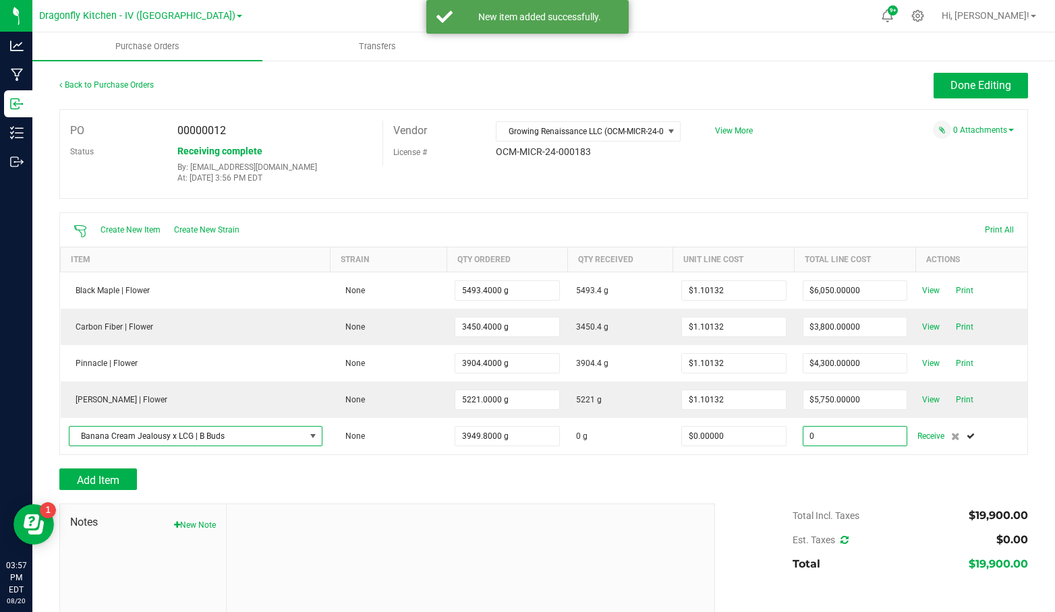
type input "$0.00000"
click at [312, 431] on span at bounding box center [313, 436] width 11 height 11
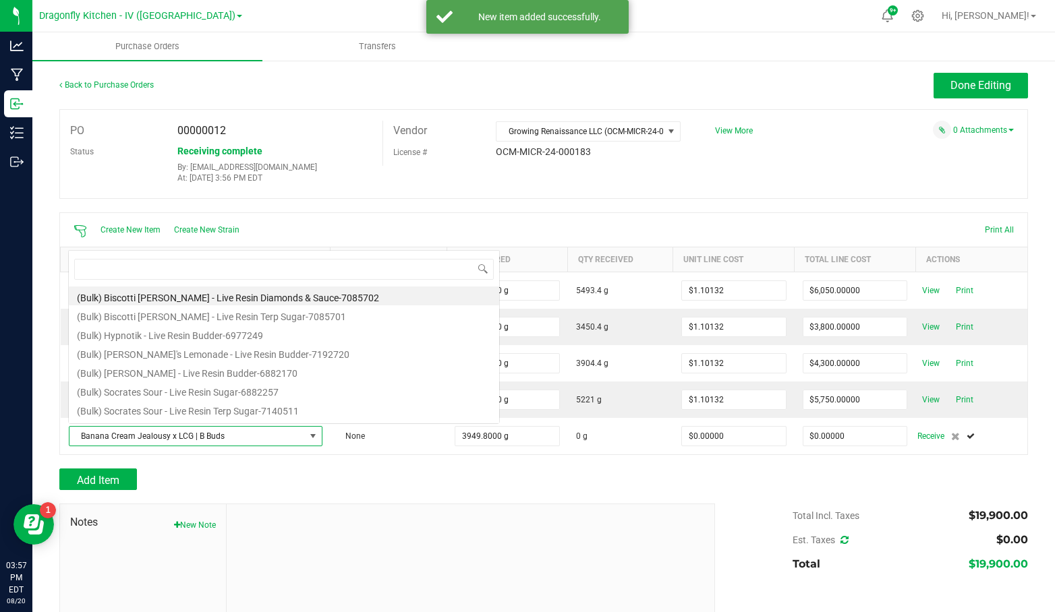
scroll to position [20, 246]
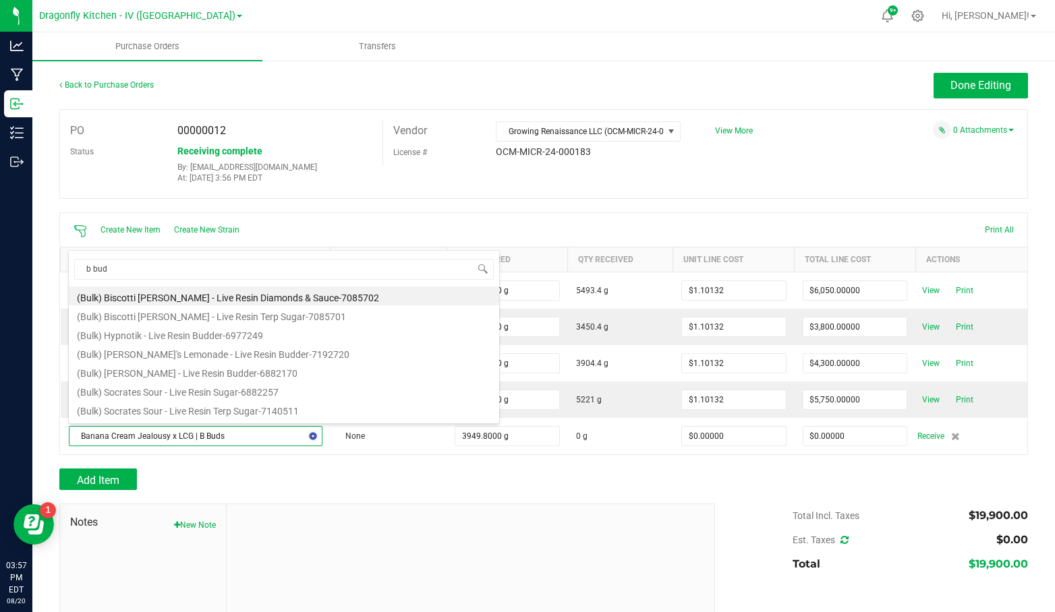
type input "b buds"
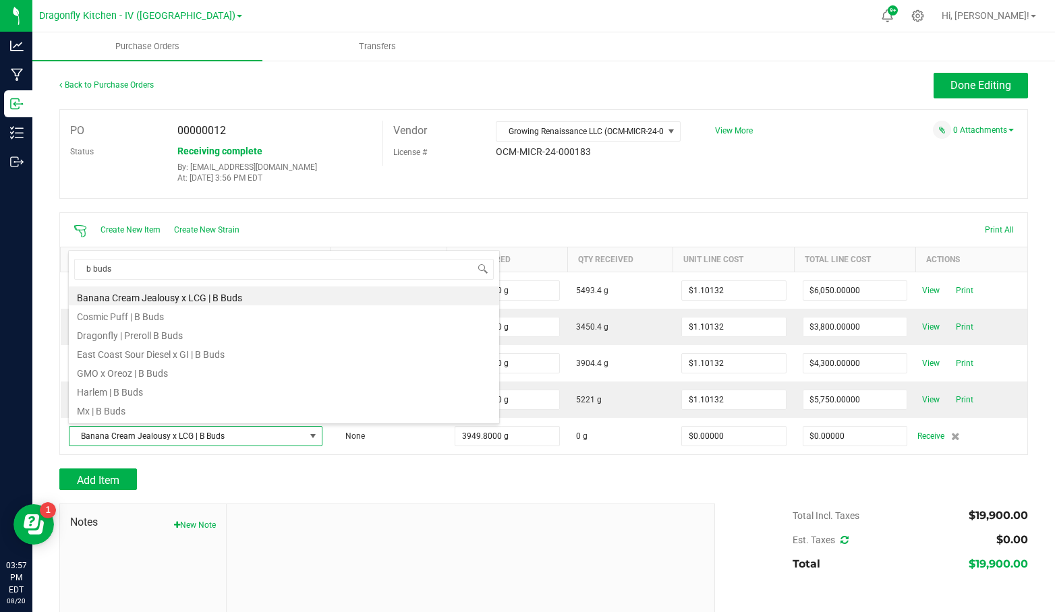
click at [154, 390] on li "Harlem | B Buds" at bounding box center [284, 390] width 430 height 19
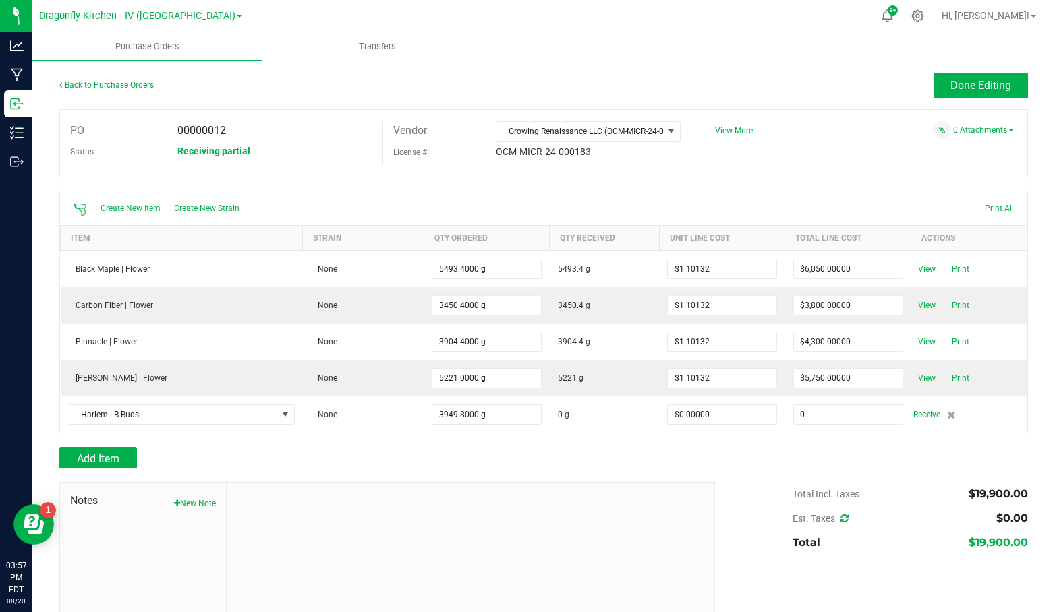
click at [826, 415] on input "0" at bounding box center [848, 414] width 109 height 19
type input "$3,480.00000"
click at [741, 449] on div "Add Item" at bounding box center [543, 458] width 969 height 22
type input "3950"
type input "$0.88106"
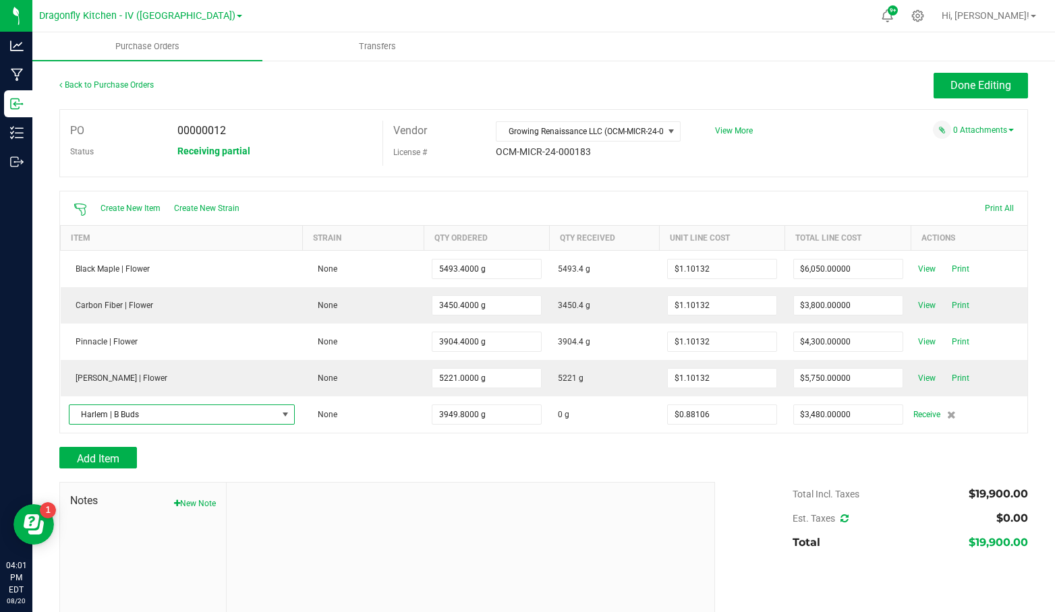
click at [155, 413] on span "Harlem | B Buds" at bounding box center [173, 414] width 208 height 19
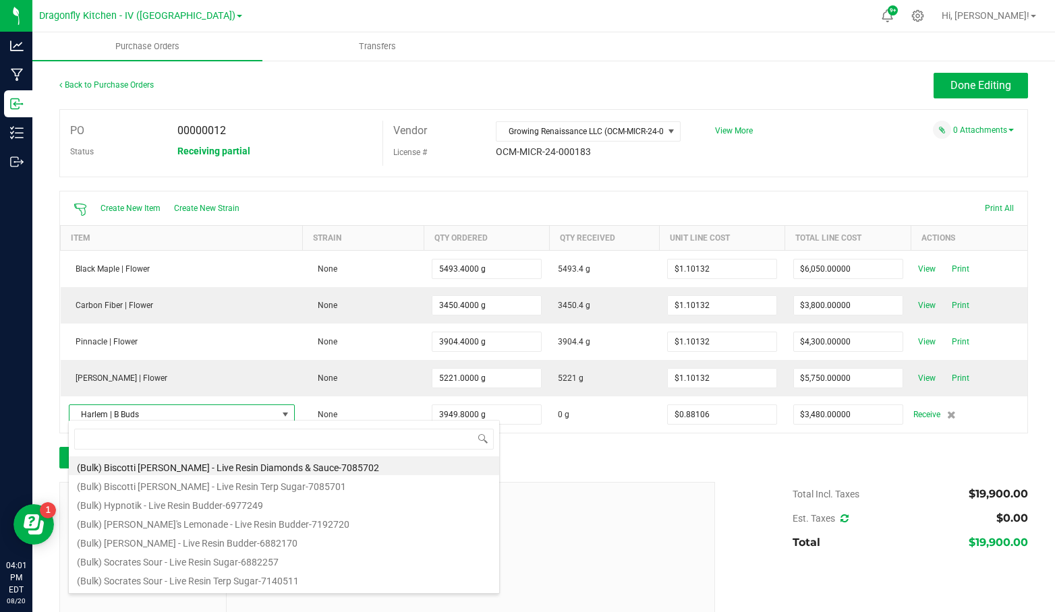
scroll to position [20, 221]
type input "b buds"
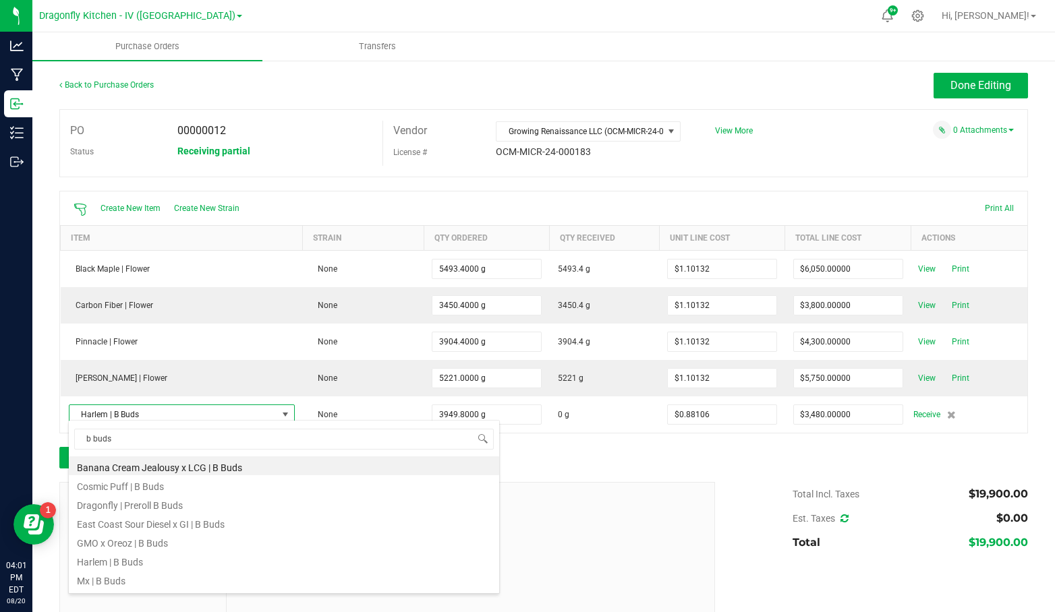
click at [212, 507] on li "Dragonfly | Preroll B Buds" at bounding box center [284, 503] width 430 height 19
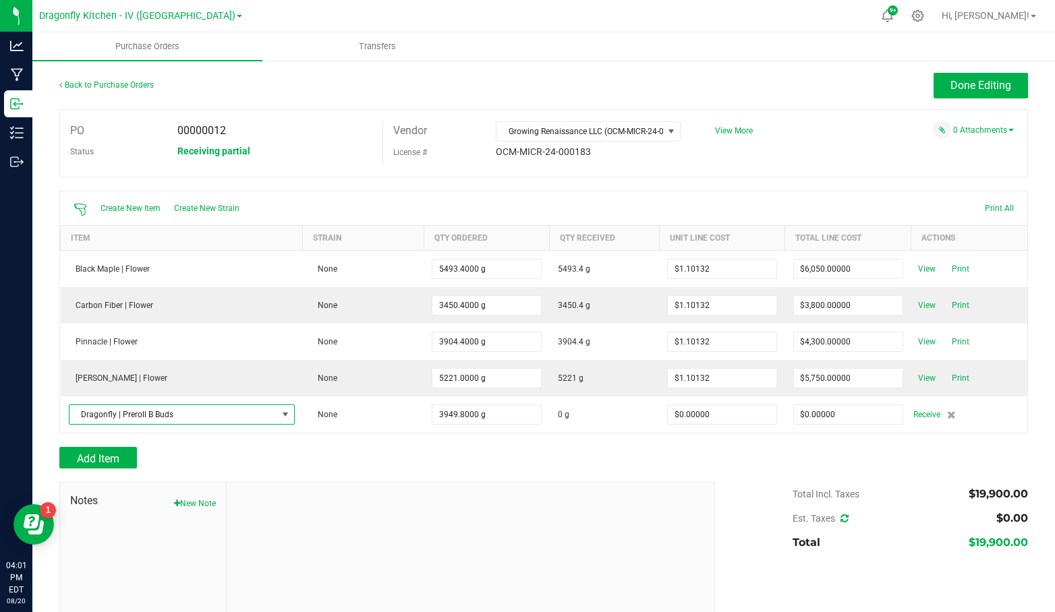
click at [243, 407] on span "Dragonfly | Preroll B Buds" at bounding box center [173, 414] width 208 height 19
type input "b"
type input "b biuds"
click at [610, 522] on div at bounding box center [471, 573] width 488 height 181
click at [921, 413] on span "Receive" at bounding box center [926, 415] width 27 height 16
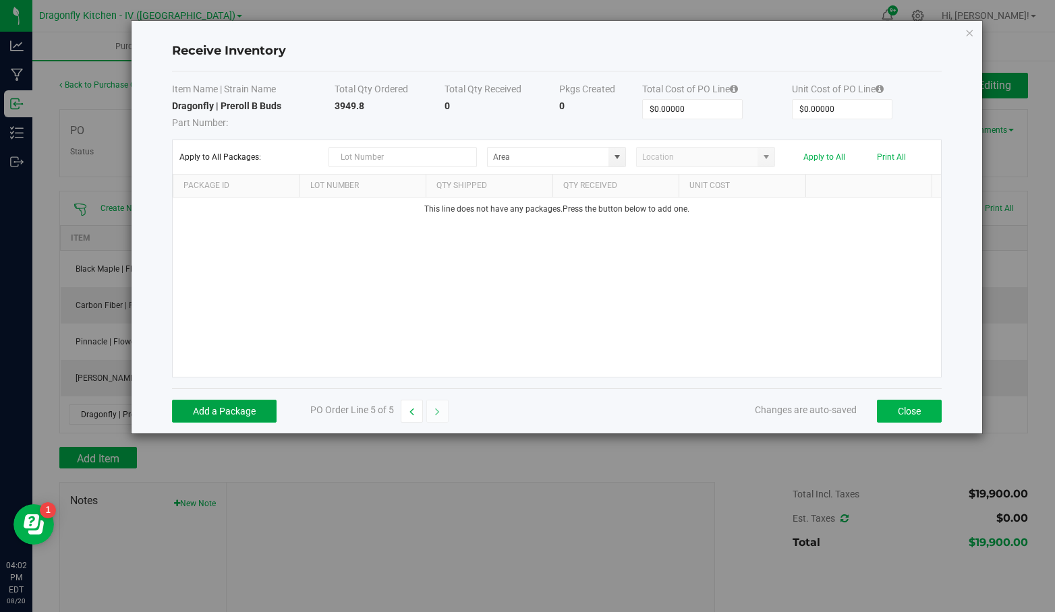
click at [246, 418] on button "Add a Package" at bounding box center [224, 411] width 105 height 23
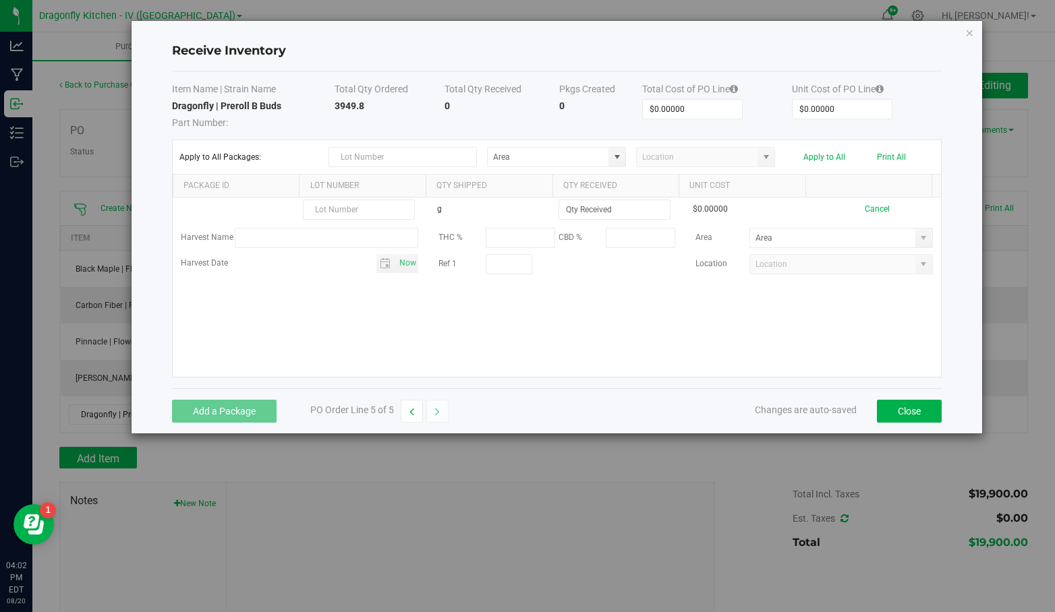
click at [346, 215] on input "text" at bounding box center [359, 210] width 112 height 20
type input "S2401420"
click at [575, 212] on input at bounding box center [614, 209] width 111 height 19
type input "3949.8000 g"
click at [747, 206] on kendo-grid-list "S2401420 g 3949.8000 g $0.00000 Cancel Harvest Name THC % CBD % Area Harvest Da…" at bounding box center [557, 287] width 768 height 179
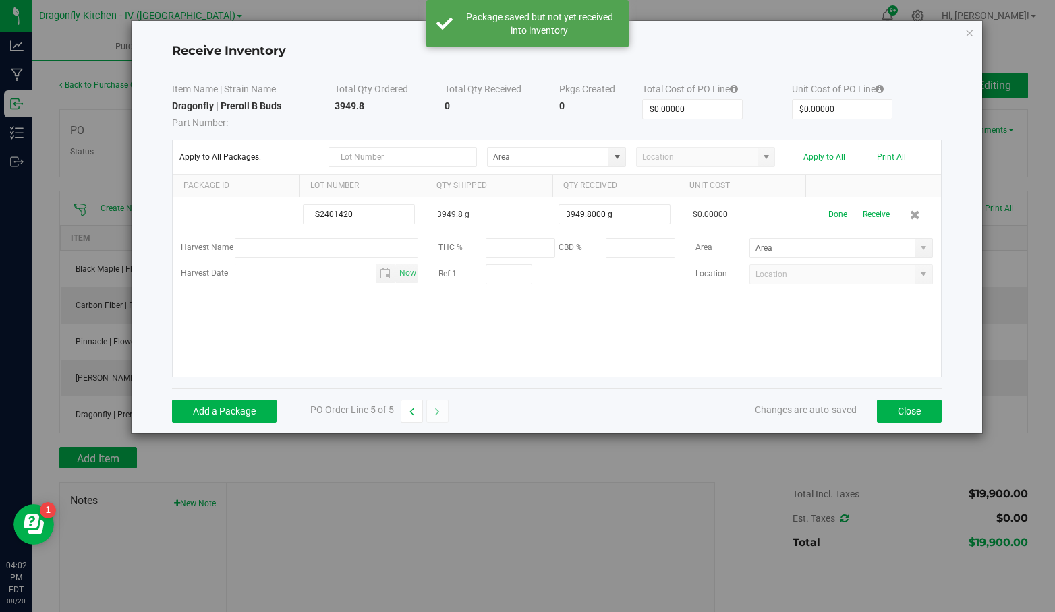
click at [864, 210] on button "Receive" at bounding box center [876, 215] width 27 height 24
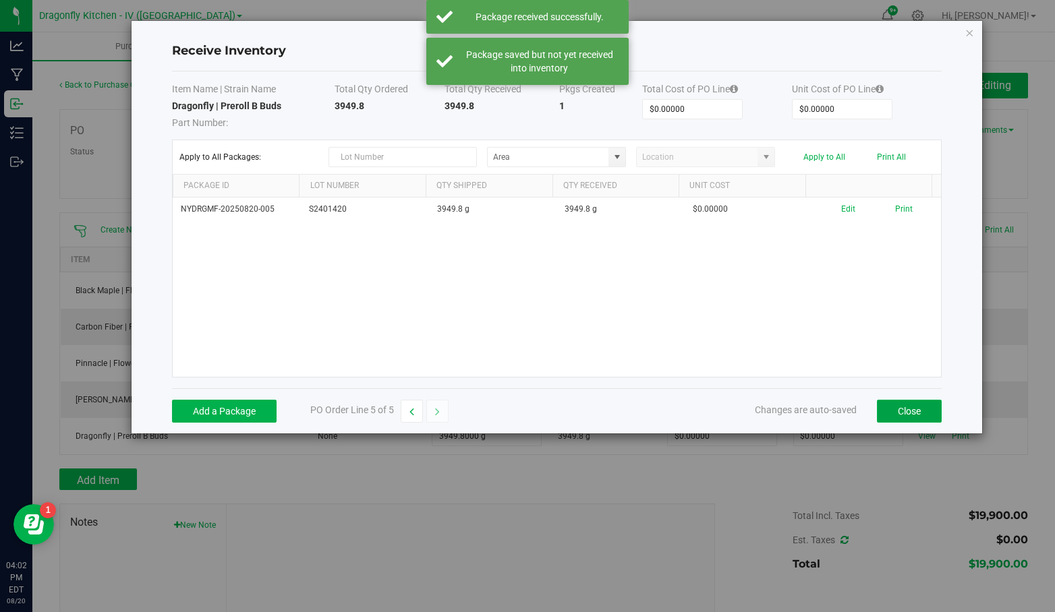
click at [900, 403] on button "Close" at bounding box center [909, 411] width 65 height 23
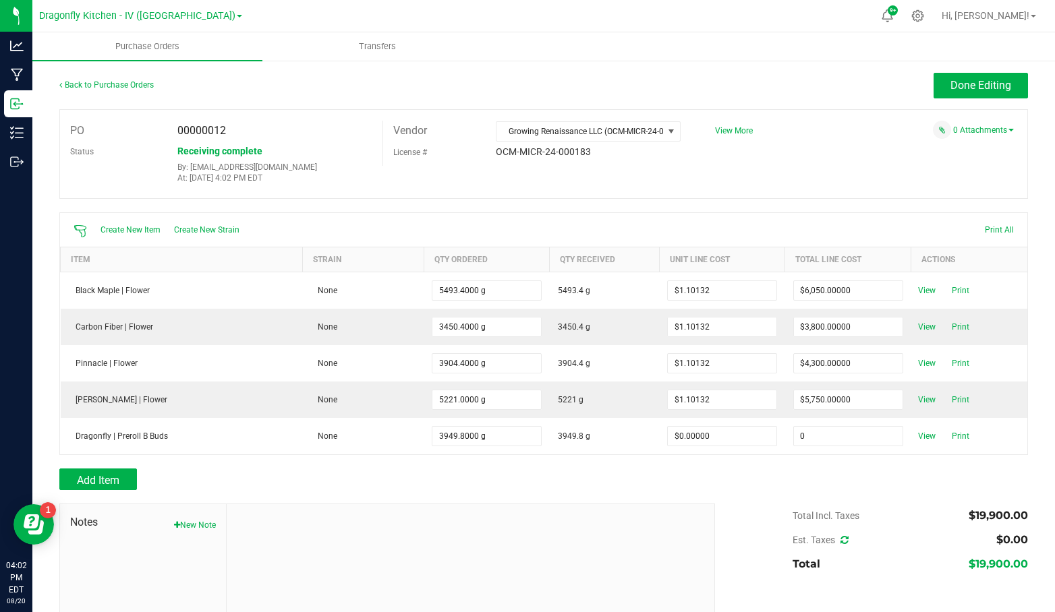
click at [813, 430] on input "0" at bounding box center [848, 436] width 109 height 19
type input "$3,440.00000"
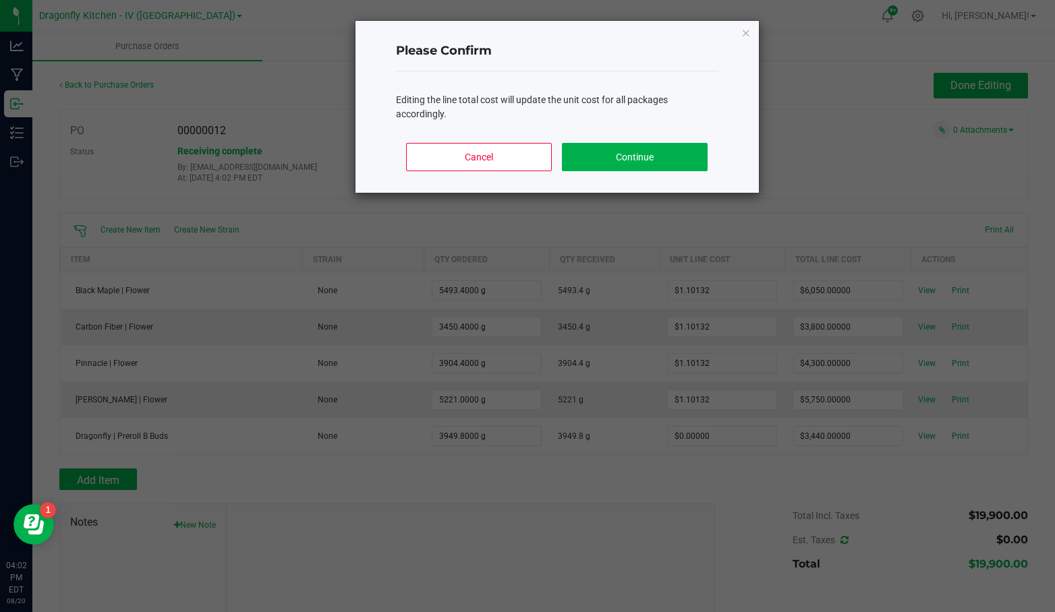
click at [718, 474] on body "Analytics Manufacturing Inbound Inventory Outbound 04:02 PM EDT [DATE] 08/20 Dr…" at bounding box center [527, 306] width 1055 height 612
click at [637, 161] on button "Continue" at bounding box center [634, 157] width 145 height 28
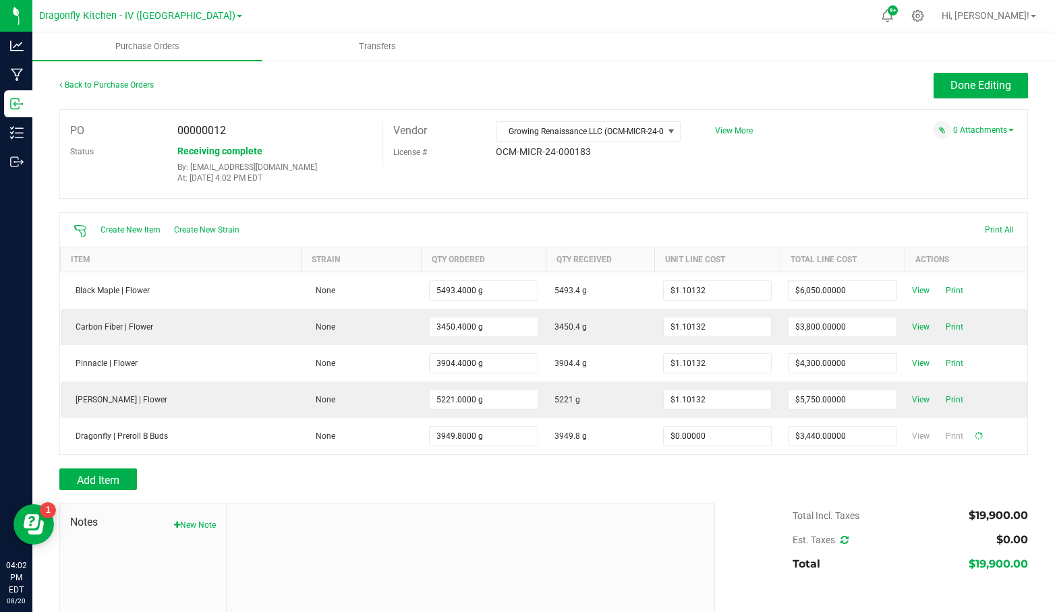
type input "3950"
type input "$0.87093"
click at [832, 481] on div "Add Item" at bounding box center [543, 480] width 969 height 22
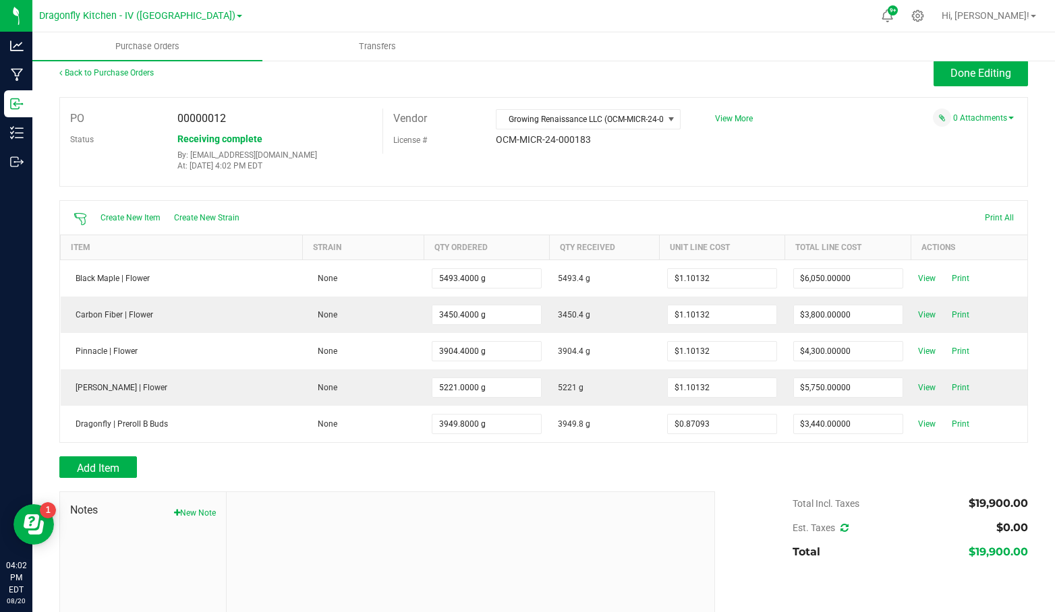
scroll to position [0, 0]
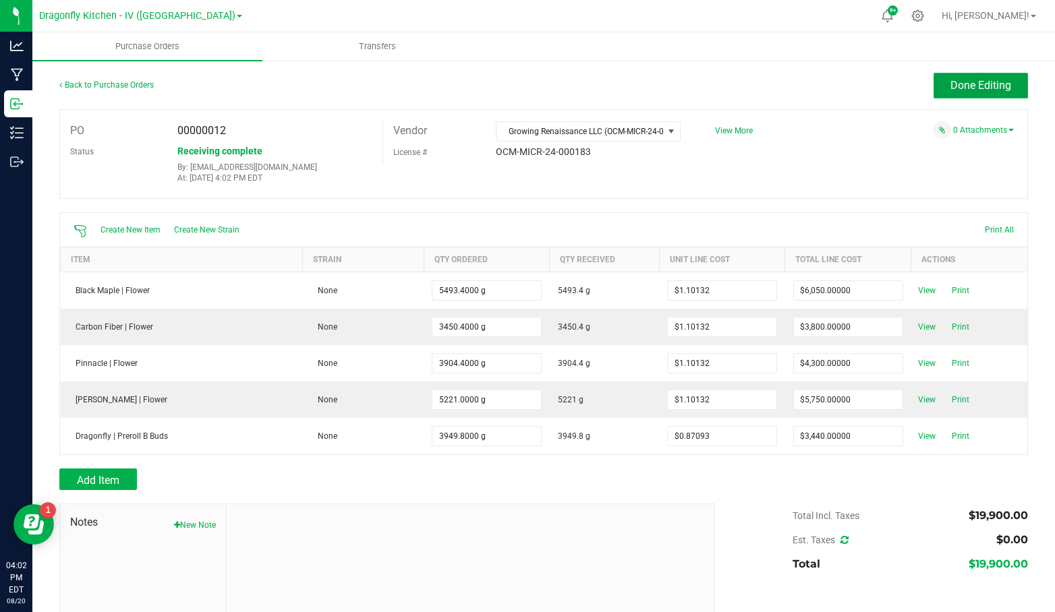
click at [950, 86] on span "Done Editing" at bounding box center [980, 85] width 61 height 13
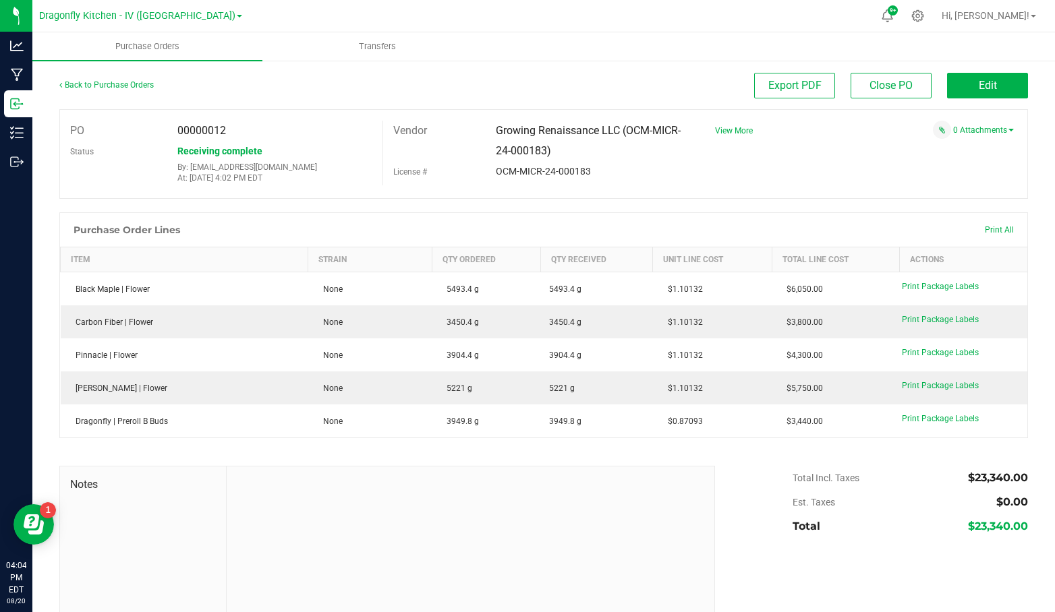
click at [797, 220] on div "Purchase Order Lines Print All" at bounding box center [543, 230] width 967 height 34
click at [932, 285] on span "Print Package Labels" at bounding box center [940, 286] width 77 height 9
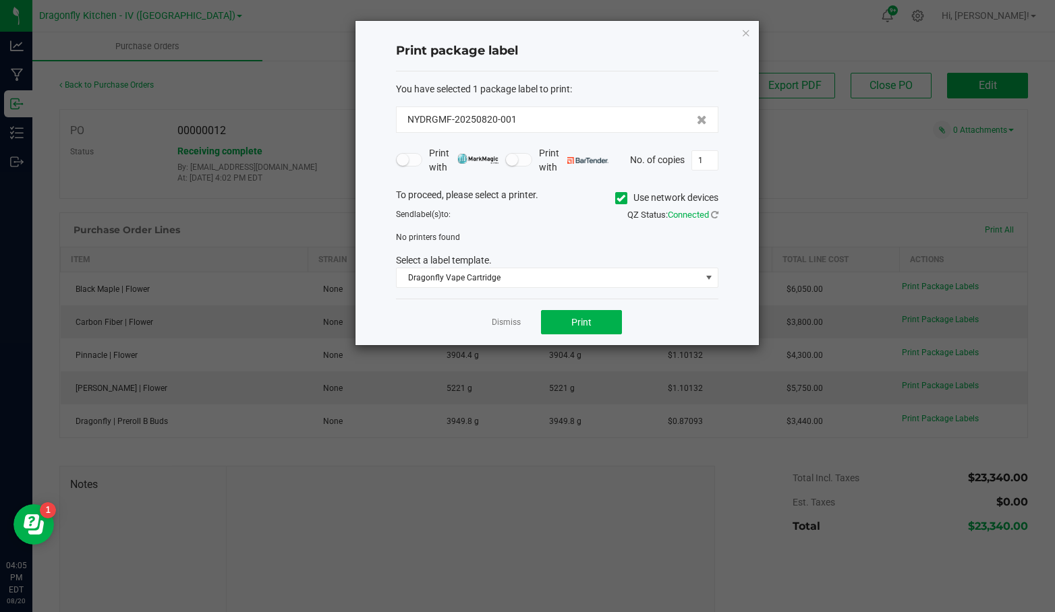
click at [572, 224] on div "To proceed, please select a printer. Use network devices Send label(s) to: QZ S…" at bounding box center [557, 238] width 322 height 100
click at [569, 236] on div "No printers found" at bounding box center [557, 237] width 343 height 12
click at [567, 277] on span "Dragonfly Vape Cartridge" at bounding box center [549, 277] width 304 height 19
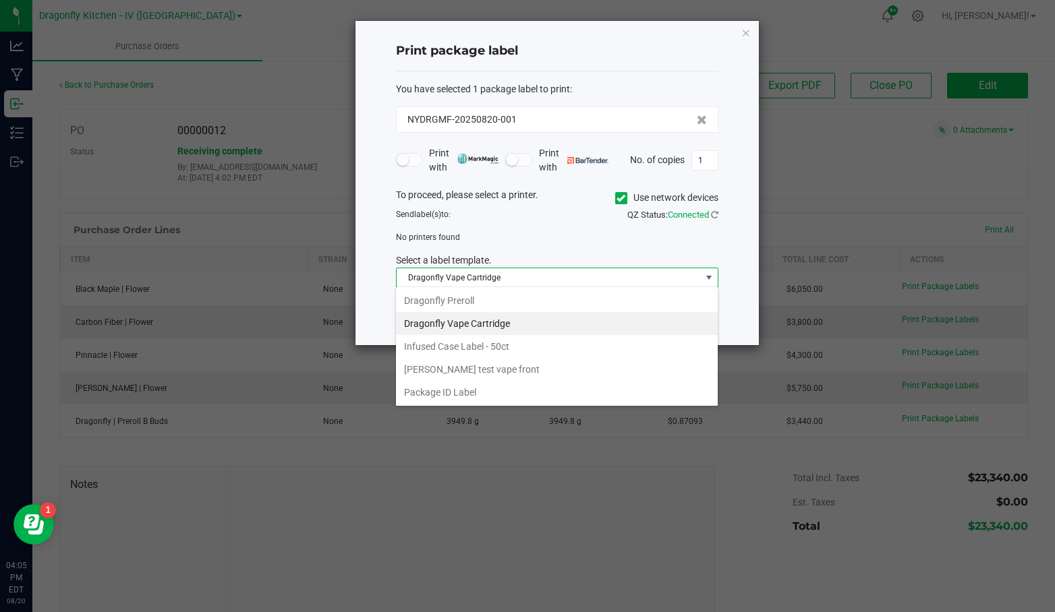
scroll to position [20, 322]
click at [546, 382] on li "Package ID Label" at bounding box center [557, 392] width 322 height 23
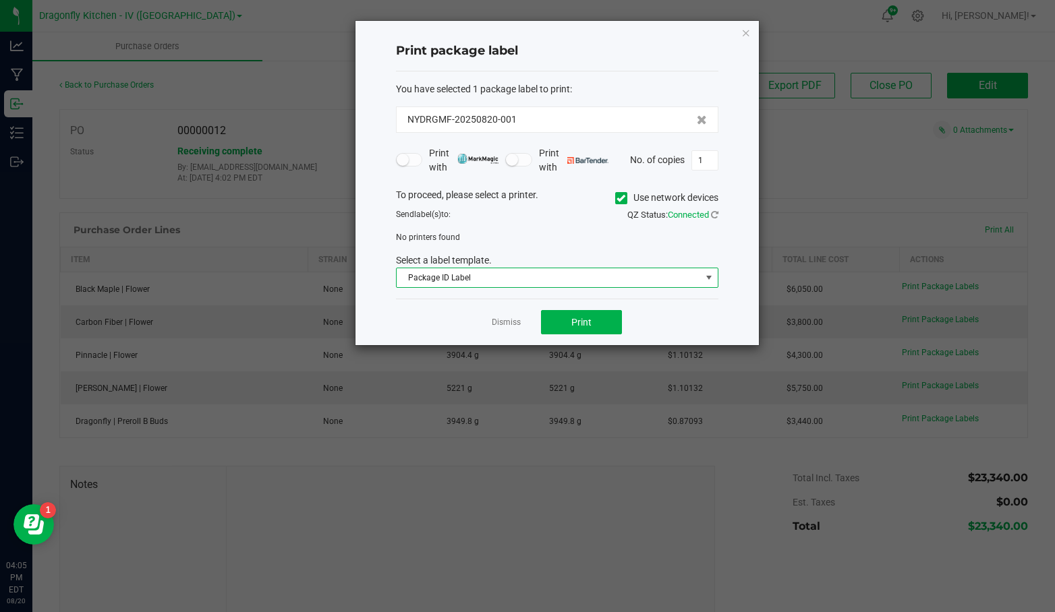
click at [567, 225] on div "To proceed, please select a printer. Use network devices Send label(s) to: QZ S…" at bounding box center [557, 238] width 322 height 100
click at [492, 117] on span "NYDRGMF-20250820-001" at bounding box center [461, 120] width 109 height 14
click at [708, 157] on input "1" at bounding box center [705, 160] width 26 height 19
drag, startPoint x: 627, startPoint y: 210, endPoint x: 664, endPoint y: 214, distance: 37.3
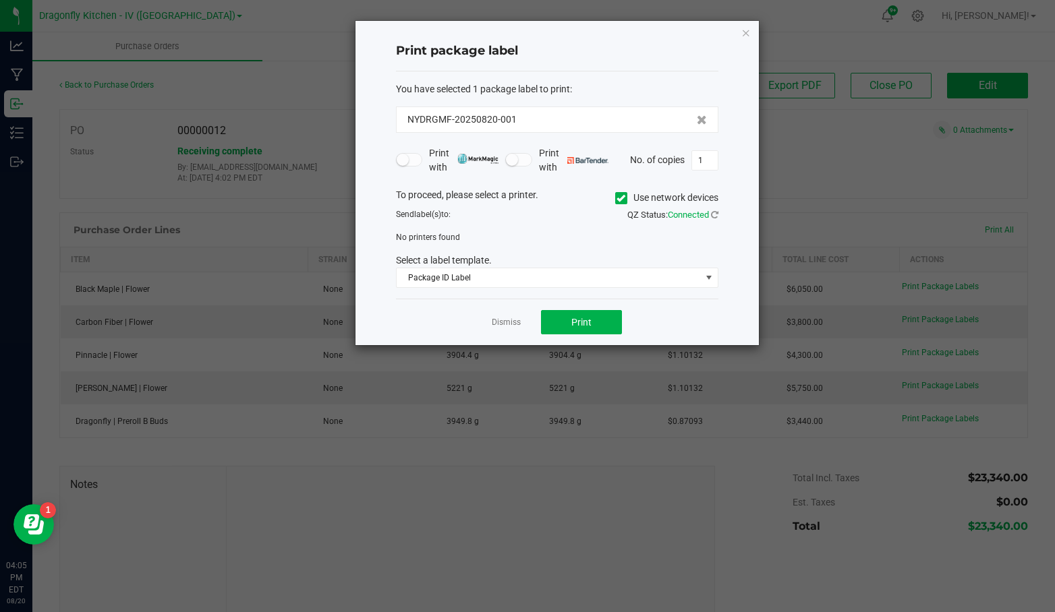
click at [664, 214] on span "QZ Status: Connected" at bounding box center [672, 215] width 91 height 10
click at [712, 214] on icon at bounding box center [714, 214] width 7 height 9
click at [556, 215] on div "Send label(s) to:" at bounding box center [471, 214] width 171 height 12
click at [546, 232] on div "No printers found" at bounding box center [557, 237] width 343 height 12
drag, startPoint x: 634, startPoint y: 215, endPoint x: 621, endPoint y: 222, distance: 14.5
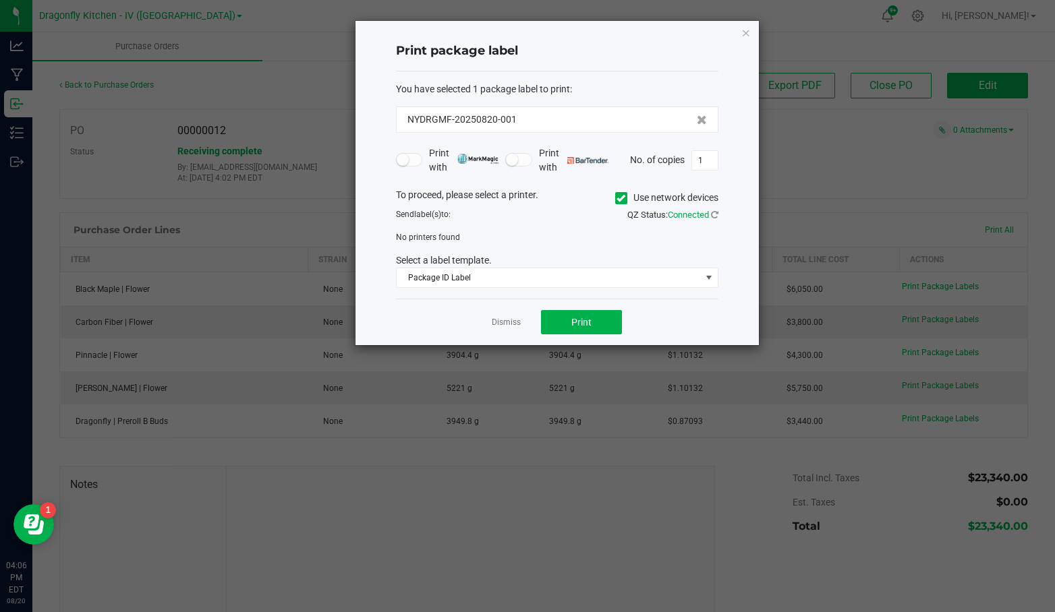
click at [621, 222] on div "To proceed, please select a printer. Use network devices Send label(s) to: QZ S…" at bounding box center [557, 238] width 322 height 100
click at [627, 214] on span "QZ Status: Connected" at bounding box center [672, 215] width 91 height 10
click at [623, 198] on icon at bounding box center [620, 198] width 9 height 0
click at [0, 0] on input "Use network devices" at bounding box center [0, 0] width 0 height 0
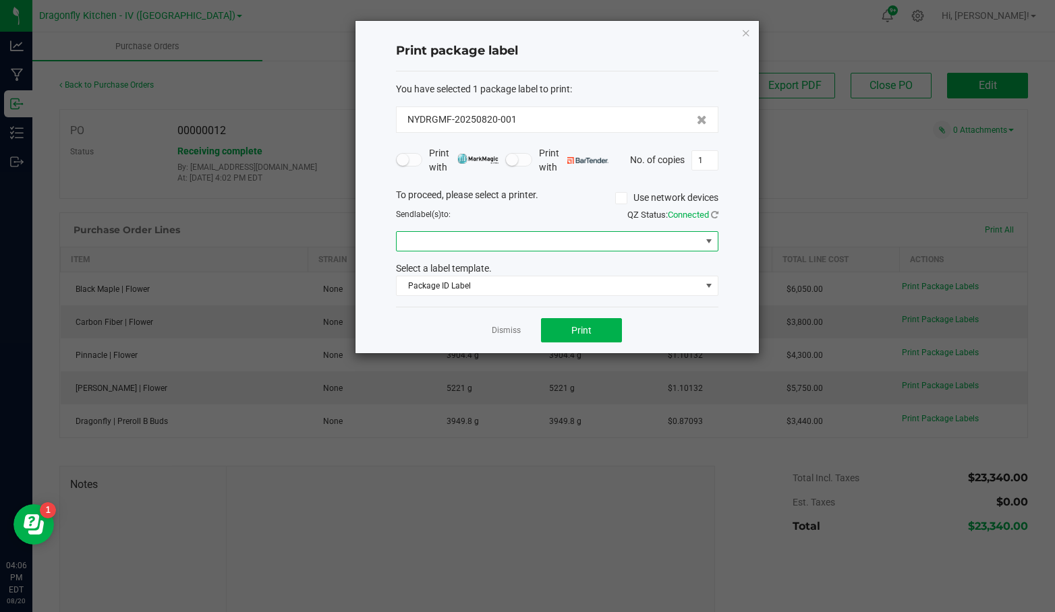
click at [596, 246] on span at bounding box center [549, 241] width 304 height 19
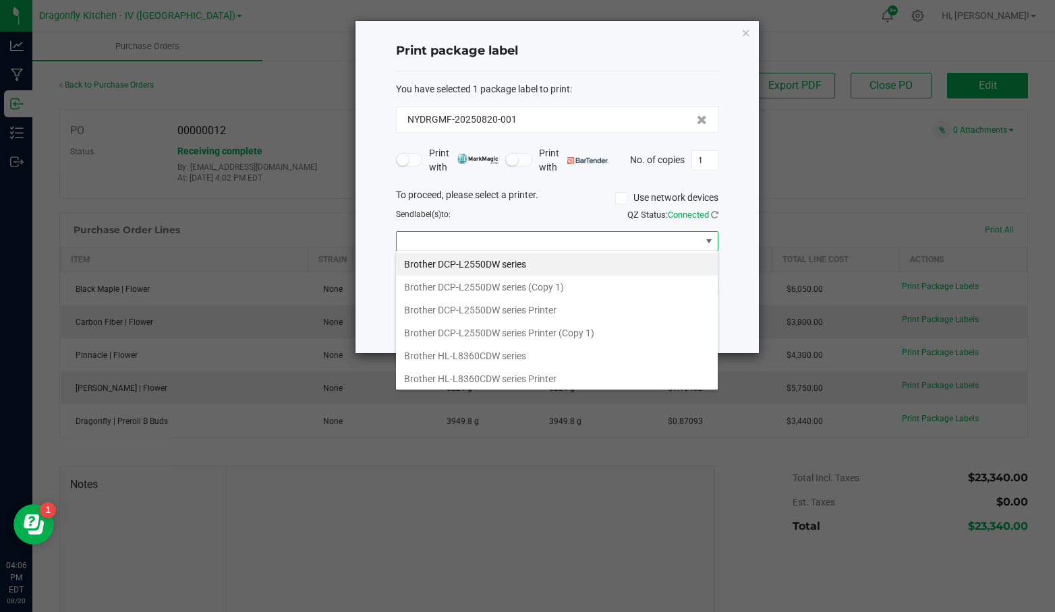
scroll to position [335, 0]
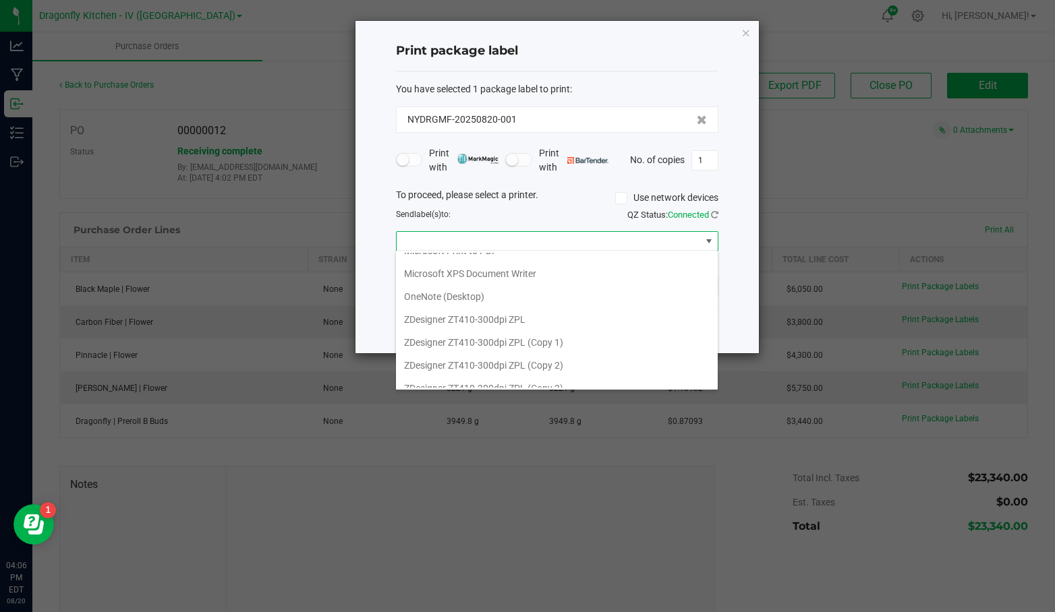
click at [598, 377] on 3\) "ZDesigner ZT410-300dpi ZPL (Copy 3)" at bounding box center [557, 388] width 322 height 23
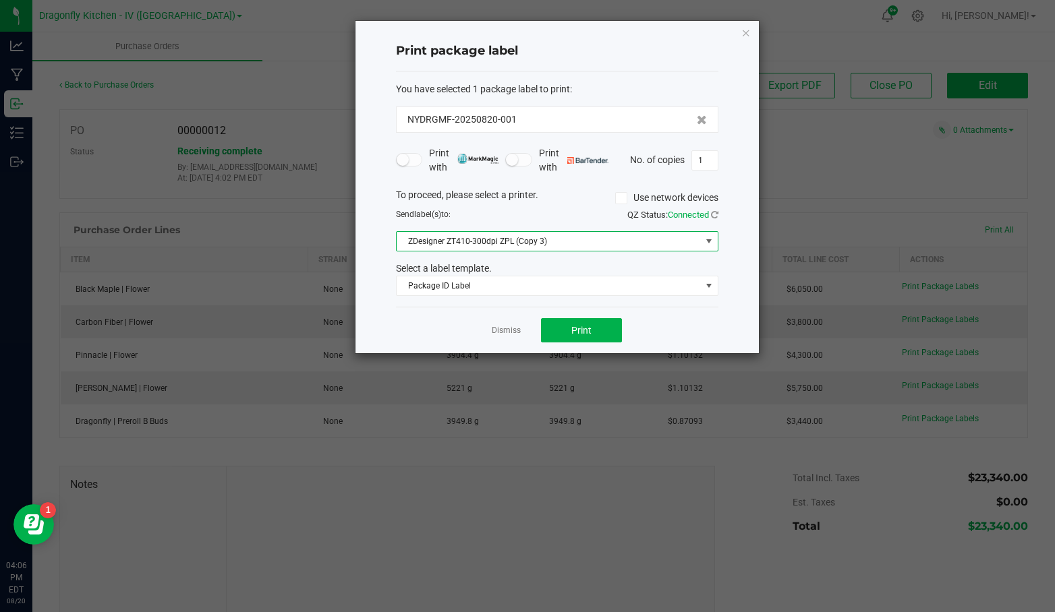
click at [479, 243] on span "ZDesigner ZT410-300dpi ZPL (Copy 3)" at bounding box center [549, 241] width 304 height 19
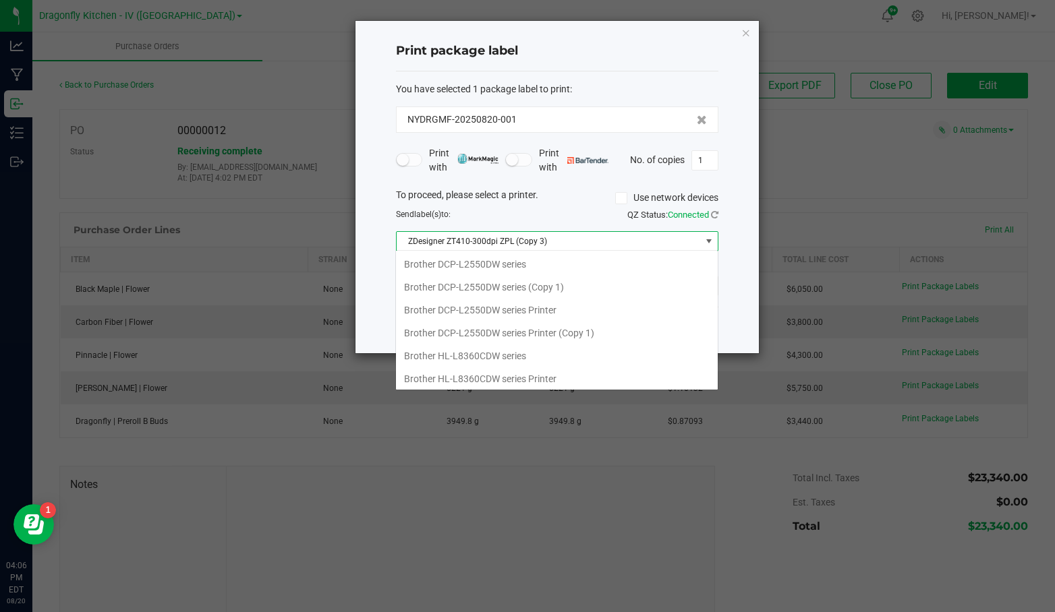
scroll to position [20, 322]
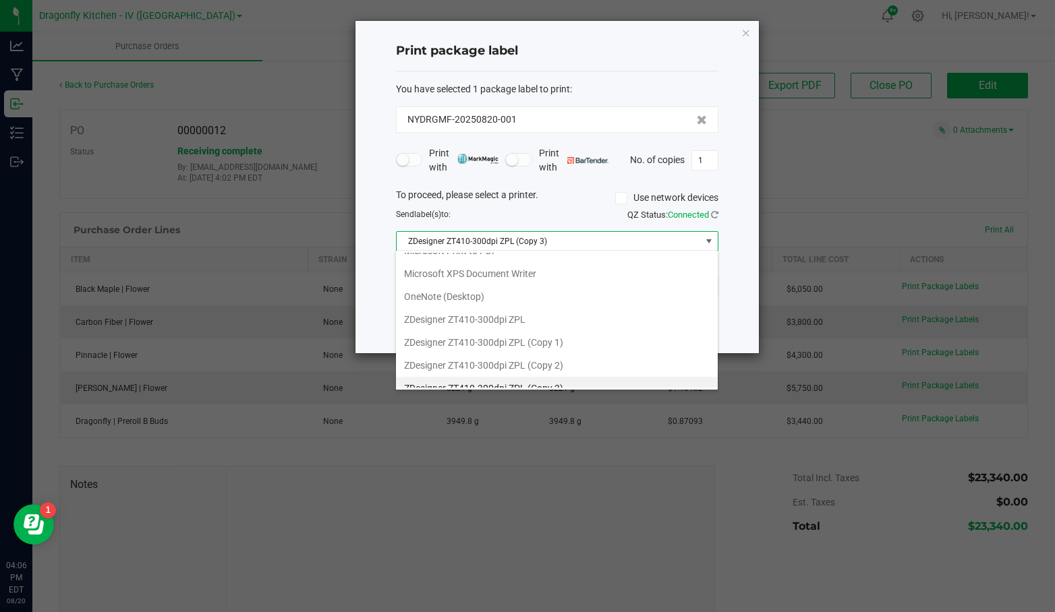
click at [565, 217] on div "QZ Status: Connected" at bounding box center [642, 214] width 171 height 13
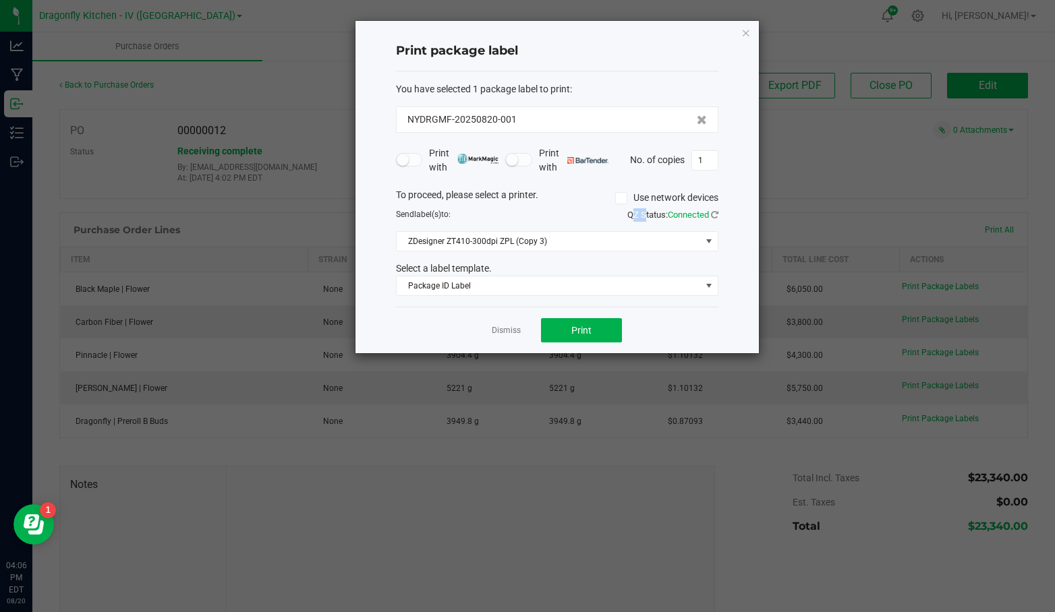
click at [565, 217] on div "QZ Status: Connected" at bounding box center [642, 214] width 171 height 13
click at [583, 262] on div "Select a label template." at bounding box center [557, 269] width 343 height 14
click at [569, 289] on span "Package ID Label" at bounding box center [549, 286] width 304 height 19
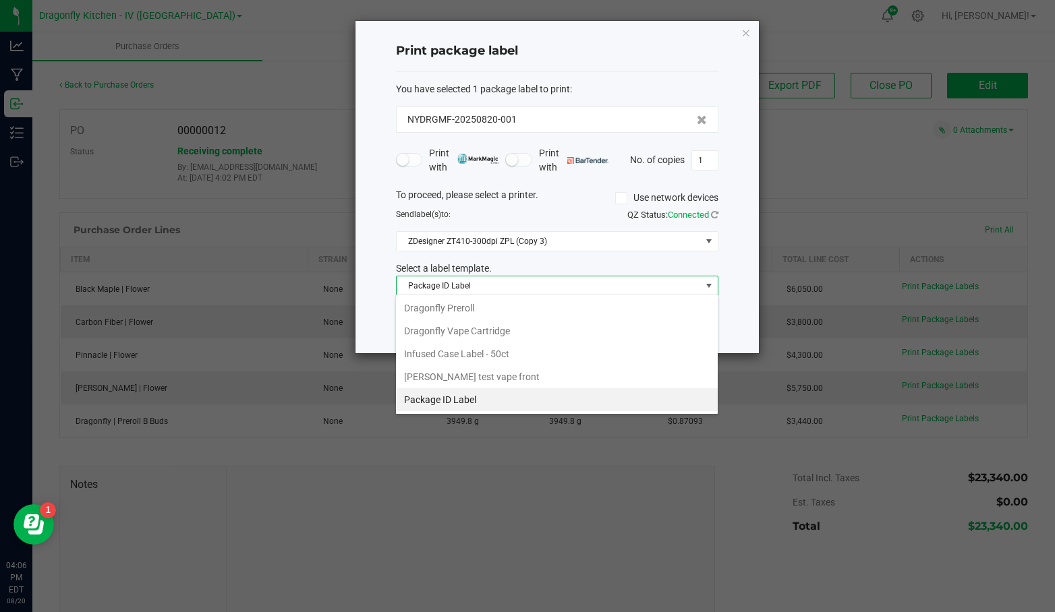
click at [569, 289] on span "Package ID Label" at bounding box center [549, 286] width 304 height 19
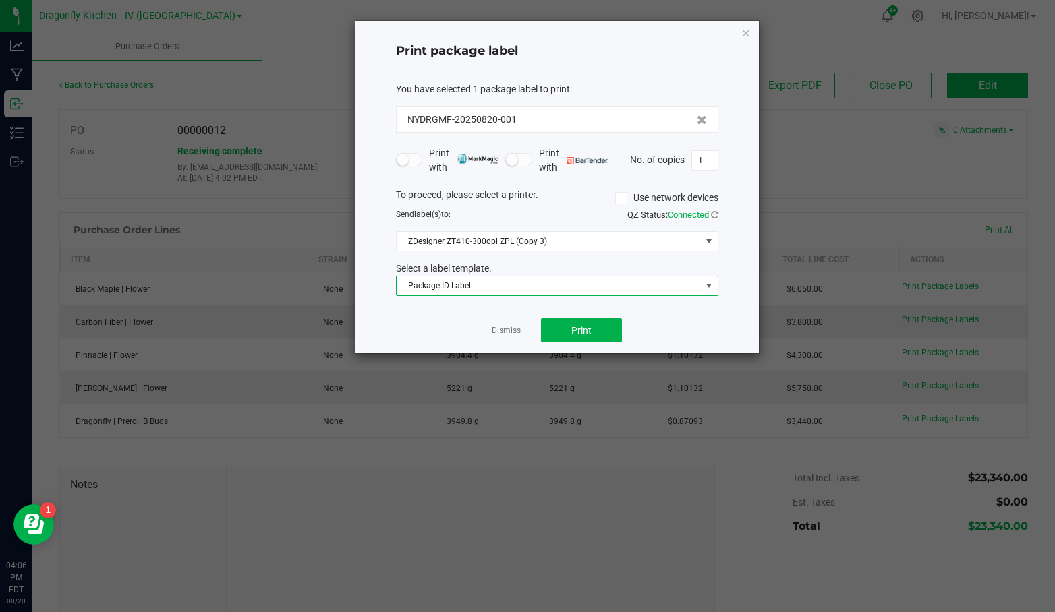
click at [580, 262] on div "Select a label template." at bounding box center [557, 269] width 343 height 14
click at [540, 267] on div "Select a label template." at bounding box center [557, 269] width 343 height 14
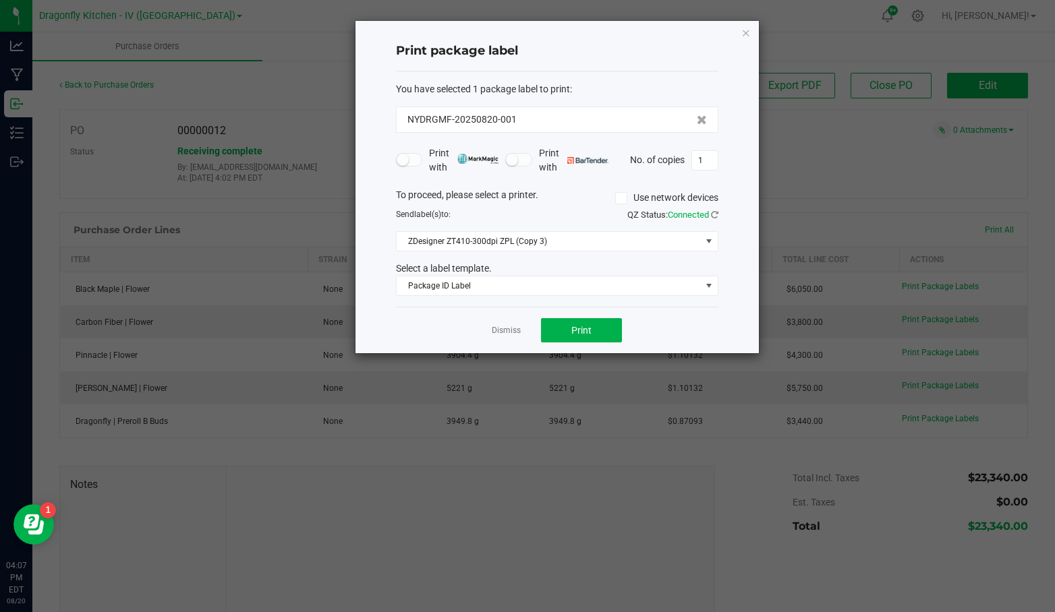
click at [631, 45] on h4 "Print package label" at bounding box center [557, 51] width 322 height 18
click at [577, 337] on button "Print" at bounding box center [581, 330] width 81 height 24
click at [500, 325] on link "Dismiss" at bounding box center [506, 330] width 29 height 11
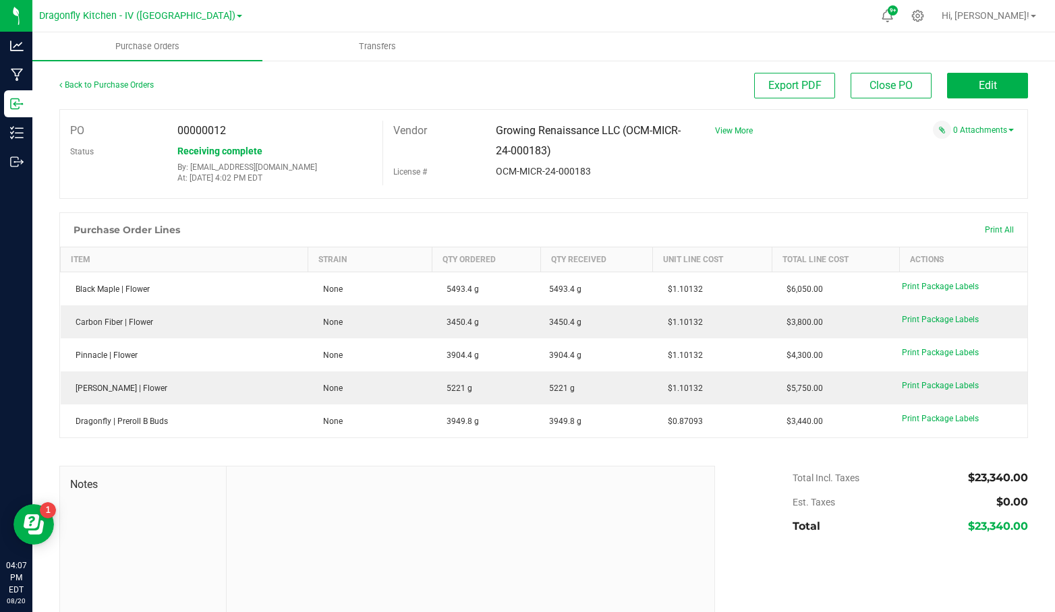
click at [928, 321] on span "Print Package Labels" at bounding box center [940, 319] width 77 height 9
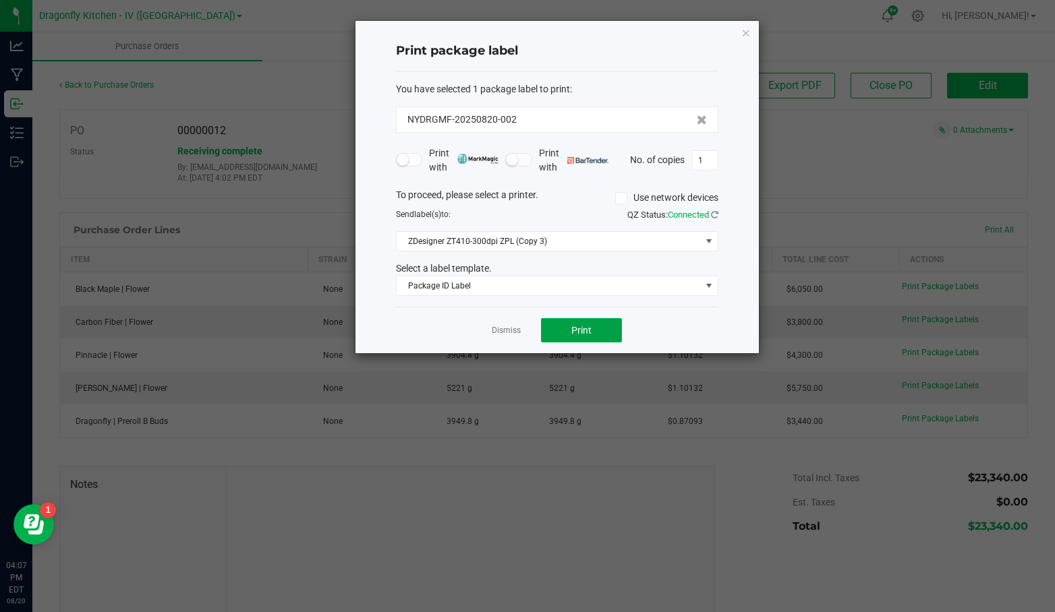
click at [600, 337] on button "Print" at bounding box center [581, 330] width 81 height 24
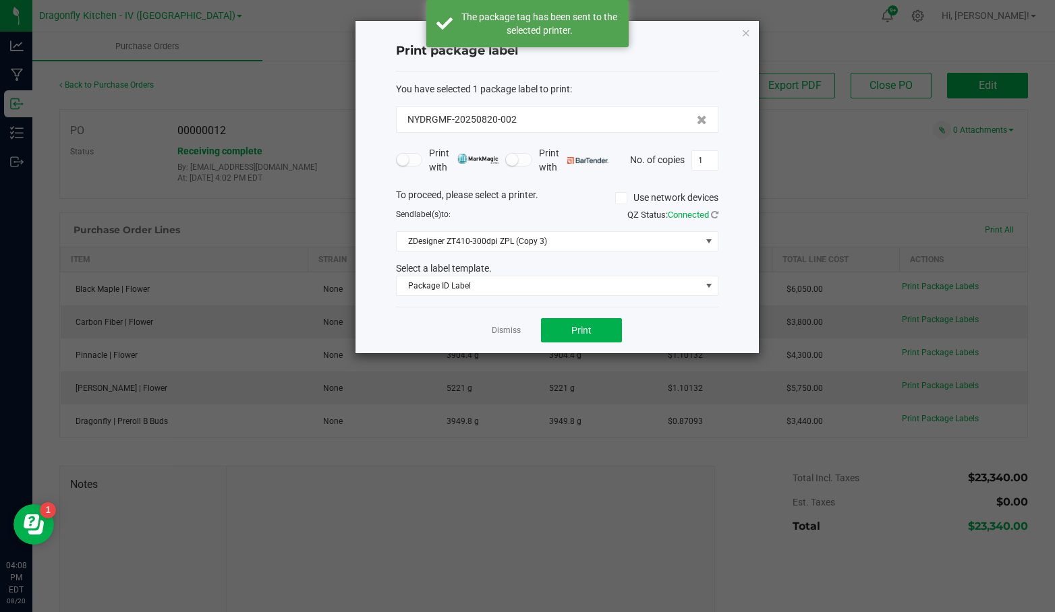
click at [503, 326] on link "Dismiss" at bounding box center [506, 330] width 29 height 11
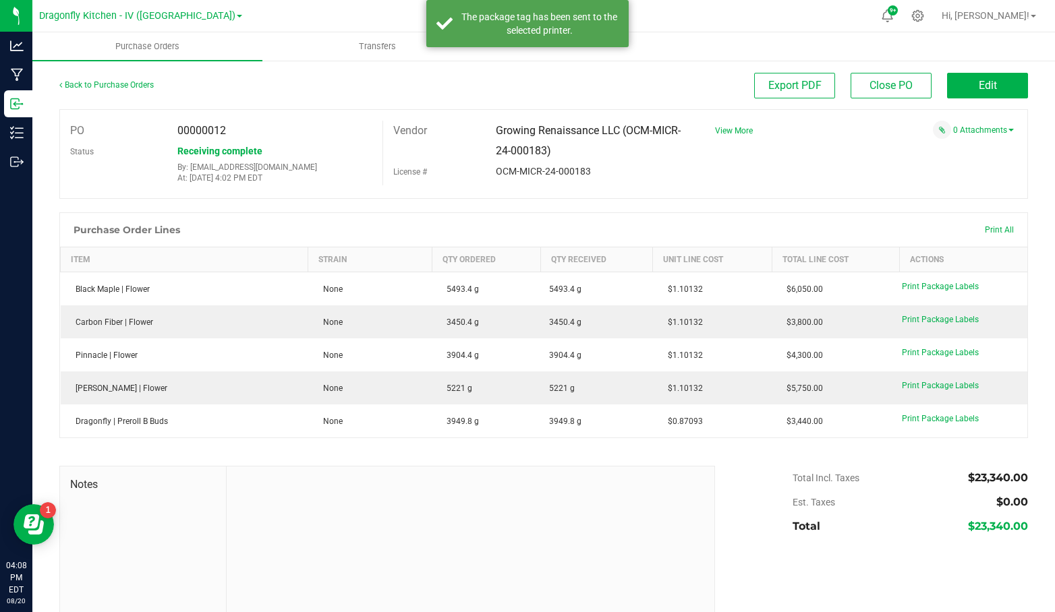
click at [929, 353] on span "Print Package Labels" at bounding box center [940, 352] width 77 height 9
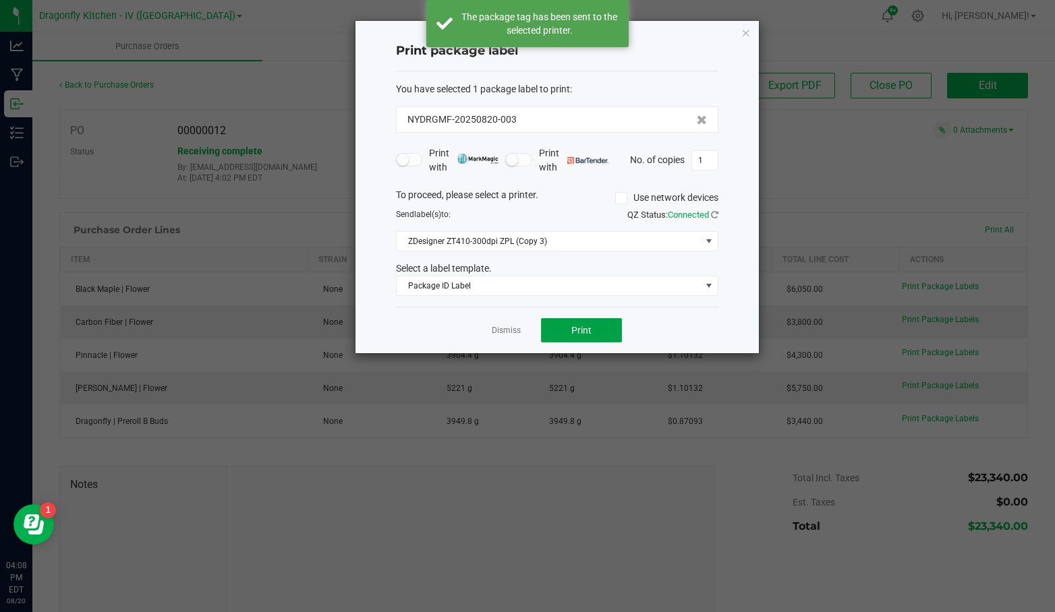
click at [587, 320] on button "Print" at bounding box center [581, 330] width 81 height 24
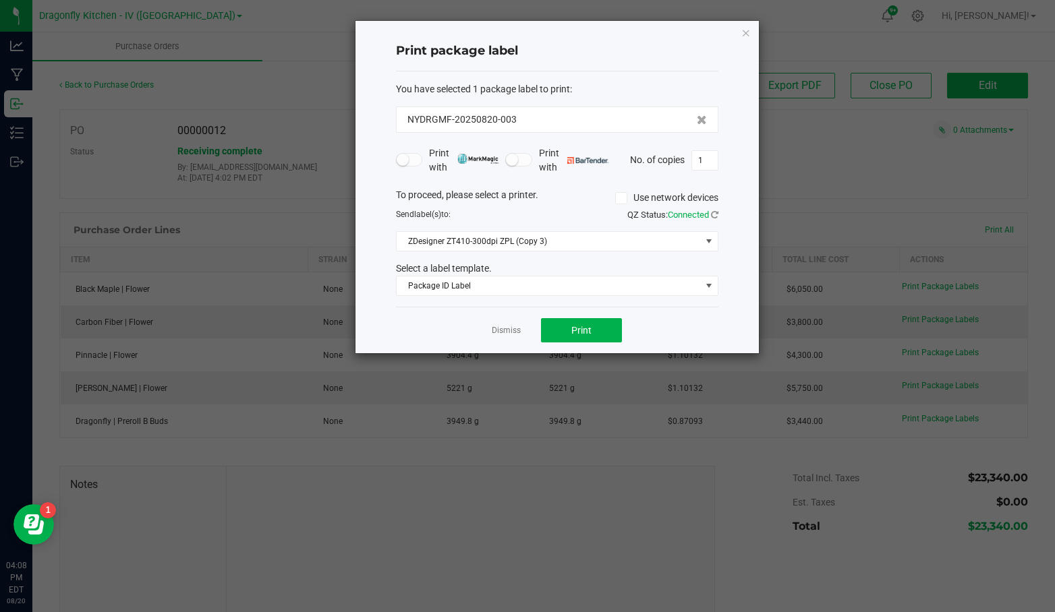
click at [509, 328] on link "Dismiss" at bounding box center [506, 330] width 29 height 11
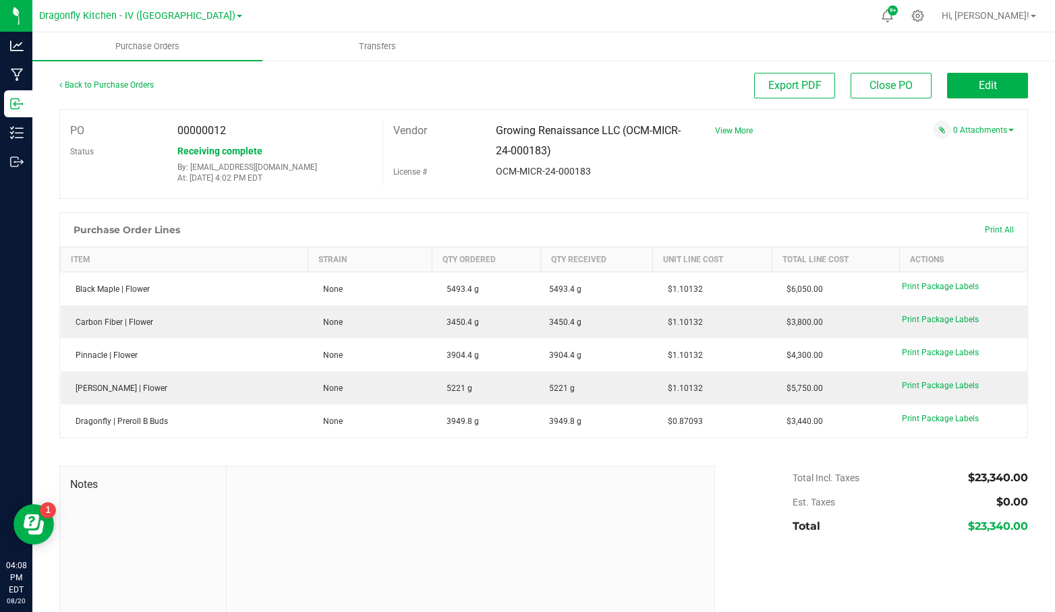
click at [917, 389] on span "Print Package Labels" at bounding box center [940, 385] width 77 height 9
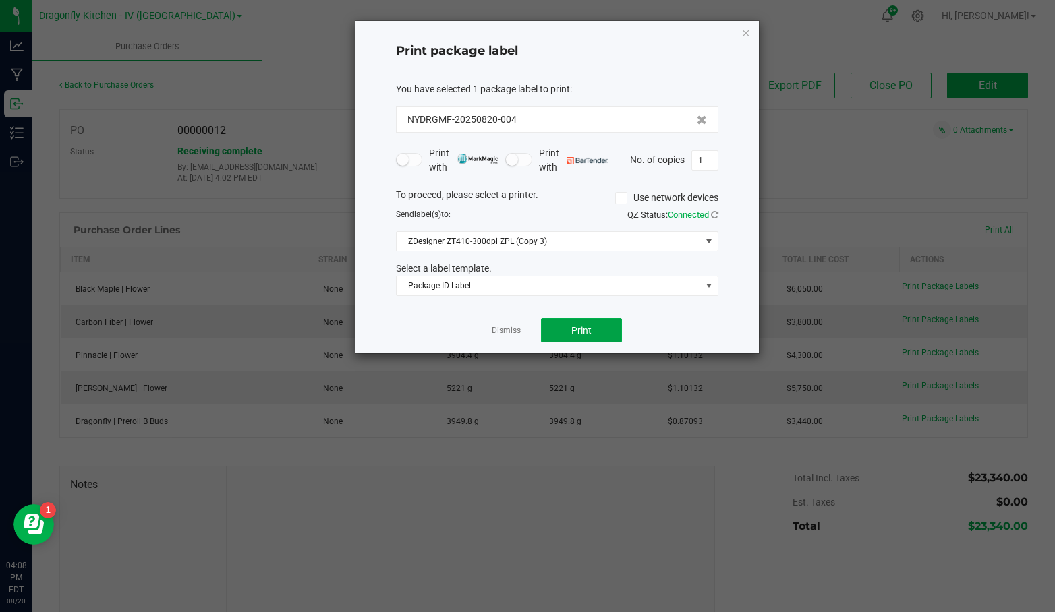
click at [575, 325] on span "Print" at bounding box center [581, 330] width 20 height 11
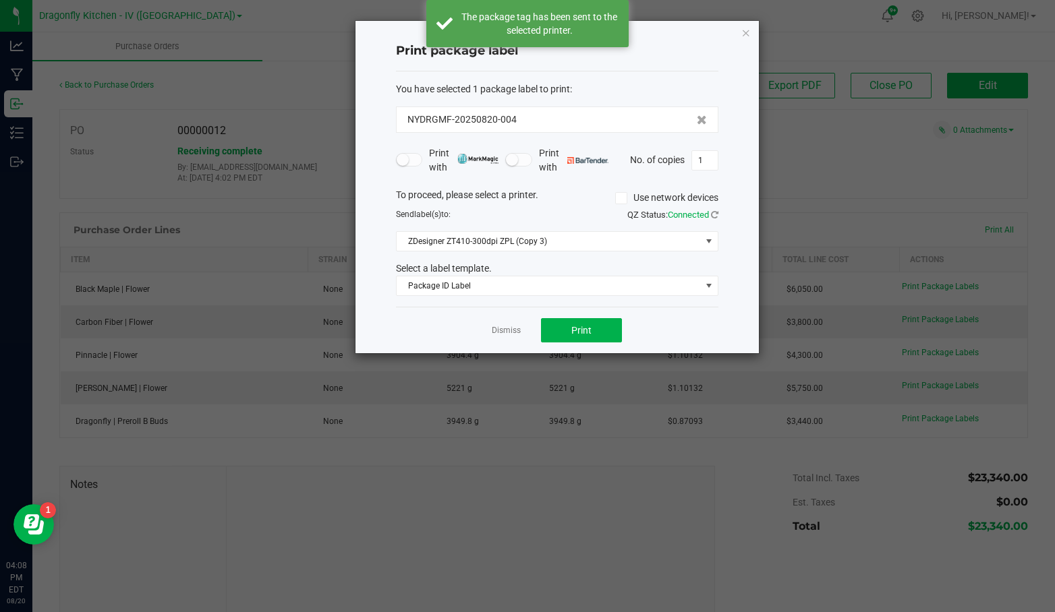
click at [511, 327] on link "Dismiss" at bounding box center [506, 330] width 29 height 11
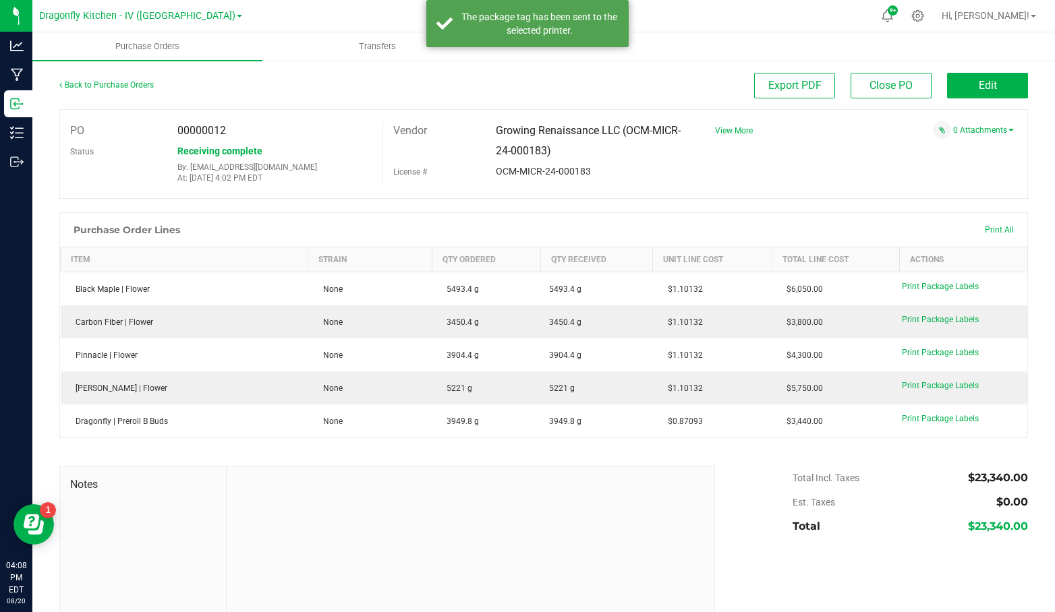
click at [920, 416] on span "Print Package Labels" at bounding box center [940, 418] width 77 height 9
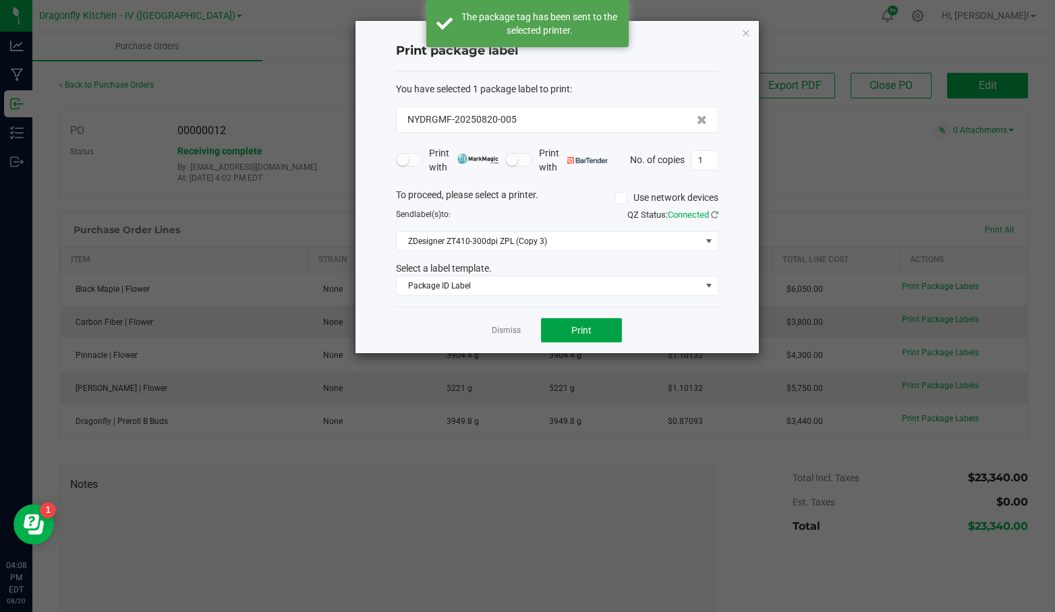
click at [579, 331] on span "Print" at bounding box center [581, 330] width 20 height 11
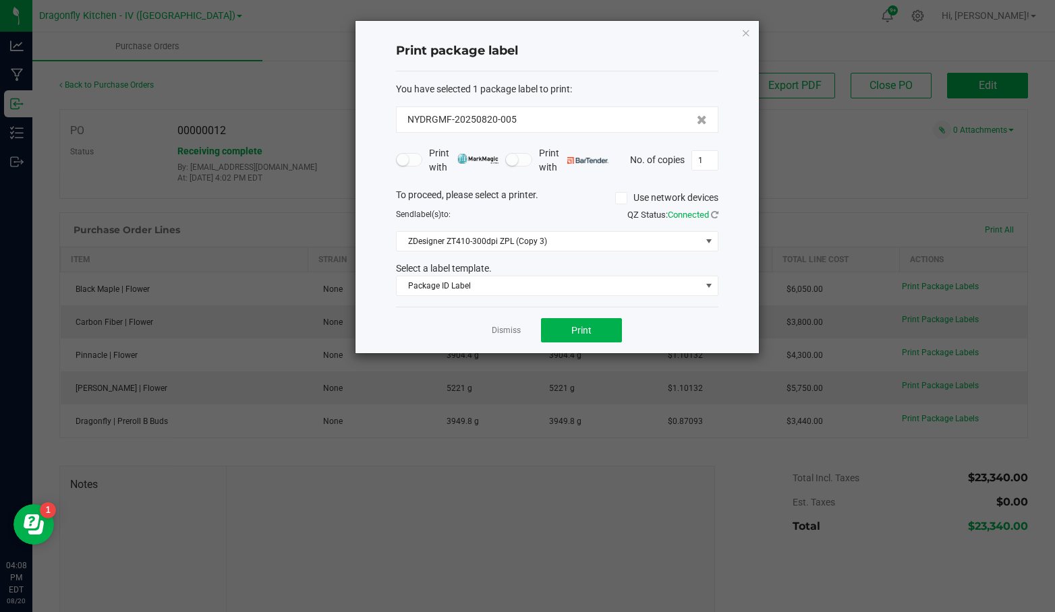
click at [483, 349] on div "Dismiss Print" at bounding box center [557, 330] width 322 height 47
click at [496, 325] on link "Dismiss" at bounding box center [506, 330] width 29 height 11
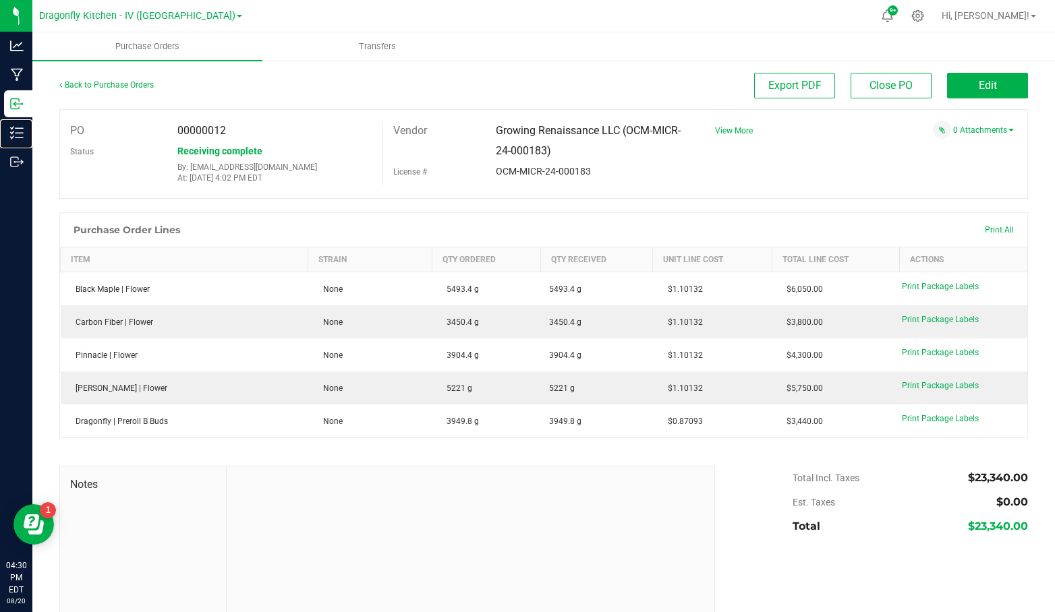
click at [19, 128] on line at bounding box center [19, 128] width 7 height 0
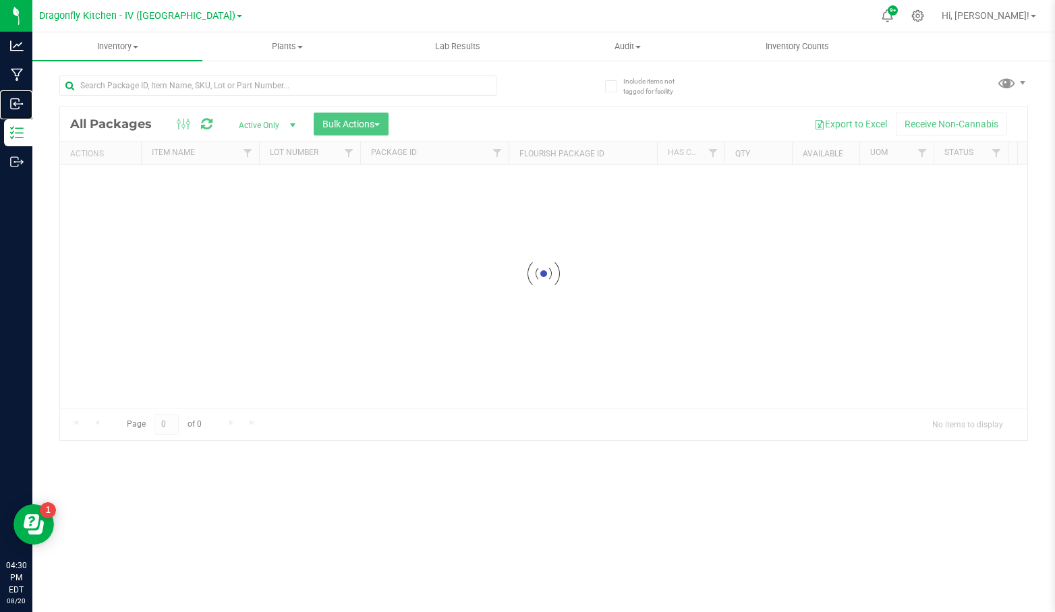
click at [0, 0] on p "Inbound" at bounding box center [0, 0] width 0 height 0
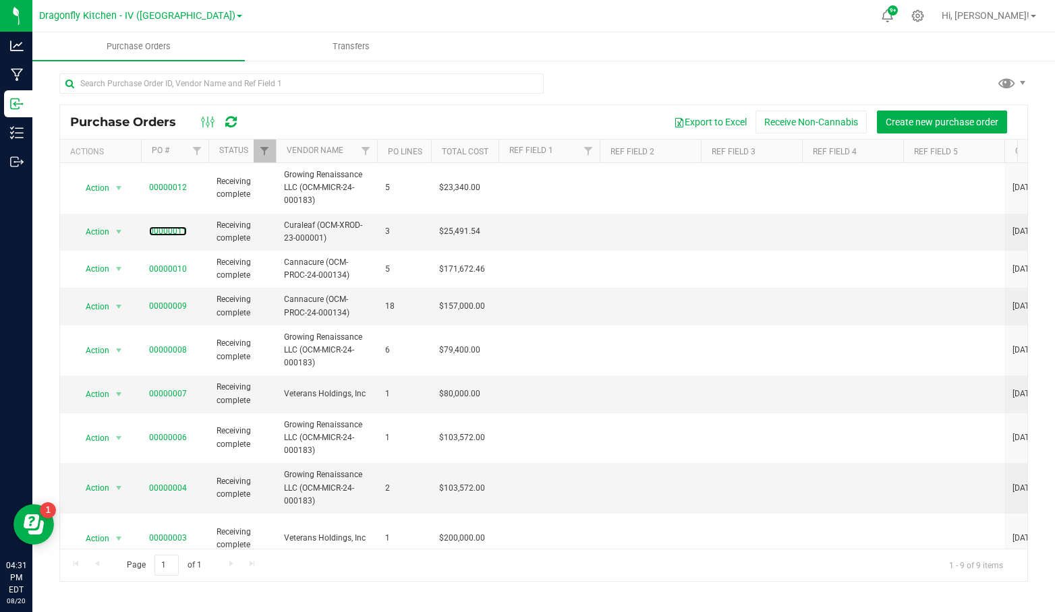
click at [165, 230] on link "00000011" at bounding box center [168, 231] width 38 height 9
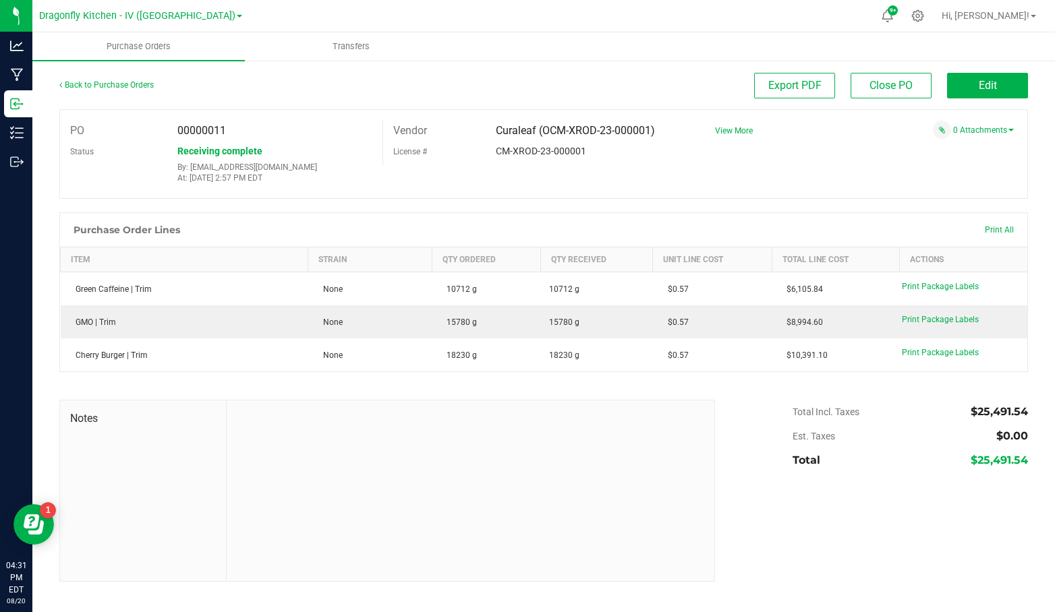
click at [930, 289] on span "Print Package Labels" at bounding box center [940, 286] width 77 height 9
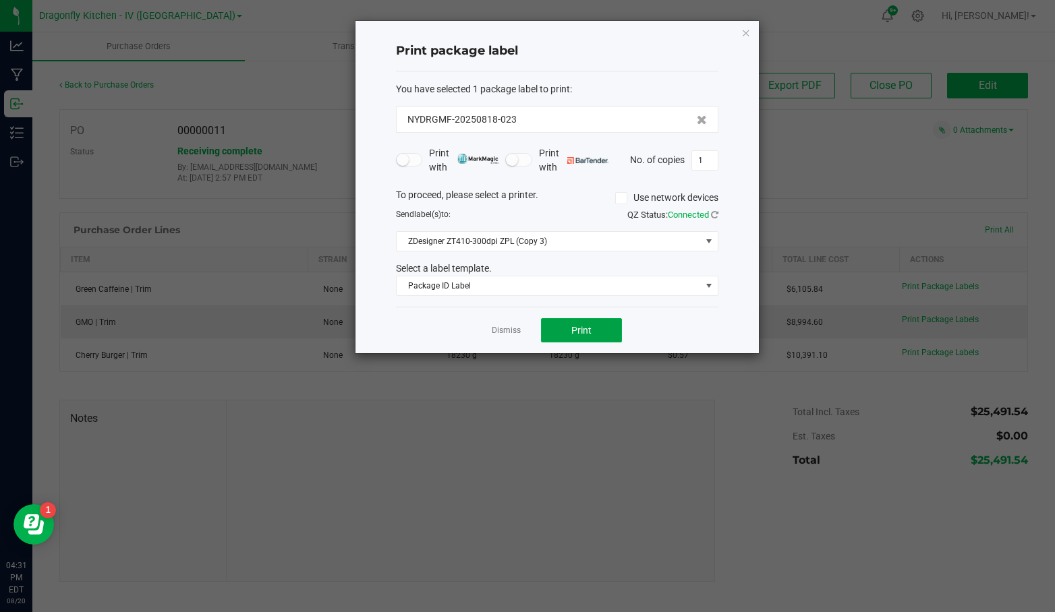
click at [592, 330] on button "Print" at bounding box center [581, 330] width 81 height 24
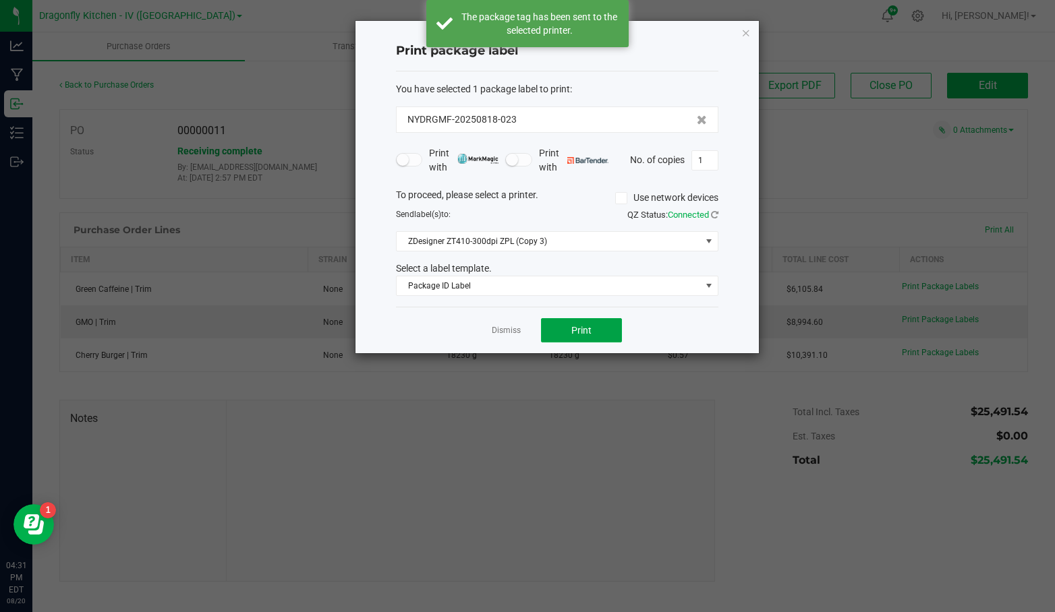
click at [586, 328] on span "Print" at bounding box center [581, 330] width 20 height 11
click at [509, 332] on link "Dismiss" at bounding box center [506, 330] width 29 height 11
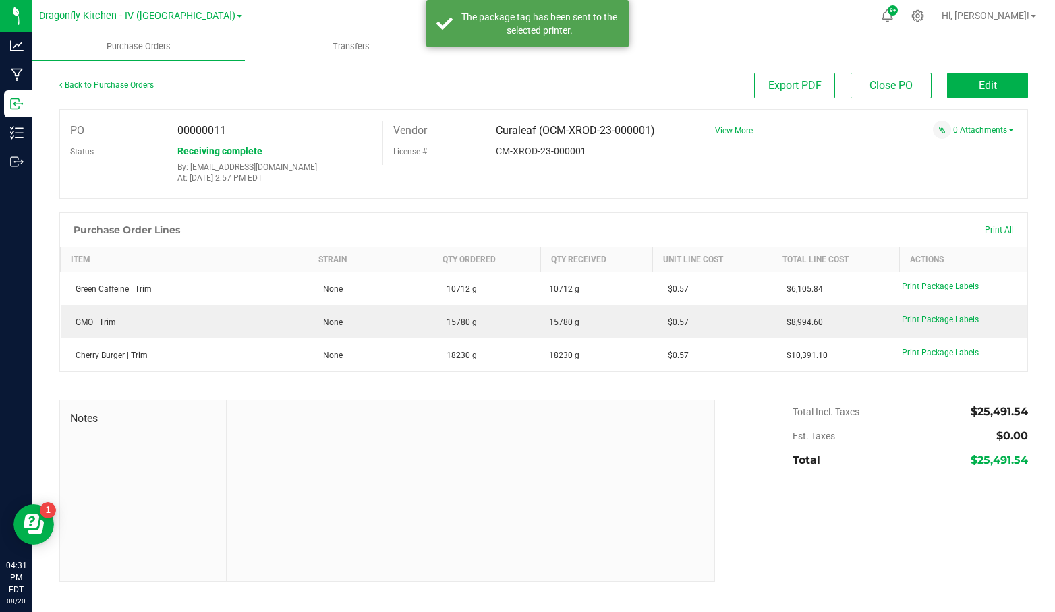
click at [938, 324] on div "Print Package Labels" at bounding box center [960, 320] width 117 height 12
click at [938, 335] on td "Print Package Labels" at bounding box center [963, 322] width 127 height 33
click at [945, 322] on span "Print Package Labels" at bounding box center [940, 319] width 77 height 9
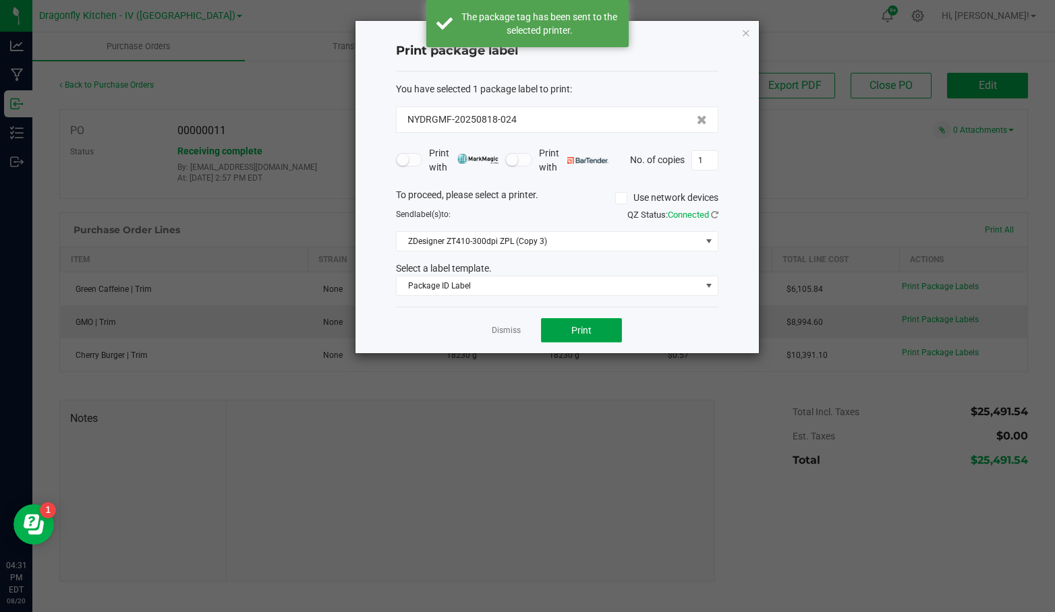
click at [567, 337] on button "Print" at bounding box center [581, 330] width 81 height 24
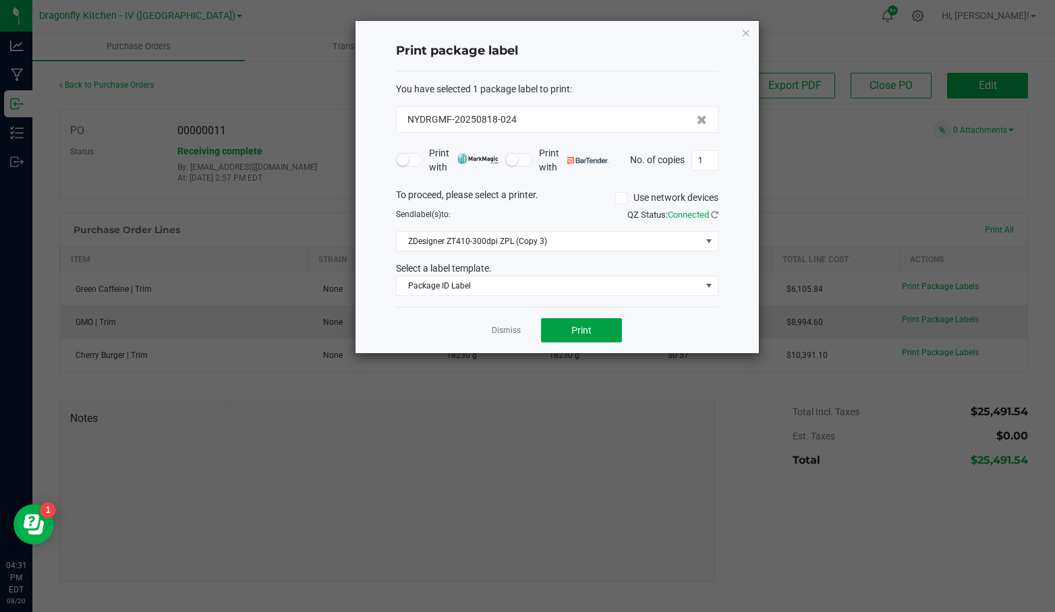
click at [583, 329] on span "Print" at bounding box center [581, 330] width 20 height 11
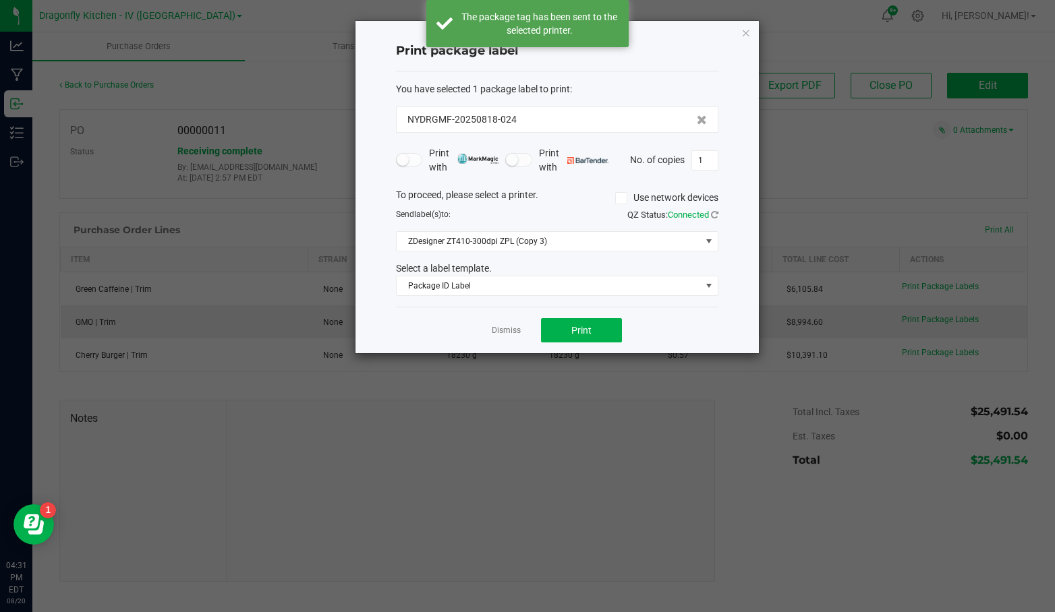
click at [906, 198] on ngb-modal-window "Print package label You have selected 1 package label to print : NYDRGMF-202508…" at bounding box center [532, 306] width 1065 height 612
click at [506, 330] on link "Dismiss" at bounding box center [506, 330] width 29 height 11
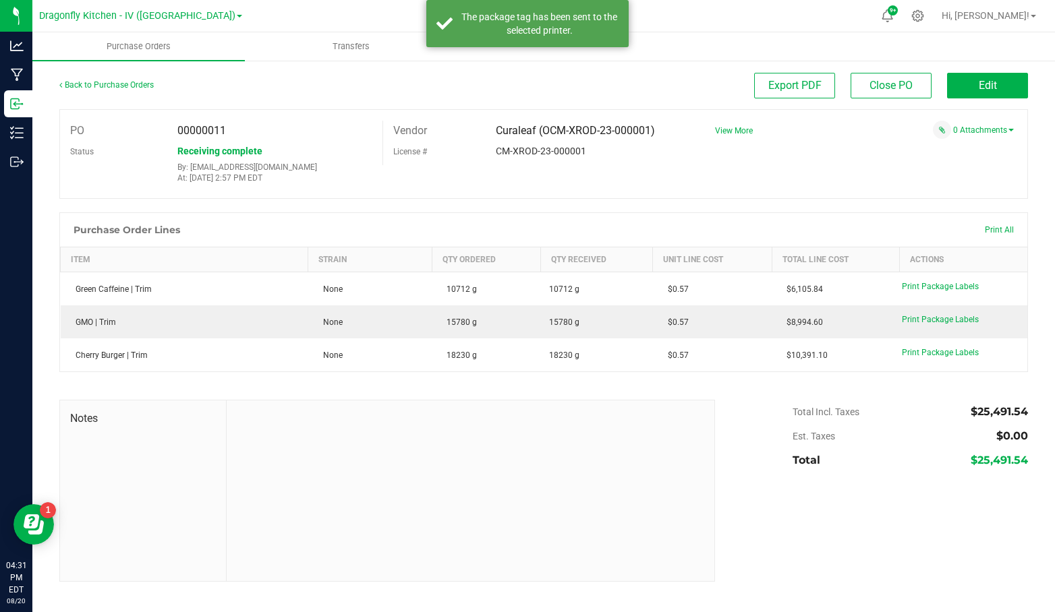
click at [951, 348] on span "Print Package Labels" at bounding box center [940, 352] width 77 height 9
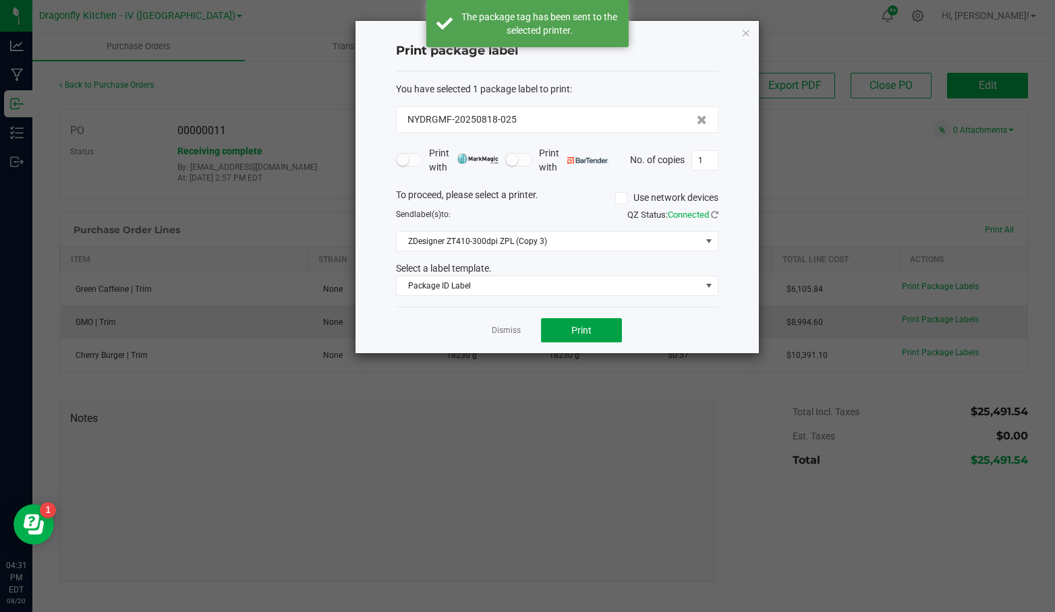
click at [596, 334] on button "Print" at bounding box center [581, 330] width 81 height 24
click at [576, 327] on span "Print" at bounding box center [581, 330] width 20 height 11
click at [502, 330] on link "Dismiss" at bounding box center [506, 330] width 29 height 11
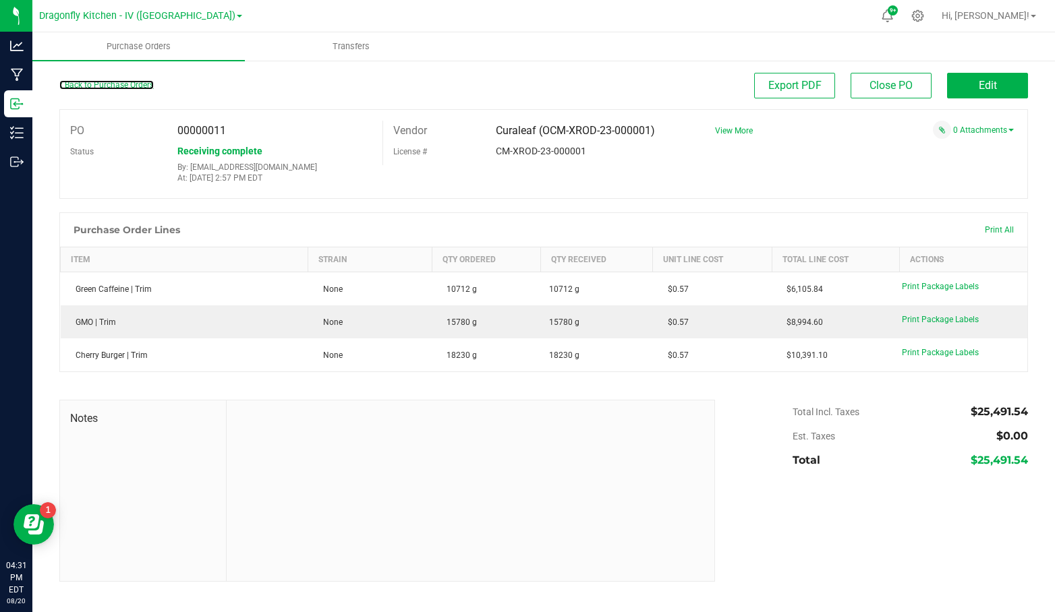
click at [121, 80] on link "Back to Purchase Orders" at bounding box center [106, 84] width 94 height 9
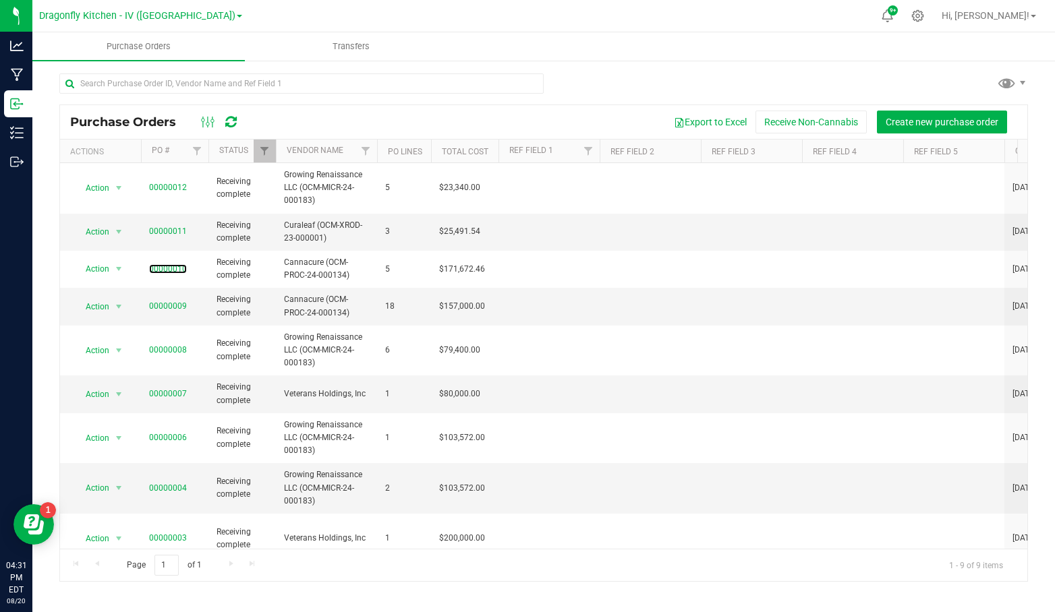
click at [168, 269] on link "00000010" at bounding box center [168, 268] width 38 height 9
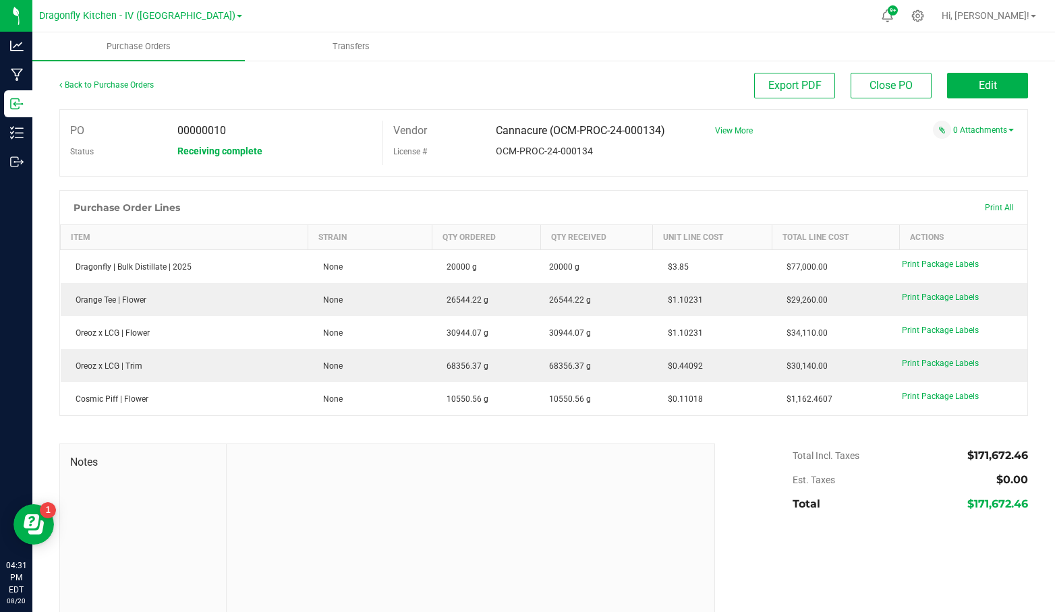
click at [958, 264] on span "Print Package Labels" at bounding box center [940, 264] width 77 height 9
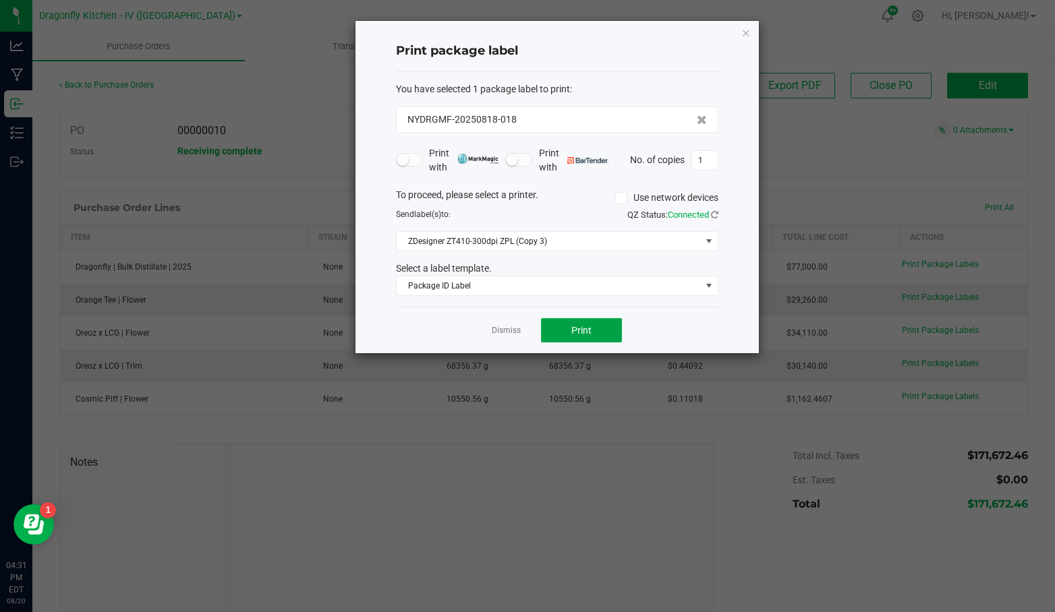
click at [597, 327] on button "Print" at bounding box center [581, 330] width 81 height 24
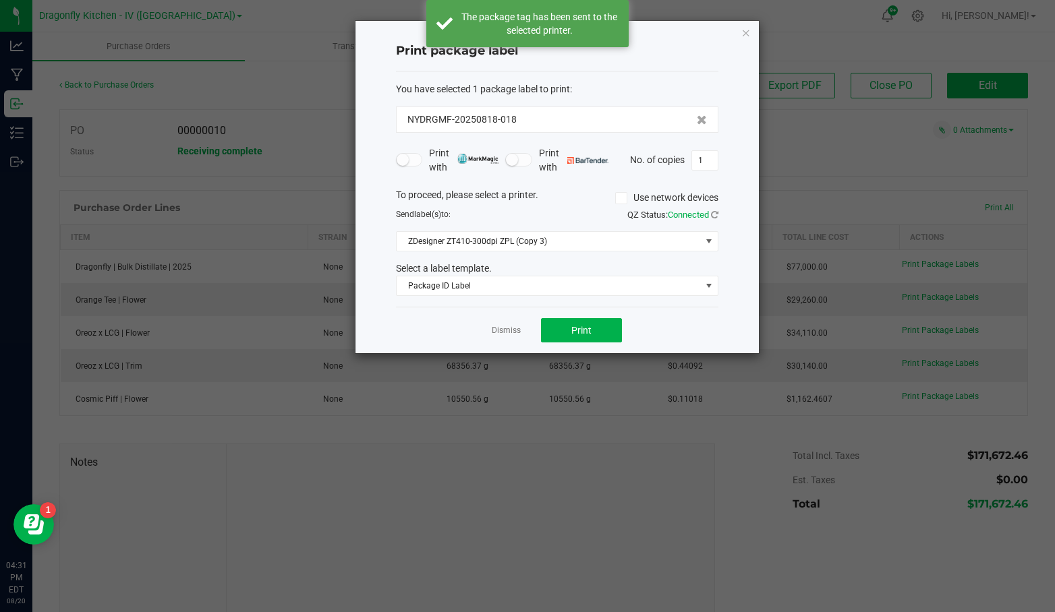
click at [504, 328] on link "Dismiss" at bounding box center [506, 330] width 29 height 11
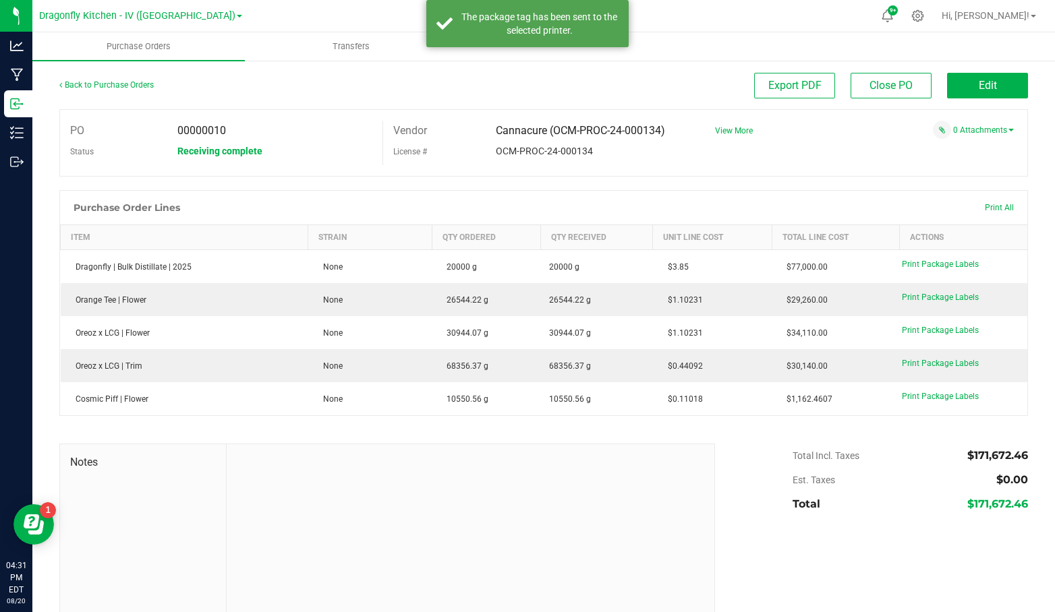
click at [961, 297] on span "Print Package Labels" at bounding box center [940, 297] width 77 height 9
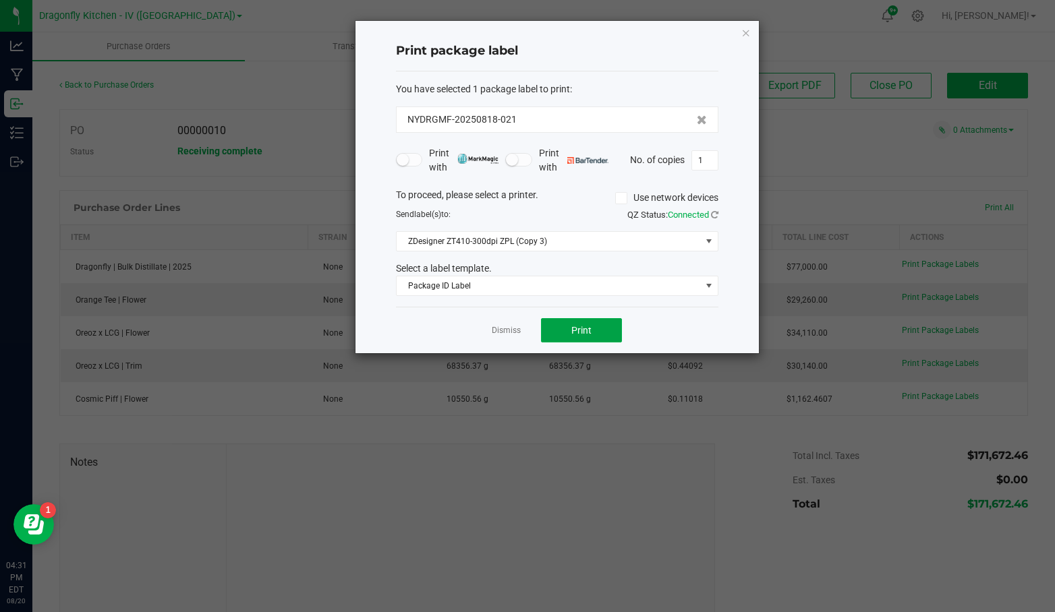
click at [572, 321] on button "Print" at bounding box center [581, 330] width 81 height 24
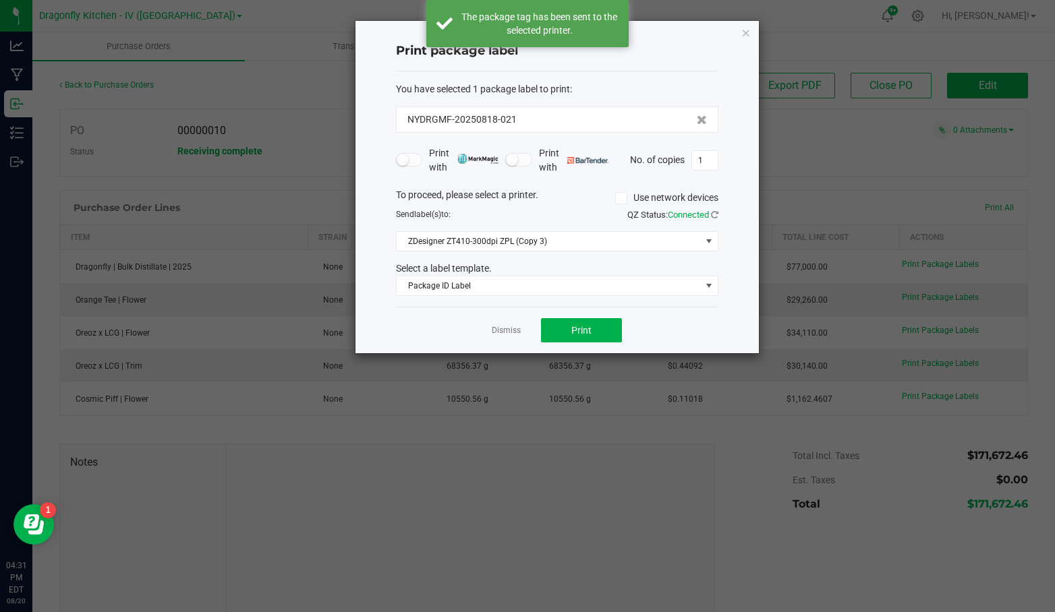
click at [496, 327] on link "Dismiss" at bounding box center [506, 330] width 29 height 11
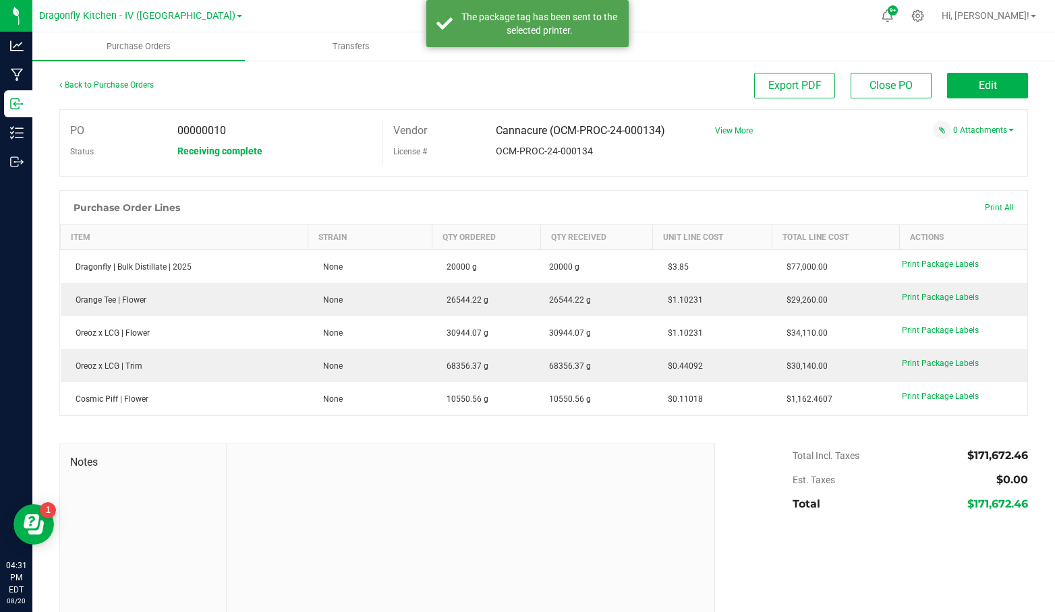
click at [929, 331] on span "Print Package Labels" at bounding box center [940, 330] width 77 height 9
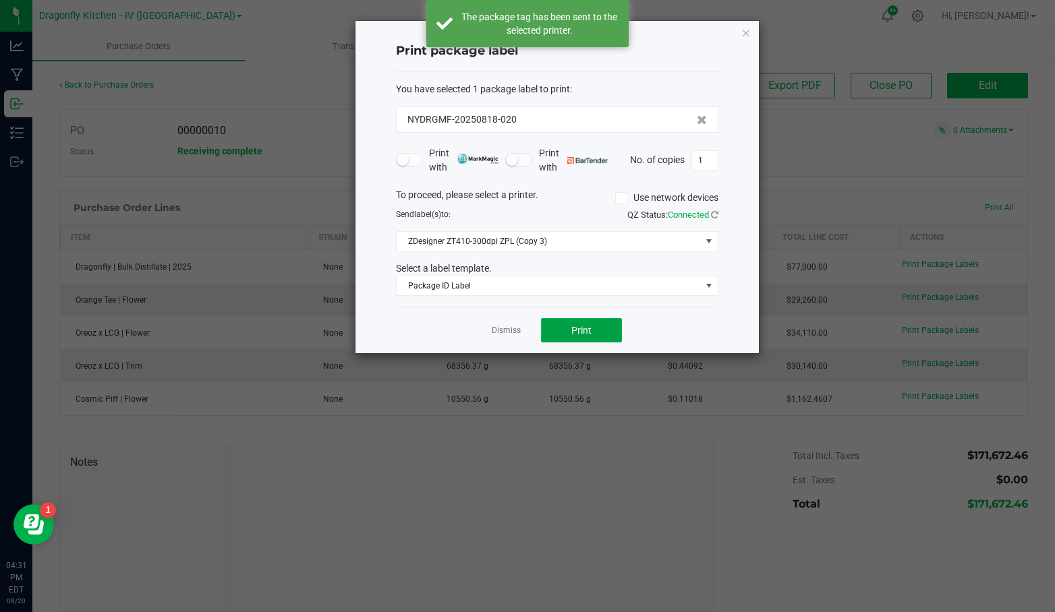
click at [586, 330] on span "Print" at bounding box center [581, 330] width 20 height 11
click at [502, 327] on link "Dismiss" at bounding box center [506, 330] width 29 height 11
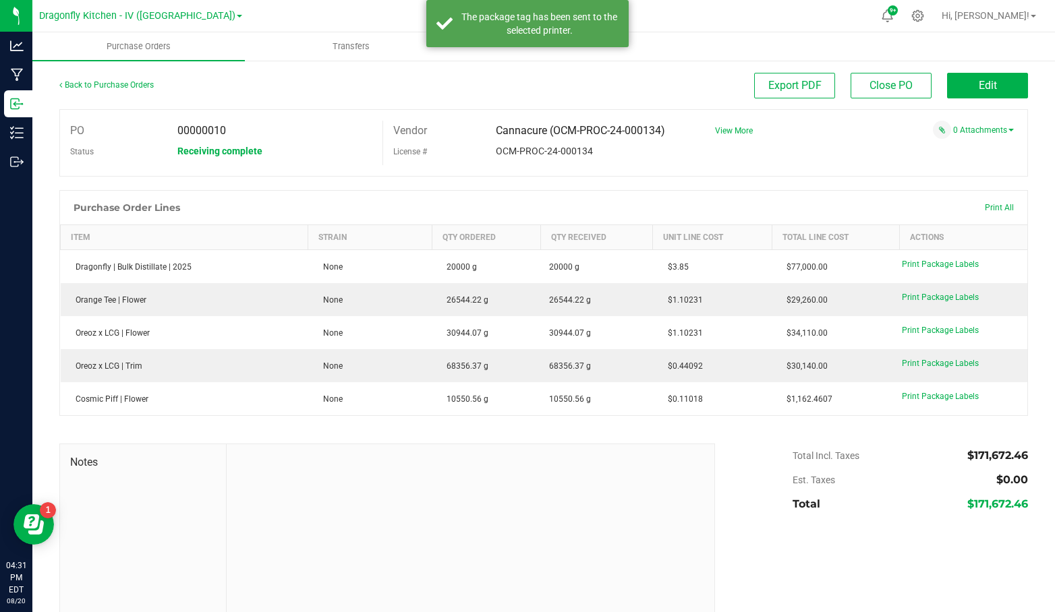
click at [927, 366] on span "Print Package Labels" at bounding box center [940, 363] width 77 height 9
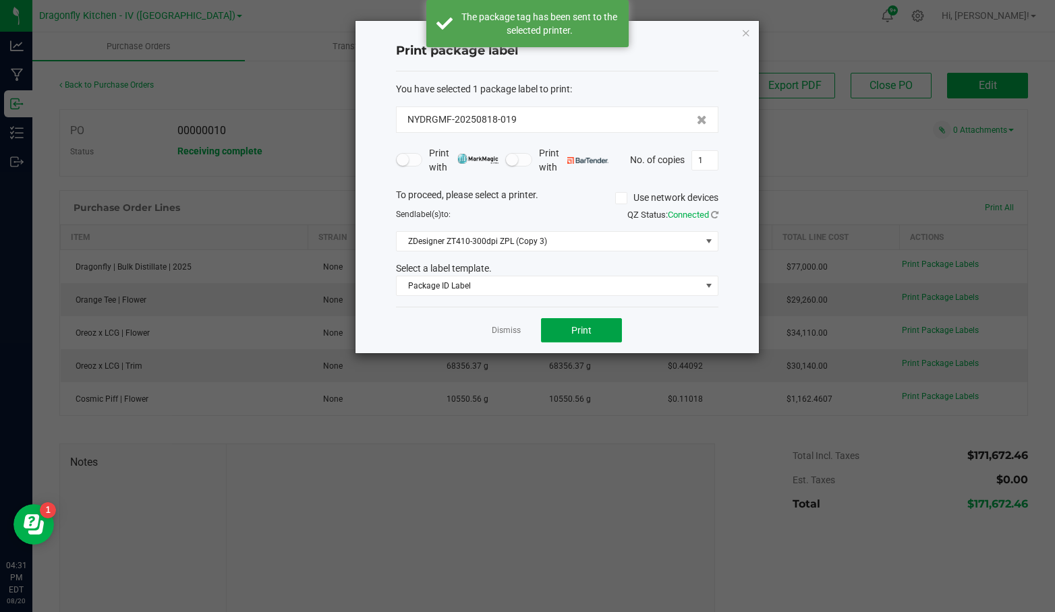
click at [583, 325] on span "Print" at bounding box center [581, 330] width 20 height 11
click at [496, 325] on link "Dismiss" at bounding box center [506, 330] width 29 height 11
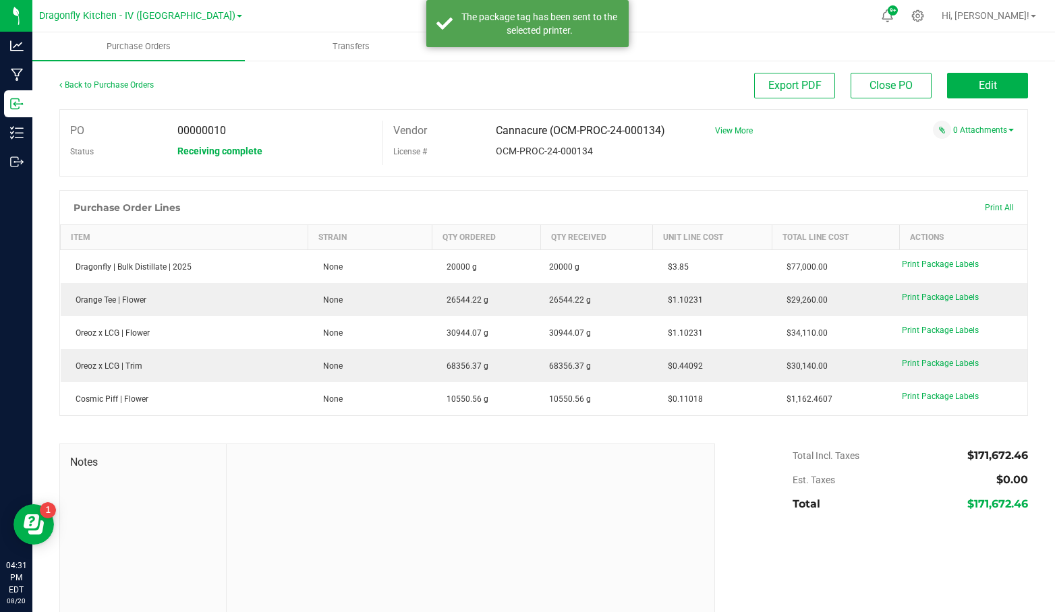
click at [925, 399] on span "Print Package Labels" at bounding box center [940, 396] width 77 height 9
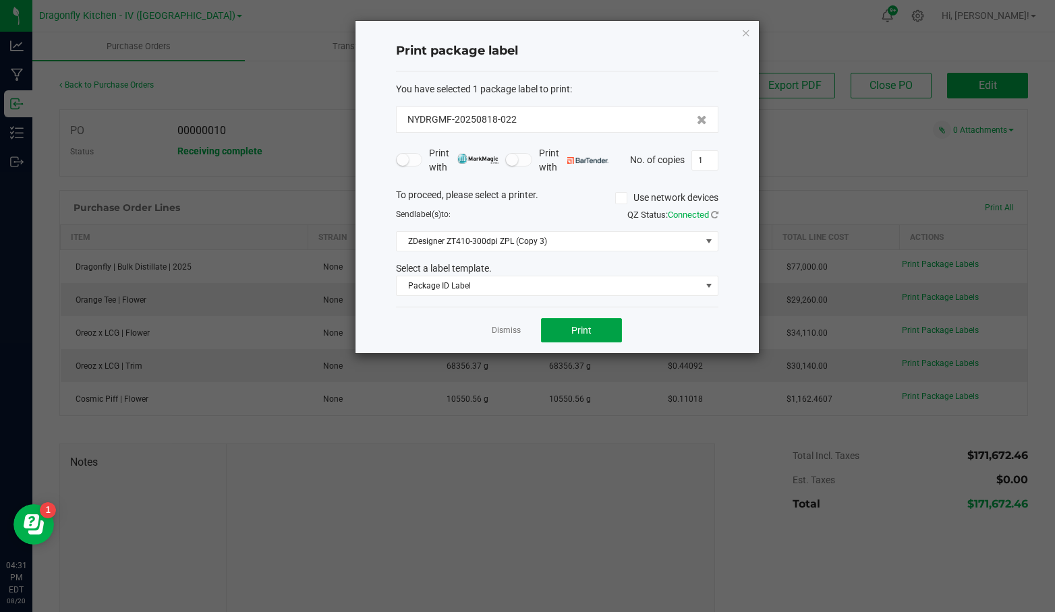
click at [596, 330] on button "Print" at bounding box center [581, 330] width 81 height 24
click at [495, 326] on link "Dismiss" at bounding box center [506, 330] width 29 height 11
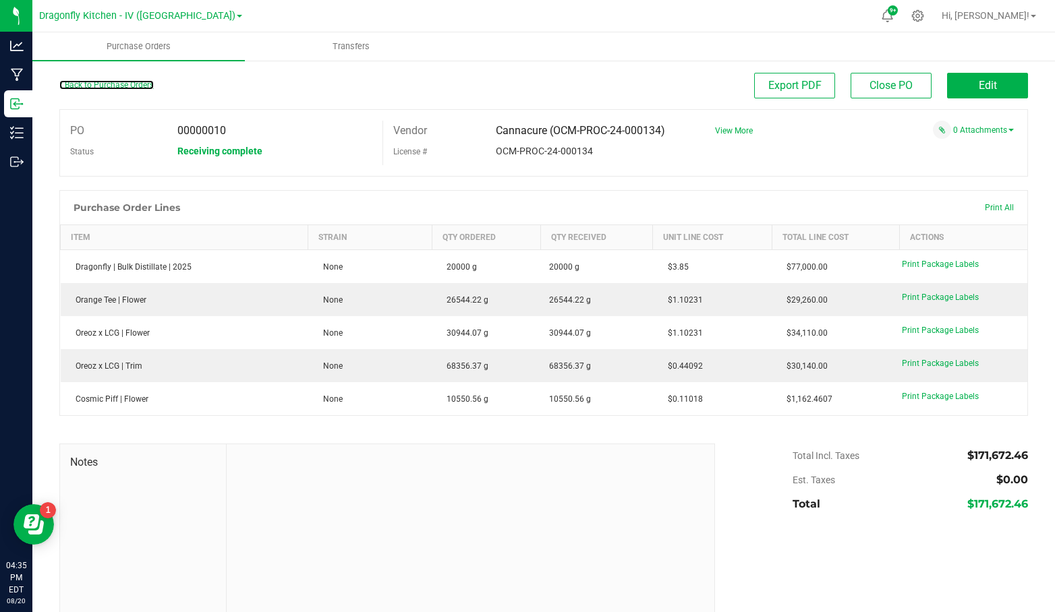
click at [125, 82] on link "Back to Purchase Orders" at bounding box center [106, 84] width 94 height 9
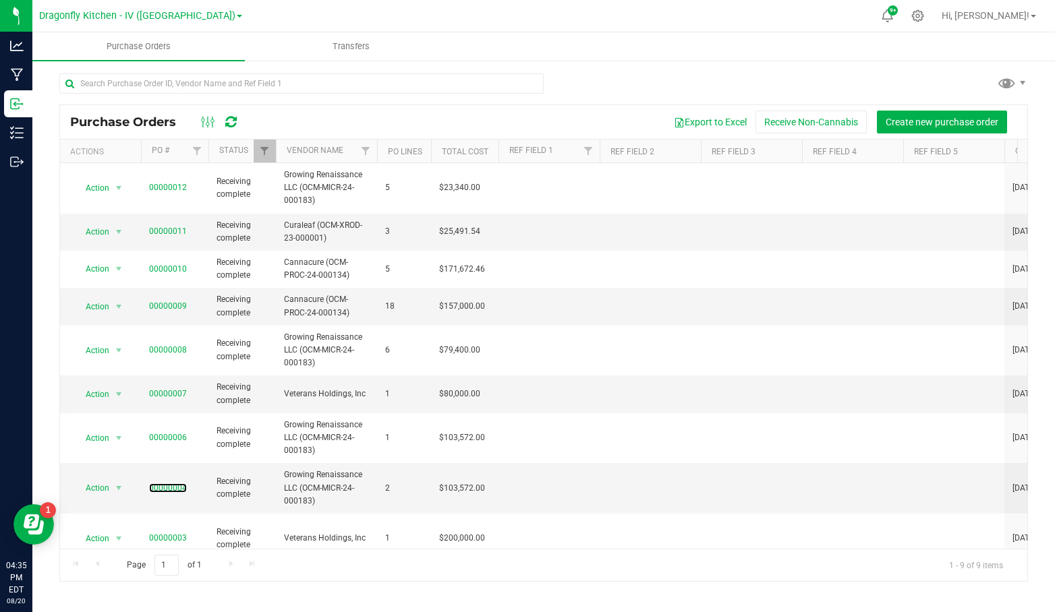
click at [174, 489] on link "00000004" at bounding box center [168, 488] width 38 height 9
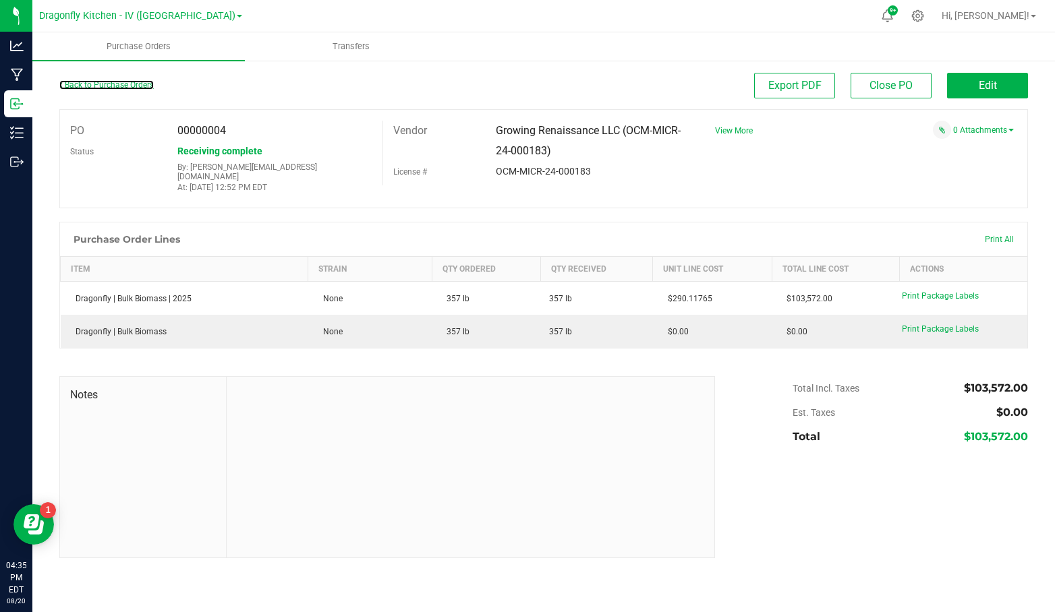
click at [134, 82] on link "Back to Purchase Orders" at bounding box center [106, 84] width 94 height 9
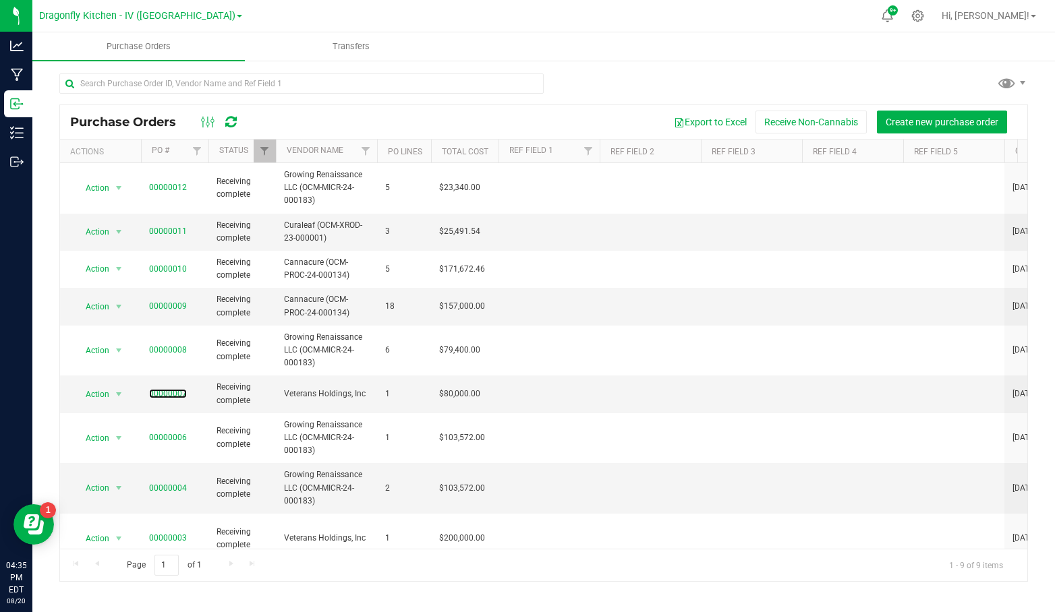
click at [170, 389] on link "00000007" at bounding box center [168, 393] width 38 height 9
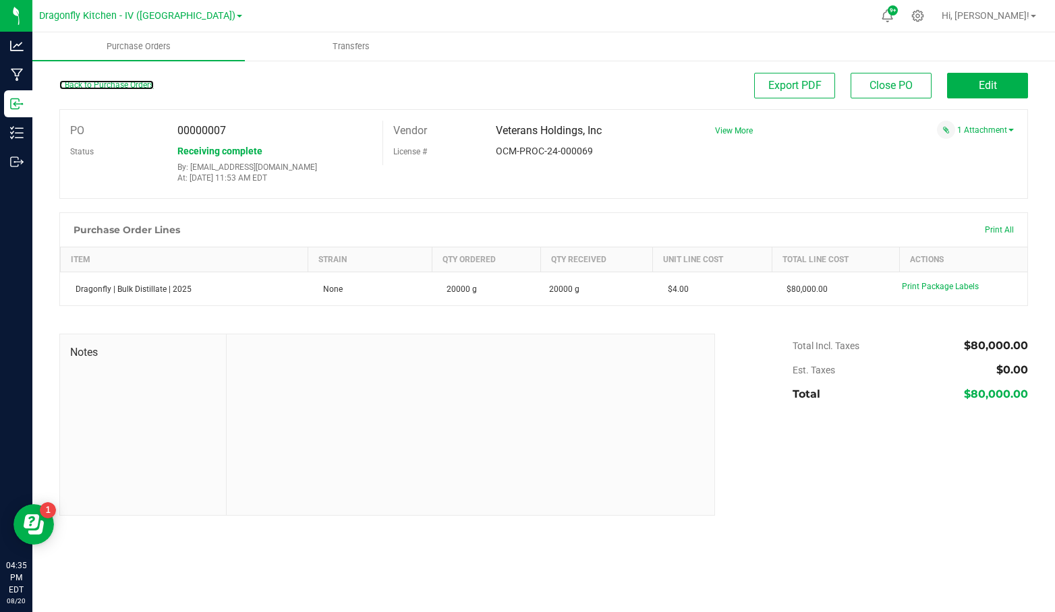
click at [106, 86] on link "Back to Purchase Orders" at bounding box center [106, 84] width 94 height 9
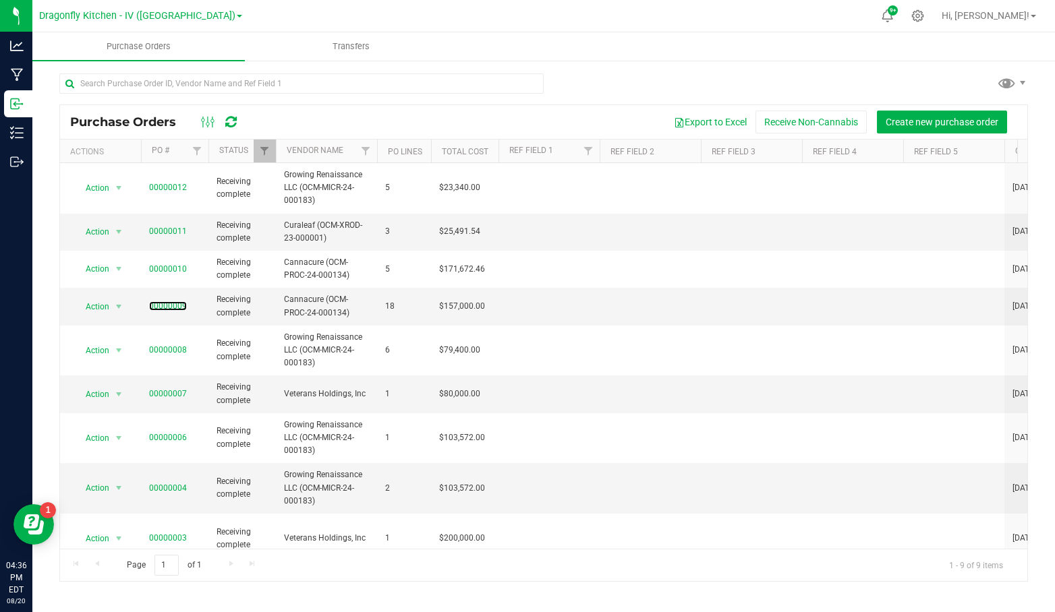
click at [175, 304] on link "00000009" at bounding box center [168, 305] width 38 height 9
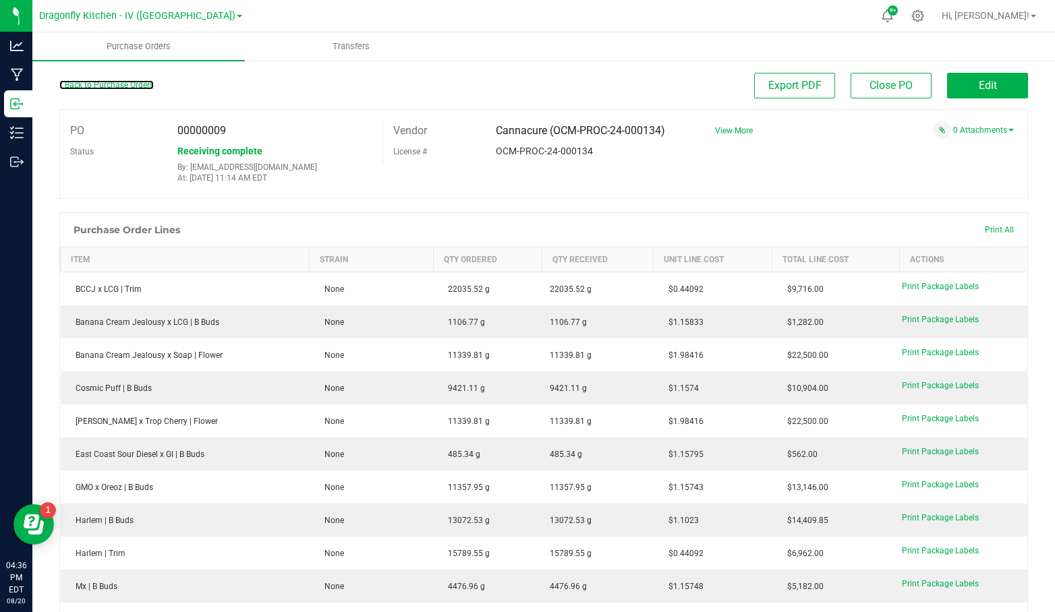
click at [95, 83] on link "Back to Purchase Orders" at bounding box center [106, 84] width 94 height 9
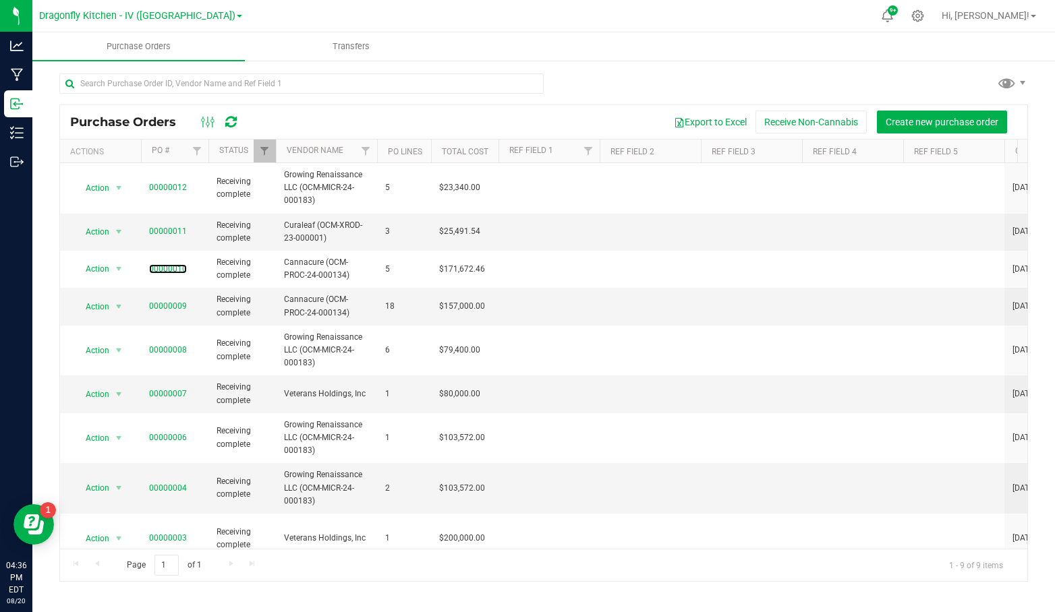
click at [171, 265] on link "00000010" at bounding box center [168, 268] width 38 height 9
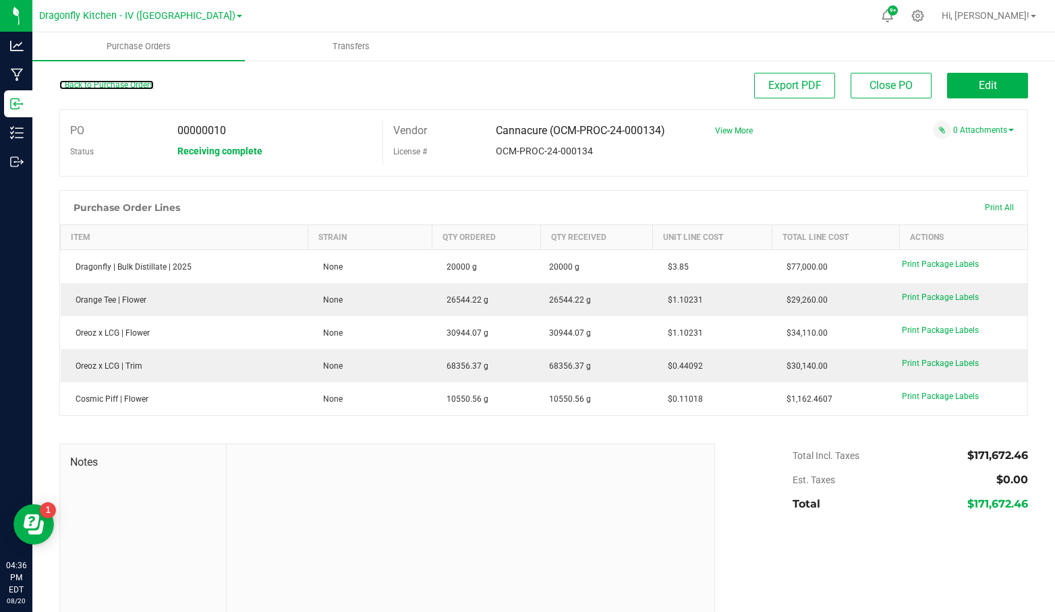
click at [119, 84] on link "Back to Purchase Orders" at bounding box center [106, 84] width 94 height 9
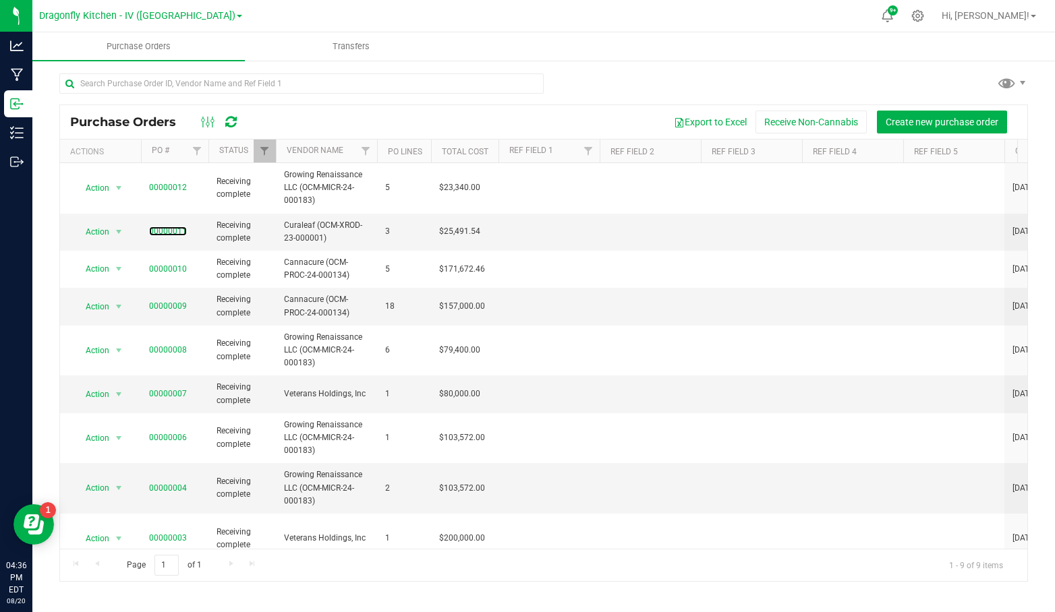
click at [171, 230] on link "00000011" at bounding box center [168, 231] width 38 height 9
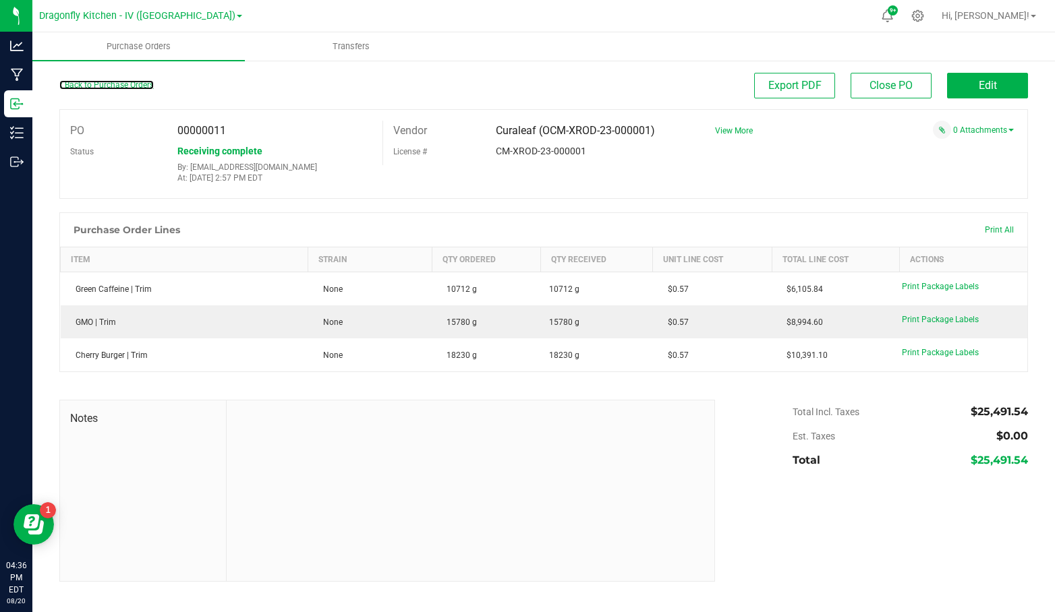
click at [123, 84] on link "Back to Purchase Orders" at bounding box center [106, 84] width 94 height 9
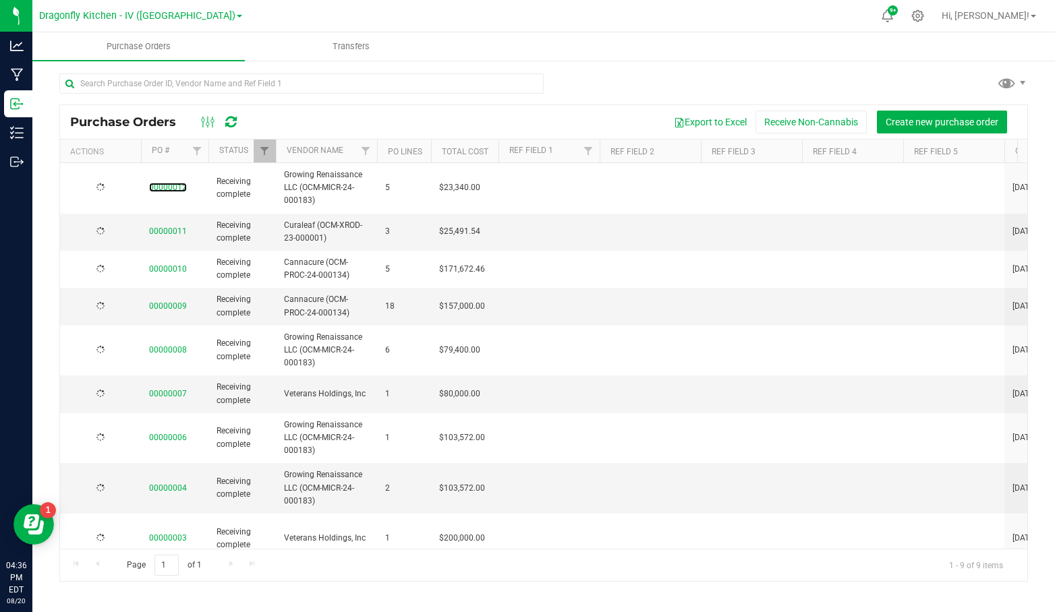
click at [175, 186] on link "00000012" at bounding box center [168, 187] width 38 height 9
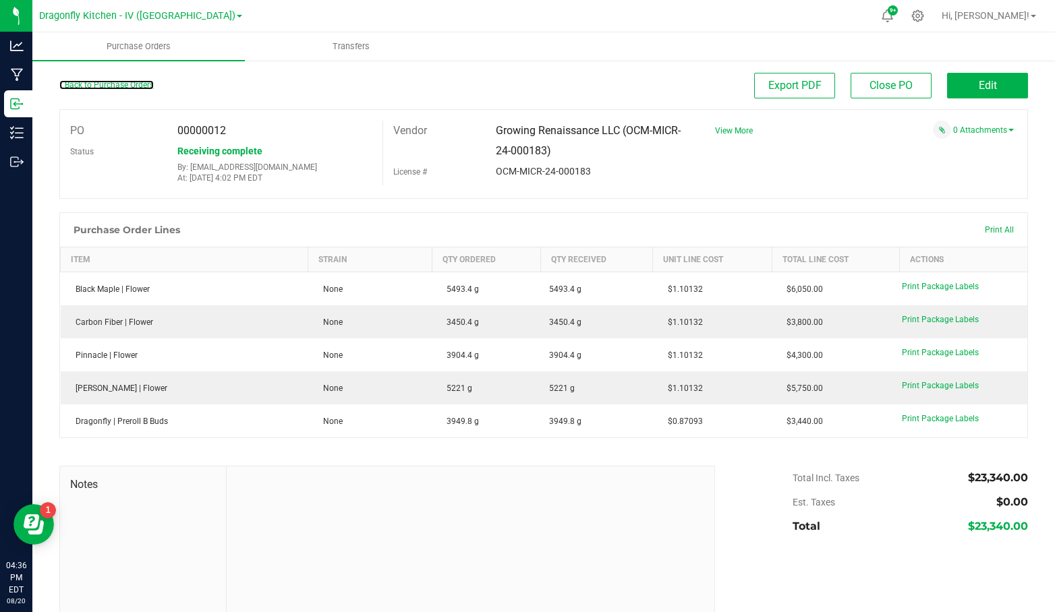
click at [123, 87] on link "Back to Purchase Orders" at bounding box center [106, 84] width 94 height 9
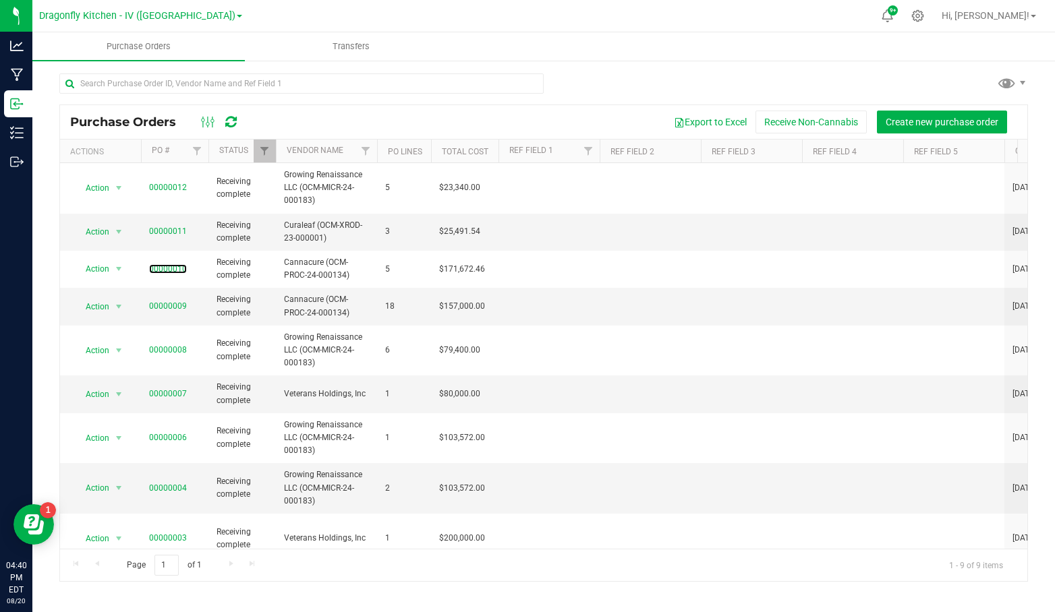
click at [160, 268] on link "00000010" at bounding box center [168, 268] width 38 height 9
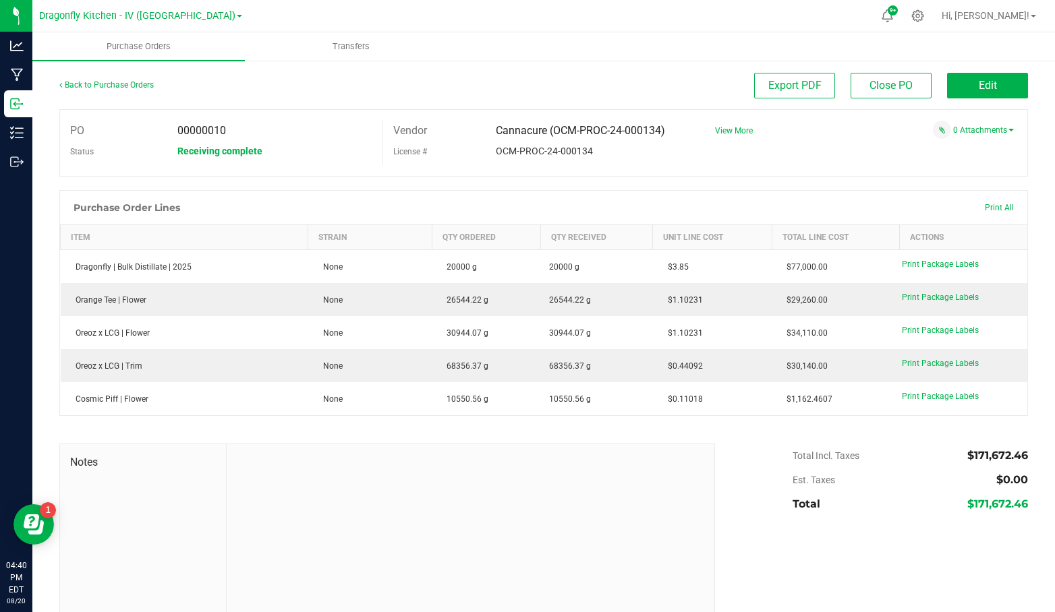
click at [940, 260] on span "Print Package Labels" at bounding box center [940, 264] width 77 height 9
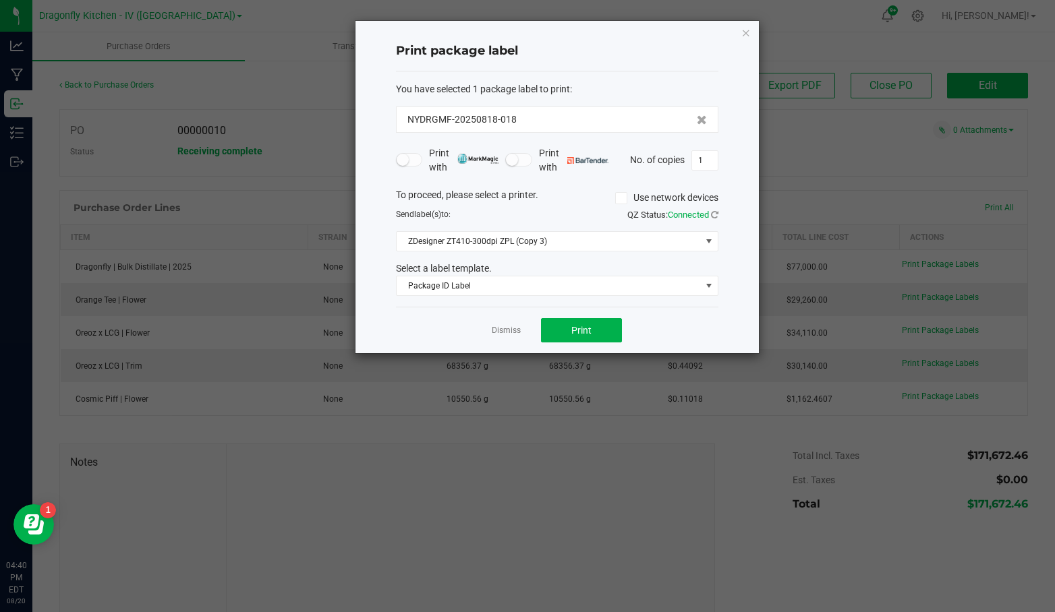
click at [493, 325] on link "Dismiss" at bounding box center [506, 330] width 29 height 11
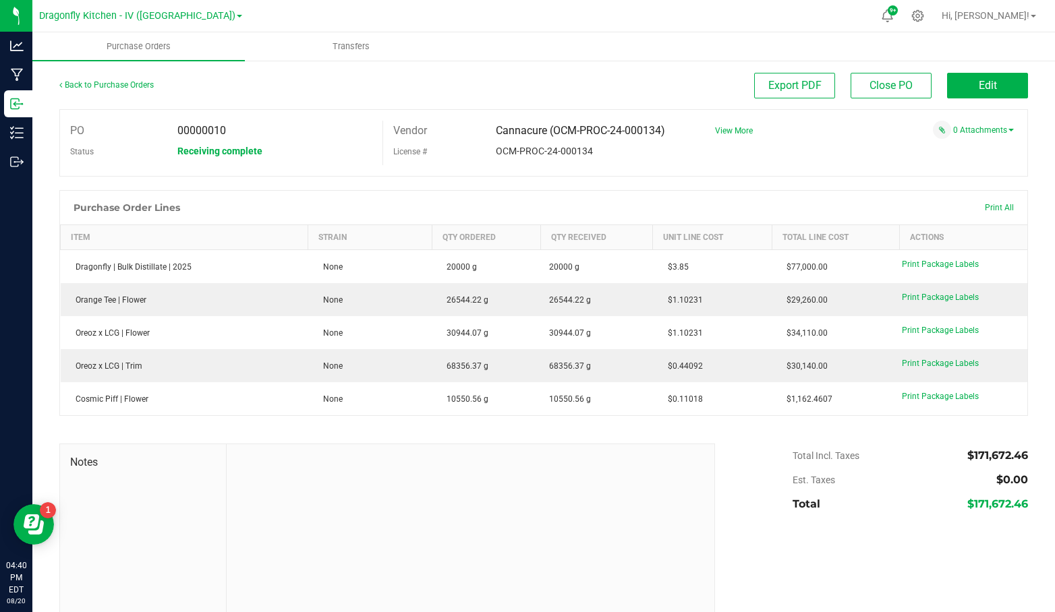
click at [936, 394] on span "Print Package Labels" at bounding box center [940, 396] width 77 height 9
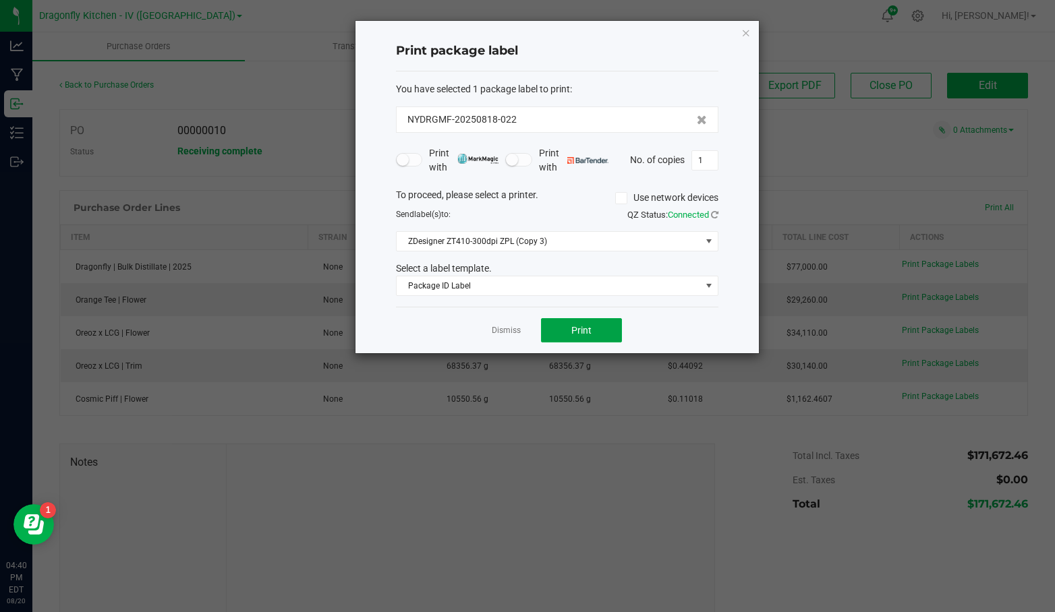
click at [594, 324] on button "Print" at bounding box center [581, 330] width 81 height 24
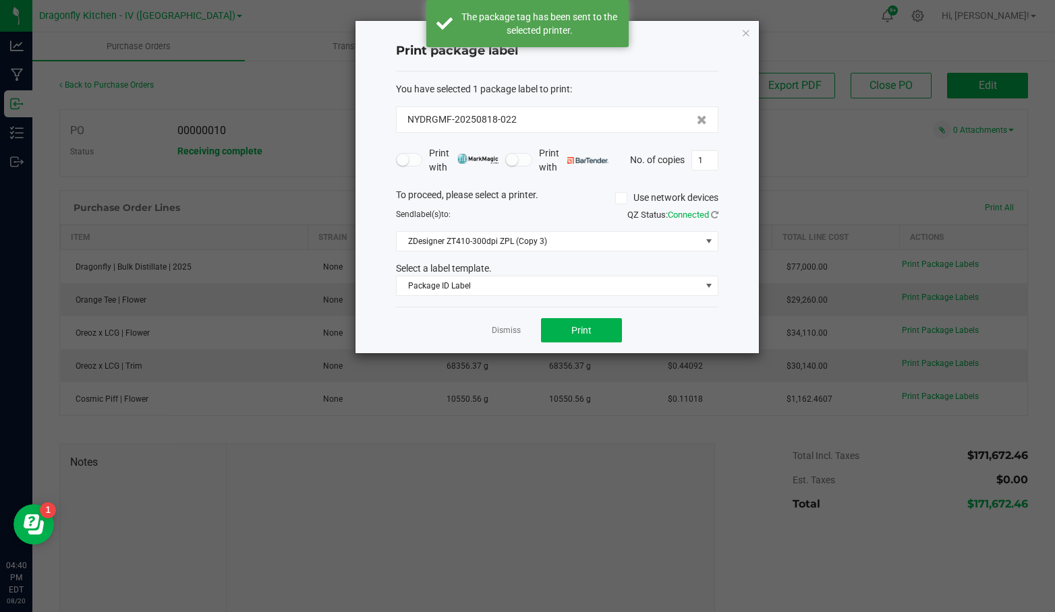
click at [502, 325] on link "Dismiss" at bounding box center [506, 330] width 29 height 11
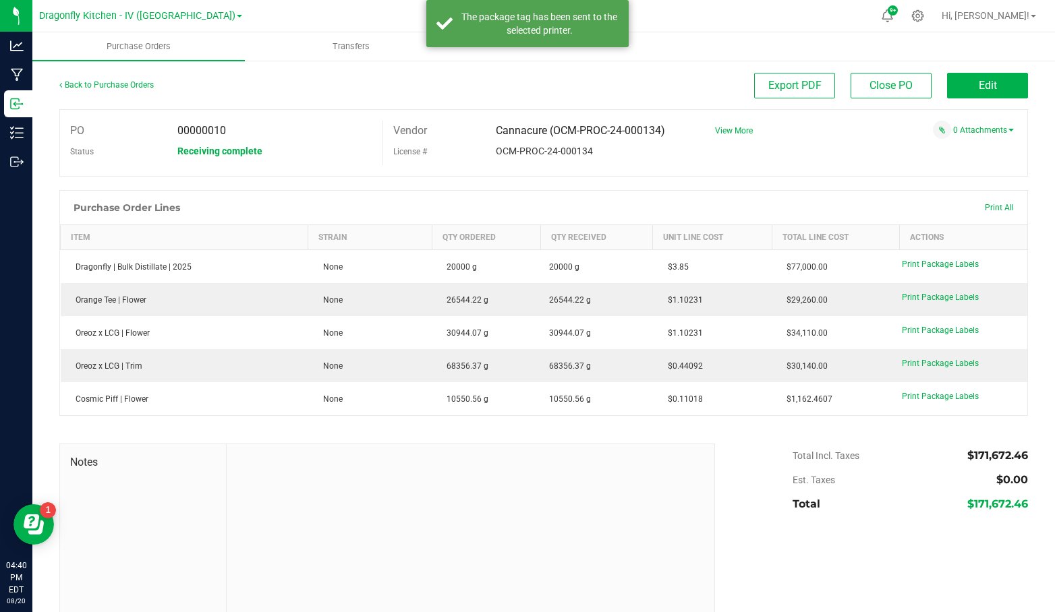
click at [946, 365] on span "Print Package Labels" at bounding box center [940, 363] width 77 height 9
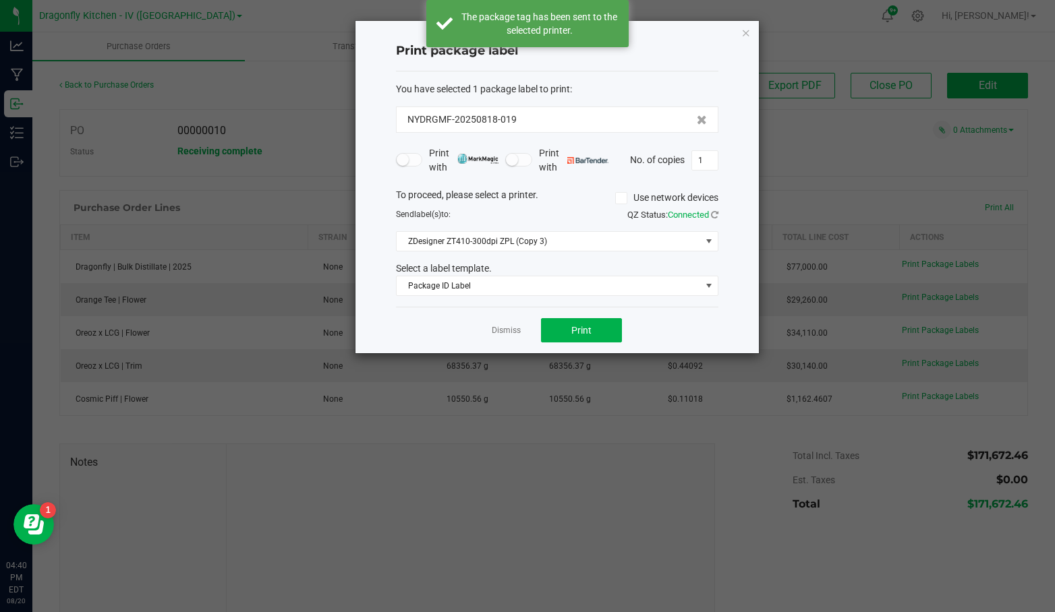
click at [698, 160] on input "1" at bounding box center [705, 160] width 26 height 19
type input "5"
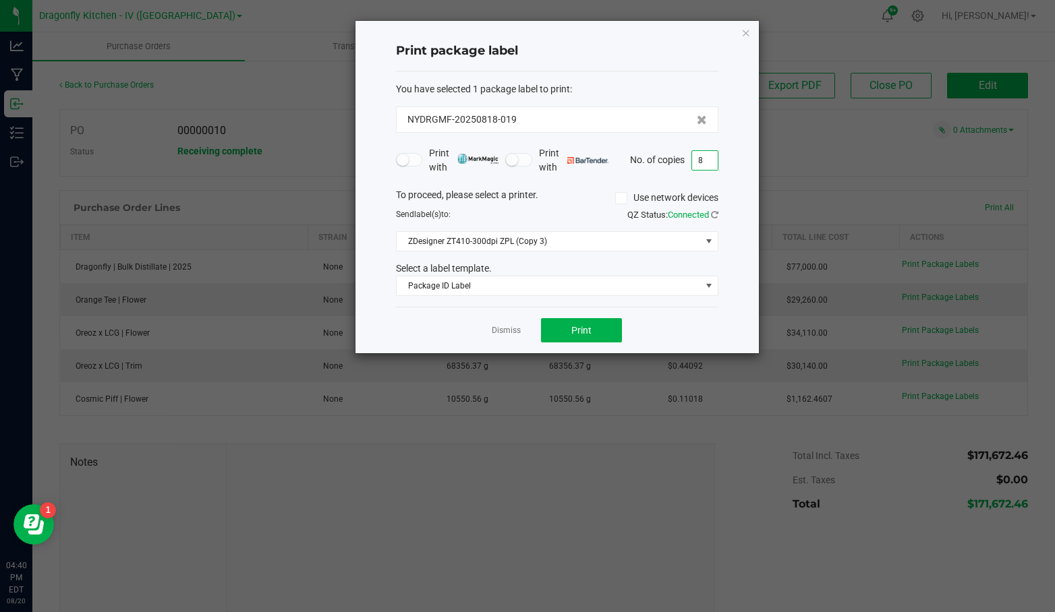
type input "8"
click at [581, 325] on span "Print" at bounding box center [581, 330] width 20 height 11
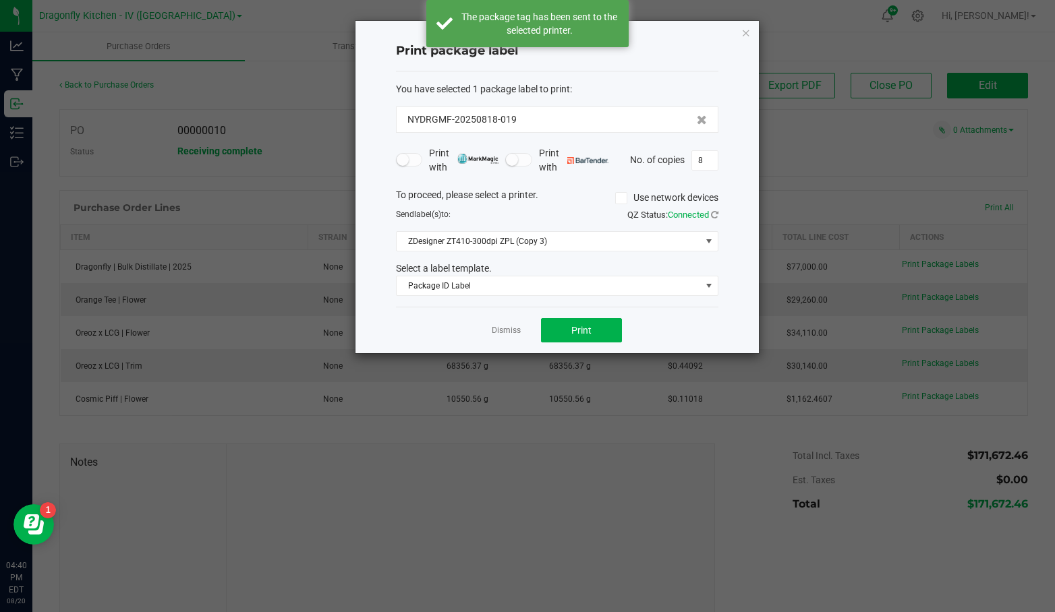
click at [498, 327] on link "Dismiss" at bounding box center [506, 330] width 29 height 11
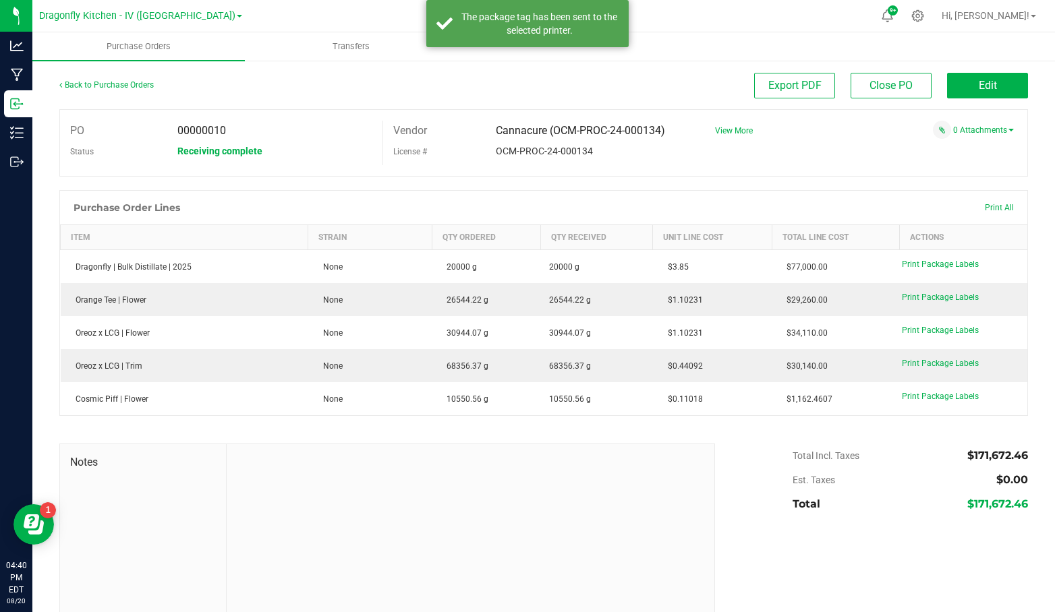
click at [945, 326] on span "Print Package Labels" at bounding box center [940, 330] width 77 height 9
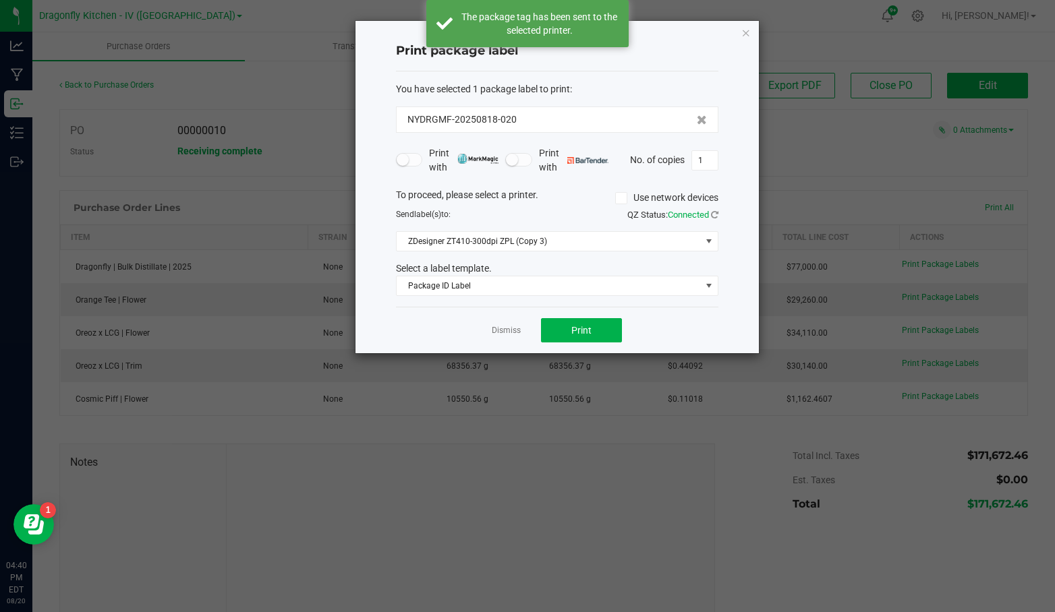
click at [598, 38] on div "The package tag has been sent to the selected printer." at bounding box center [527, 23] width 202 height 47
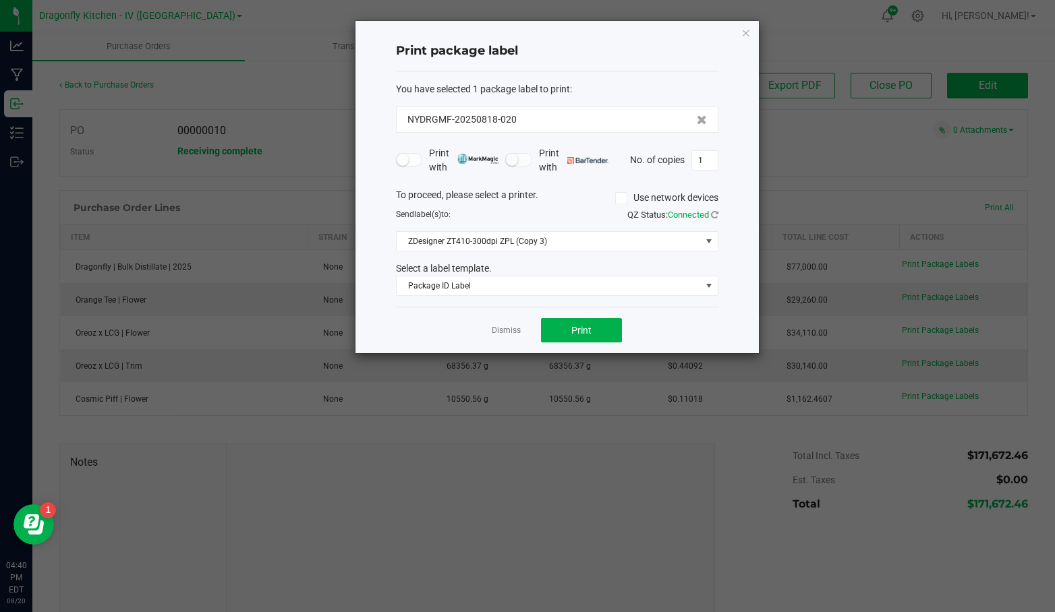
click at [741, 38] on icon "button" at bounding box center [745, 32] width 9 height 16
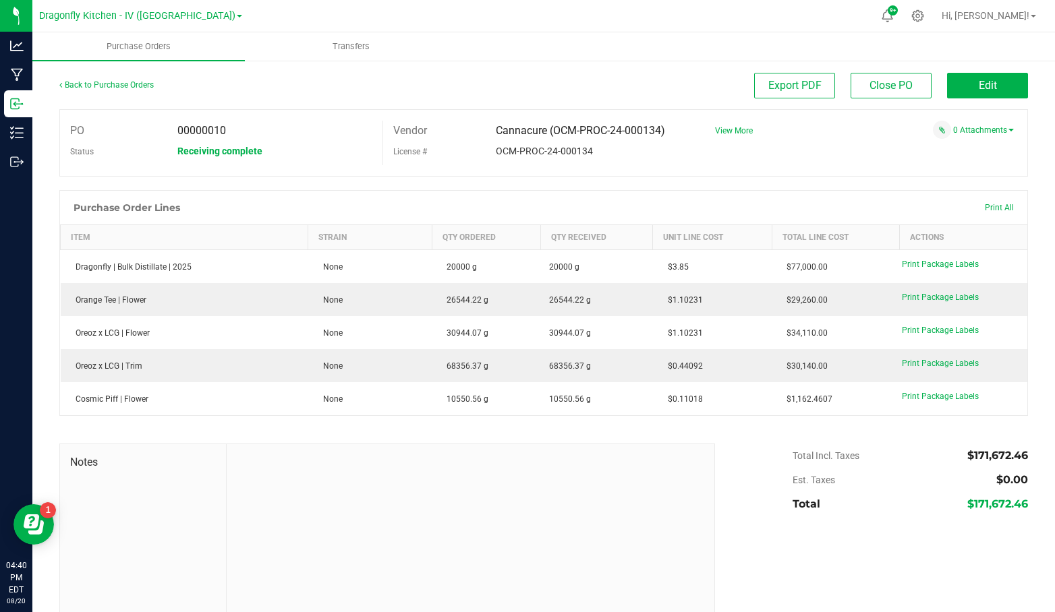
click at [946, 330] on span "Print Package Labels" at bounding box center [940, 330] width 77 height 9
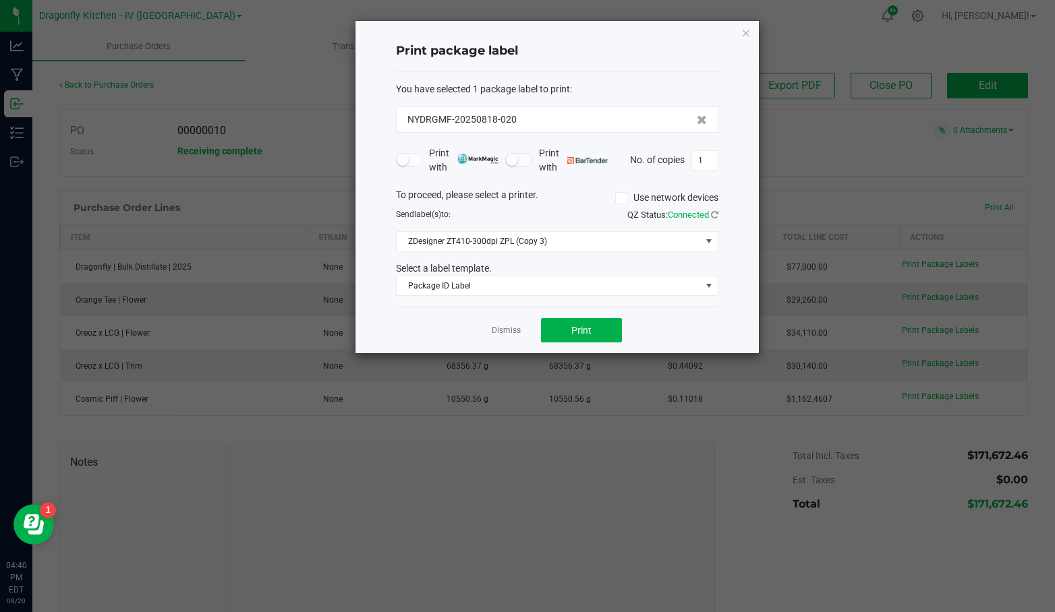
click at [708, 161] on input "1" at bounding box center [705, 160] width 26 height 19
type input "4"
click at [591, 319] on button "Print" at bounding box center [581, 330] width 81 height 24
click at [508, 327] on link "Dismiss" at bounding box center [506, 330] width 29 height 11
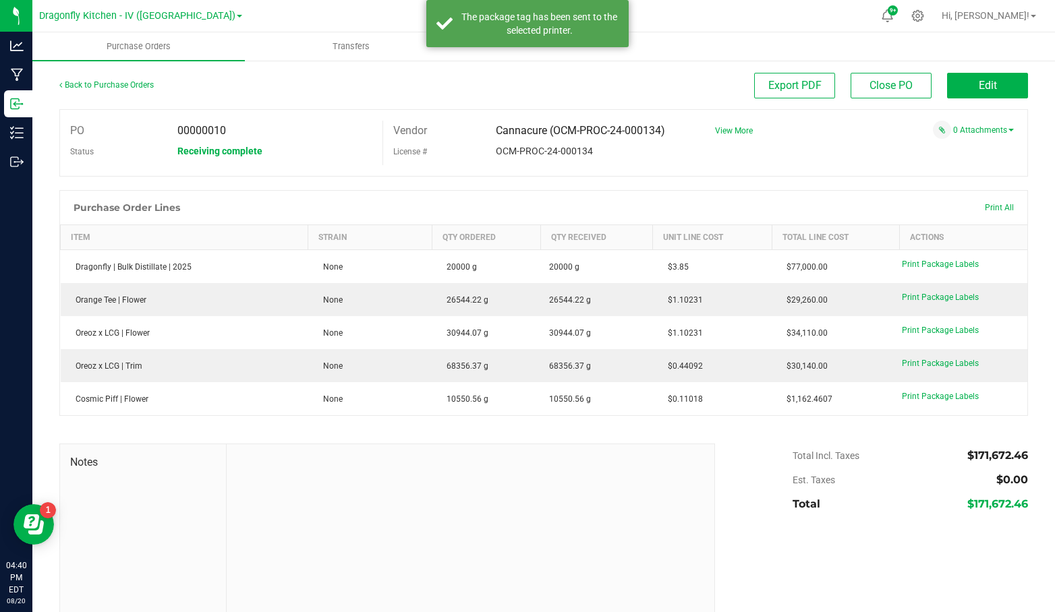
click at [963, 299] on span "Print Package Labels" at bounding box center [940, 297] width 77 height 9
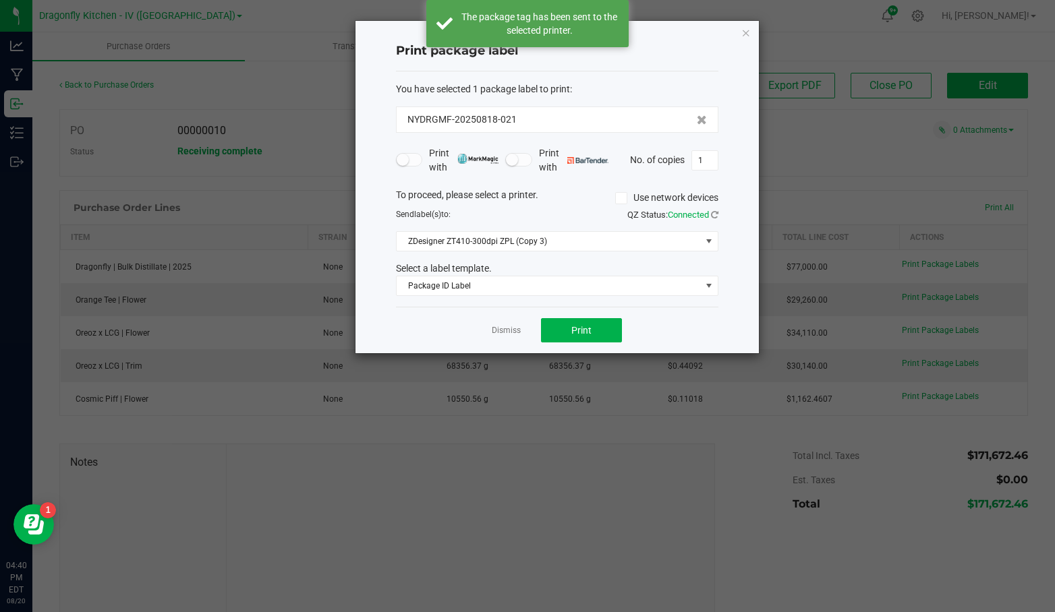
click at [710, 160] on input "1" at bounding box center [705, 160] width 26 height 19
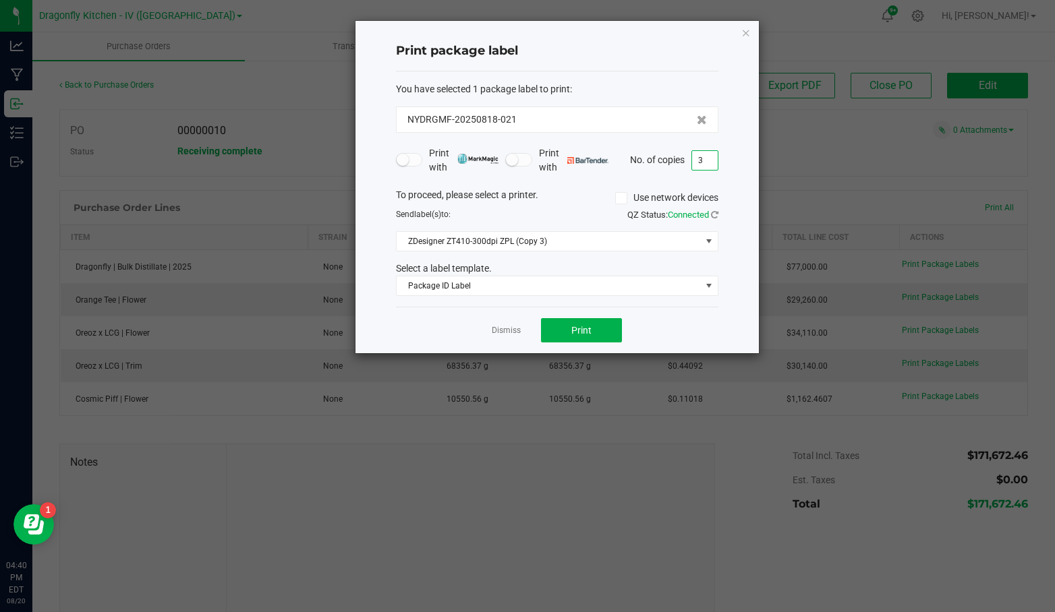
type input "3"
click at [583, 329] on span "Print" at bounding box center [581, 330] width 20 height 11
click at [510, 327] on link "Dismiss" at bounding box center [506, 330] width 29 height 11
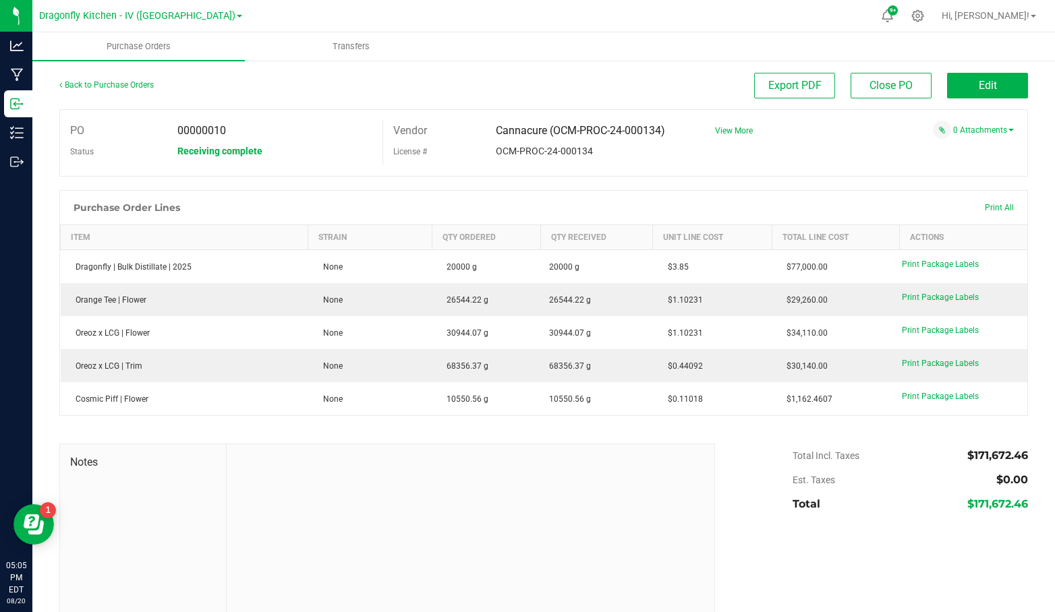
click at [940, 361] on span "Print Package Labels" at bounding box center [940, 363] width 77 height 9
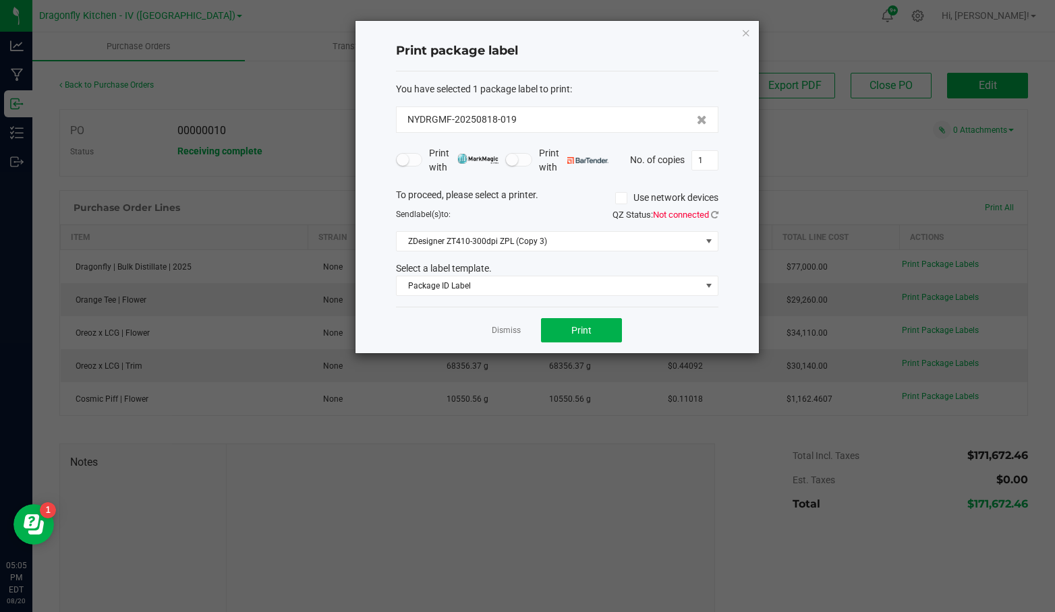
click at [710, 160] on input "1" at bounding box center [705, 160] width 26 height 19
type input "3"
click at [715, 196] on label "Use network devices" at bounding box center [666, 198] width 103 height 14
click at [0, 0] on input "Use network devices" at bounding box center [0, 0] width 0 height 0
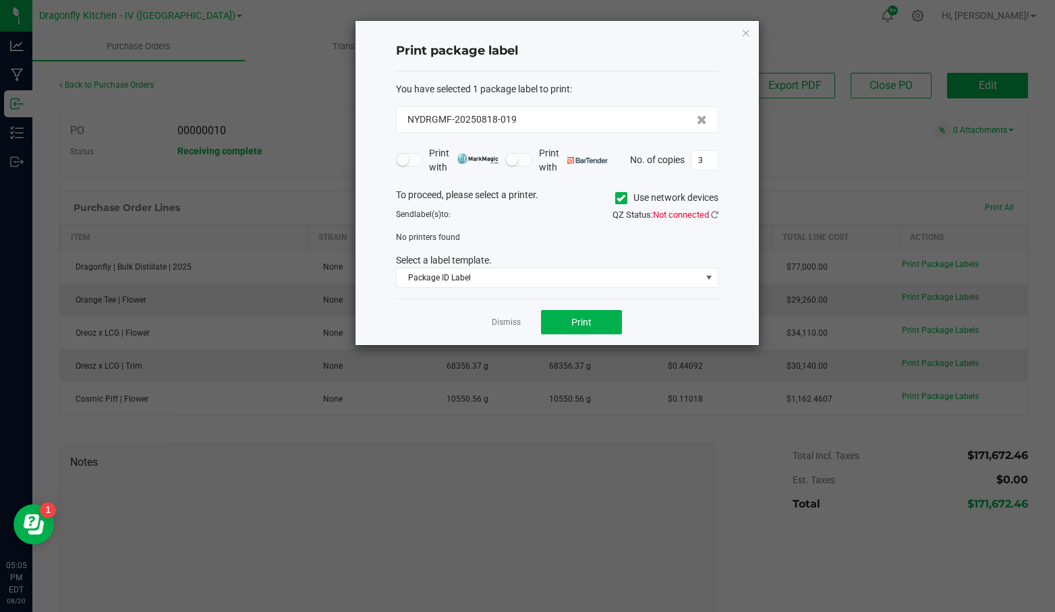
click at [642, 194] on label "Use network devices" at bounding box center [666, 198] width 103 height 14
click at [0, 0] on input "Use network devices" at bounding box center [0, 0] width 0 height 0
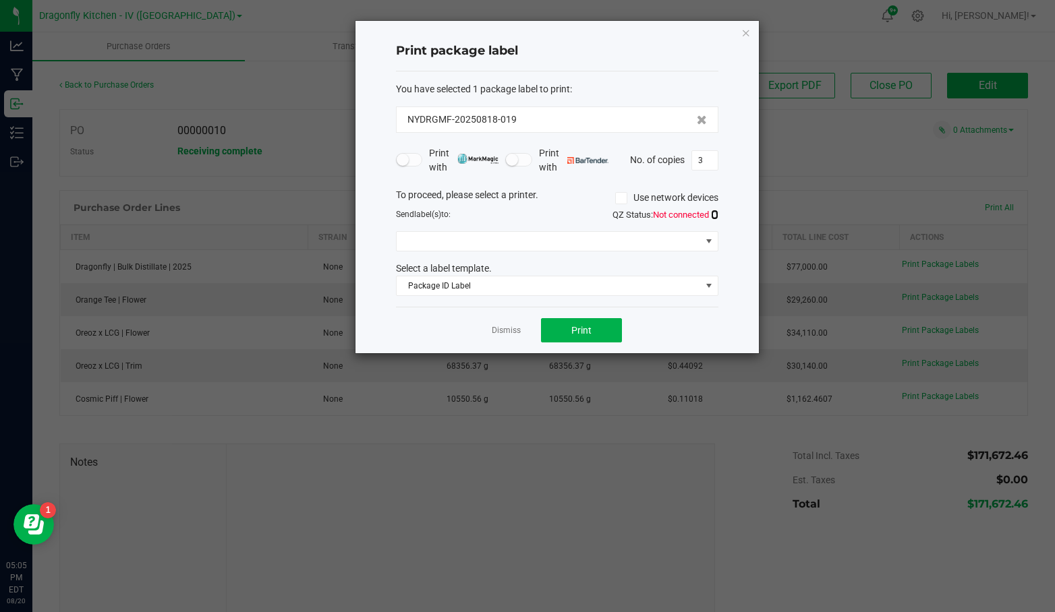
click at [718, 214] on icon at bounding box center [714, 214] width 7 height 9
click at [626, 237] on span "ZDesigner ZT410-300dpi ZPL (Copy 3)" at bounding box center [549, 241] width 304 height 19
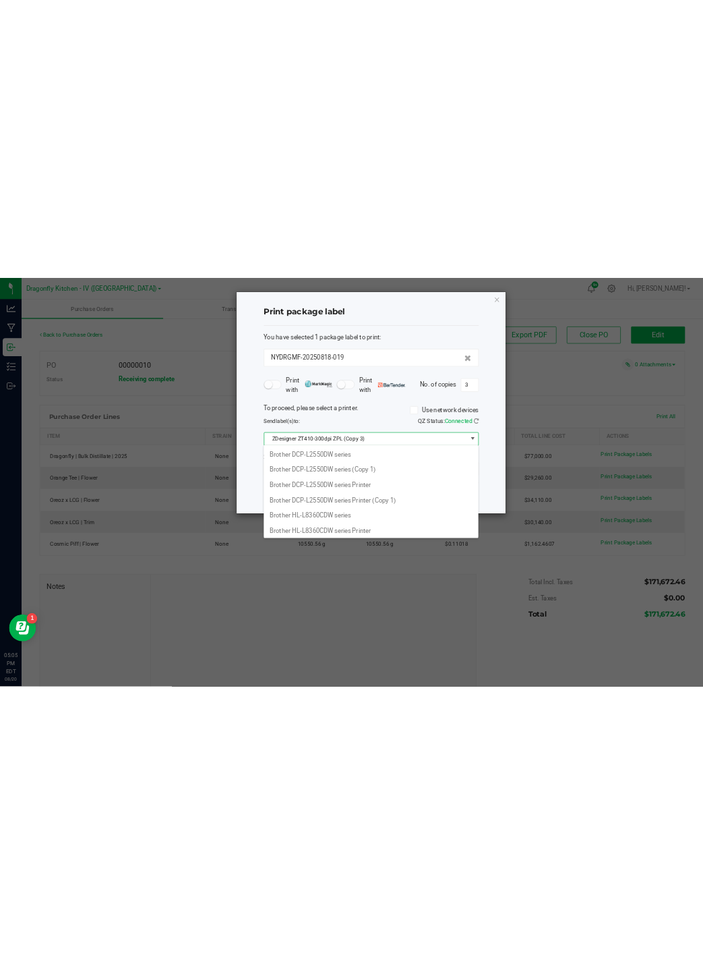
scroll to position [20, 322]
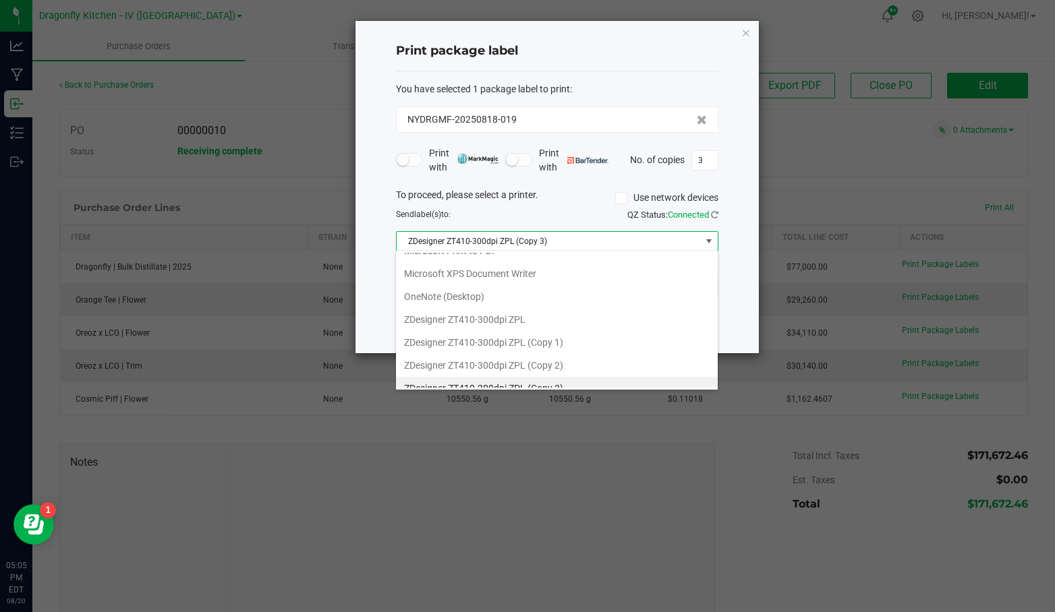
click at [600, 211] on div "QZ Status: Connected" at bounding box center [642, 214] width 171 height 13
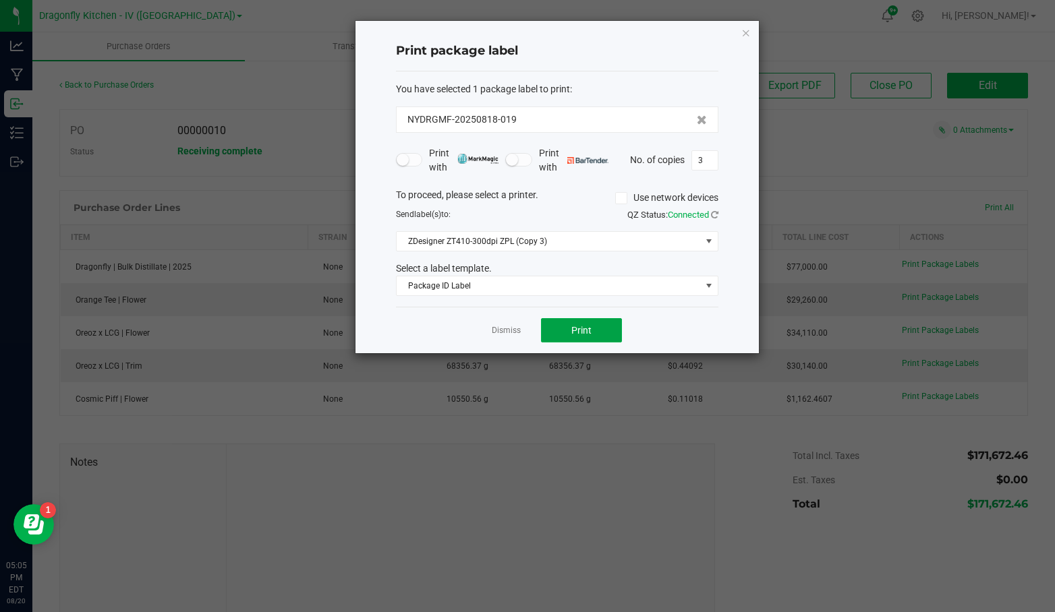
click at [592, 328] on button "Print" at bounding box center [581, 330] width 81 height 24
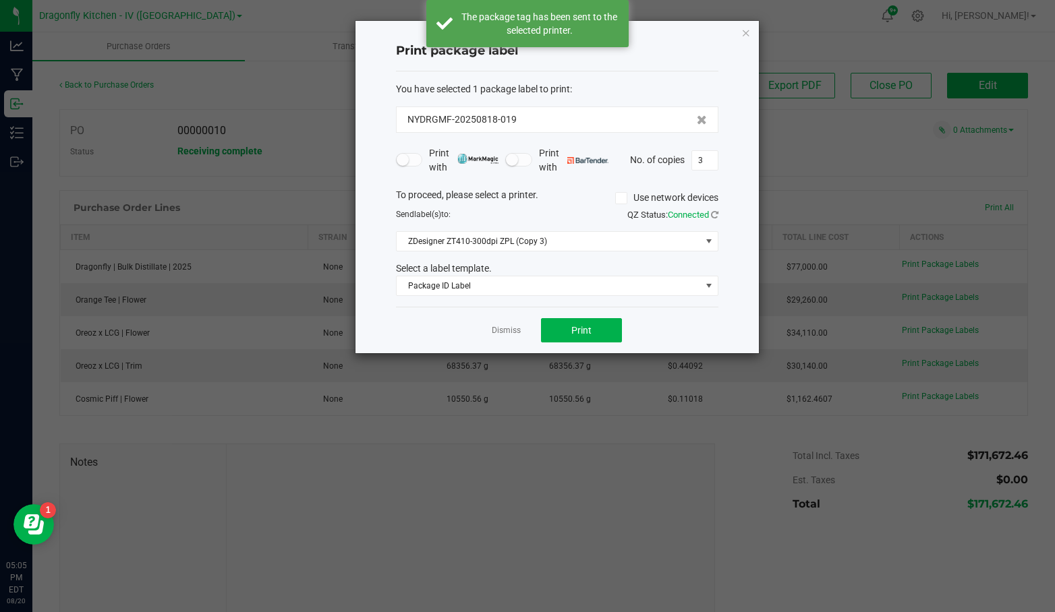
click at [750, 34] on icon "button" at bounding box center [745, 32] width 9 height 16
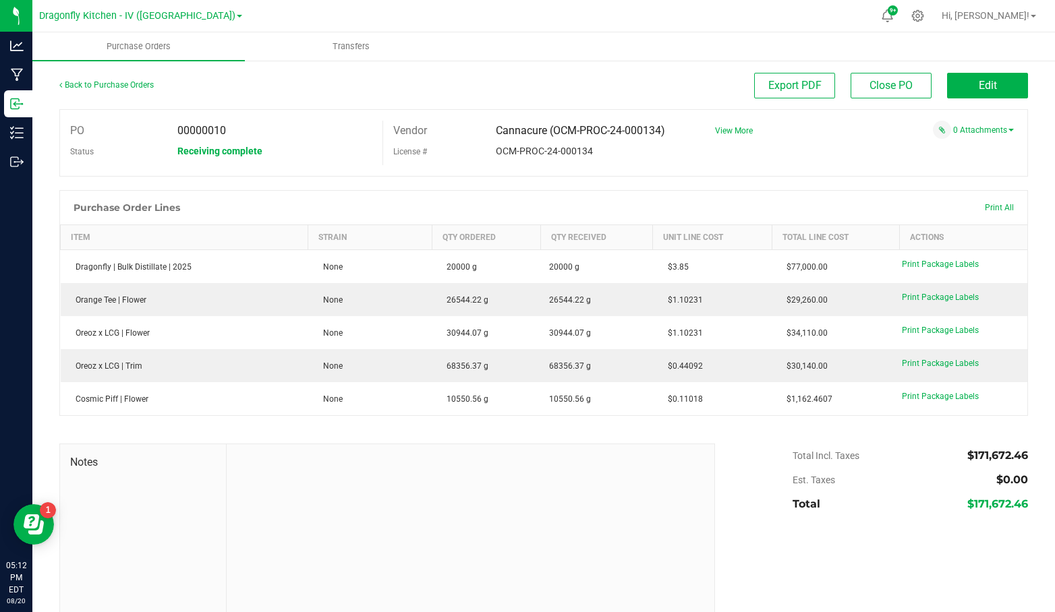
click at [913, 393] on span "Print Package Labels" at bounding box center [940, 396] width 77 height 9
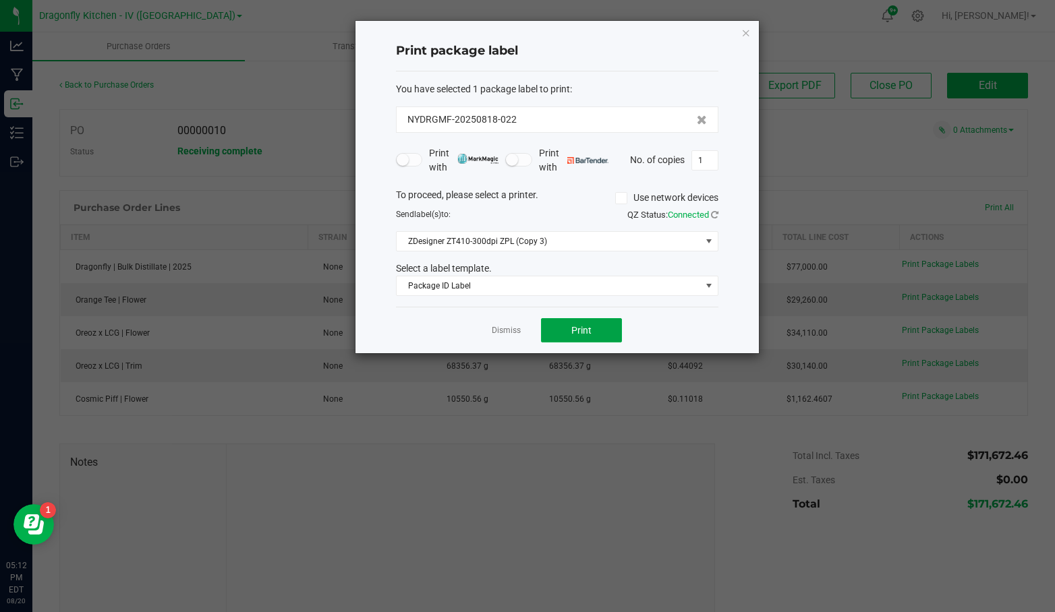
click at [594, 330] on button "Print" at bounding box center [581, 330] width 81 height 24
click at [507, 328] on link "Dismiss" at bounding box center [506, 330] width 29 height 11
